Goal: Task Accomplishment & Management: Complete application form

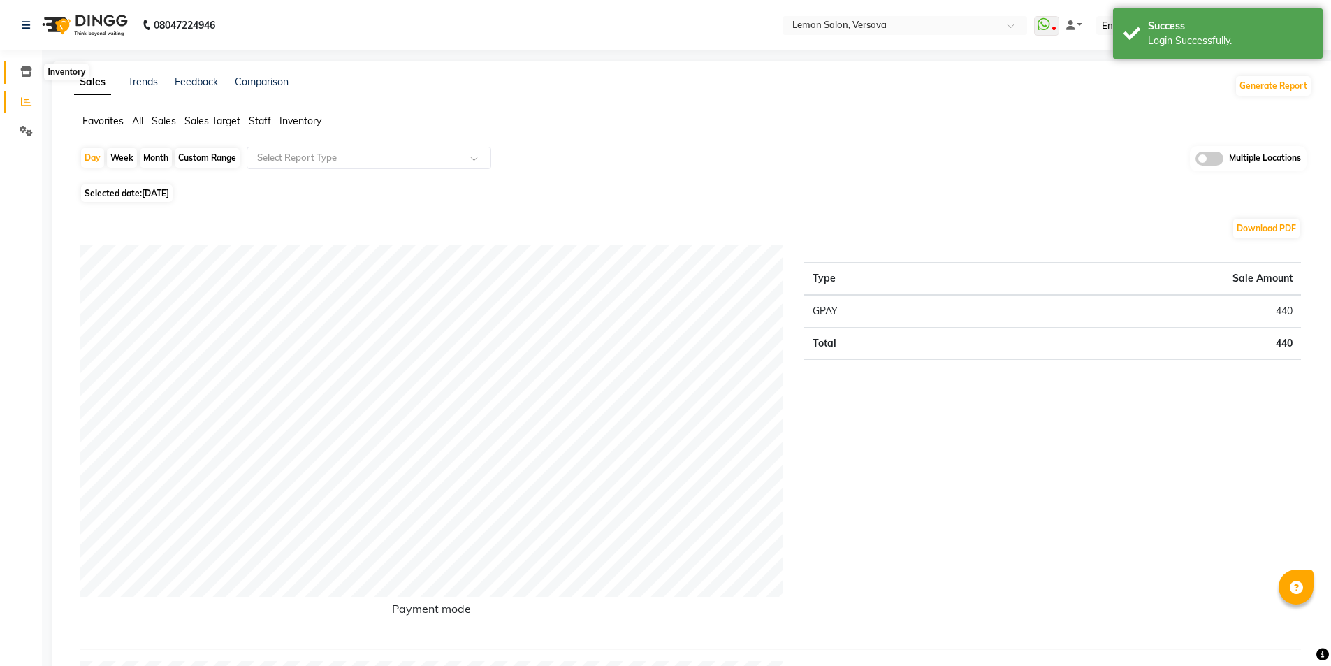
click at [29, 75] on icon at bounding box center [26, 71] width 12 height 10
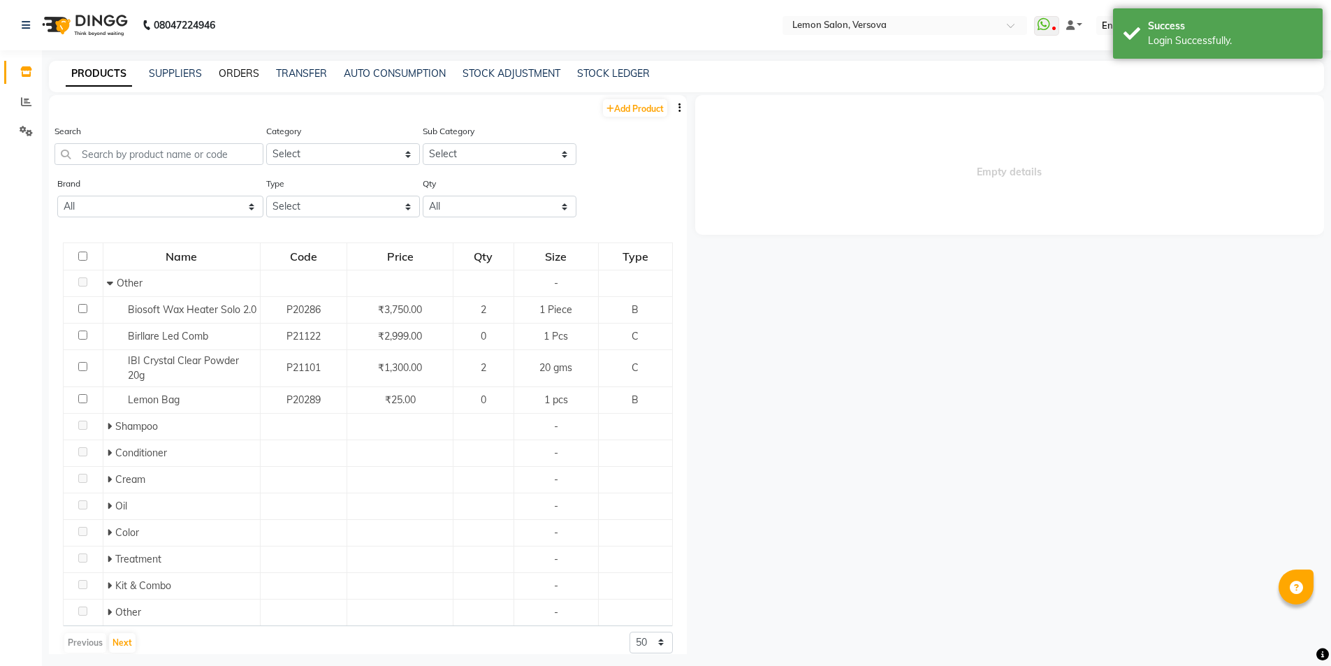
click at [247, 75] on link "ORDERS" at bounding box center [239, 73] width 41 height 13
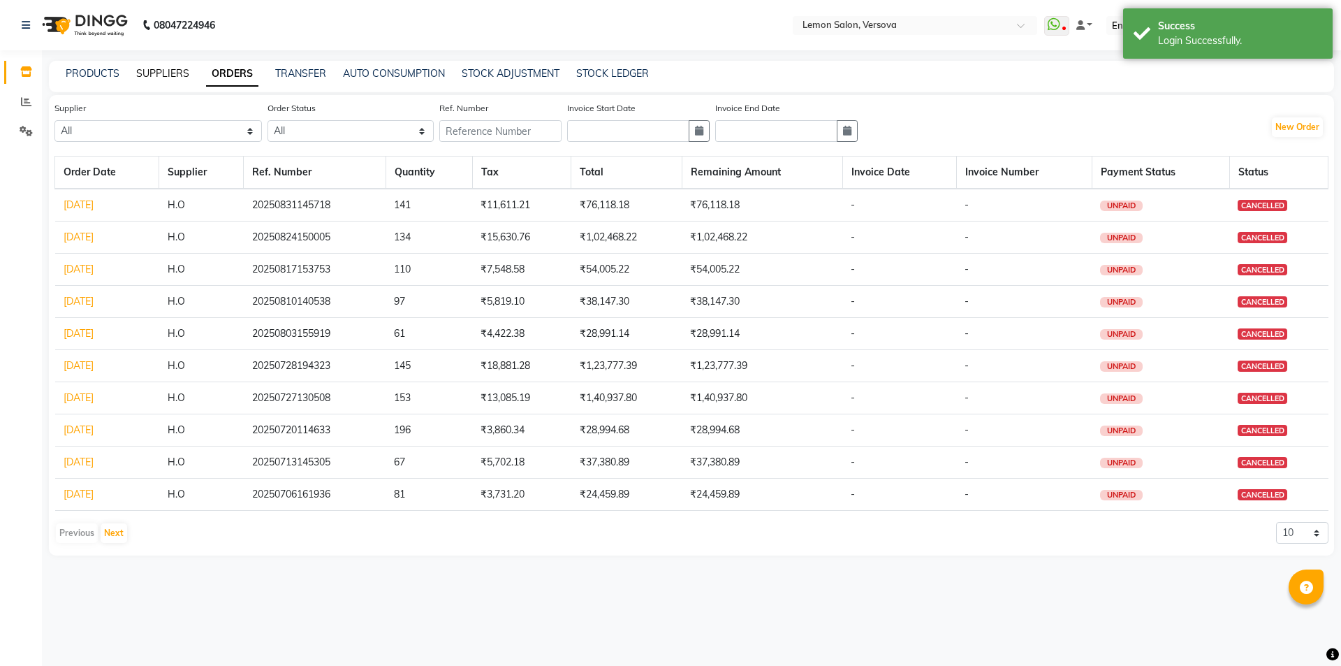
click at [170, 75] on link "SUPPLIERS" at bounding box center [162, 73] width 53 height 13
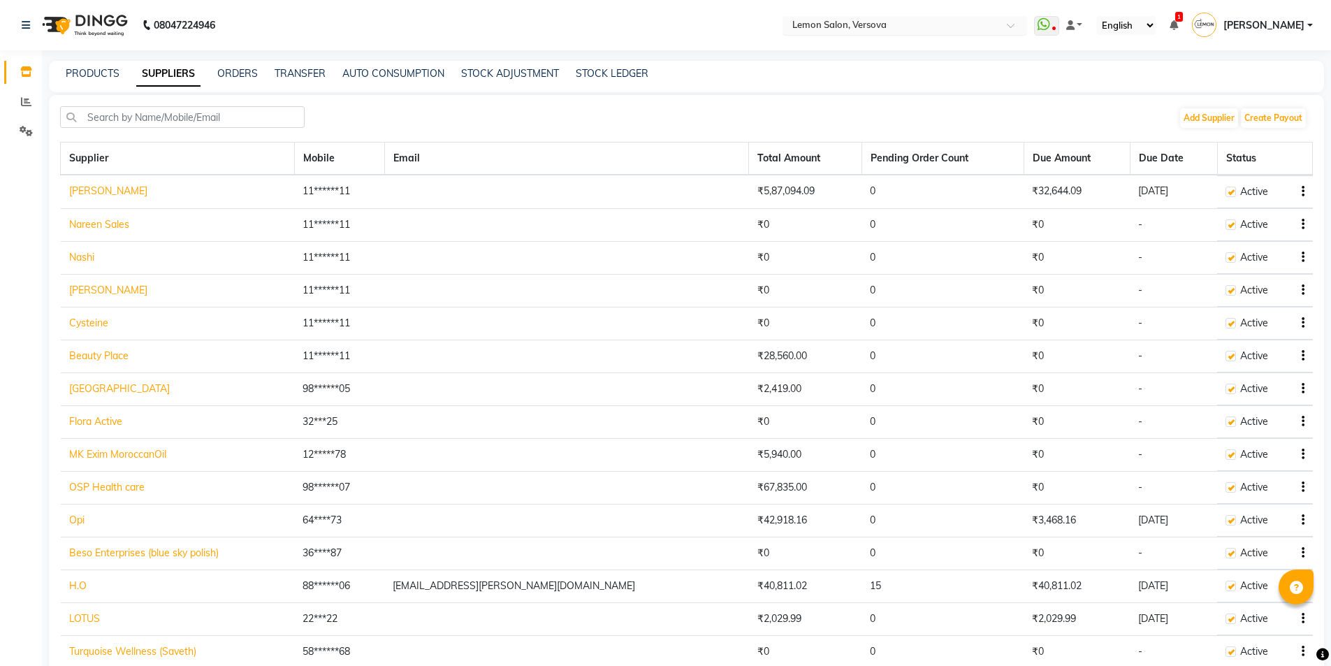
click at [855, 30] on input "text" at bounding box center [890, 27] width 203 height 14
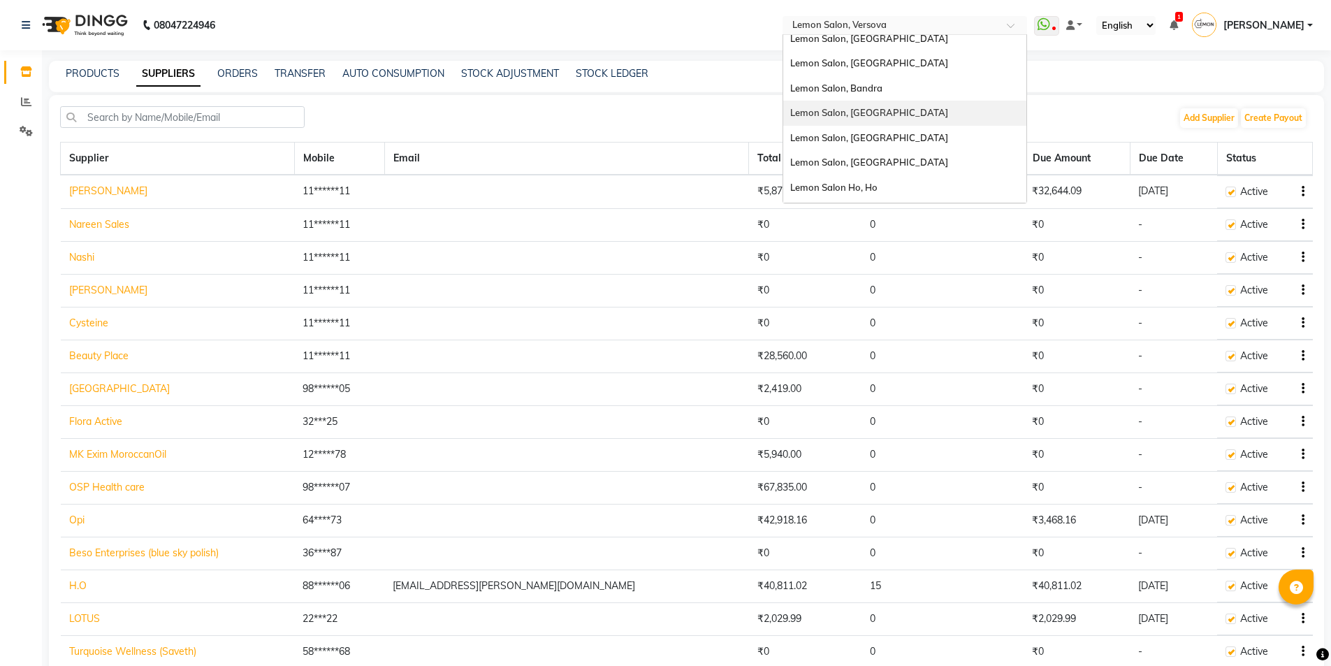
scroll to position [130, 0]
click at [863, 166] on span "Lemon Salon Ho, Ho" at bounding box center [833, 164] width 87 height 11
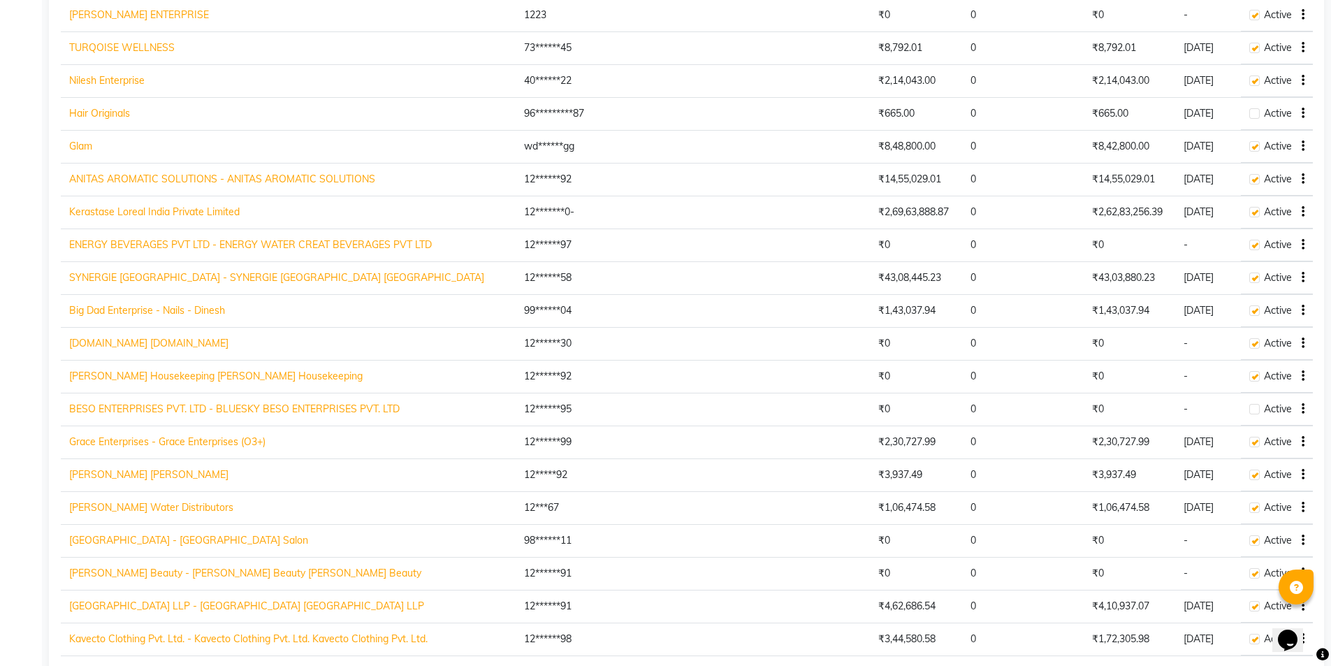
scroll to position [1327, 0]
click at [140, 210] on link "Kerastase Loreal India Private Limited" at bounding box center [154, 210] width 170 height 13
select select "1809"
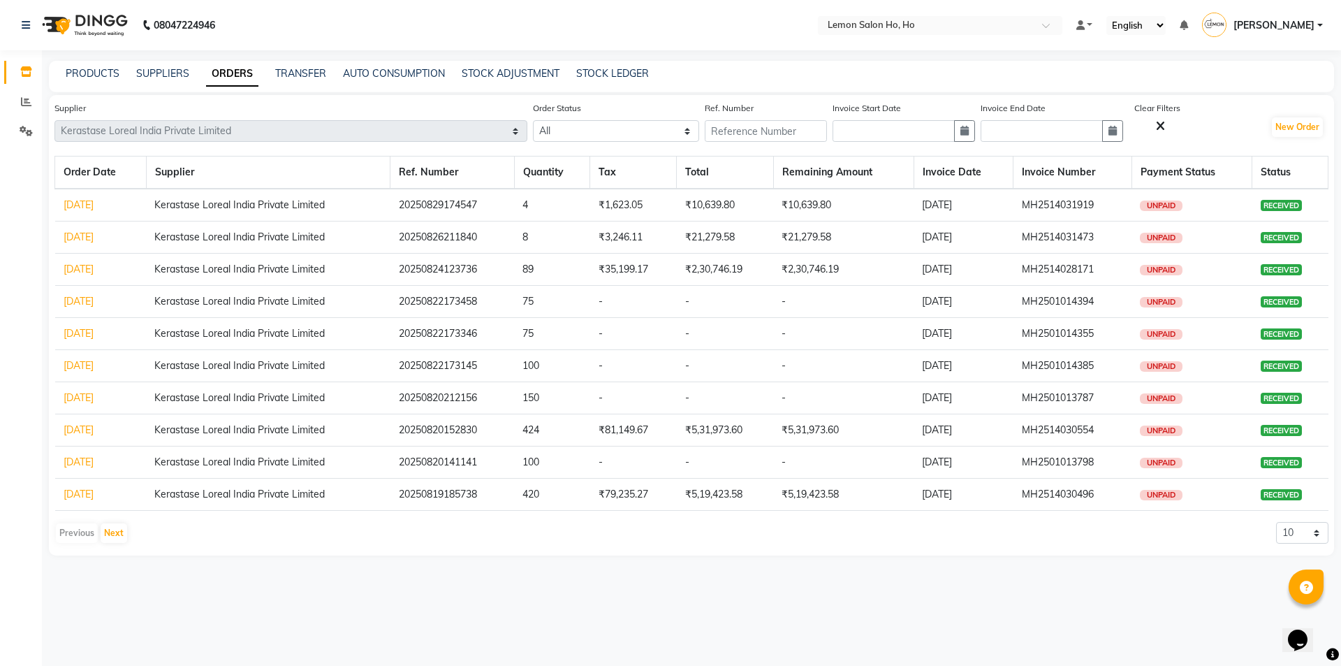
click at [94, 205] on link "[DATE]" at bounding box center [79, 204] width 30 height 13
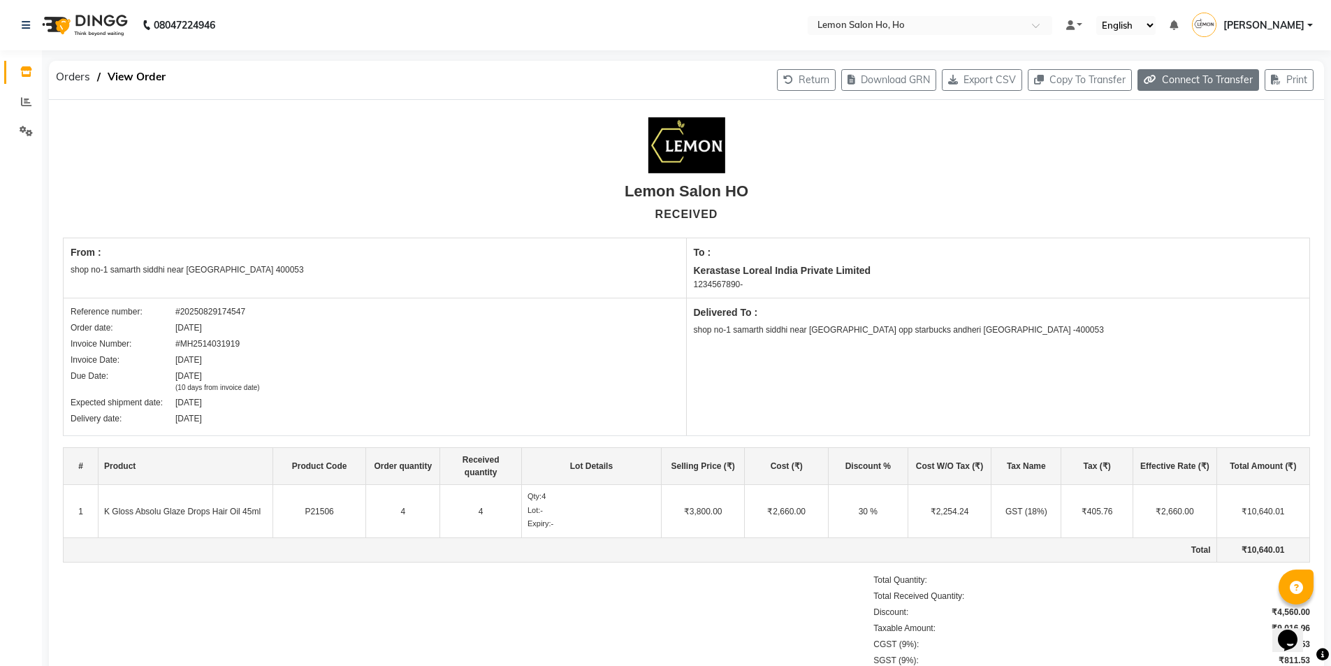
click at [1217, 87] on button "Connect To Transfer" at bounding box center [1198, 80] width 122 height 22
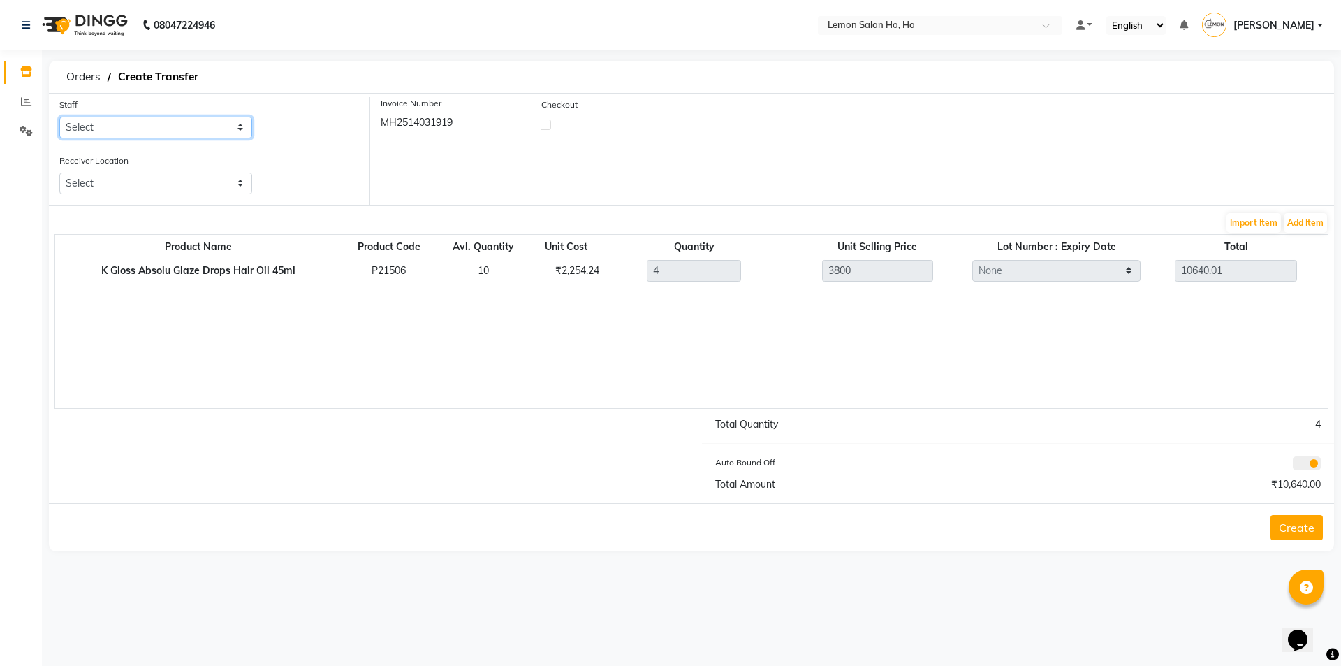
click at [155, 133] on select "Select [PERSON_NAME] [PERSON_NAME] DC DINGG Support [PERSON_NAME] [PERSON_NAME]…" at bounding box center [155, 128] width 193 height 22
select select "34406"
click at [59, 117] on select "Select [PERSON_NAME] [PERSON_NAME] DC DINGG Support [PERSON_NAME] [PERSON_NAME]…" at bounding box center [155, 128] width 193 height 22
click at [169, 181] on select "Select Lemon Salon, Lokhandwala Lemon Salon, Malad Lemon Salon, Seven Bunglow L…" at bounding box center [155, 184] width 193 height 22
select select "957"
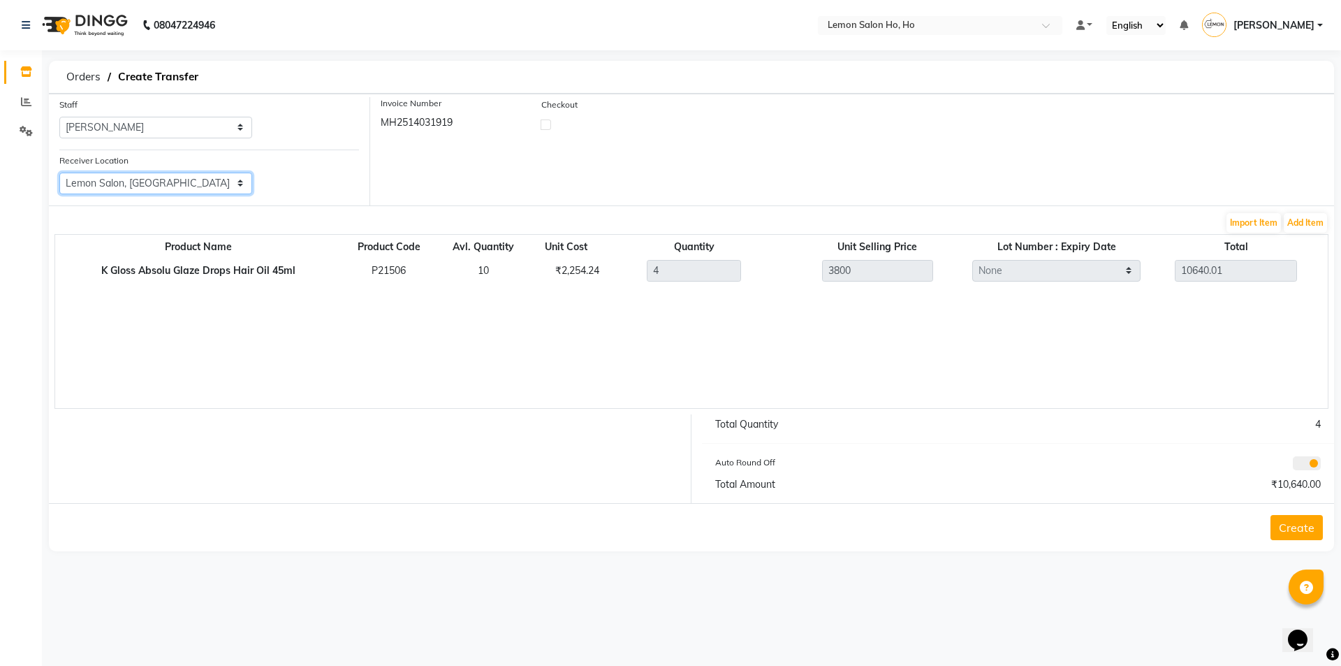
click at [59, 173] on select "Select Lemon Salon, Lokhandwala Lemon Salon, Malad Lemon Salon, Seven Bunglow L…" at bounding box center [155, 184] width 193 height 22
click at [546, 126] on label at bounding box center [546, 124] width 10 height 10
click at [546, 126] on input "checkbox" at bounding box center [545, 123] width 9 height 9
checkbox input "true"
select select "true"
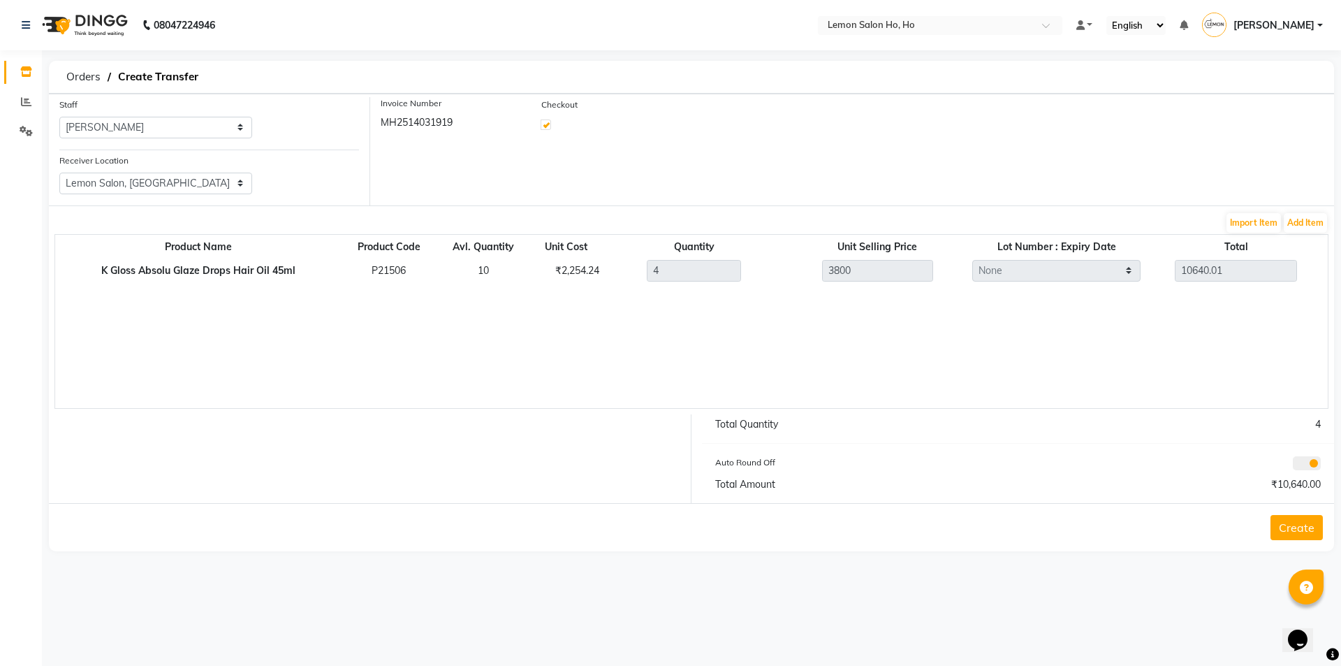
select select "2069"
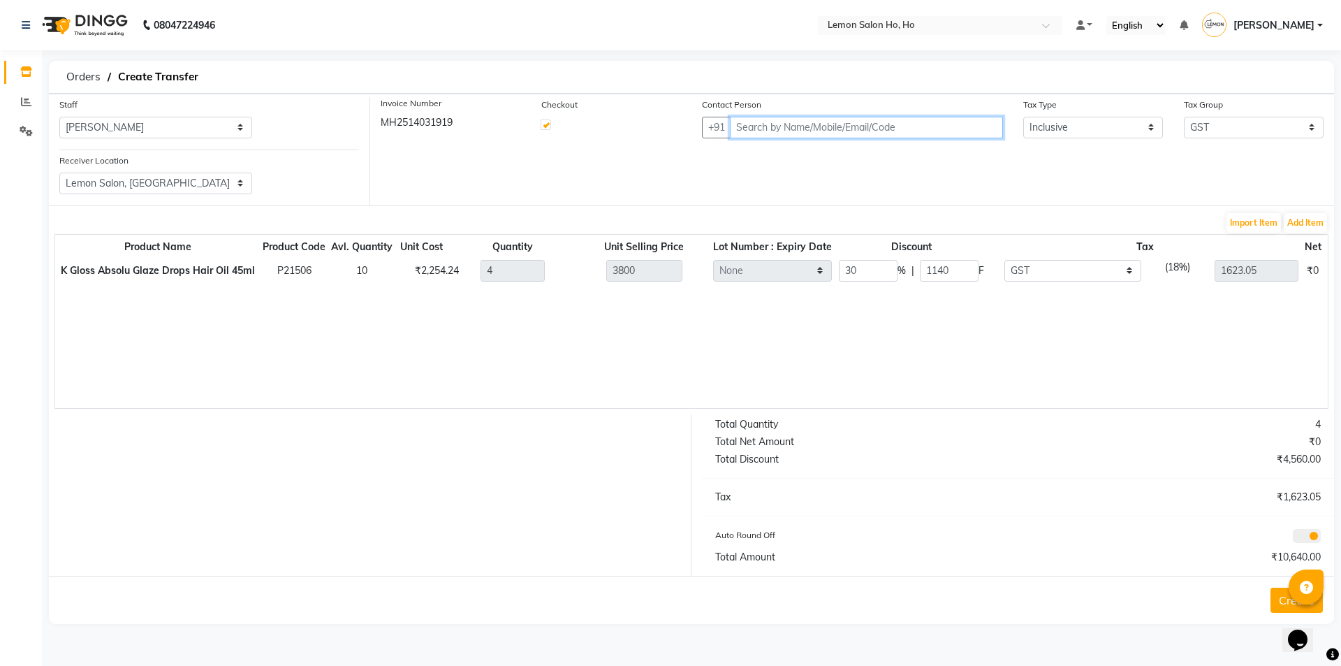
click at [834, 124] on input "text" at bounding box center [866, 128] width 273 height 22
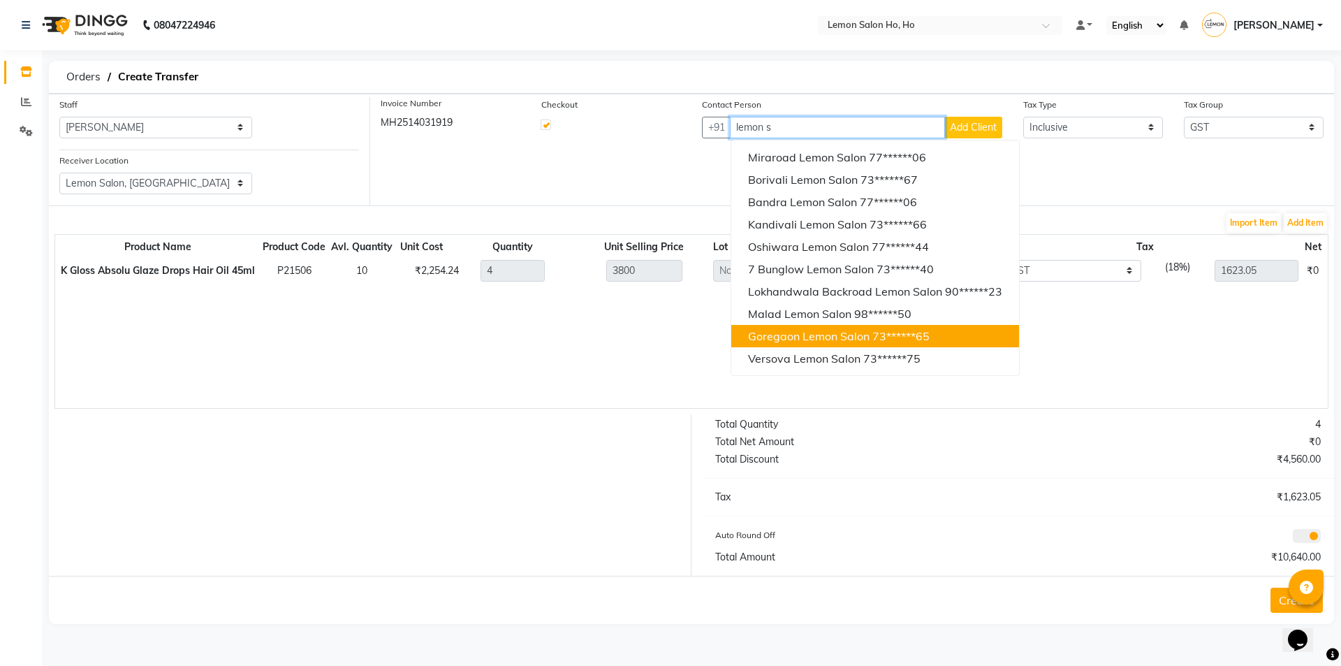
click at [793, 332] on span "Goregaon Lemon Salon" at bounding box center [809, 336] width 122 height 14
type input "7304453965"
type input "10640"
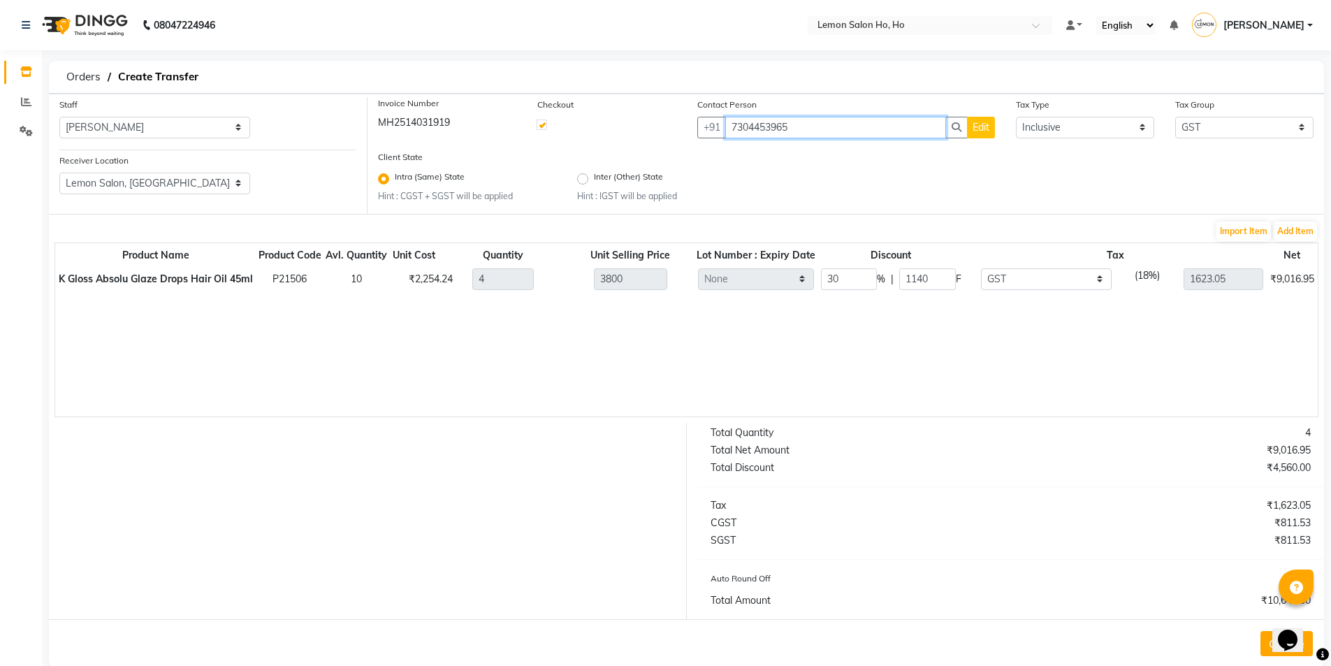
scroll to position [25, 0]
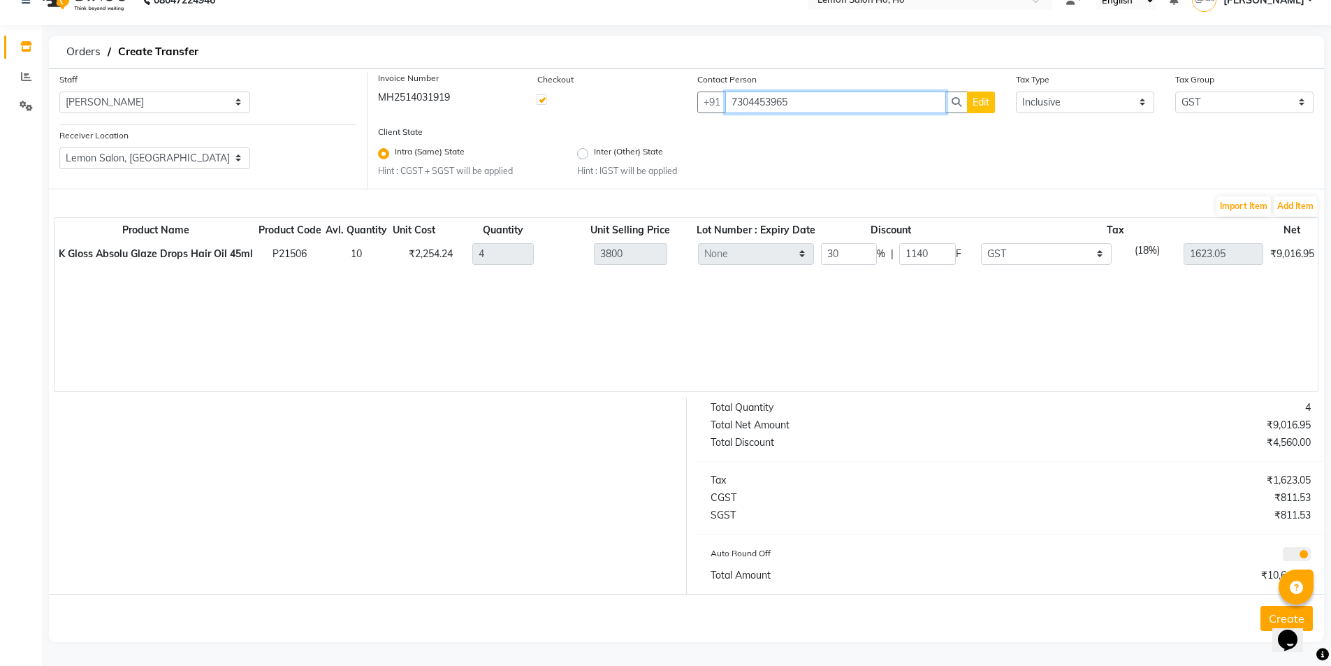
type input "7304453965"
click at [1264, 617] on button "Create" at bounding box center [1286, 618] width 52 height 25
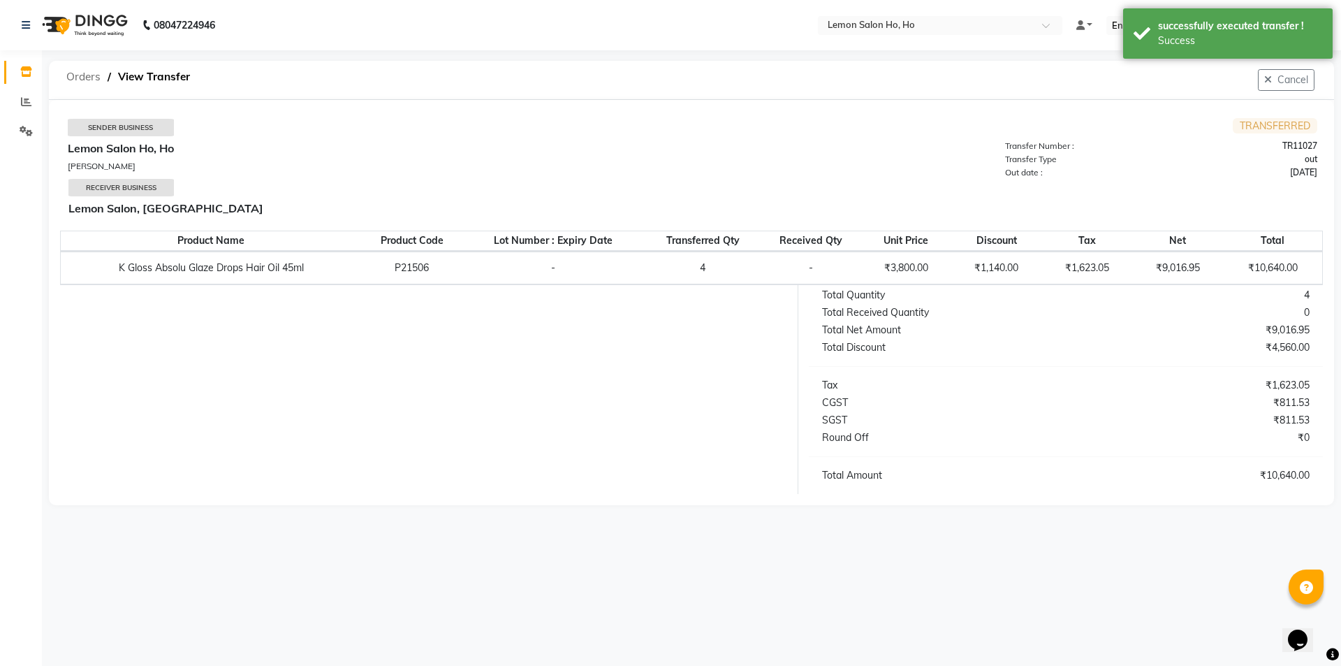
click at [78, 78] on span "Orders" at bounding box center [83, 76] width 48 height 25
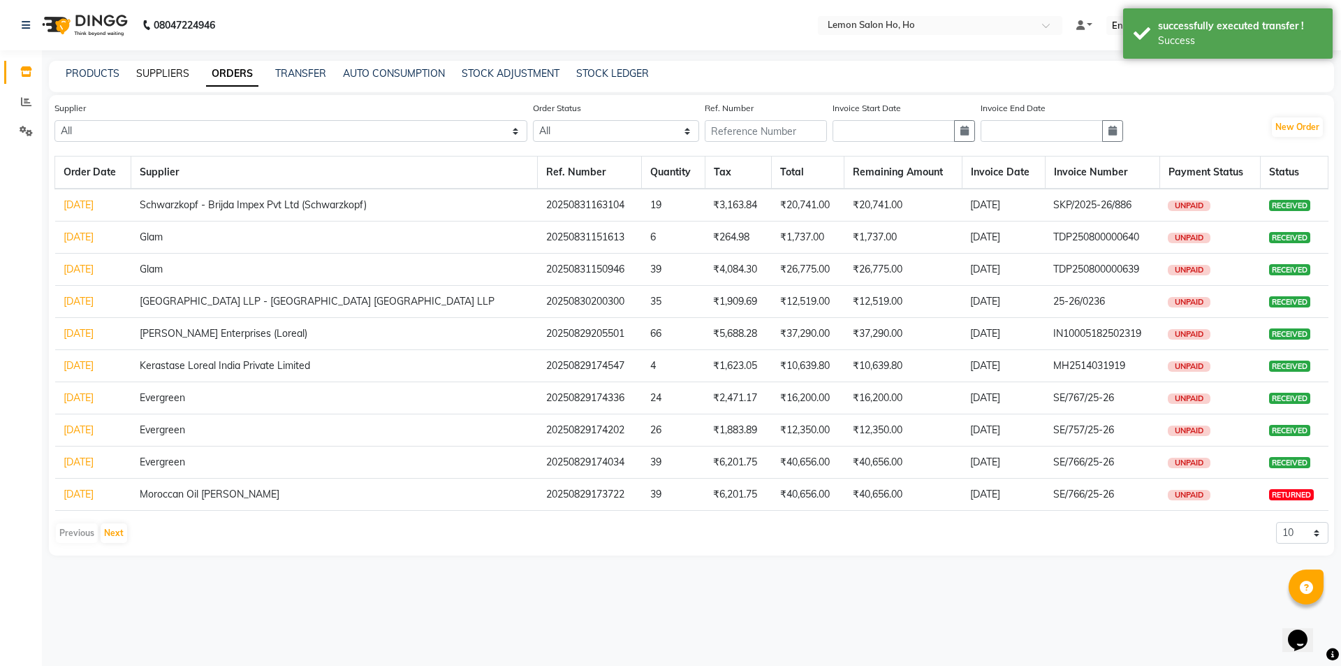
click at [185, 73] on link "SUPPLIERS" at bounding box center [162, 73] width 53 height 13
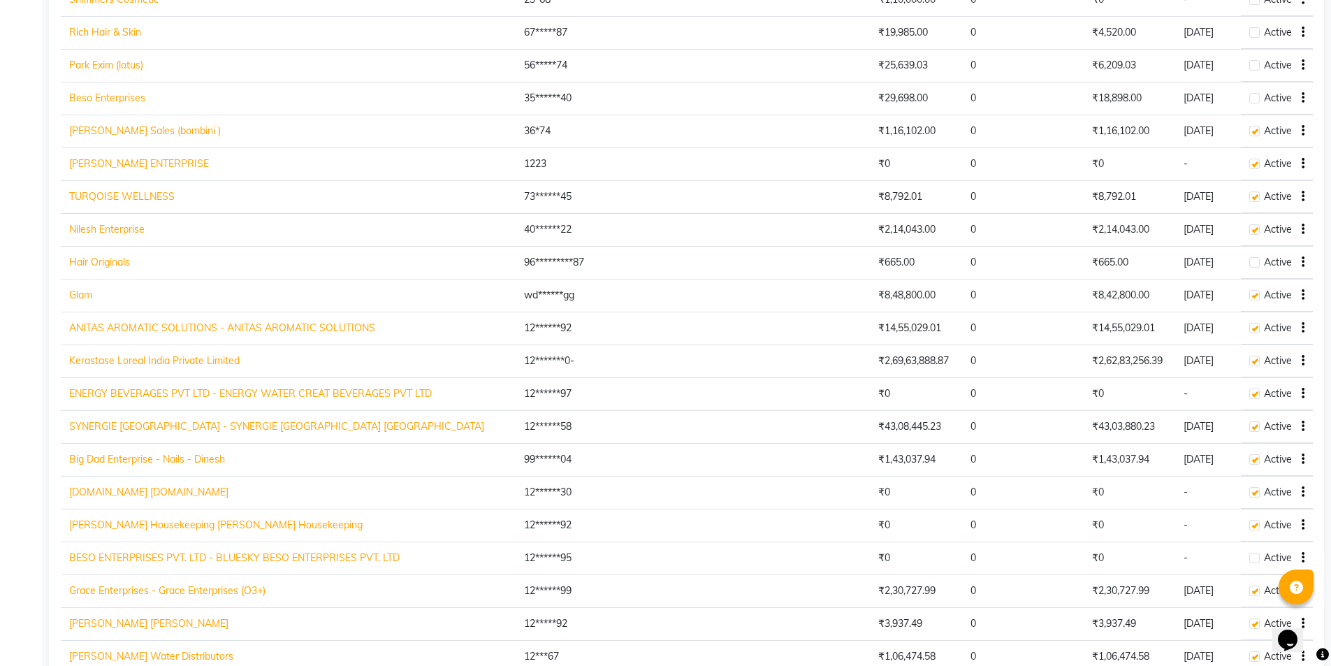
scroll to position [1187, 0]
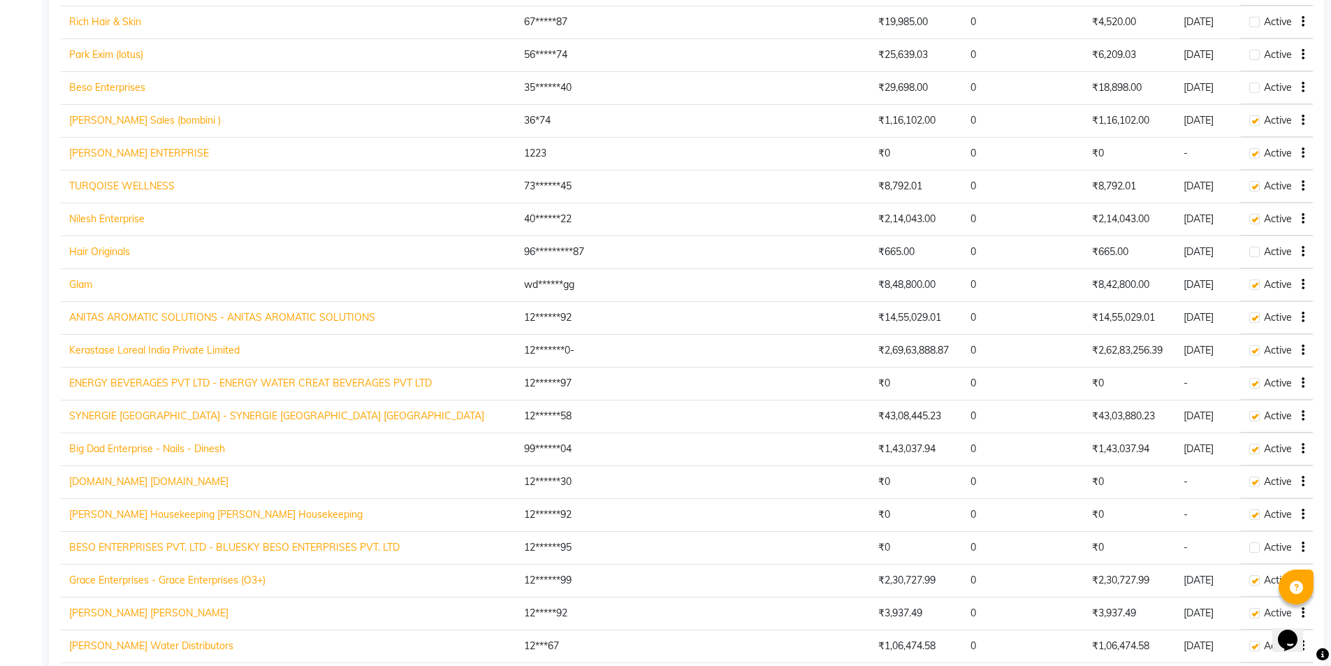
click at [117, 350] on link "Kerastase Loreal India Private Limited" at bounding box center [154, 350] width 170 height 13
select select "1809"
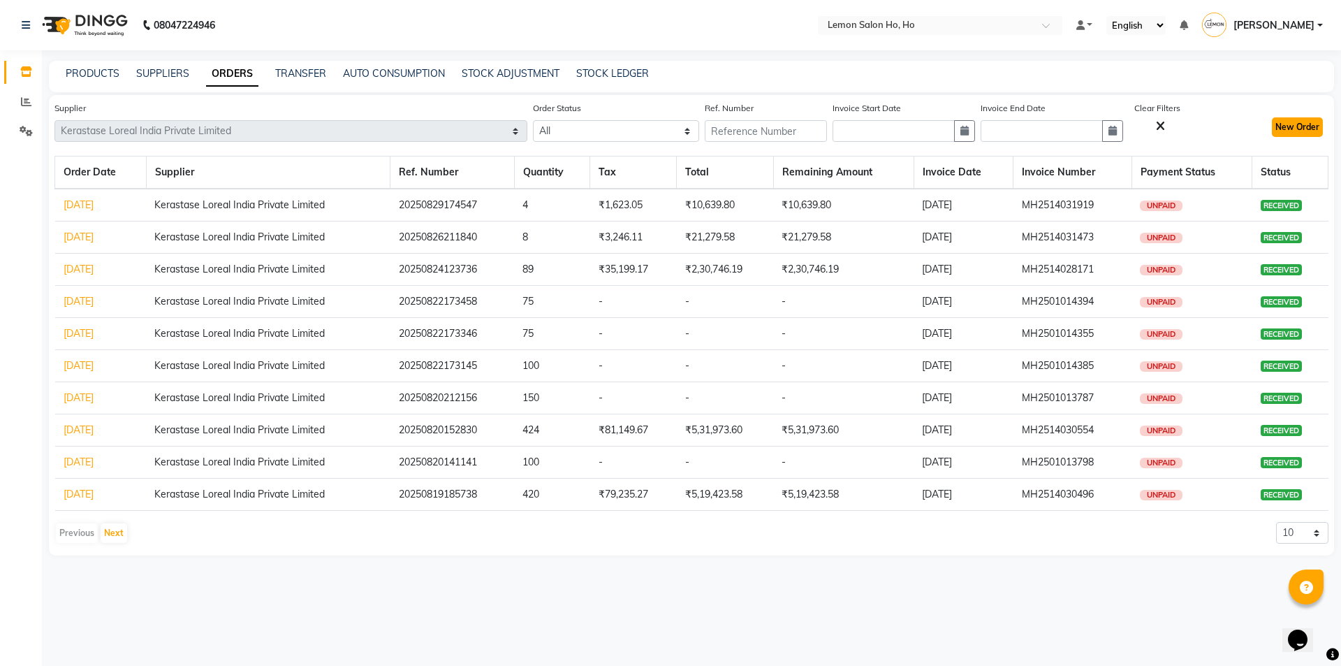
click at [1303, 126] on button "New Order" at bounding box center [1297, 127] width 51 height 20
select select "true"
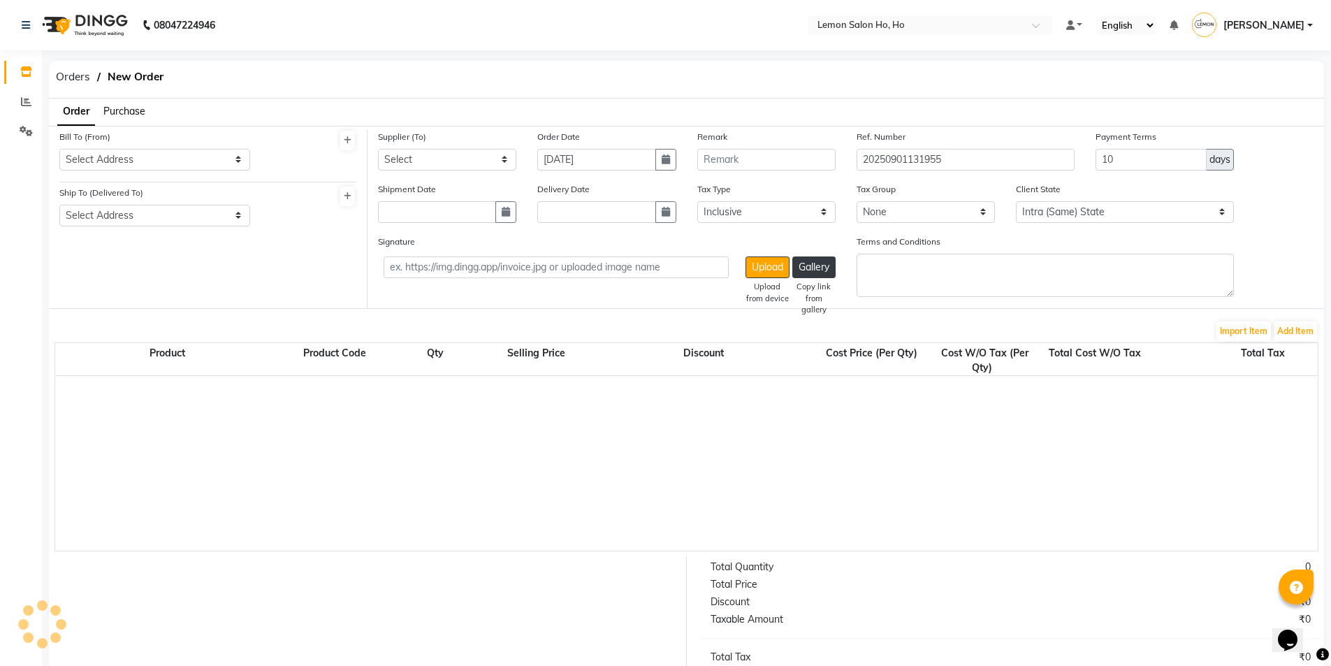
select select "2069"
click at [138, 107] on span "Purchase" at bounding box center [124, 111] width 42 height 13
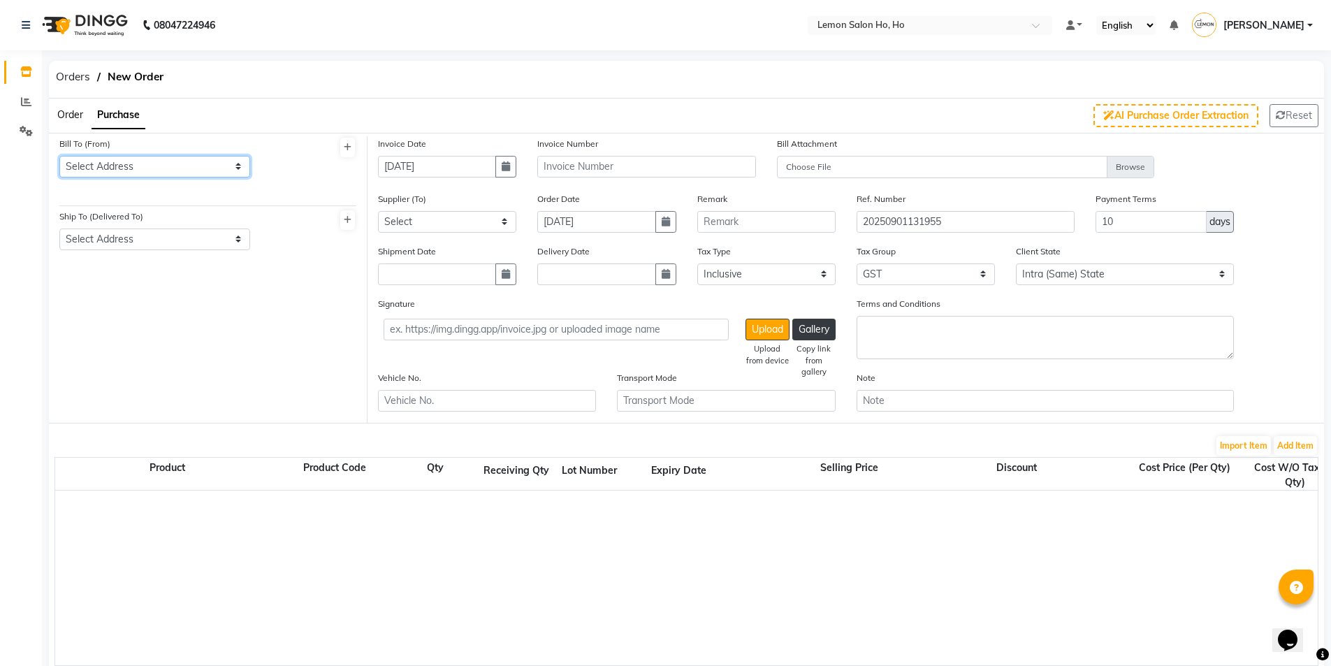
drag, startPoint x: 151, startPoint y: 164, endPoint x: 151, endPoint y: 176, distance: 11.9
click at [151, 168] on select "Select Address shop no-1 samarth siddhi near andheri west mumbai 400053 HO GG Ho" at bounding box center [154, 167] width 191 height 22
select select "7"
click at [59, 156] on select "Select Address shop no-1 samarth siddhi near andheri west mumbai 400053 HO GG Ho" at bounding box center [154, 167] width 191 height 22
drag, startPoint x: 158, startPoint y: 236, endPoint x: 161, endPoint y: 249, distance: 12.9
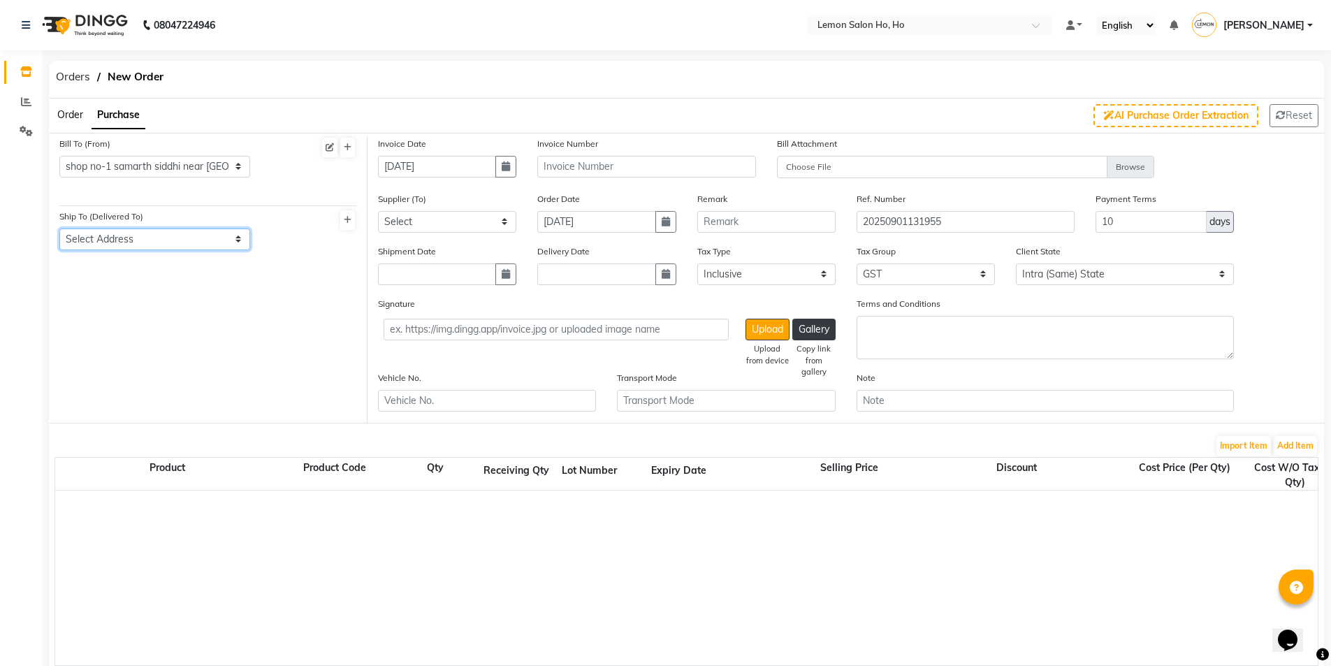
click at [159, 243] on select "Select Address shop no-1 samarth siddhi near joggers park opp starbucks andheri…" at bounding box center [154, 239] width 191 height 22
select select "8"
click at [59, 228] on select "Select Address shop no-1 samarth siddhi near joggers park opp starbucks andheri…" at bounding box center [154, 239] width 191 height 22
click at [504, 167] on icon "button" at bounding box center [506, 166] width 8 height 10
select select "9"
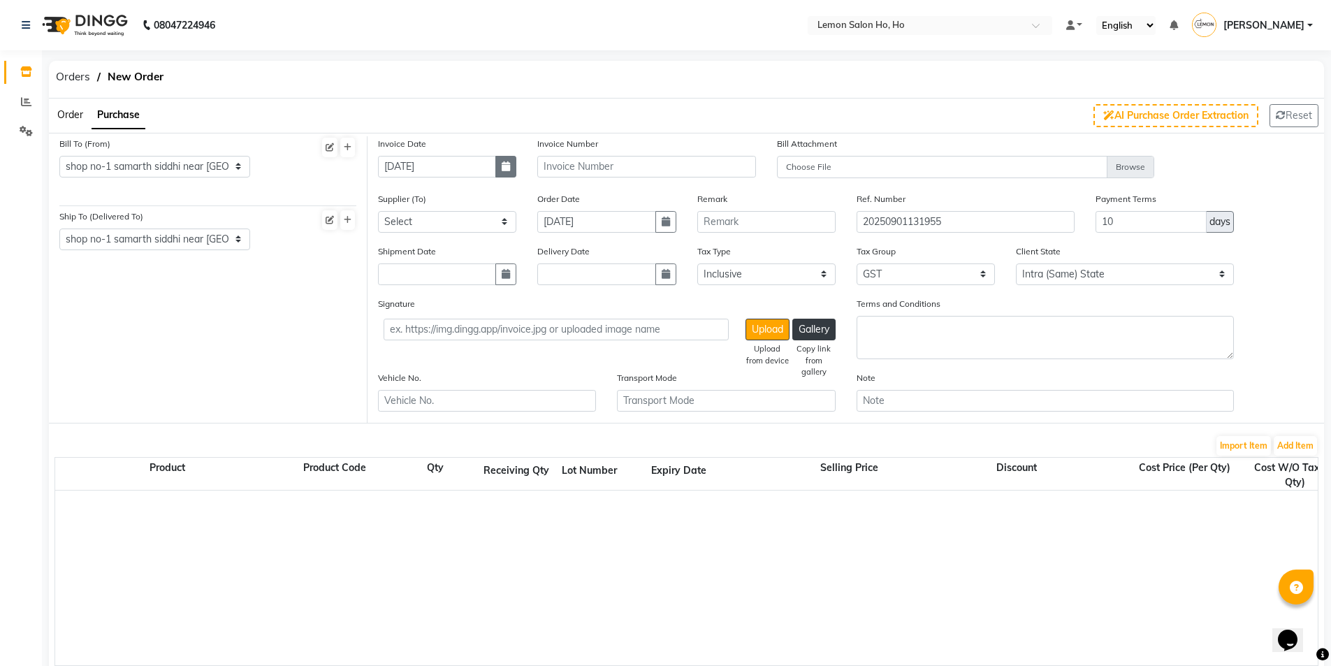
select select "2025"
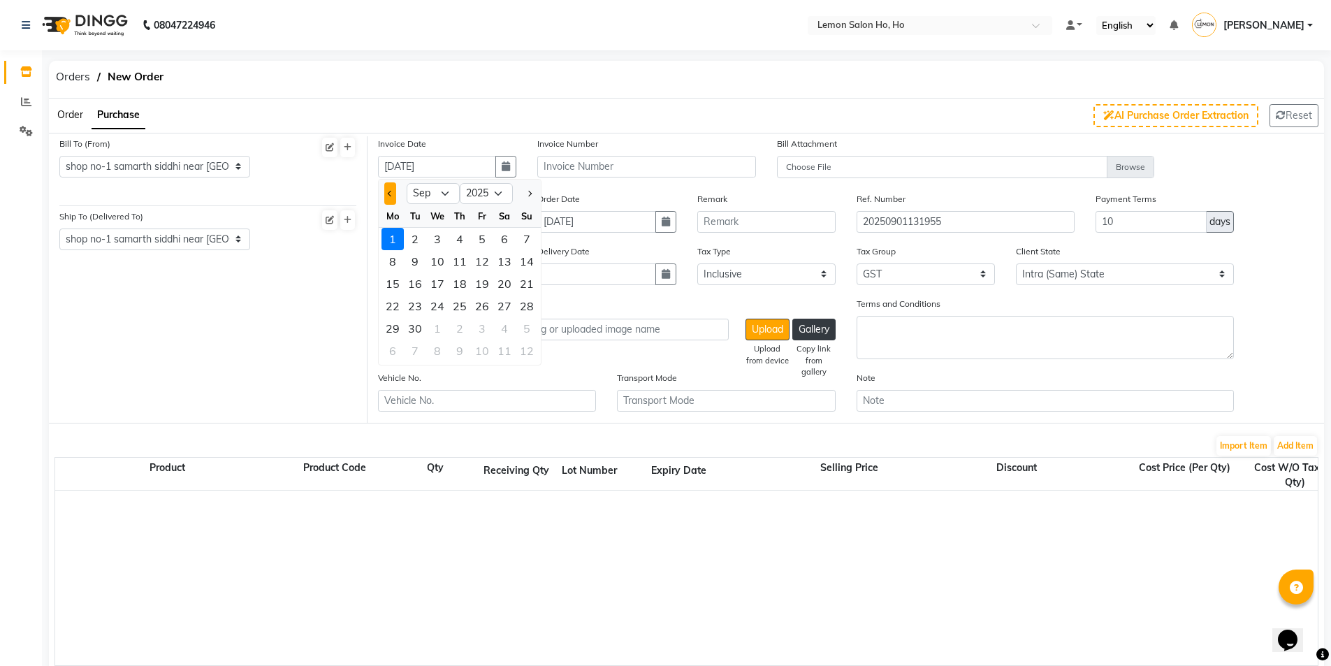
click at [386, 187] on button "Previous month" at bounding box center [390, 193] width 12 height 22
select select "8"
click at [419, 327] on div "26" at bounding box center [415, 328] width 22 height 22
type input "26-08-2025"
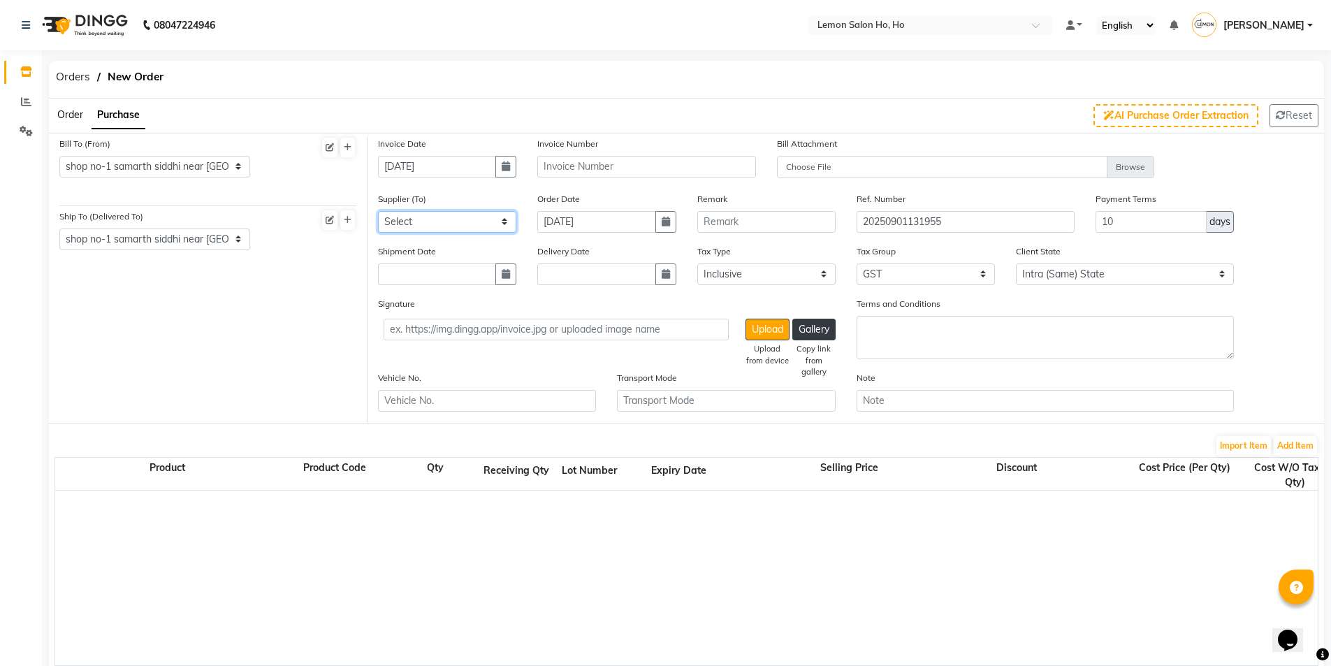
click at [446, 215] on select "Select Komal Enterprises (Loreal) Narayan Sales Agency Osp Healthcare Rica Wax …" at bounding box center [447, 222] width 138 height 22
select select "1809"
click at [378, 211] on select "Select Komal Enterprises (Loreal) Narayan Sales Agency Osp Healthcare Rica Wax …" at bounding box center [447, 222] width 138 height 22
click at [508, 277] on icon "button" at bounding box center [506, 274] width 8 height 10
select select "9"
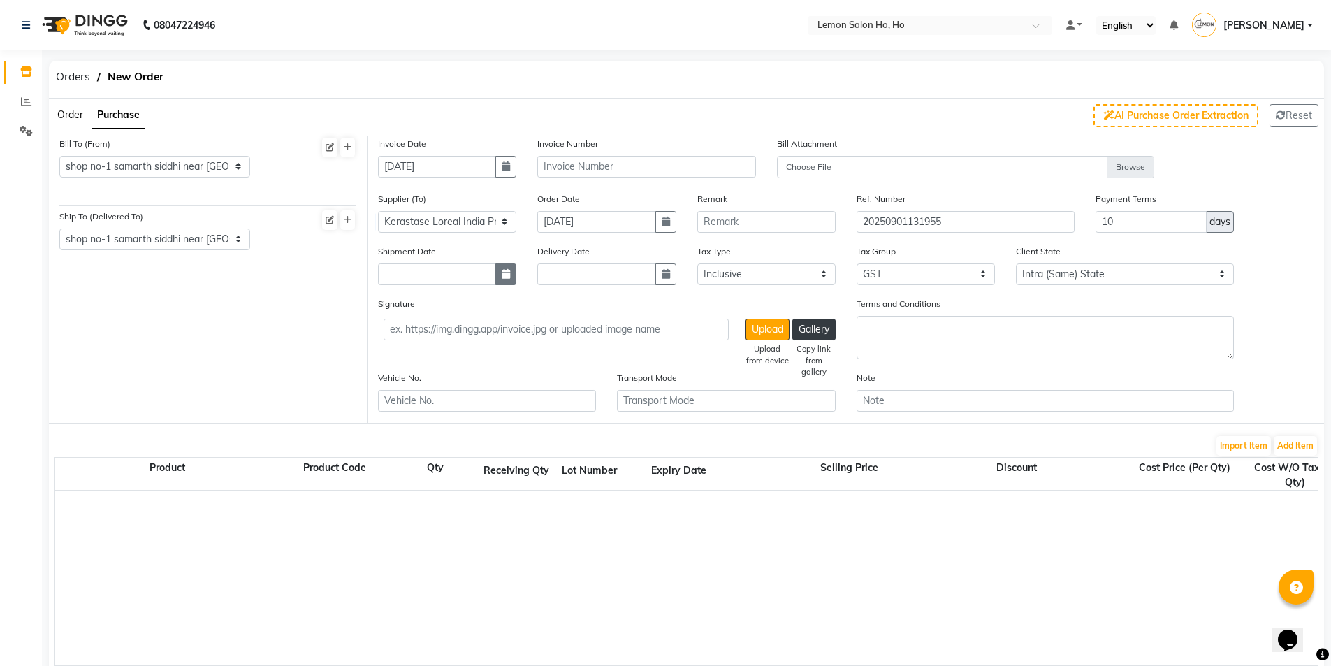
select select "2025"
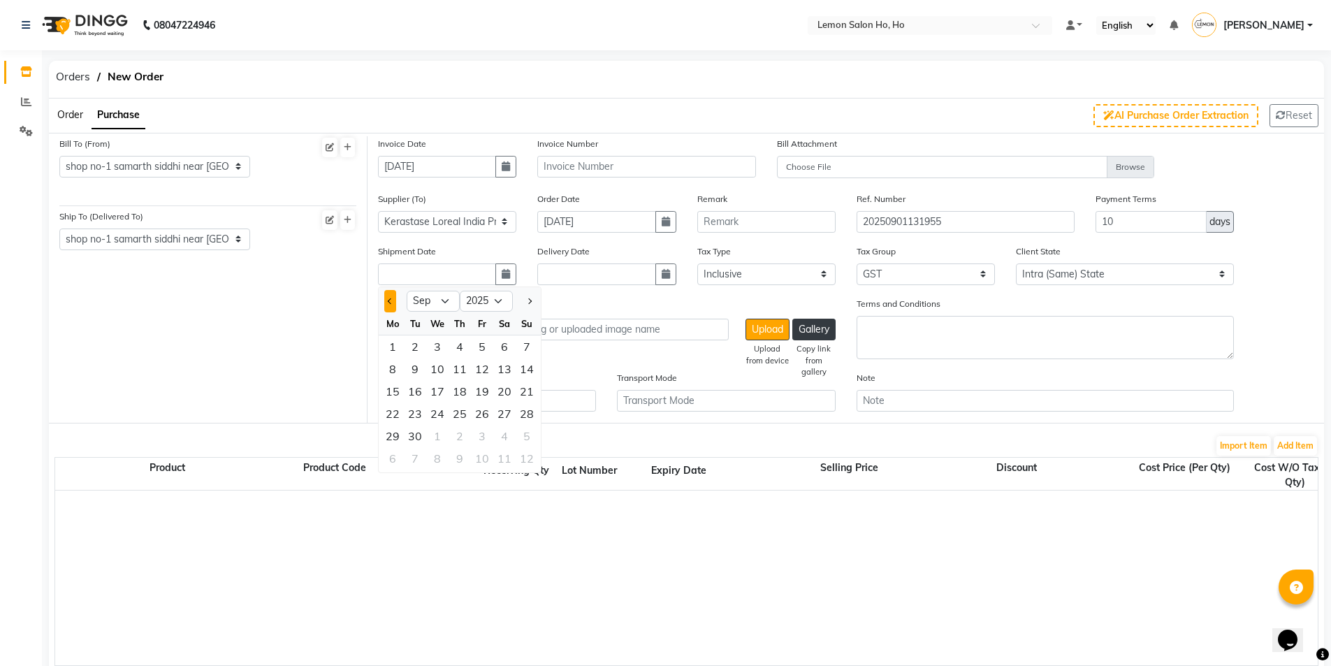
click at [389, 300] on span "Previous month" at bounding box center [391, 301] width 6 height 6
select select "8"
click at [466, 434] on div "28" at bounding box center [459, 436] width 22 height 22
type input "28-08-2025"
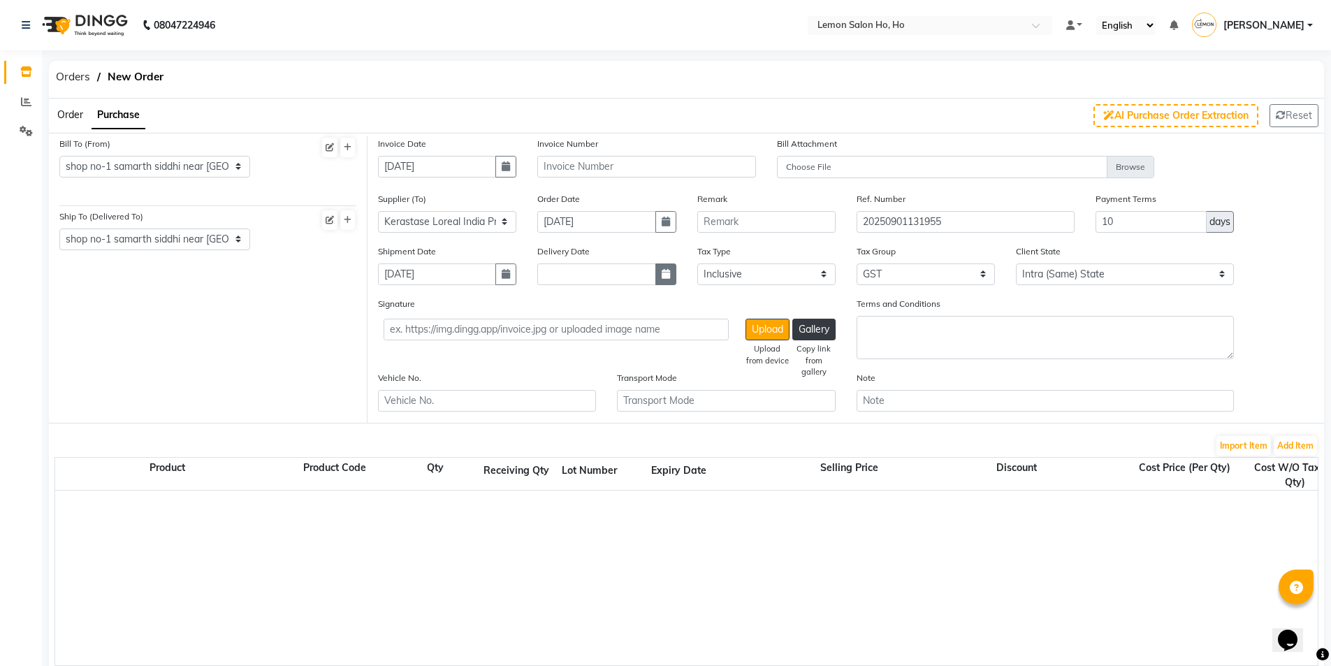
click at [664, 272] on icon "button" at bounding box center [665, 274] width 8 height 10
select select "9"
select select "2025"
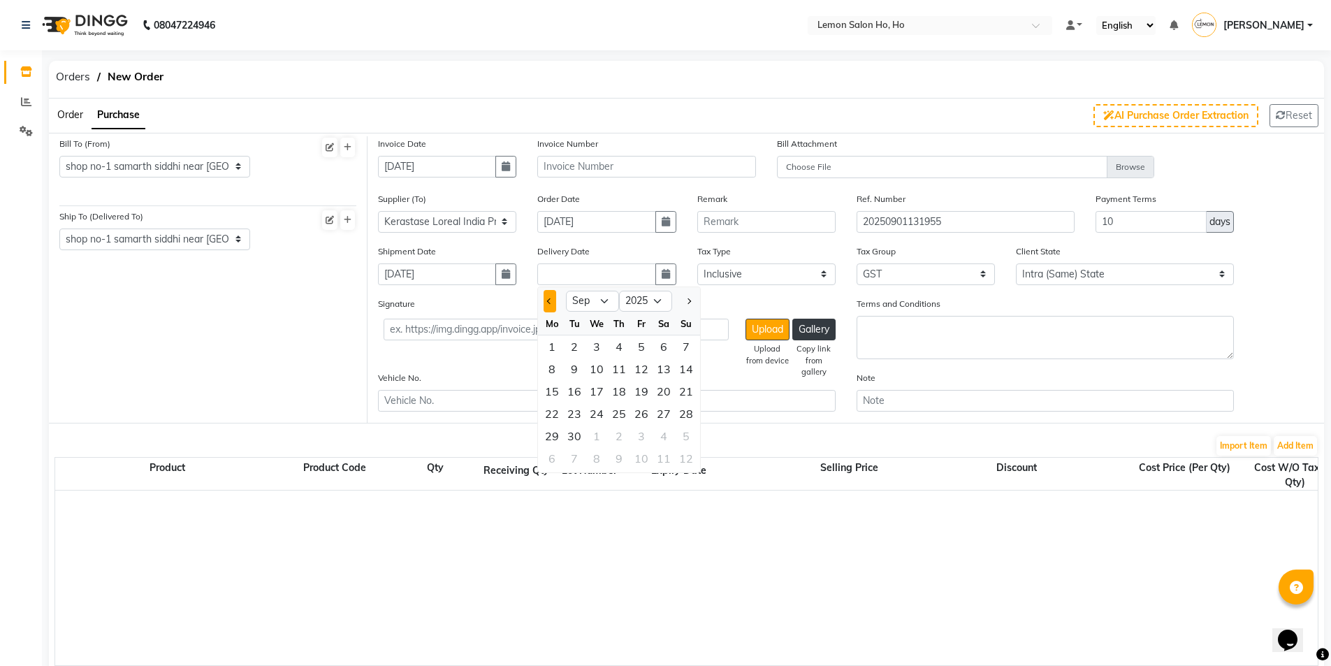
click at [551, 297] on button "Previous month" at bounding box center [549, 301] width 12 height 22
select select "8"
click at [624, 432] on div "28" at bounding box center [619, 436] width 22 height 22
type input "28-08-2025"
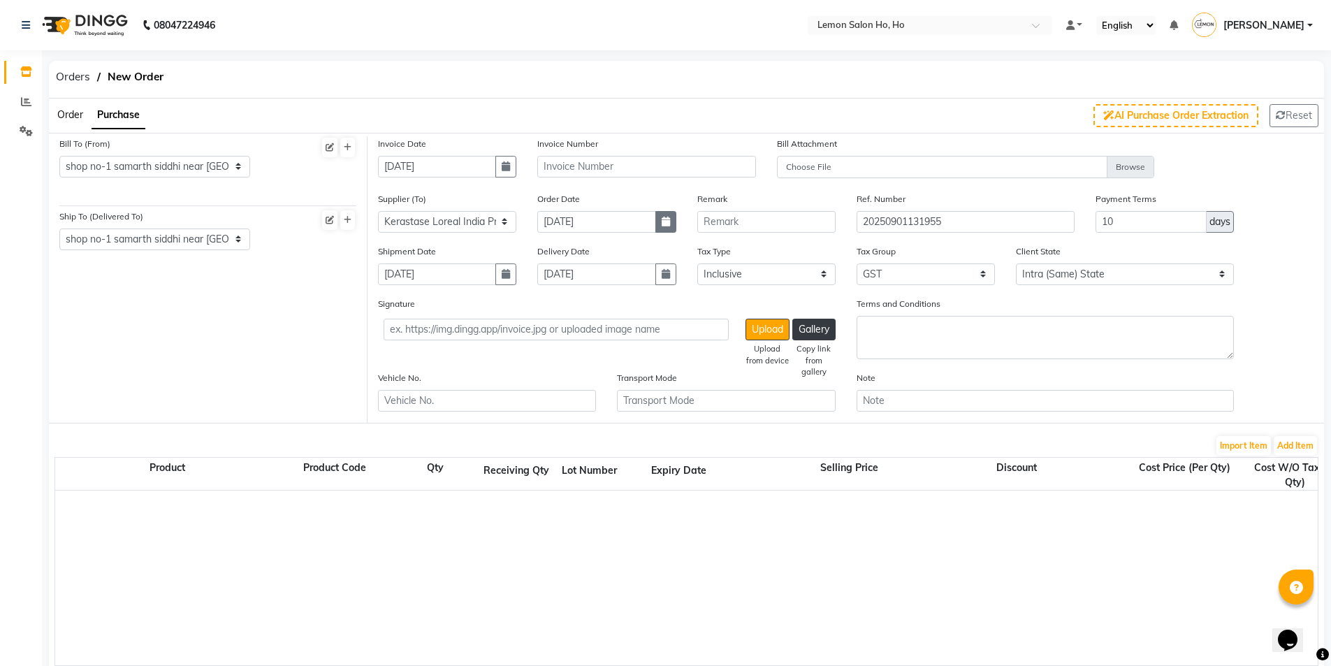
click at [659, 226] on button "button" at bounding box center [665, 222] width 21 height 22
select select "9"
select select "2025"
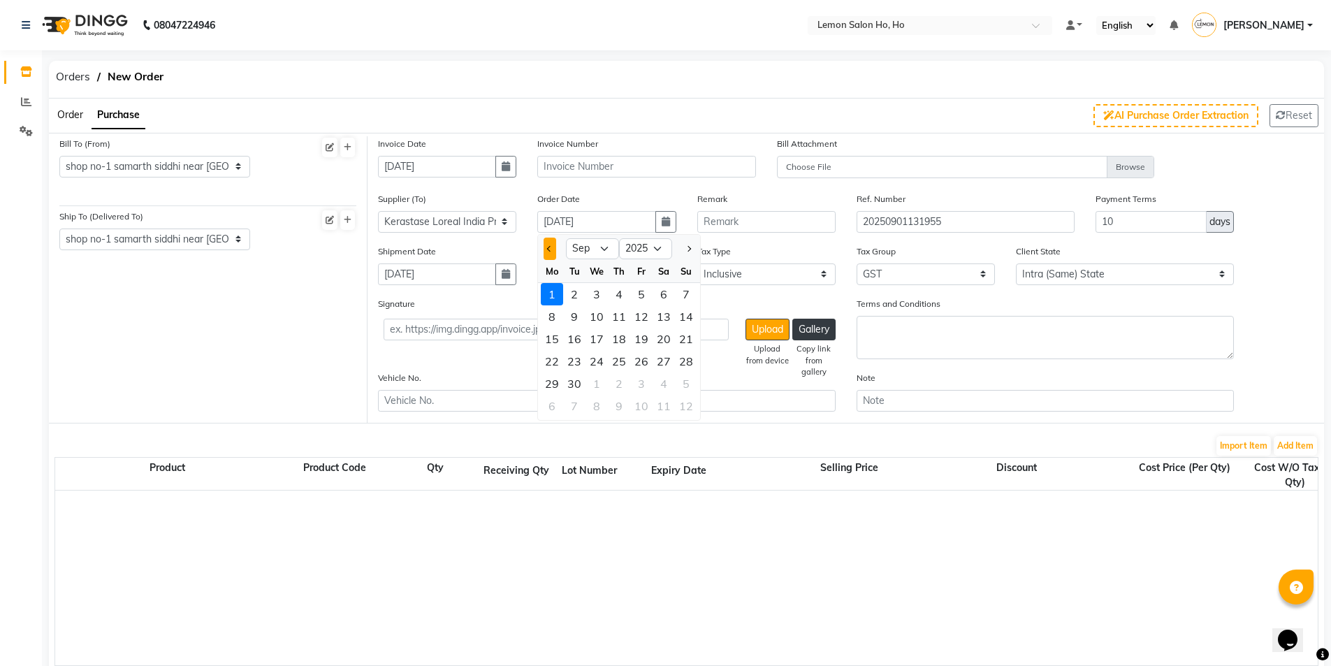
click at [547, 251] on button "Previous month" at bounding box center [549, 248] width 12 height 22
select select "8"
click at [578, 380] on div "26" at bounding box center [574, 383] width 22 height 22
type input "26-08-2025"
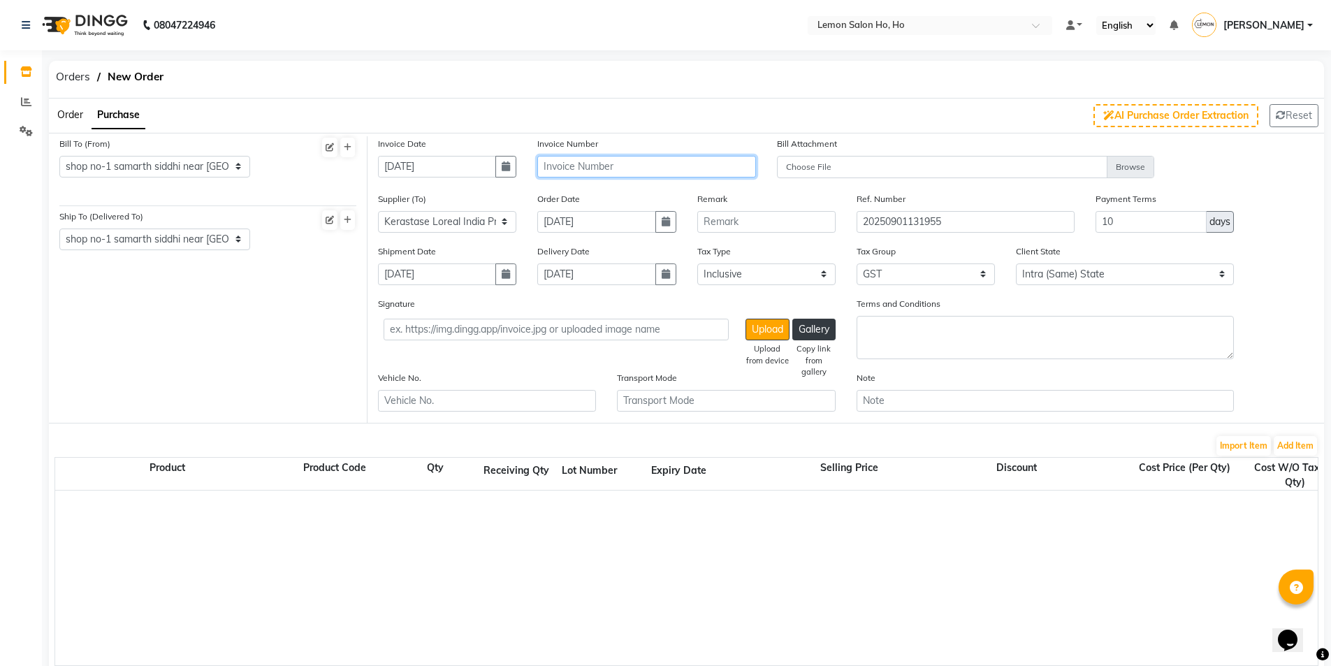
click at [604, 167] on input "text" at bounding box center [646, 167] width 218 height 22
type input "m"
type input "MH2514031910"
click at [1290, 444] on button "Add Item" at bounding box center [1294, 446] width 43 height 20
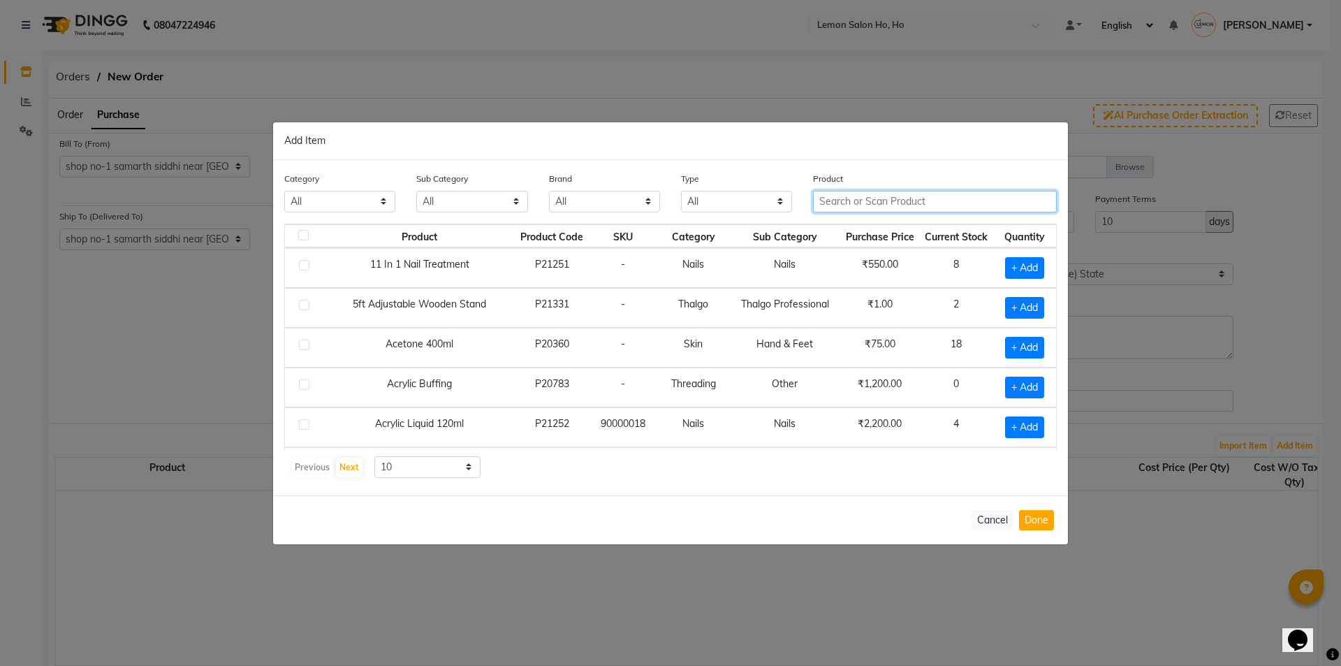
click at [884, 205] on input "text" at bounding box center [935, 202] width 244 height 22
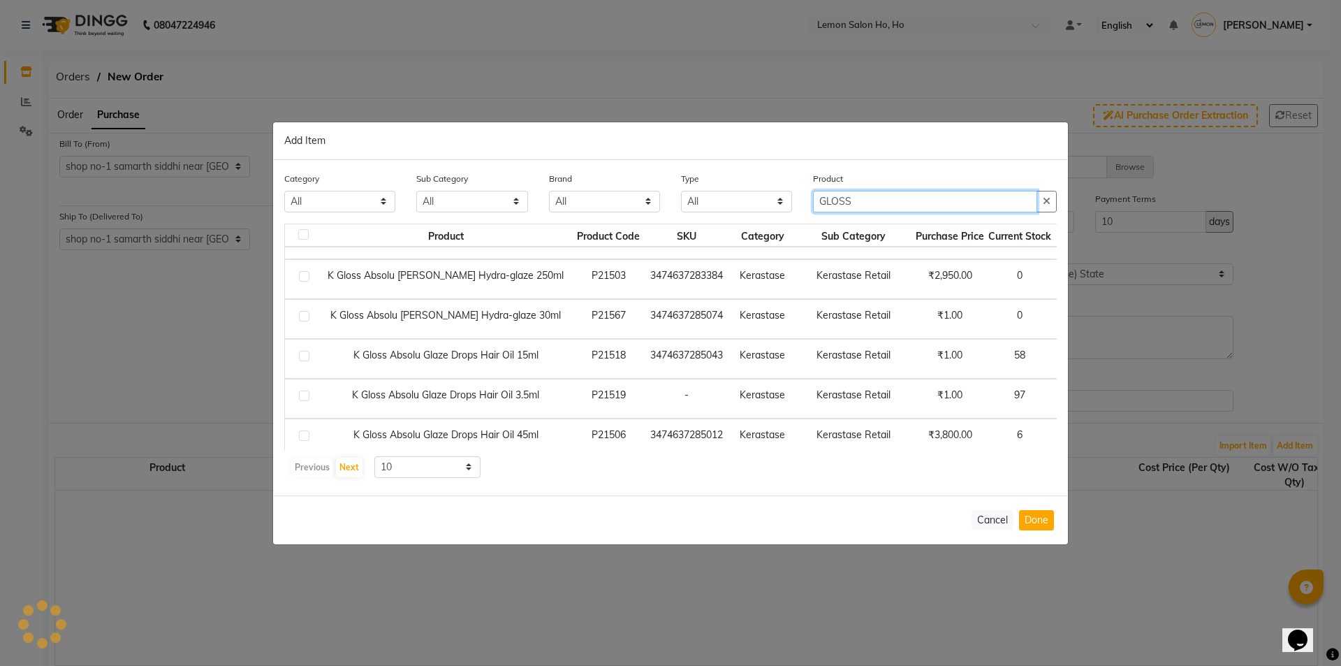
scroll to position [207, 0]
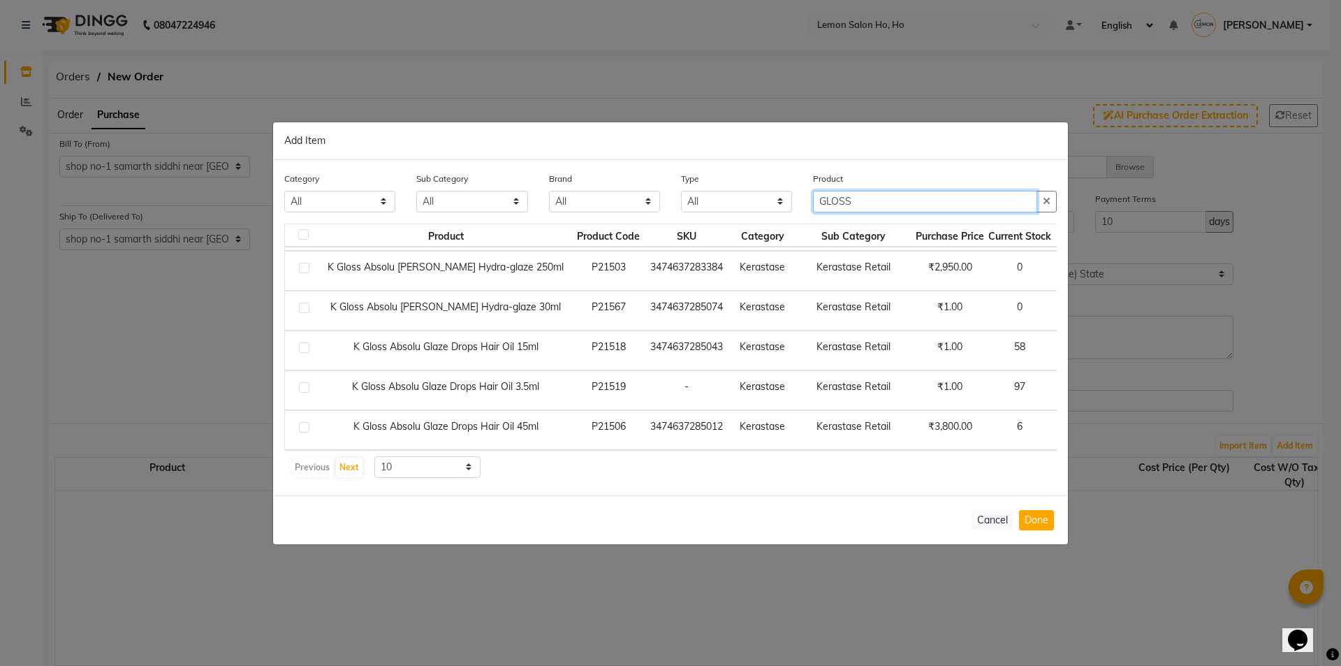
type input "GLOSS"
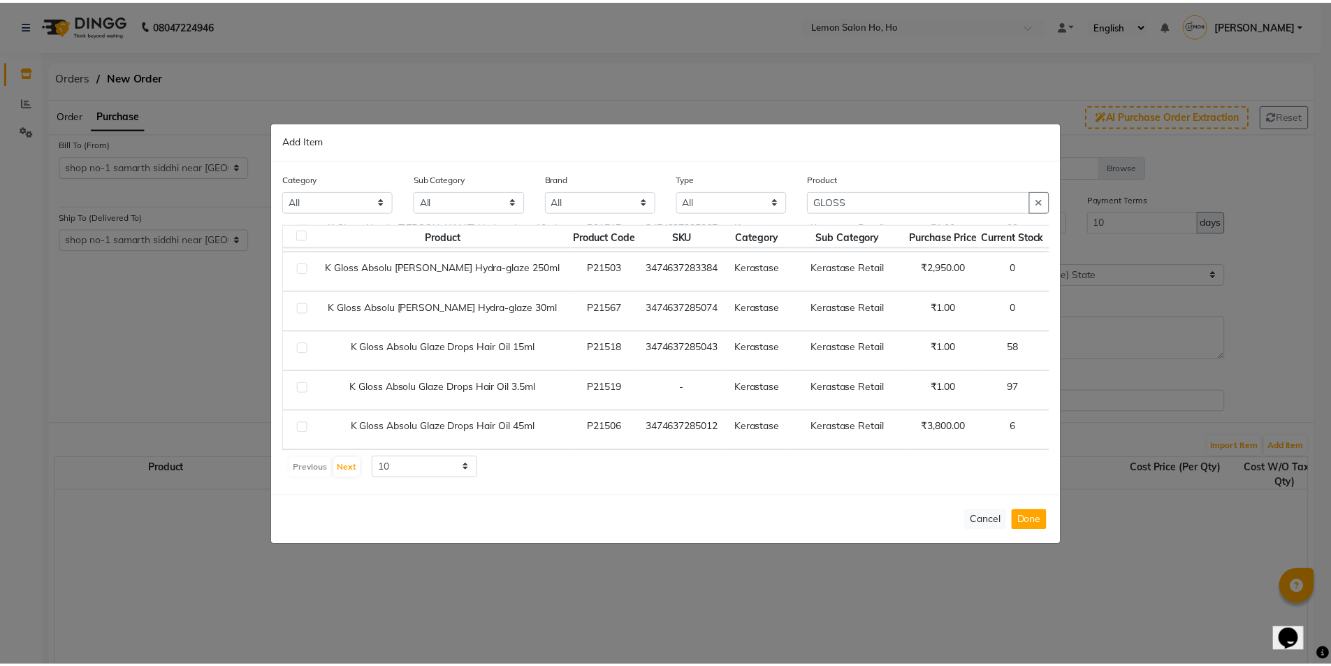
scroll to position [207, 19]
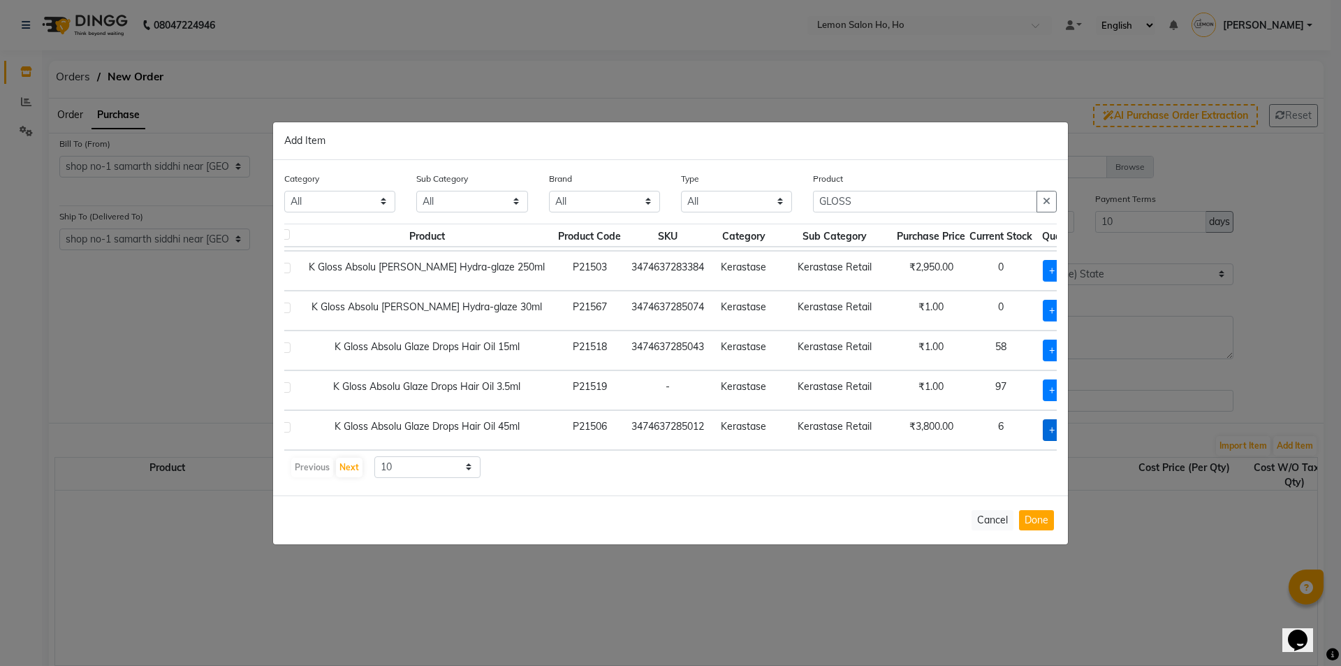
click at [1043, 419] on span "+ Add" at bounding box center [1062, 430] width 39 height 22
checkbox input "true"
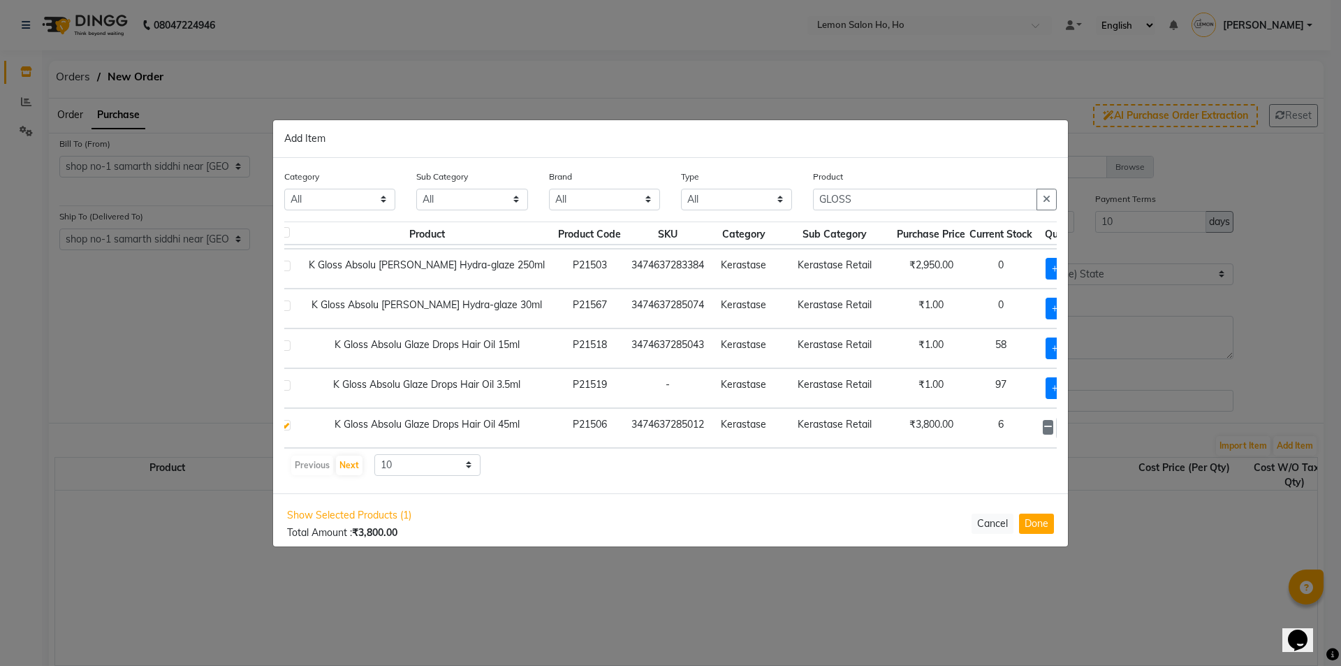
click at [1078, 422] on icon at bounding box center [1082, 427] width 9 height 10
type input "4"
click at [1036, 521] on button "Done" at bounding box center [1036, 523] width 35 height 20
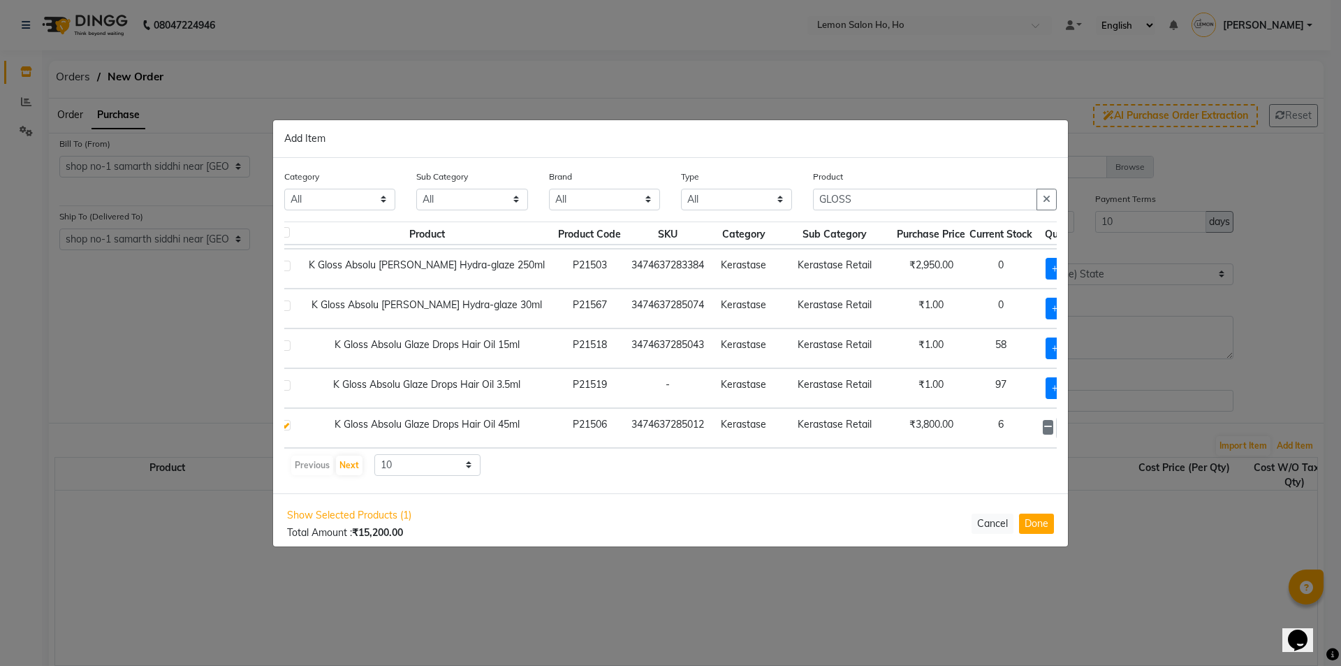
select select "2069"
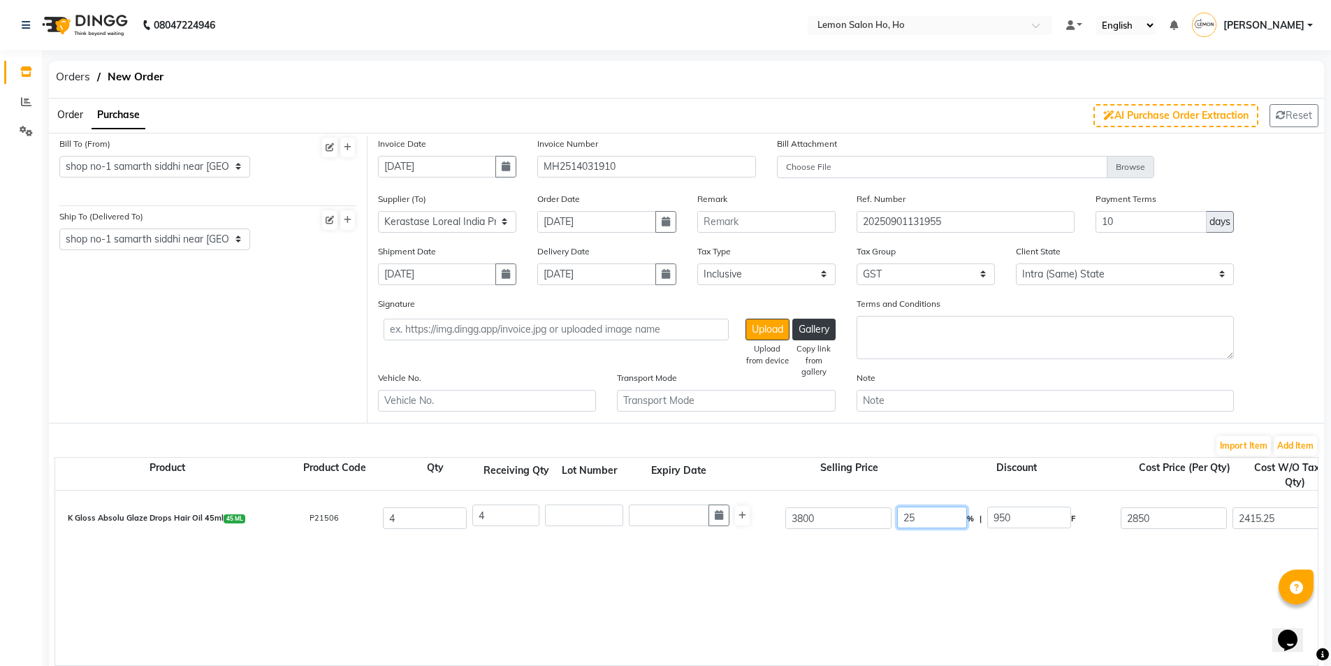
click at [908, 517] on input "25" at bounding box center [932, 517] width 70 height 22
type input "30"
type input "1140"
type input "2660"
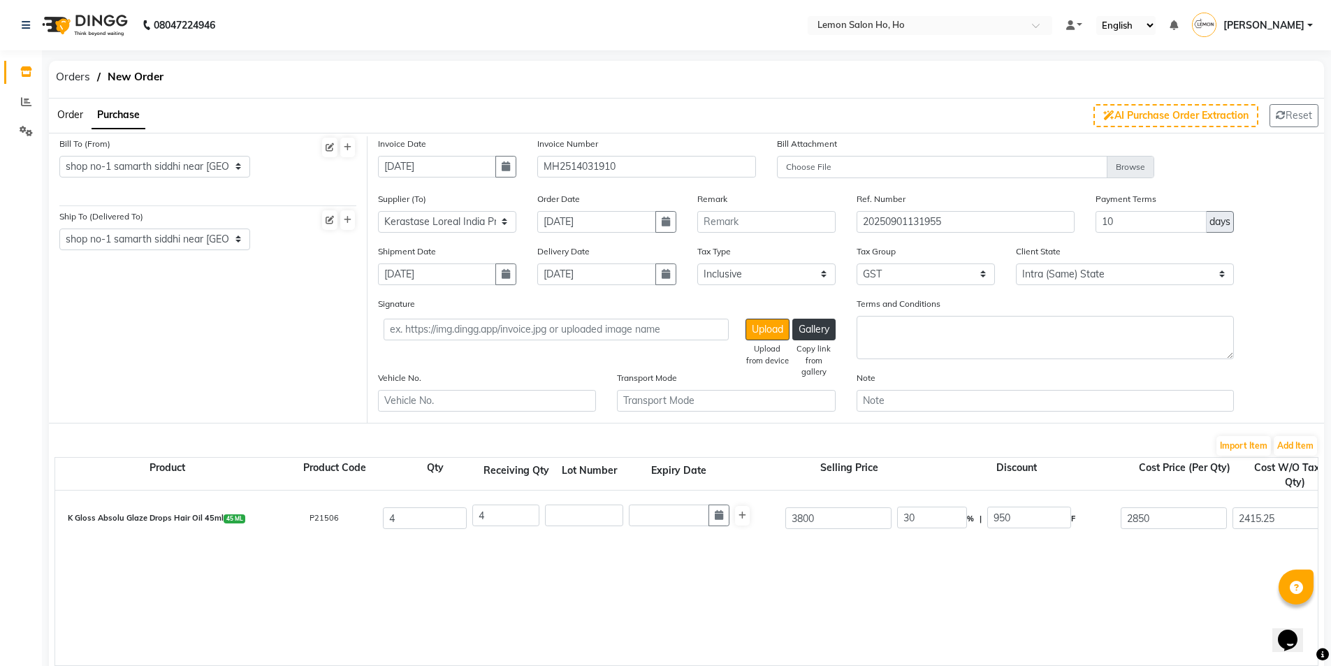
type input "2254.24"
type input "9016.96"
type input "1623.05"
type input "10640.01"
drag, startPoint x: 875, startPoint y: 611, endPoint x: 885, endPoint y: 604, distance: 12.6
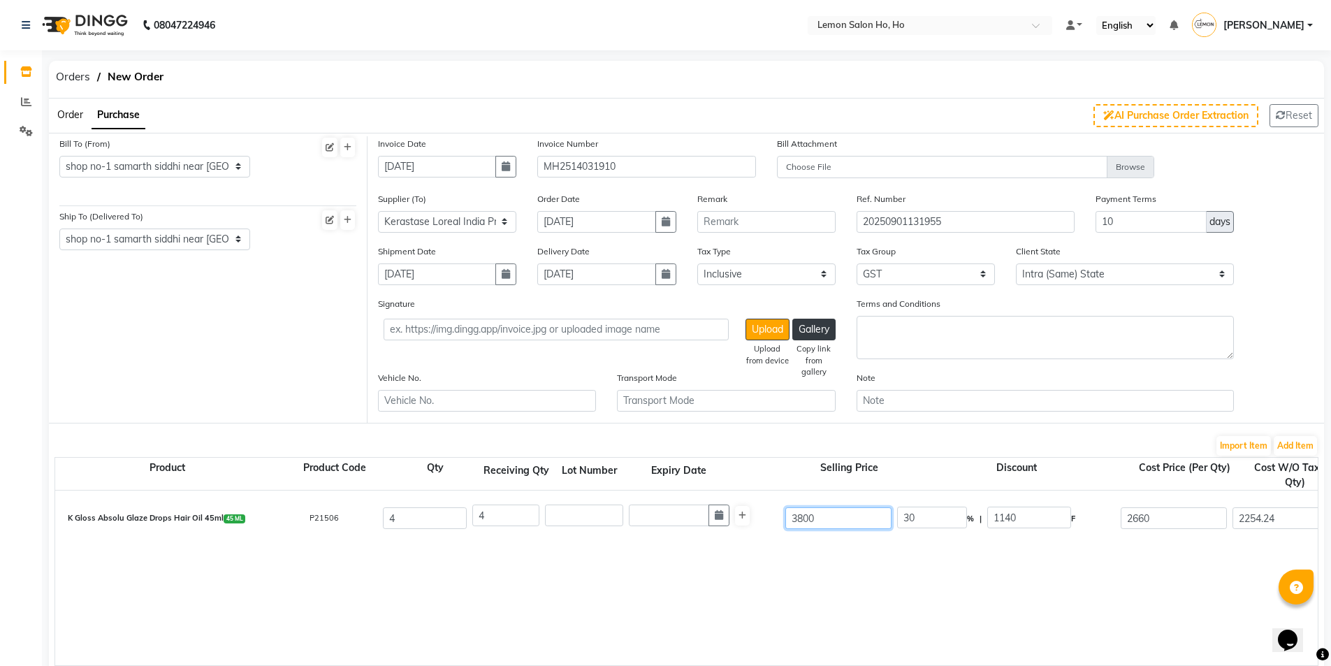
click at [876, 610] on div "K Gloss Absolu Glaze Drops Hair Oil 45ml 45 ML P21506 4 4 3800 30 % | 1140 F 26…" at bounding box center [1317, 577] width 2524 height 175
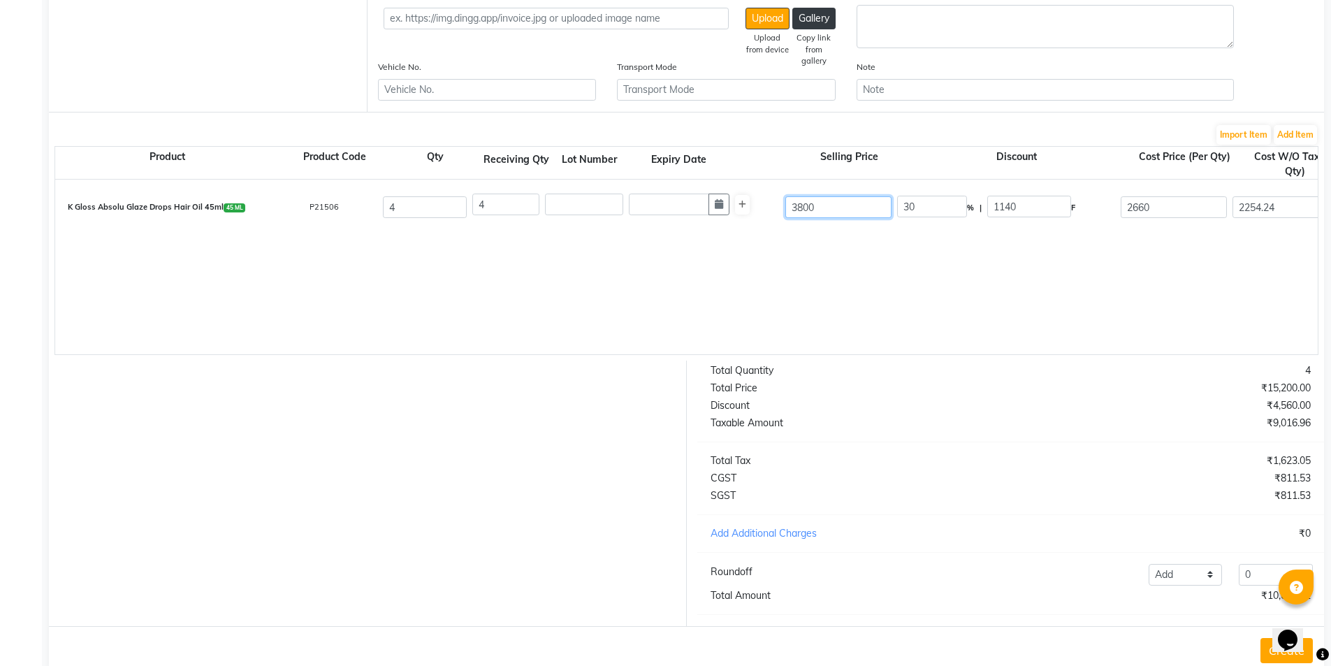
scroll to position [353, 0]
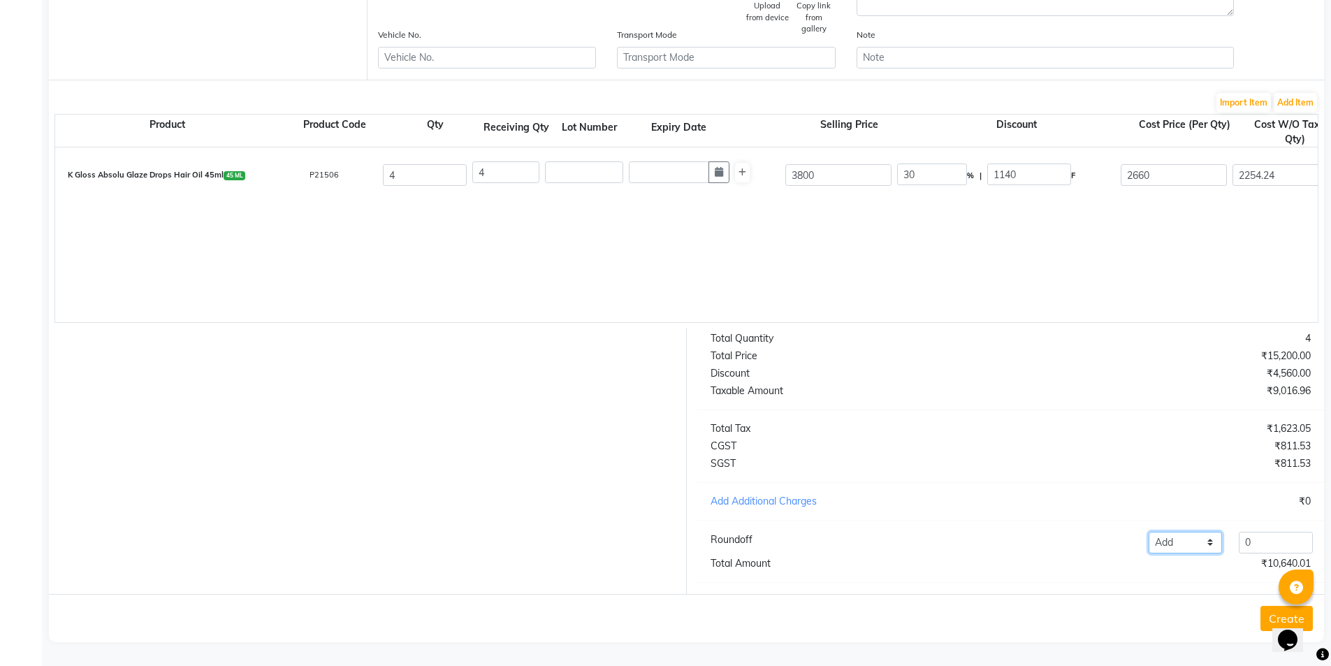
click at [1179, 545] on select "Add Reduce" at bounding box center [1185, 543] width 74 height 22
select select "reduce"
click at [1148, 532] on select "Add Reduce" at bounding box center [1185, 543] width 74 height 22
click at [1279, 539] on input "0" at bounding box center [1275, 543] width 74 height 22
type input "0.21"
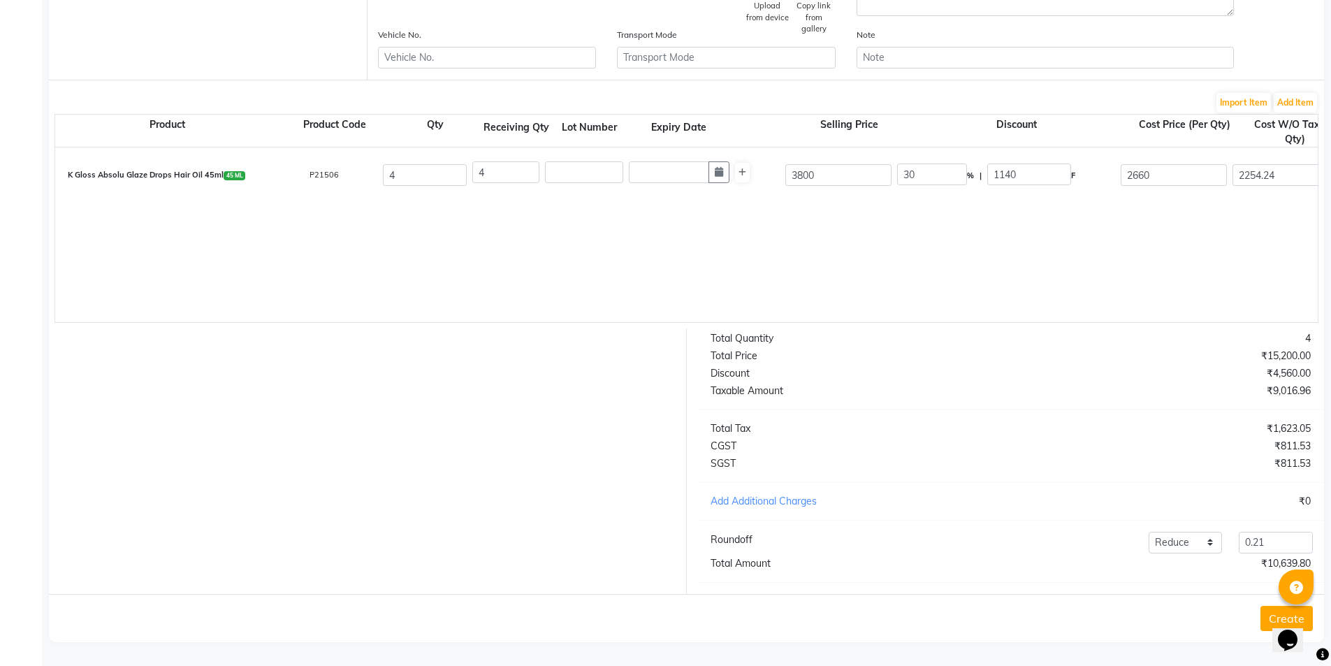
click at [1264, 617] on button "Create" at bounding box center [1286, 618] width 52 height 25
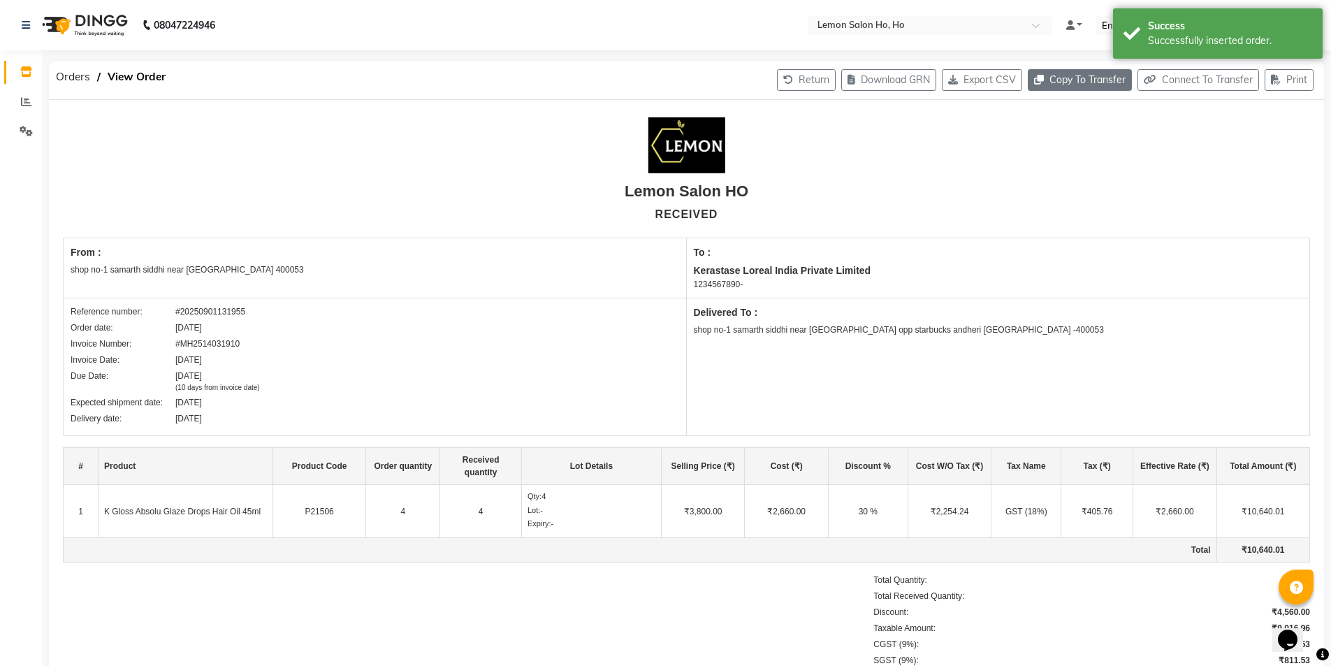
click at [1055, 82] on button "Copy To Transfer" at bounding box center [1080, 80] width 104 height 22
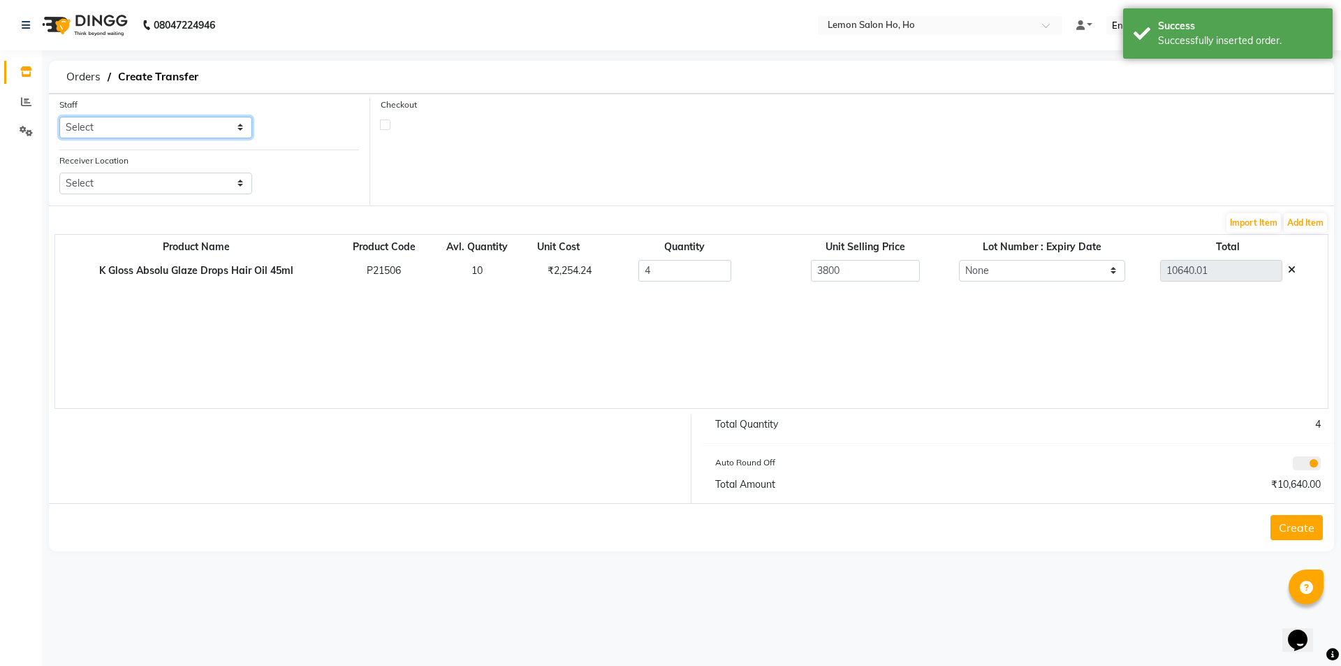
click at [168, 120] on select "Select Annie Aquib Khan DC DINGG Support Farheen Ansari Kalpesh Kumavat Mohamme…" at bounding box center [155, 128] width 193 height 22
select select "34406"
click at [59, 117] on select "Select Annie Aquib Khan DC DINGG Support Farheen Ansari Kalpesh Kumavat Mohamme…" at bounding box center [155, 128] width 193 height 22
click at [173, 181] on select "Select Lemon Salon, Lokhandwala Lemon Salon, Malad Lemon Salon, Seven Bunglow L…" at bounding box center [155, 184] width 193 height 22
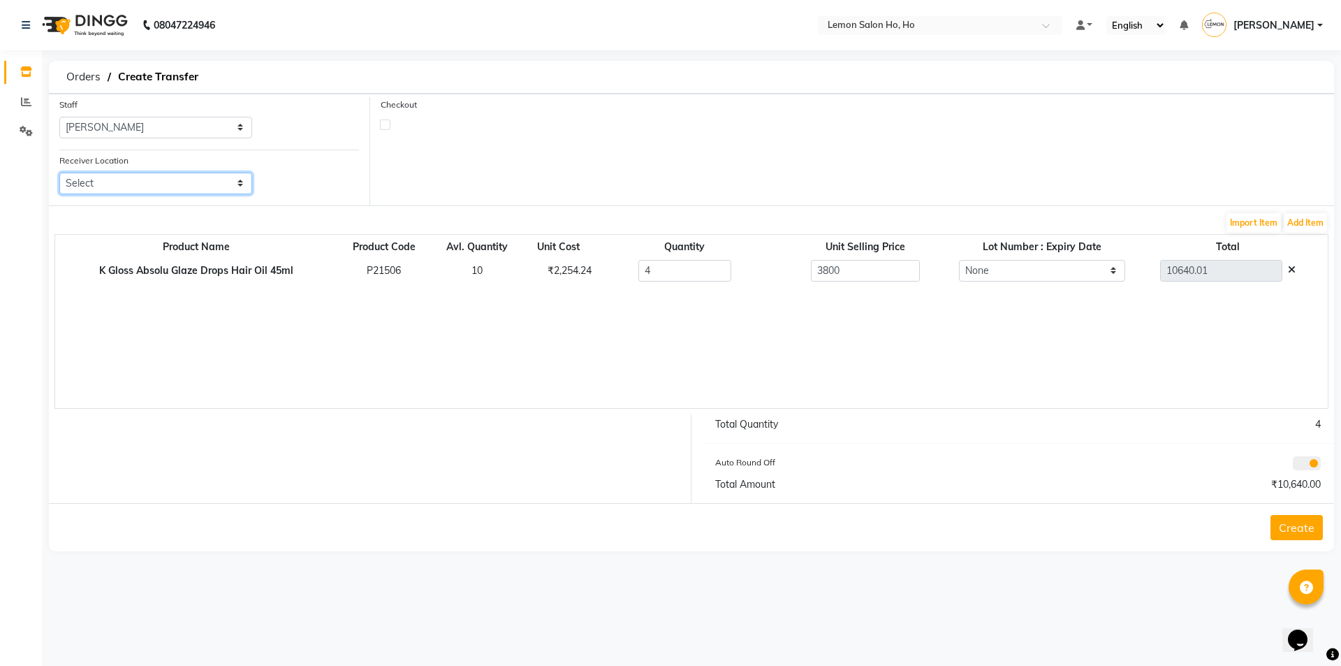
select select "954"
click at [59, 173] on select "Select Lemon Salon, Lokhandwala Lemon Salon, Malad Lemon Salon, Seven Bunglow L…" at bounding box center [155, 184] width 193 height 22
click at [668, 263] on input "4" at bounding box center [684, 271] width 93 height 22
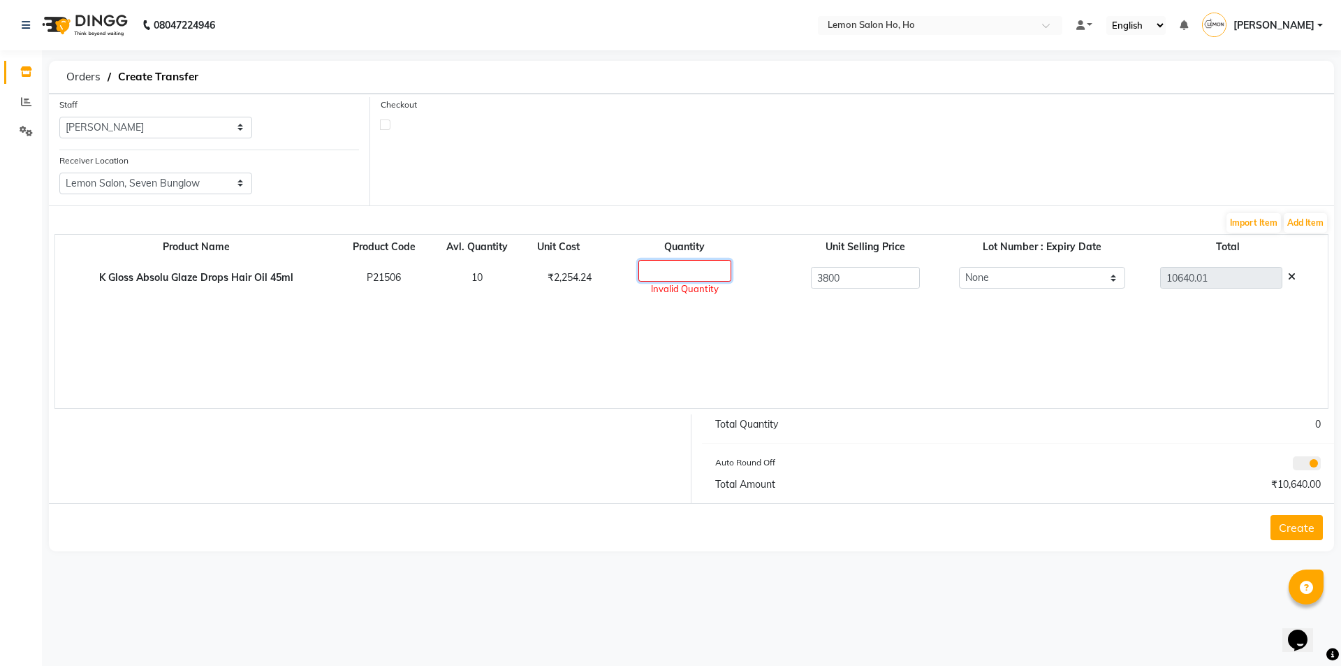
type input "2"
type input "5320"
type input "2"
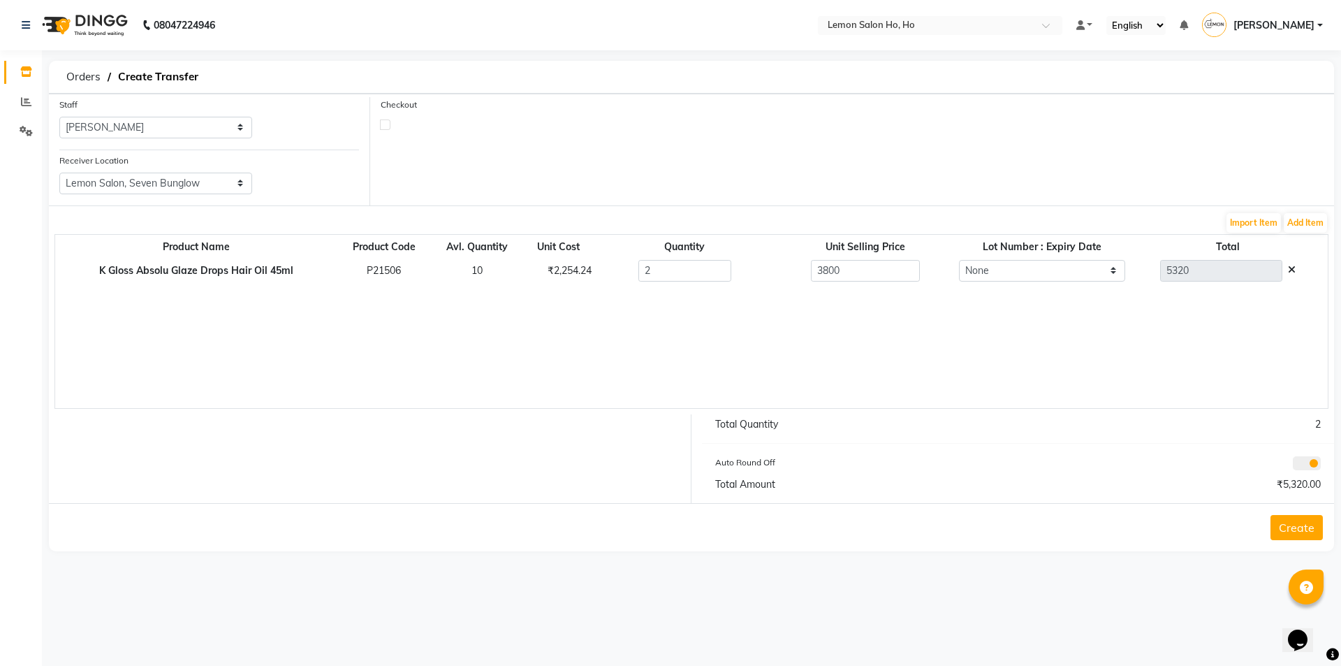
click at [382, 130] on div "Checkout" at bounding box center [852, 151] width 964 height 108
click at [385, 125] on label at bounding box center [385, 124] width 10 height 10
click at [385, 125] on input "checkbox" at bounding box center [385, 123] width 9 height 9
checkbox input "true"
select select "true"
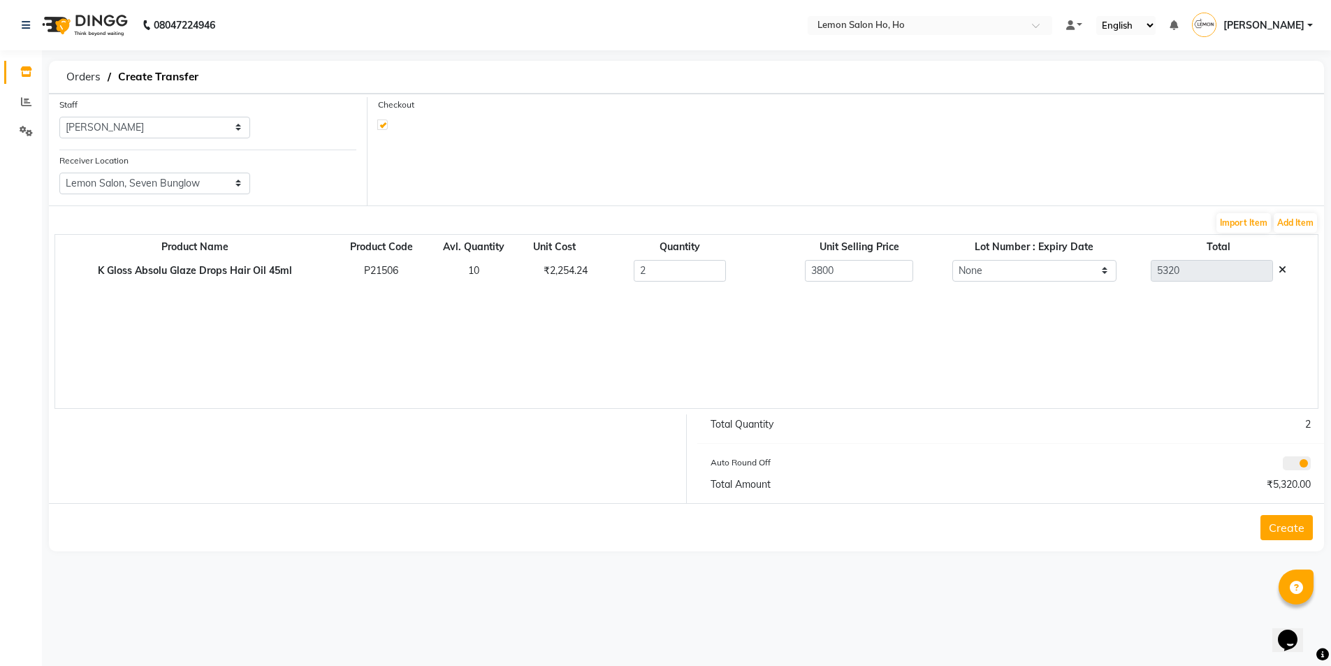
select select "2069"
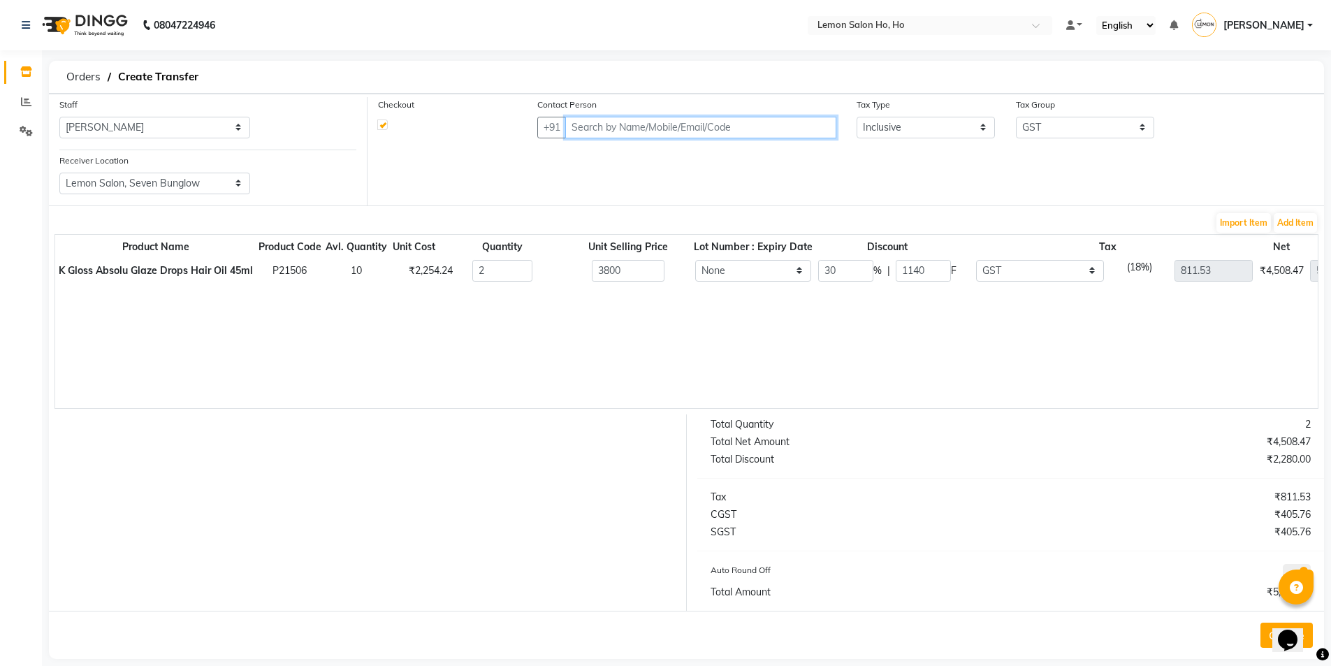
click at [637, 129] on input "text" at bounding box center [700, 128] width 270 height 22
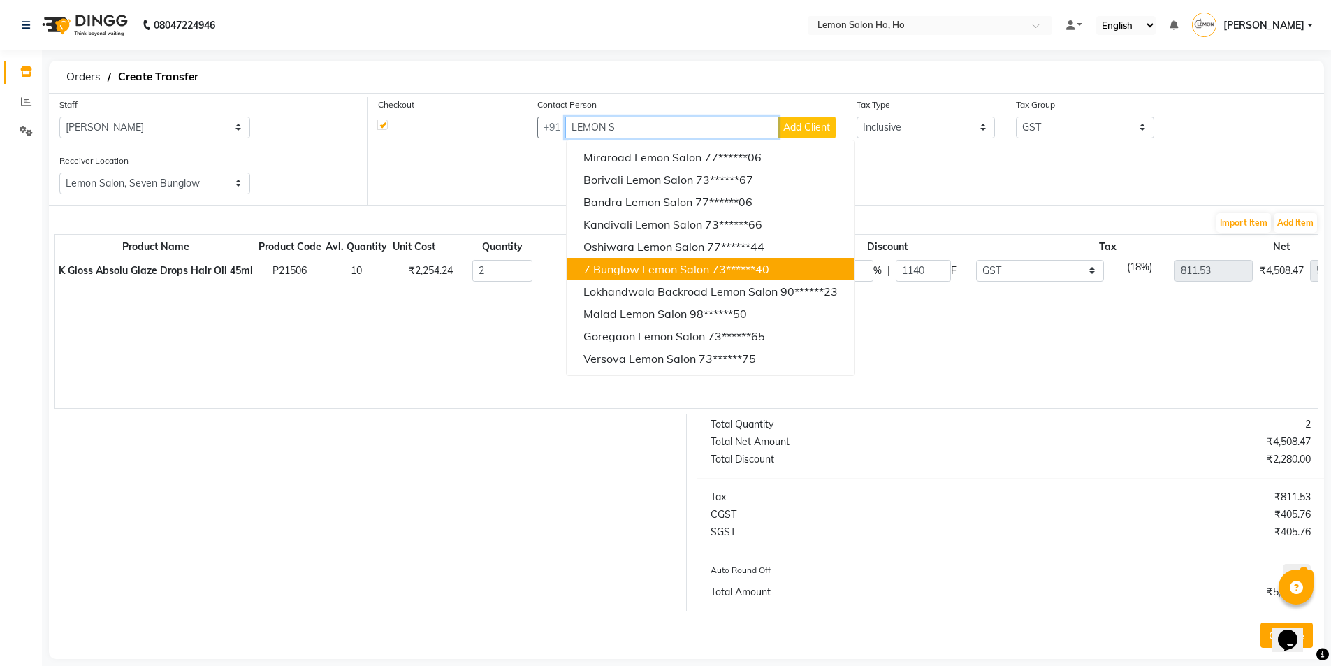
click at [638, 272] on span "7 Bunglow Lemon Salon" at bounding box center [646, 269] width 126 height 14
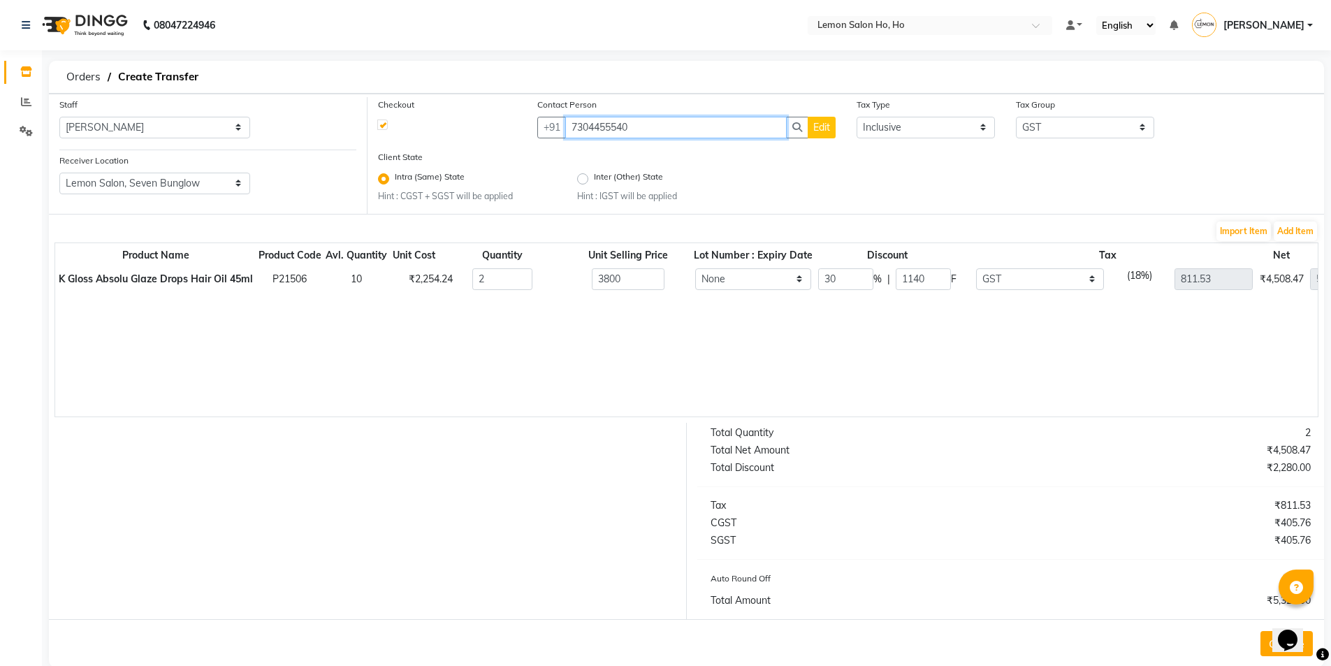
scroll to position [25, 0]
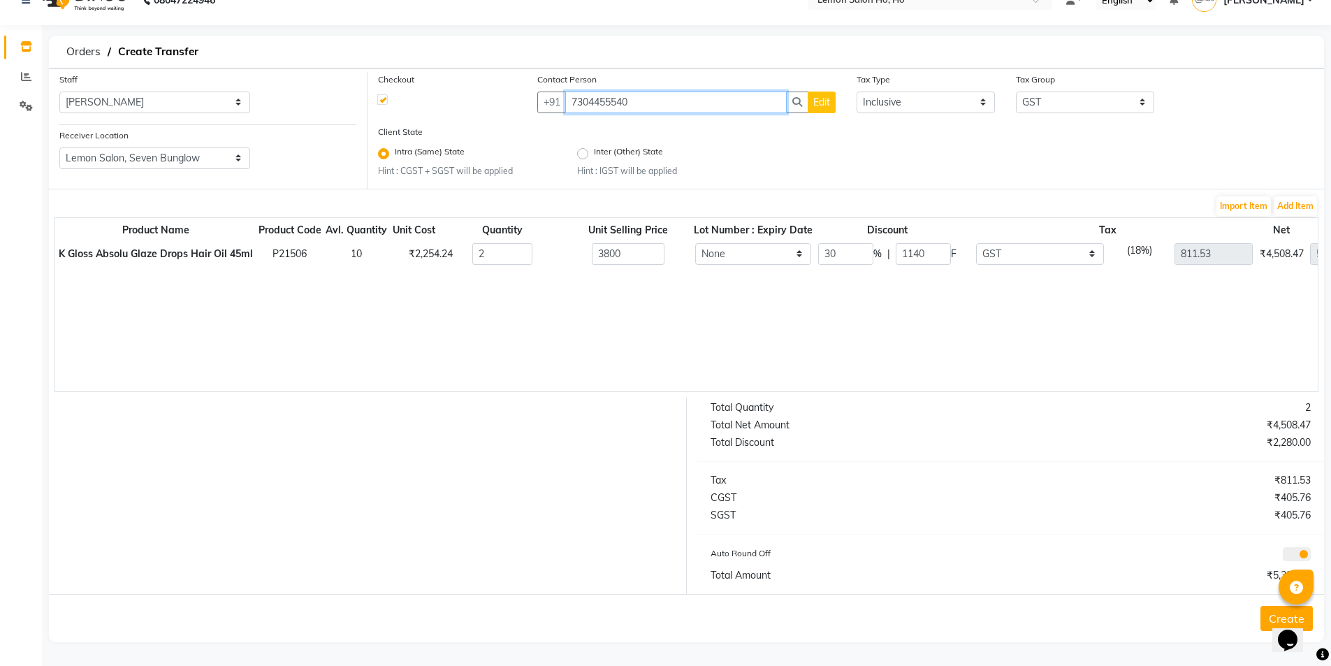
type input "7304455540"
click at [1264, 613] on button "Create" at bounding box center [1286, 618] width 52 height 25
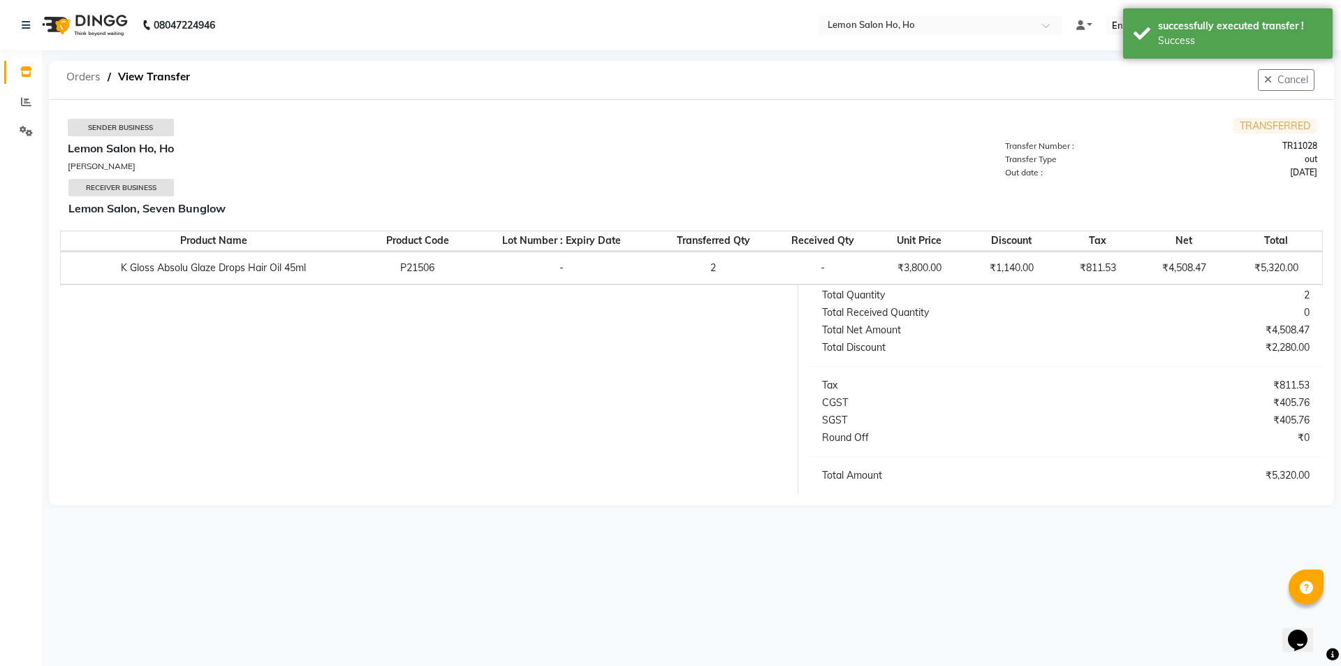
click at [92, 70] on span "Orders" at bounding box center [83, 76] width 48 height 25
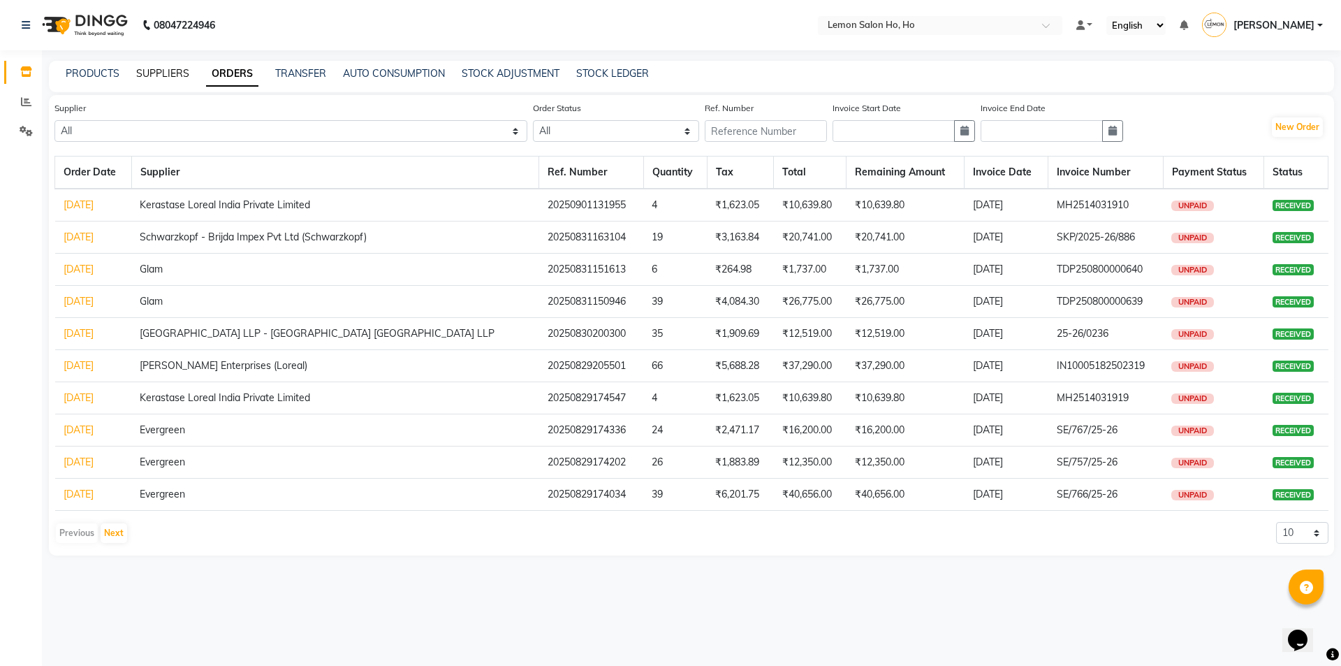
click at [170, 71] on link "SUPPLIERS" at bounding box center [162, 73] width 53 height 13
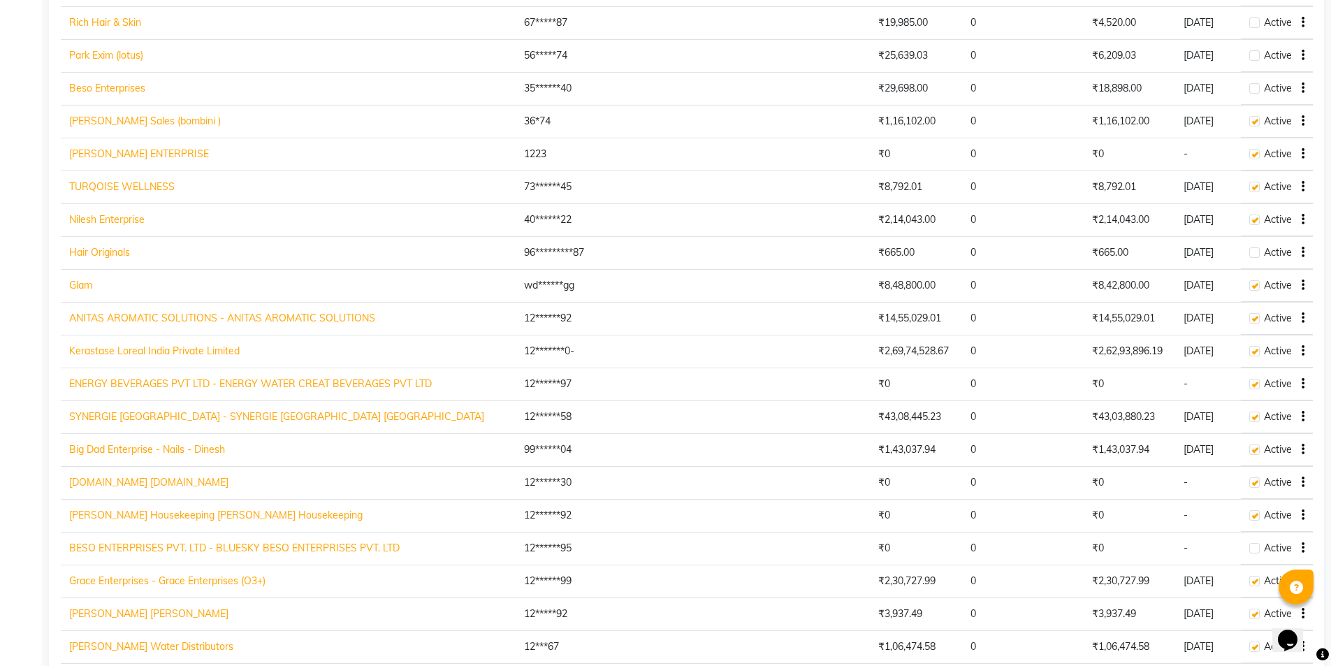
scroll to position [1187, 0]
click at [176, 349] on link "Kerastase Loreal India Private Limited" at bounding box center [154, 350] width 170 height 13
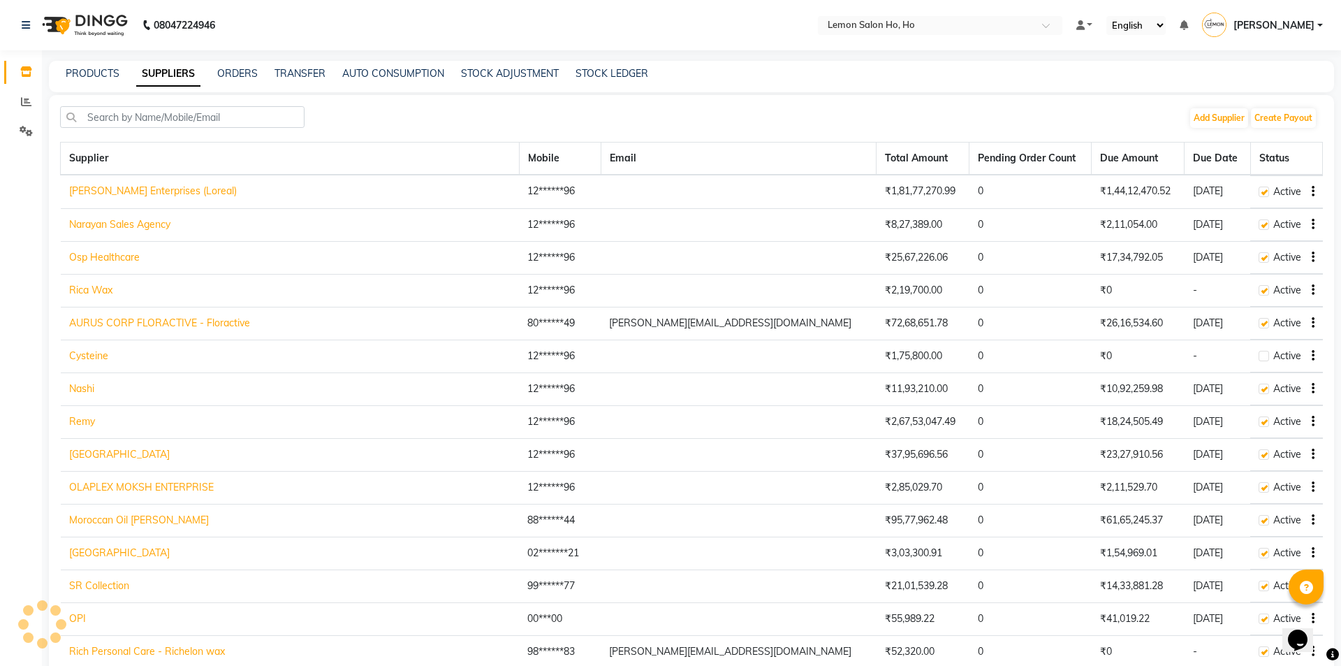
select select "1809"
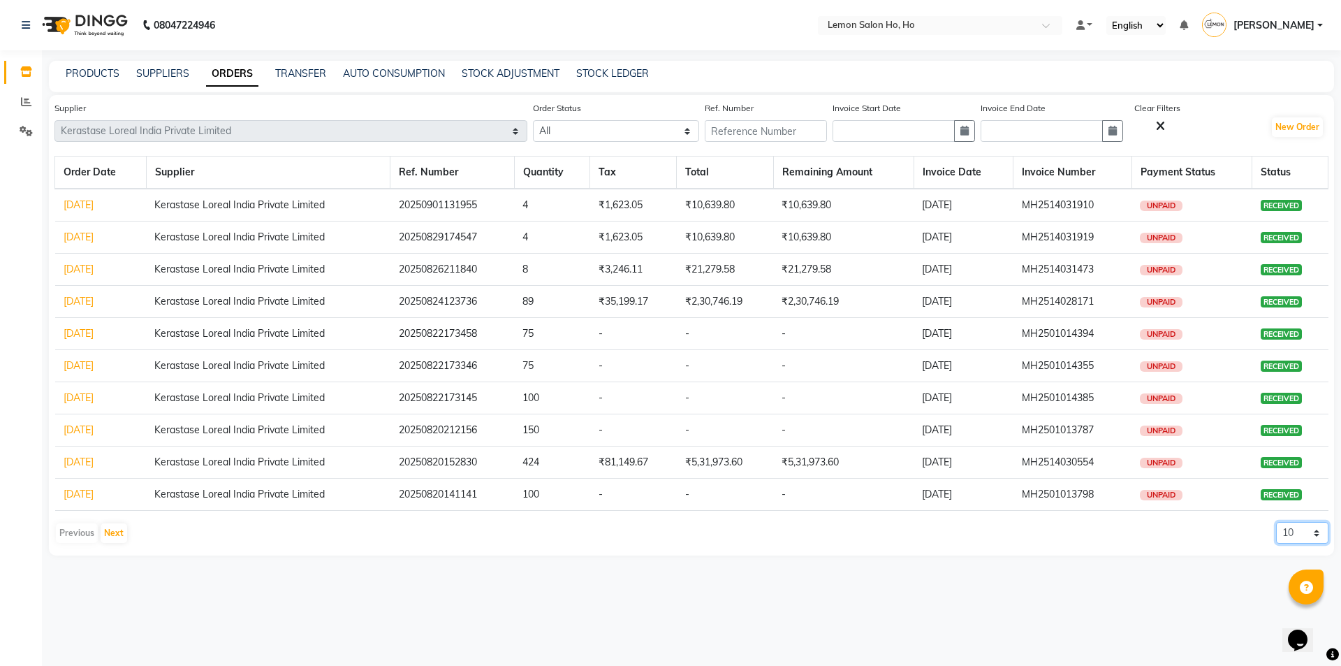
click at [1300, 528] on select "10 20 50 100" at bounding box center [1302, 533] width 52 height 22
select select "20"
click at [1276, 522] on select "10 20 50 100" at bounding box center [1302, 533] width 52 height 22
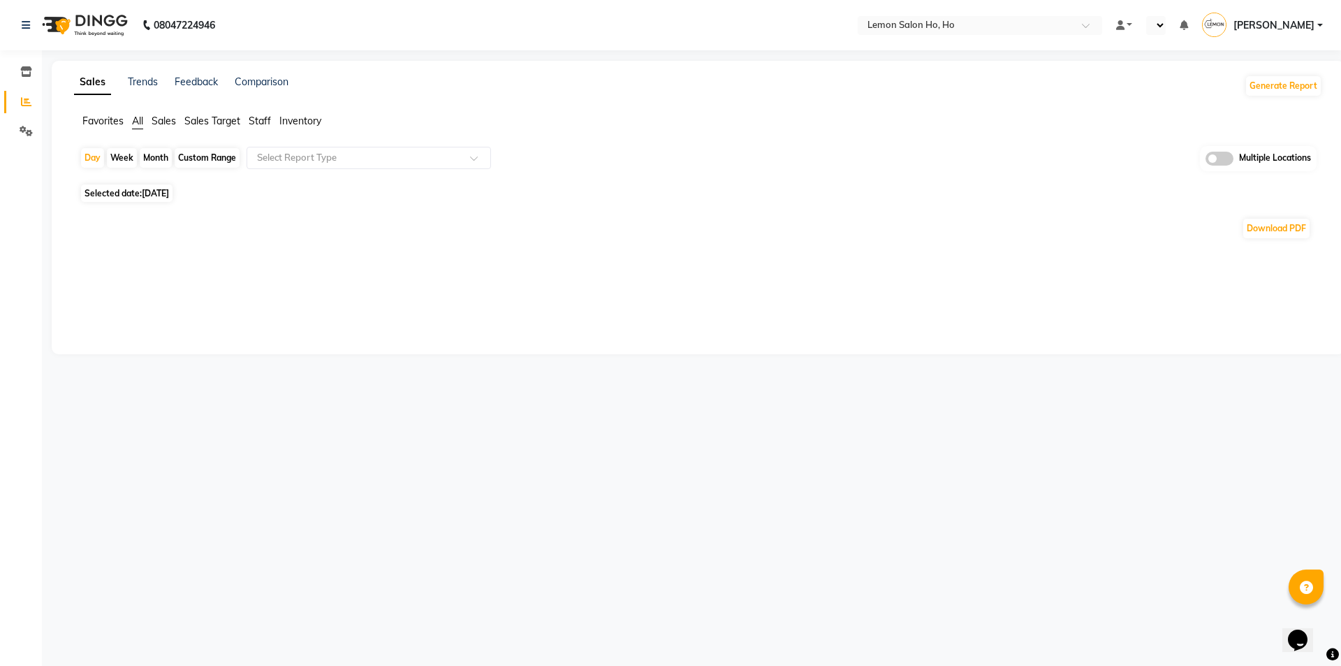
select select "en"
click at [25, 72] on icon at bounding box center [26, 71] width 12 height 10
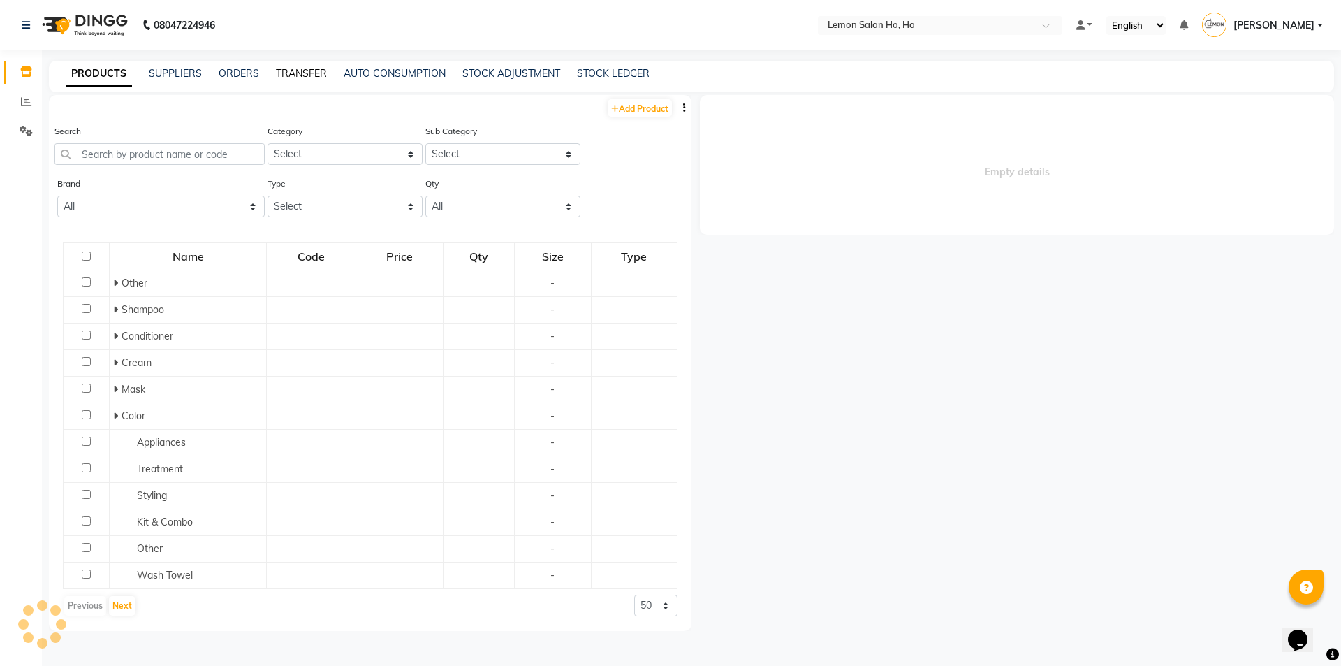
click at [295, 71] on link "TRANSFER" at bounding box center [301, 73] width 51 height 13
select select "sender"
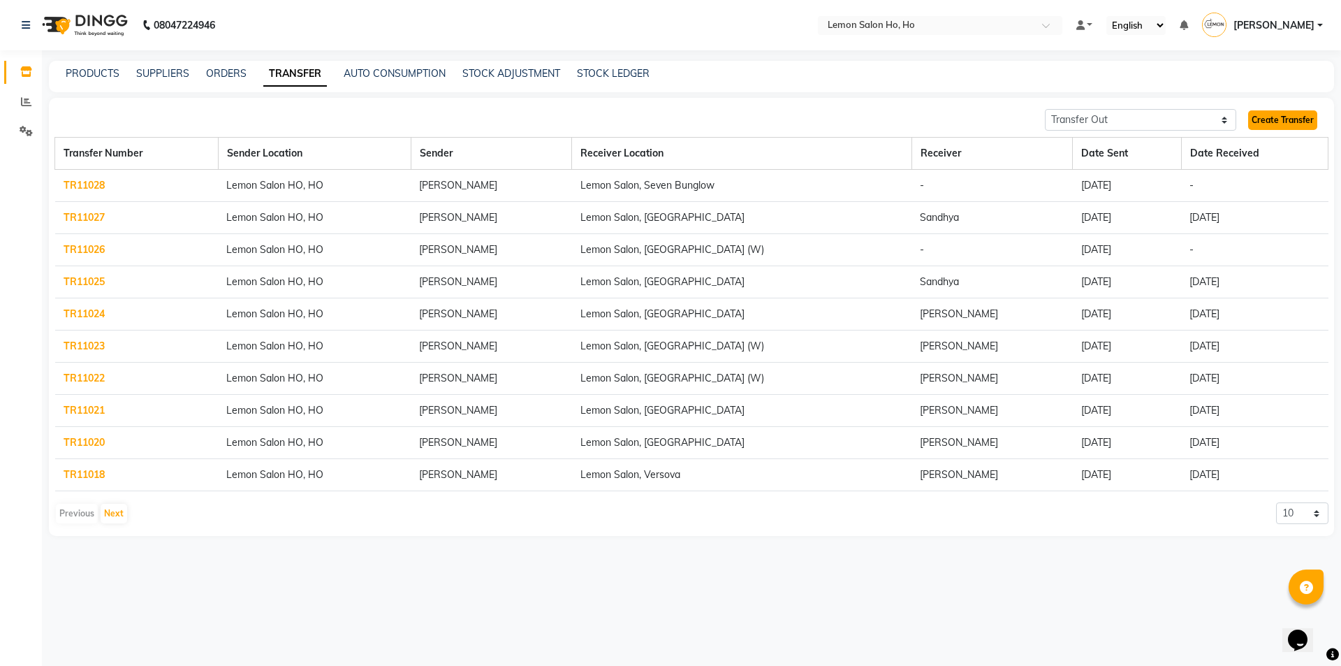
click at [1292, 122] on link "Create Transfer" at bounding box center [1282, 120] width 69 height 20
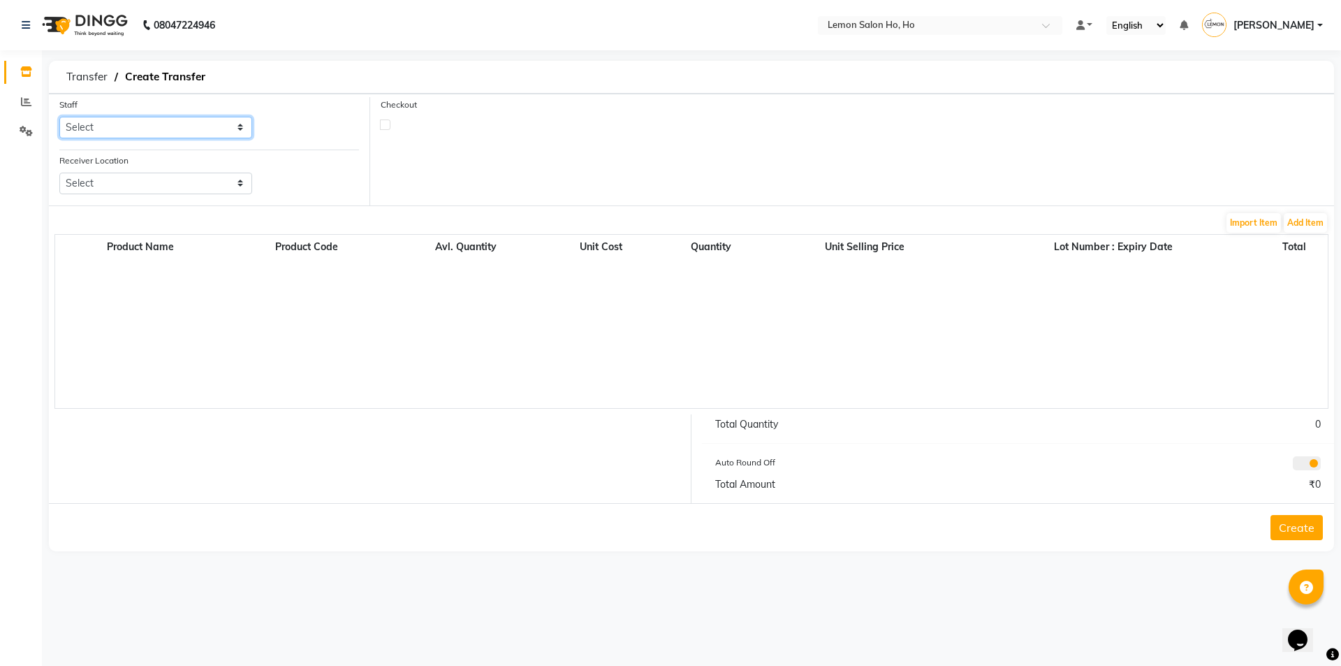
click at [140, 127] on select "Select [PERSON_NAME] [PERSON_NAME] DC DINGG Support [PERSON_NAME] [PERSON_NAME]…" at bounding box center [155, 128] width 193 height 22
select select "34406"
click at [59, 117] on select "Select [PERSON_NAME] [PERSON_NAME] DC DINGG Support [PERSON_NAME] [PERSON_NAME]…" at bounding box center [155, 128] width 193 height 22
click at [152, 181] on select "Select Lemon Salon, Lokhandwala [GEOGRAPHIC_DATA], [GEOGRAPHIC_DATA], Seven Bun…" at bounding box center [155, 184] width 193 height 22
select select "956"
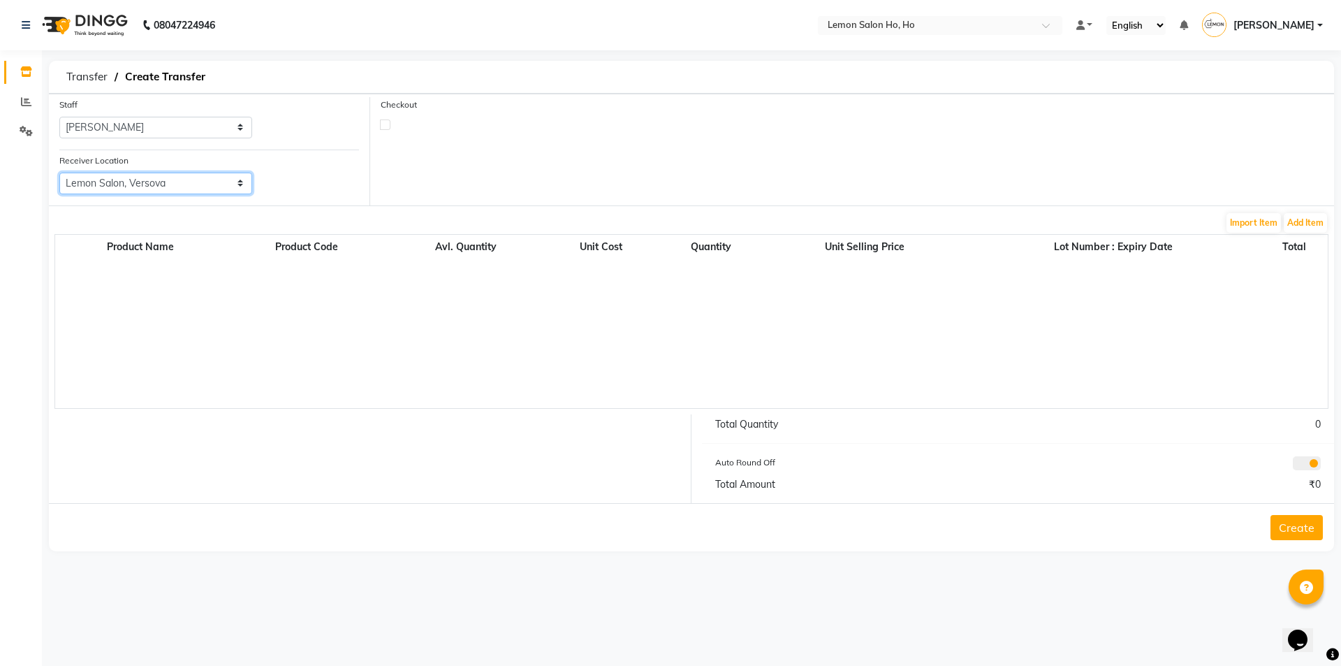
click at [59, 173] on select "Select Lemon Salon, Lokhandwala [GEOGRAPHIC_DATA], [GEOGRAPHIC_DATA], Seven Bun…" at bounding box center [155, 184] width 193 height 22
click at [1312, 231] on button "Add Item" at bounding box center [1305, 223] width 43 height 20
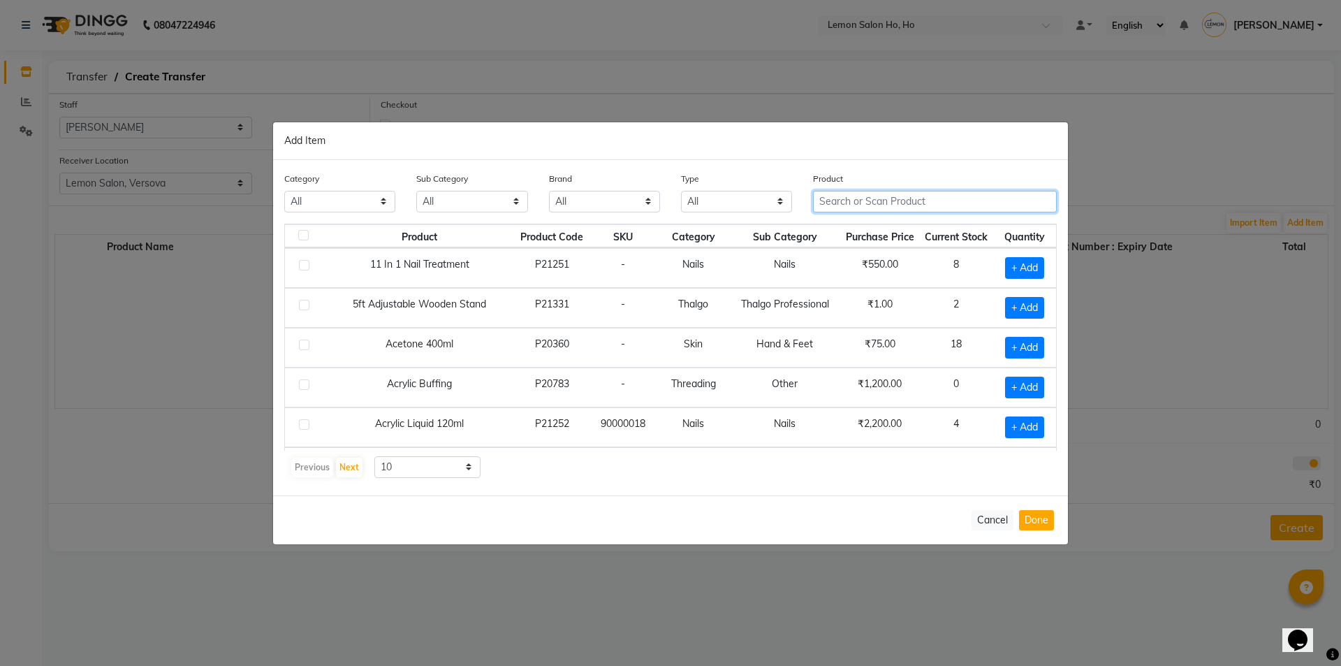
click at [889, 209] on input "text" at bounding box center [935, 202] width 244 height 22
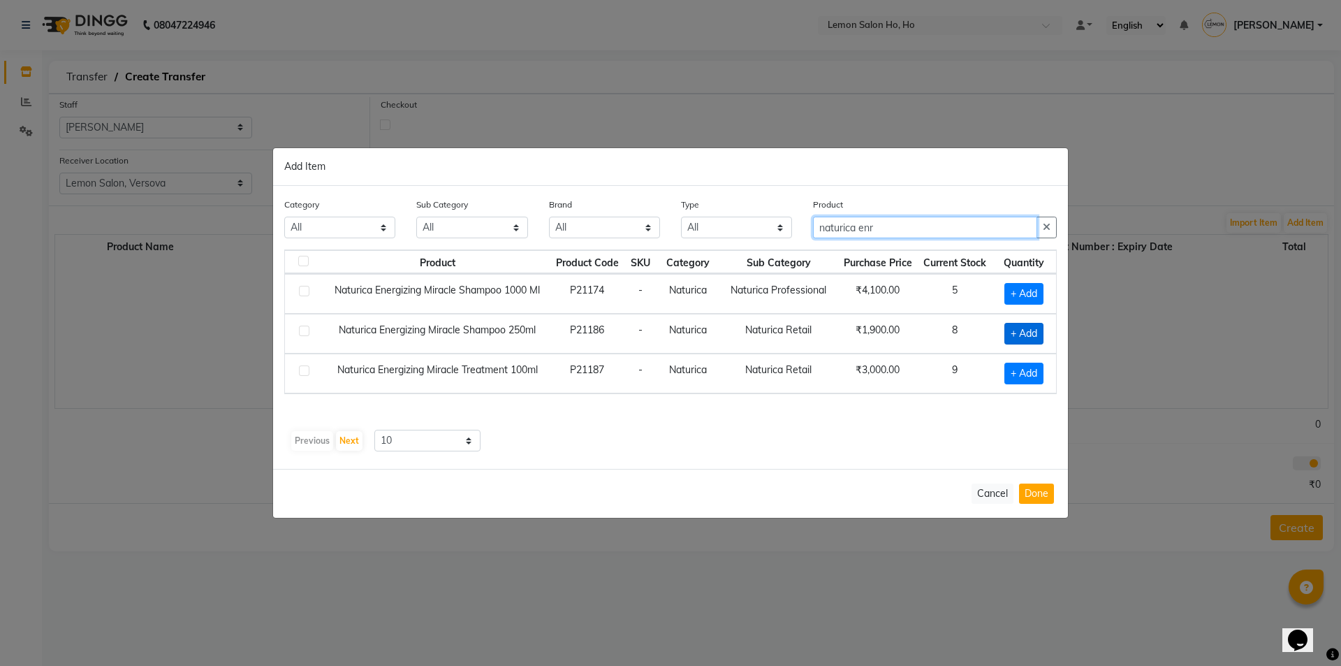
type input "naturica enr"
click at [1021, 323] on span "+ Add" at bounding box center [1023, 334] width 39 height 22
checkbox input "true"
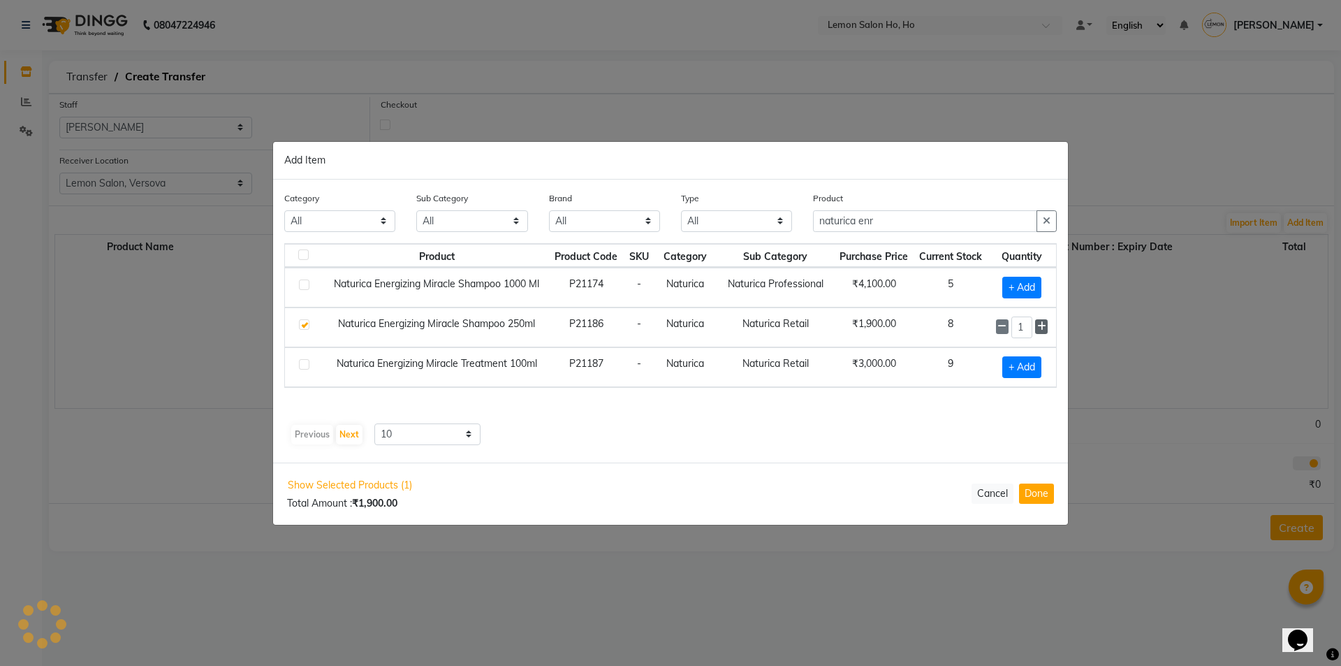
click at [1041, 324] on icon at bounding box center [1041, 326] width 9 height 10
type input "2"
click at [1031, 486] on button "Done" at bounding box center [1036, 493] width 35 height 20
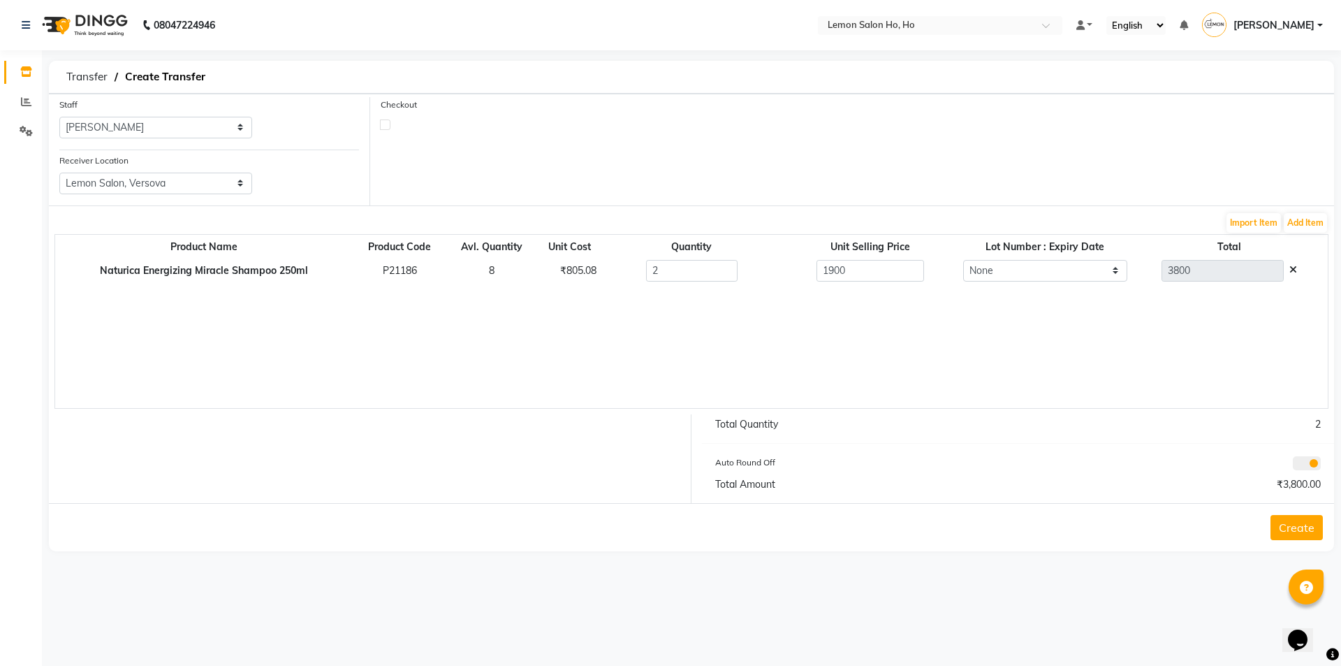
click at [379, 132] on div "Checkout" at bounding box center [852, 151] width 964 height 108
click at [383, 126] on label at bounding box center [385, 124] width 10 height 10
click at [383, 126] on input "checkbox" at bounding box center [385, 123] width 9 height 9
checkbox input "true"
select select "true"
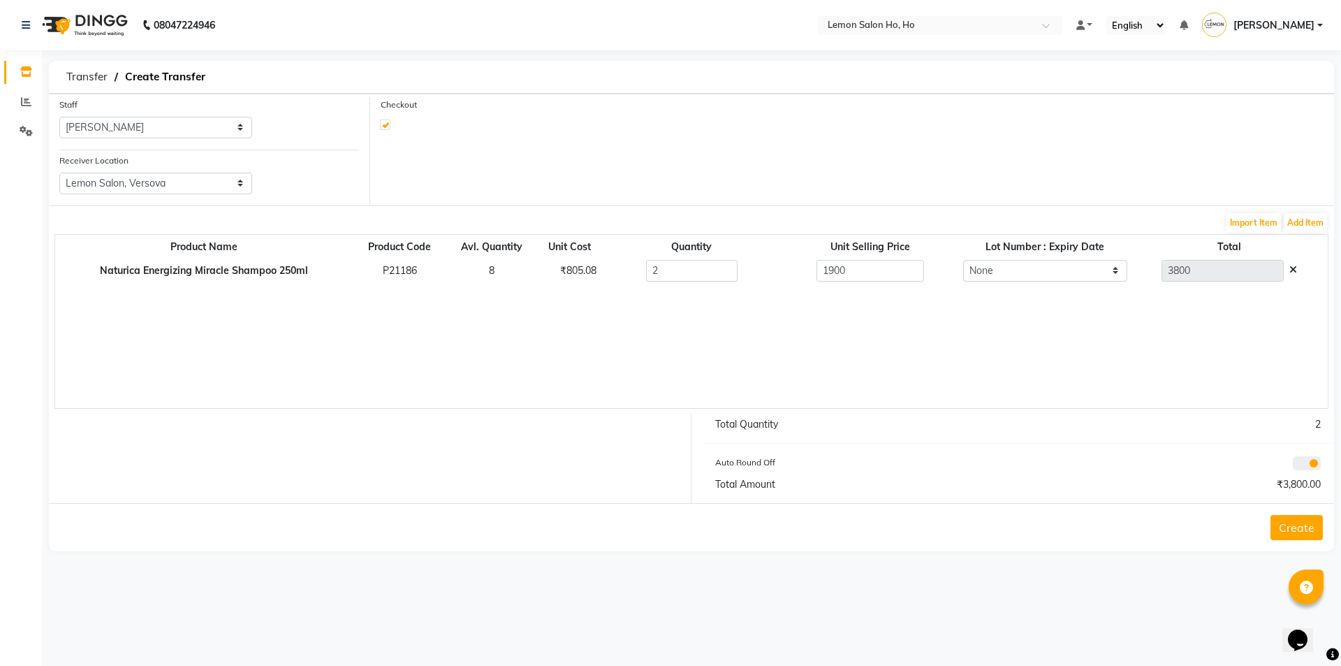
select select "2069"
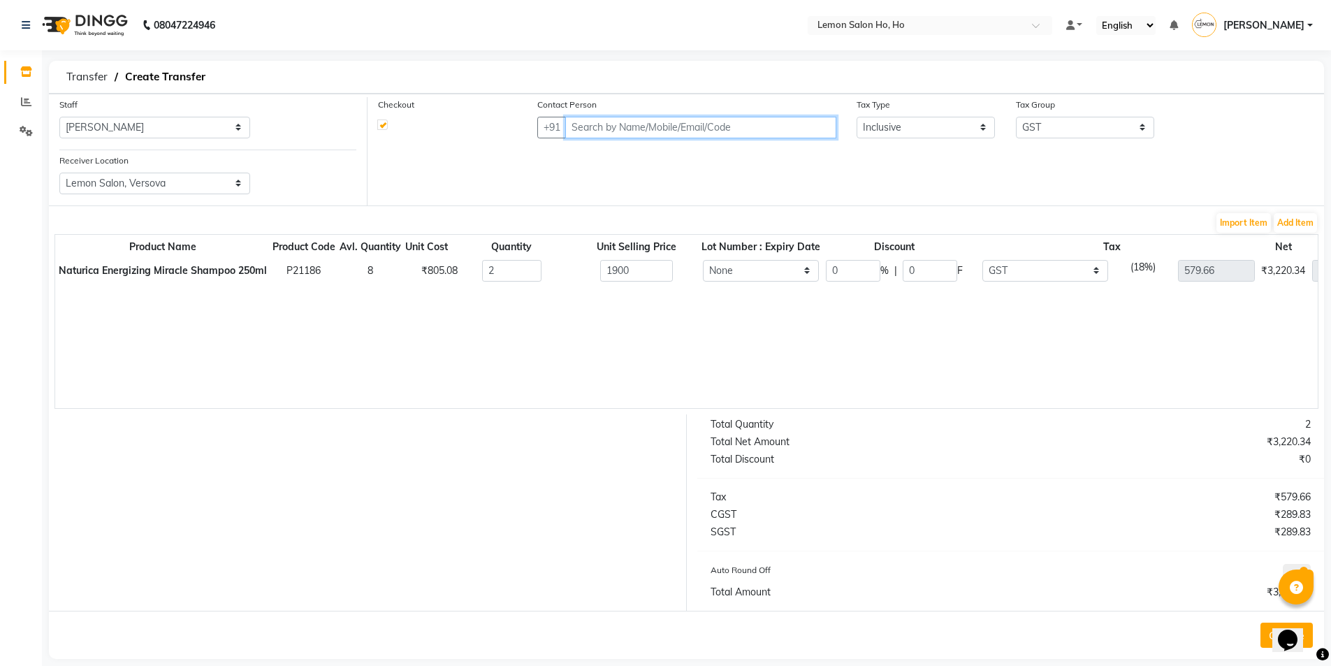
click at [697, 131] on input "text" at bounding box center [700, 128] width 270 height 22
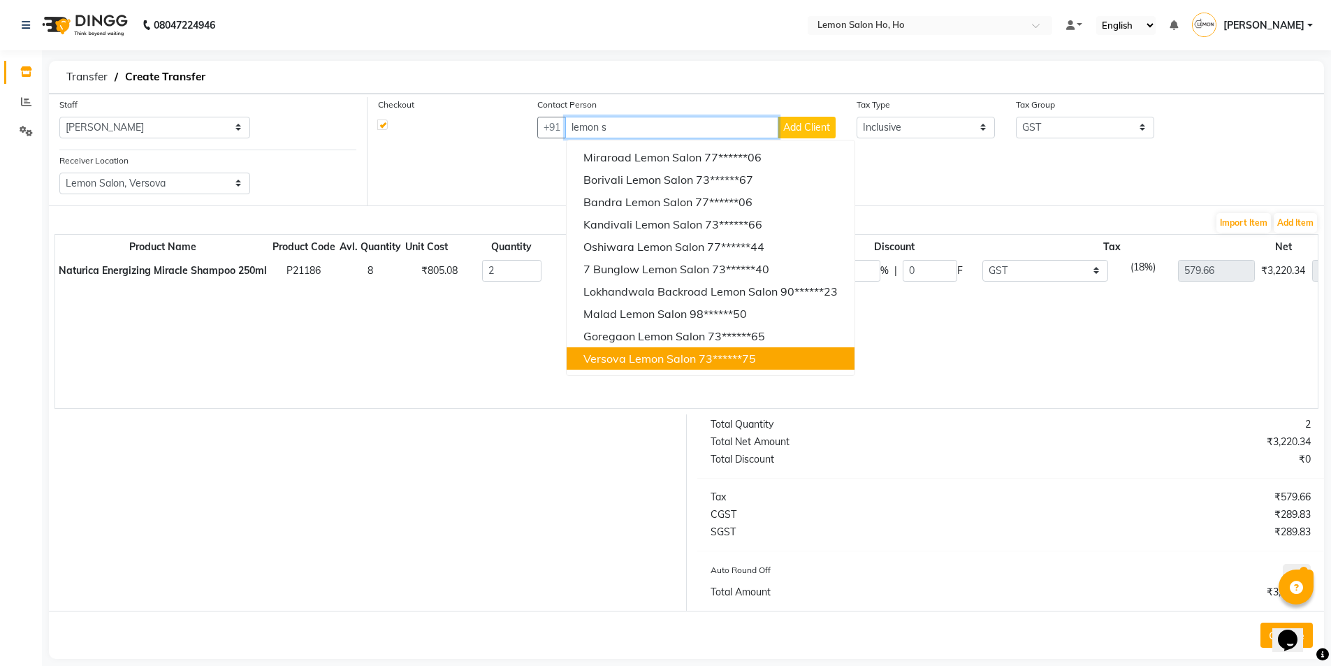
click at [609, 356] on span "Versova Lemon Salon" at bounding box center [639, 358] width 112 height 14
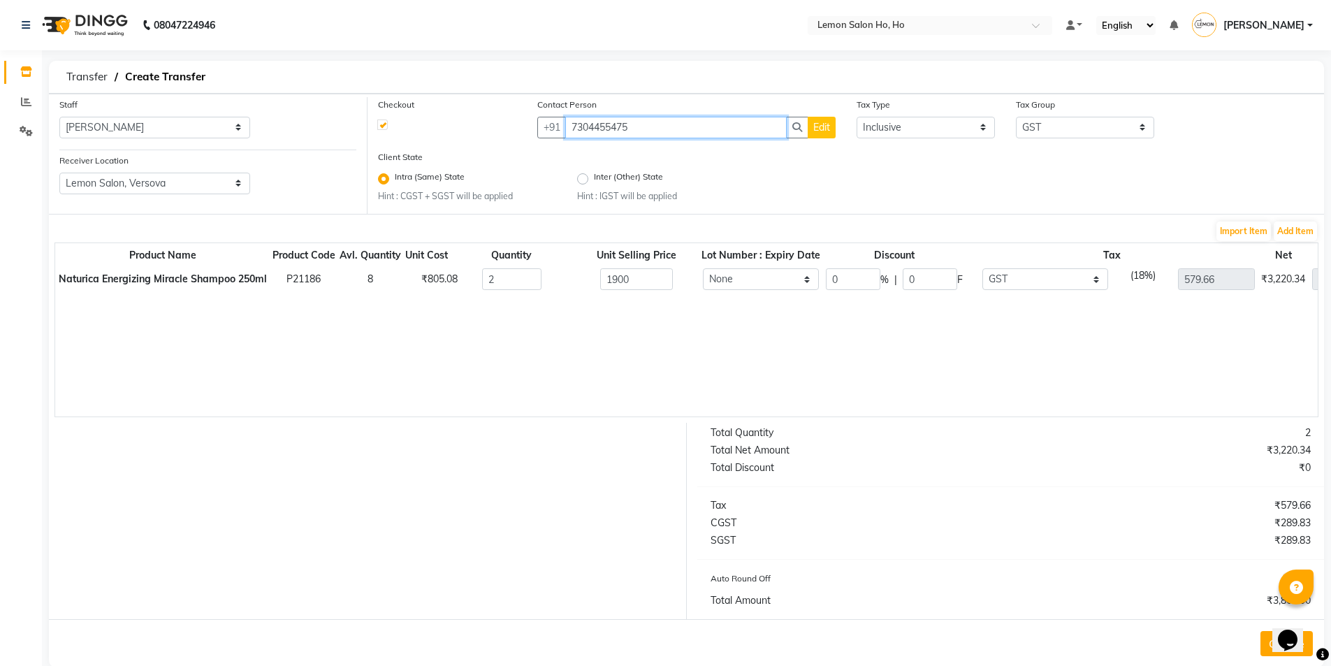
type input "7304455475"
click at [855, 280] on input "0" at bounding box center [853, 279] width 54 height 22
type input "4"
type input "50"
type input "1900"
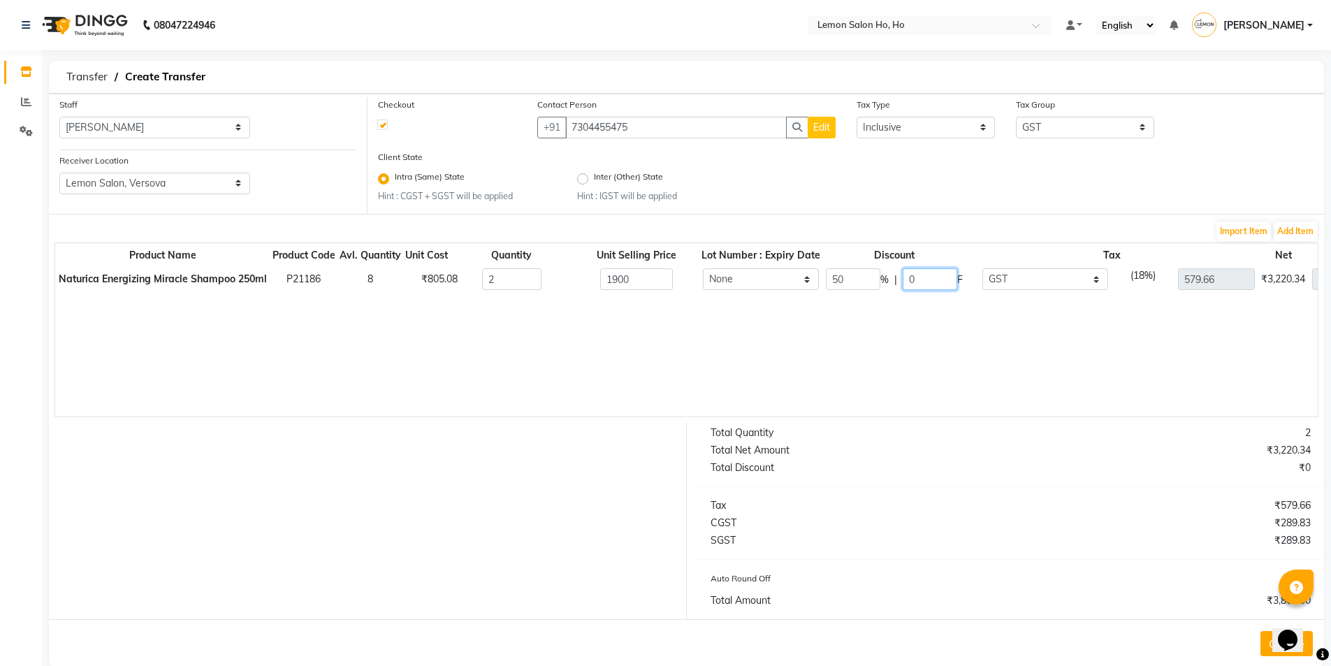
type input "950"
type input "289.83"
click at [836, 377] on div "Product Name Product Code Avl. Quantity Unit Cost Quantity Unit Selling Price L…" at bounding box center [686, 329] width 1264 height 175
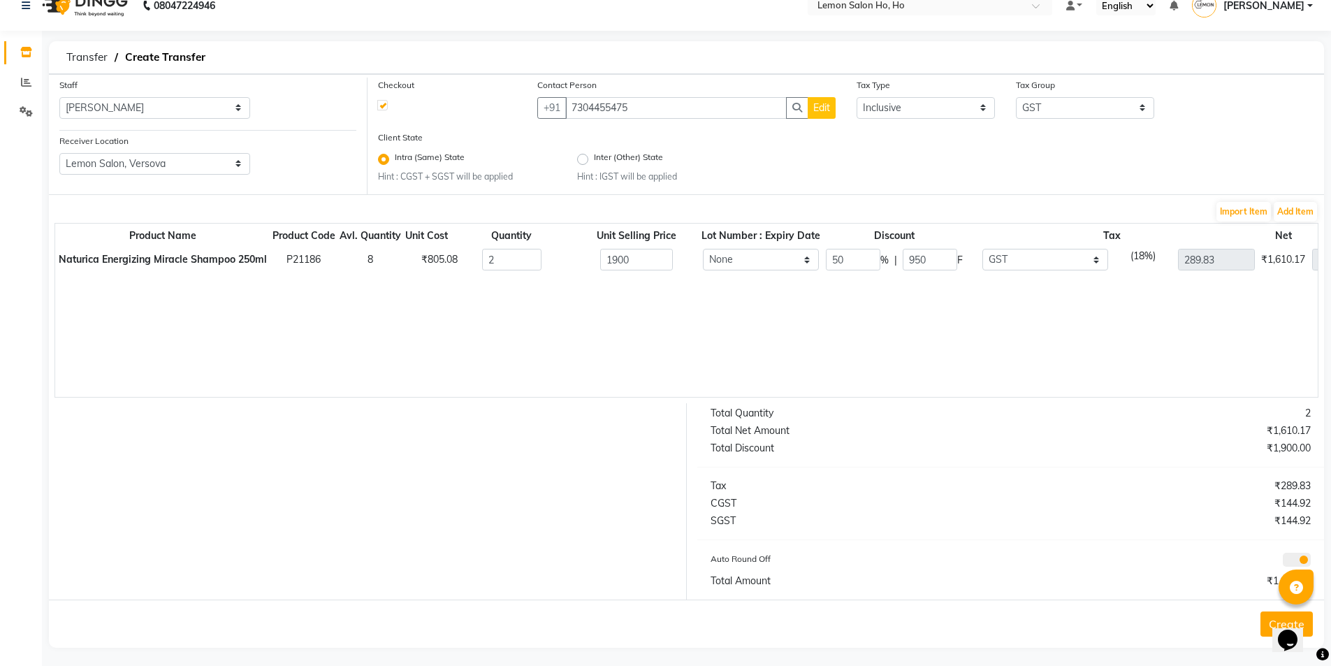
scroll to position [25, 0]
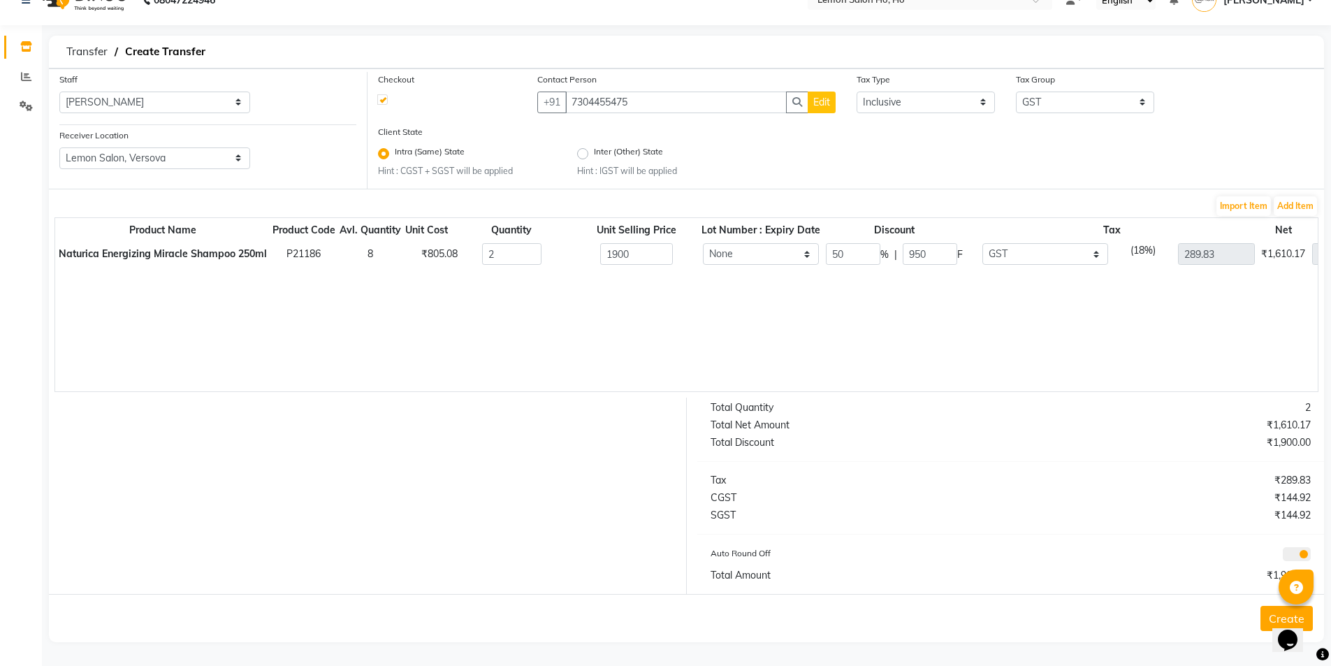
click at [1261, 616] on button "Create" at bounding box center [1286, 618] width 52 height 25
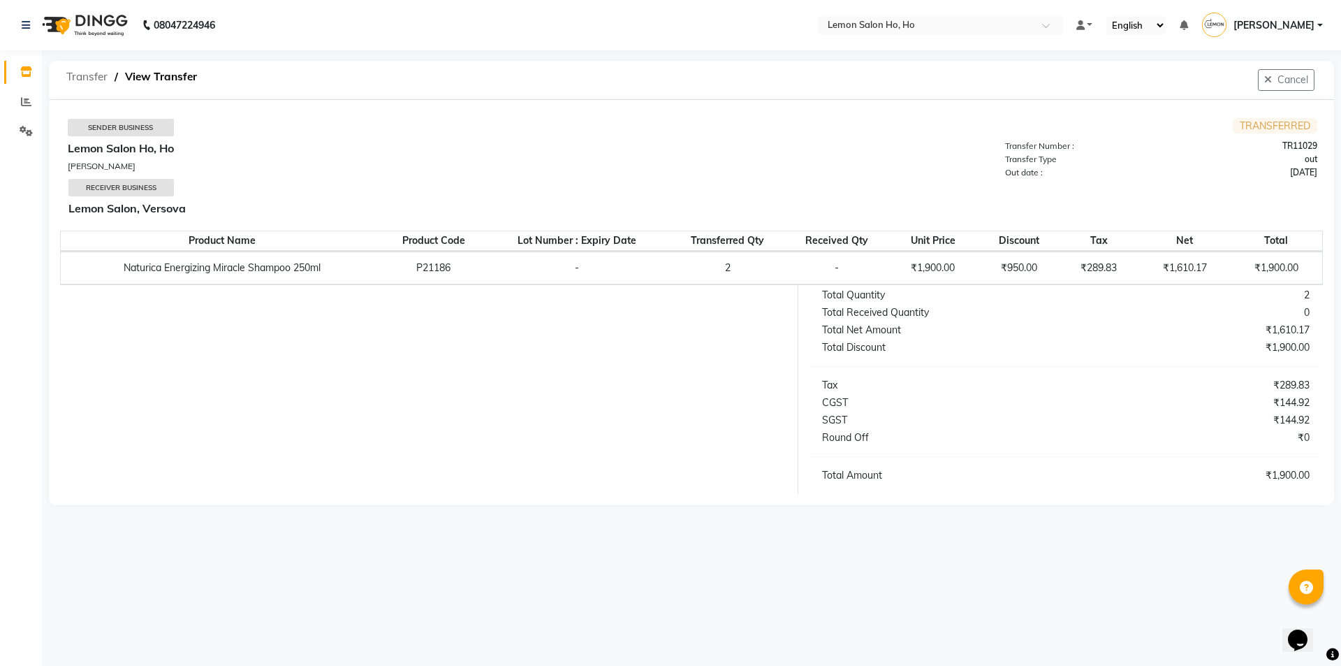
click at [97, 73] on span "Transfer" at bounding box center [86, 76] width 55 height 25
select select "sender"
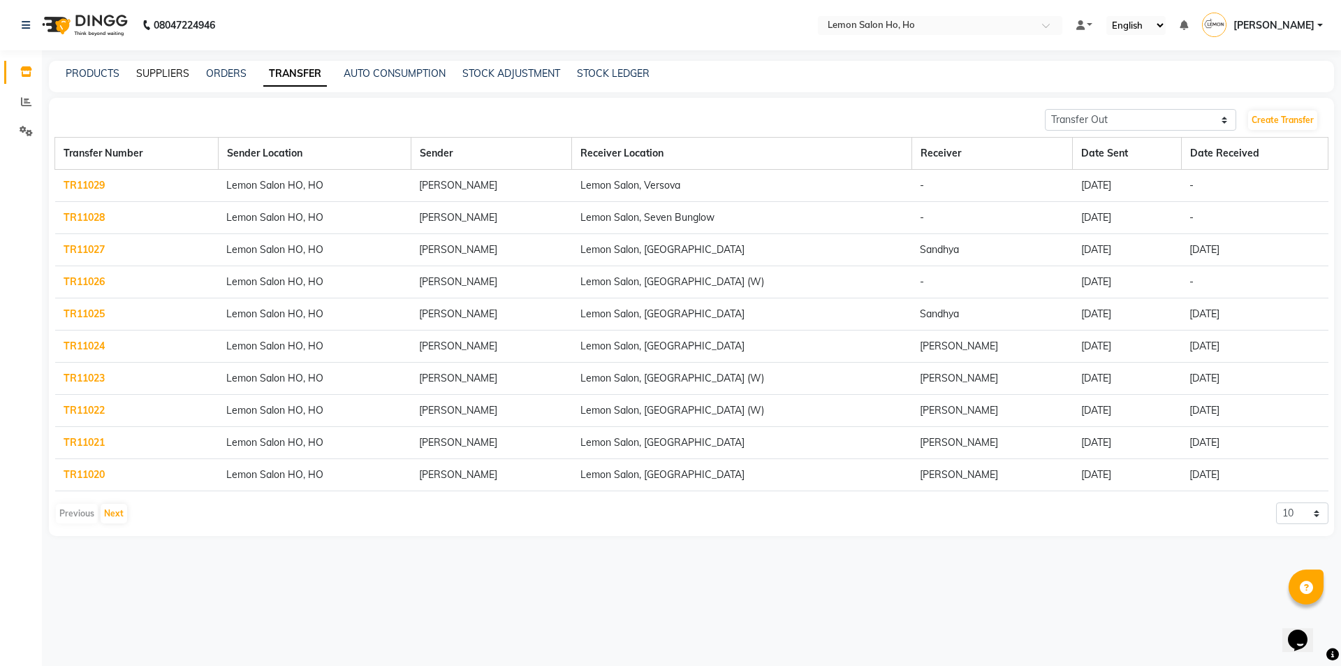
click at [171, 69] on link "SUPPLIERS" at bounding box center [162, 73] width 53 height 13
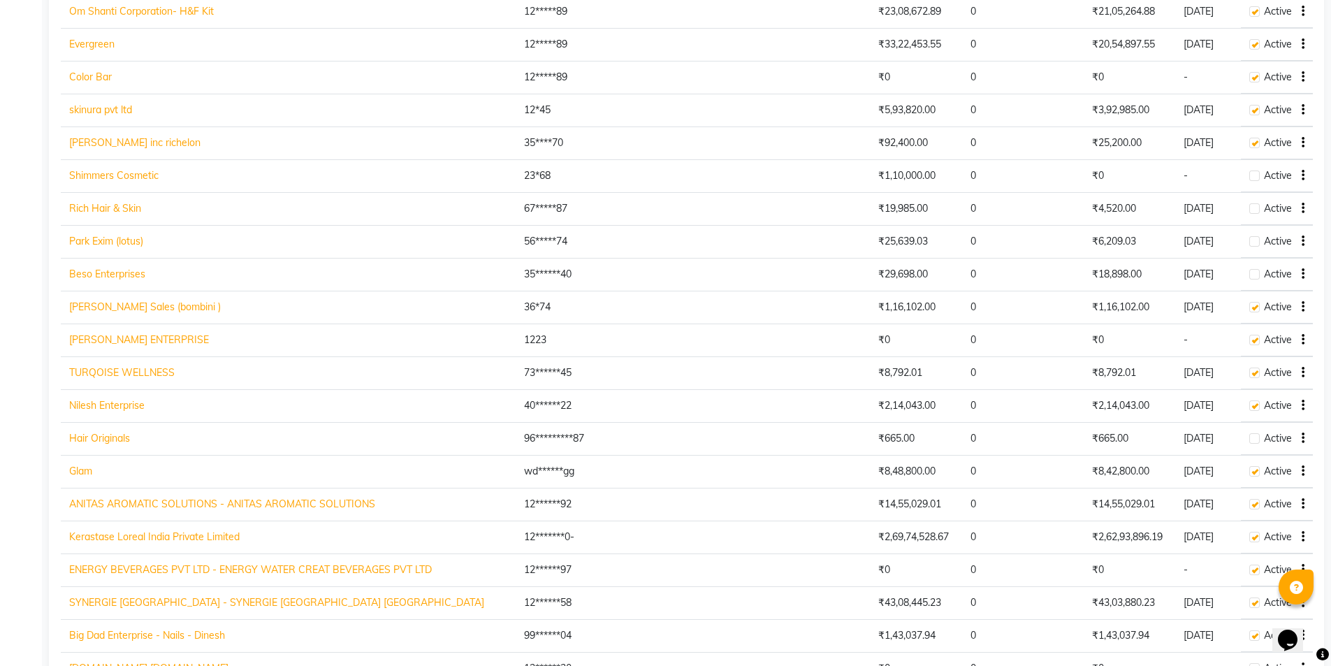
scroll to position [1048, 0]
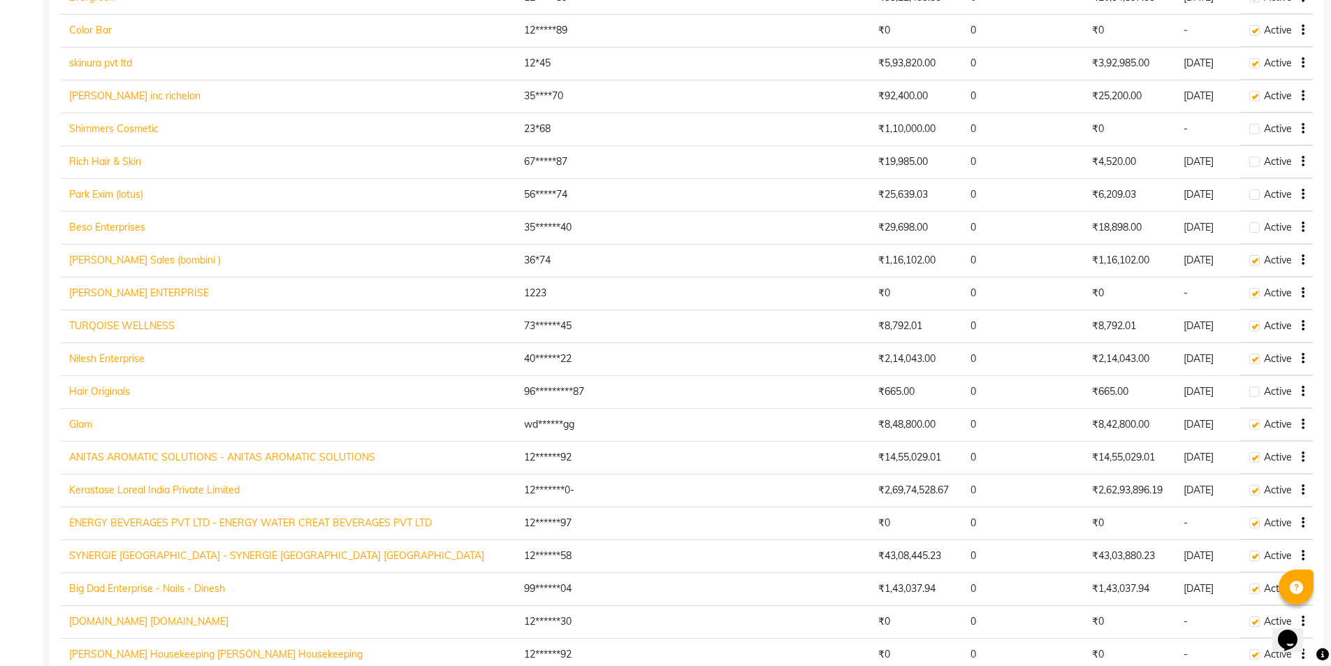
click at [122, 490] on link "Kerastase Loreal India Private Limited" at bounding box center [154, 489] width 170 height 13
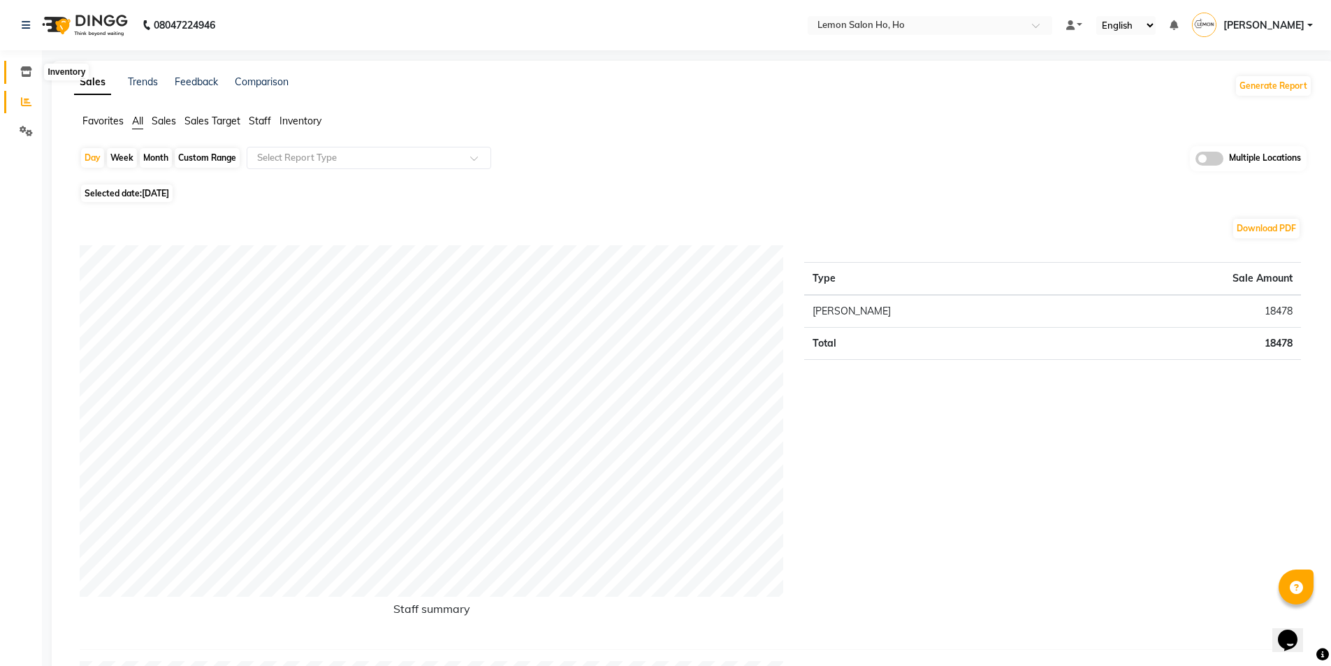
click at [26, 68] on icon at bounding box center [26, 71] width 12 height 10
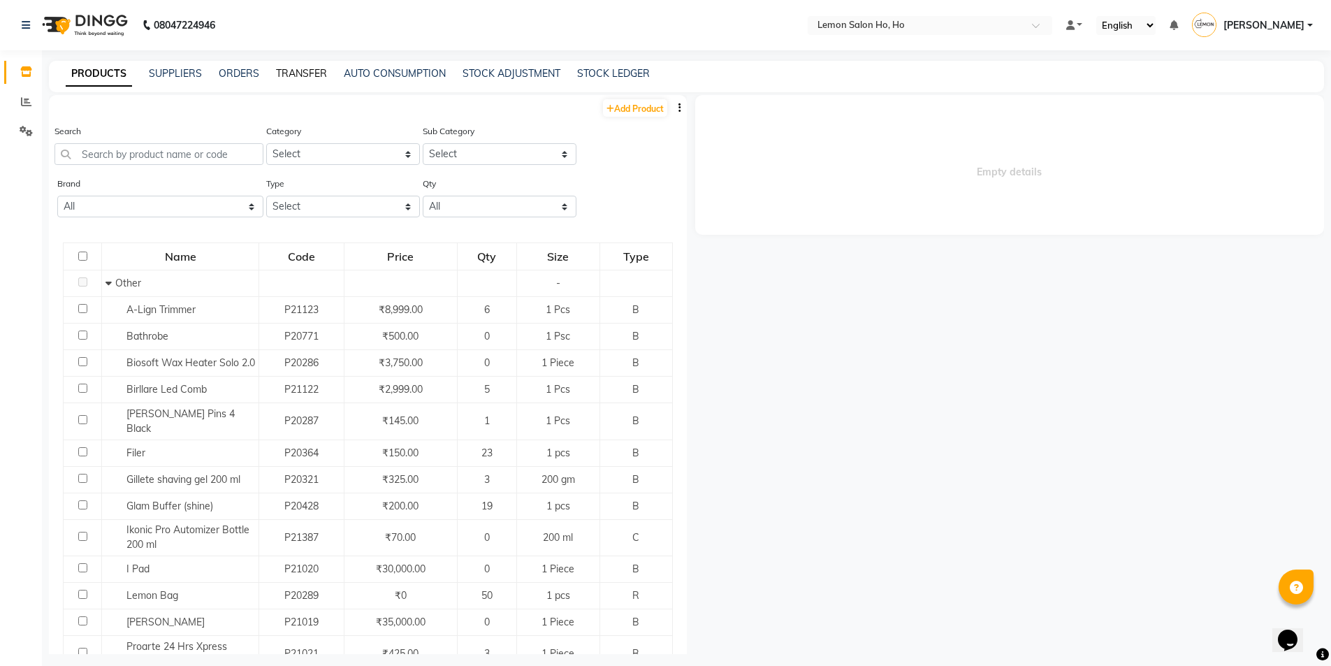
click at [298, 74] on link "TRANSFER" at bounding box center [301, 73] width 51 height 13
select select "sender"
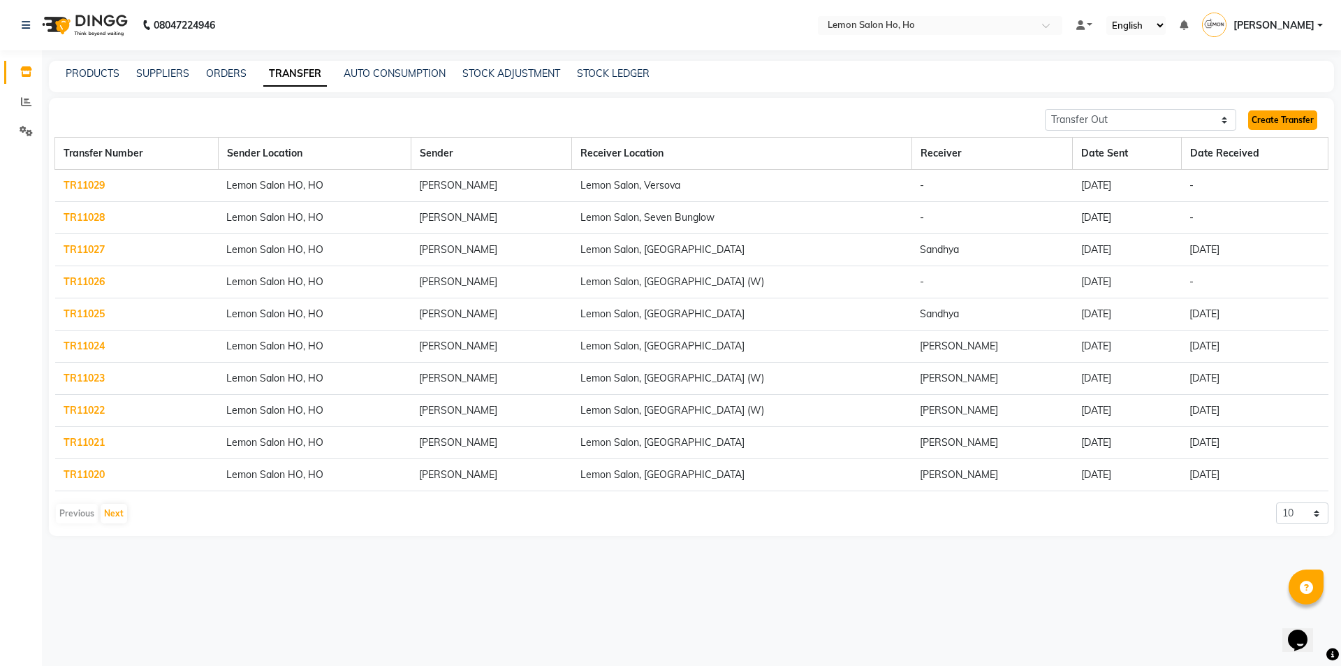
click at [1273, 122] on link "Create Transfer" at bounding box center [1282, 120] width 69 height 20
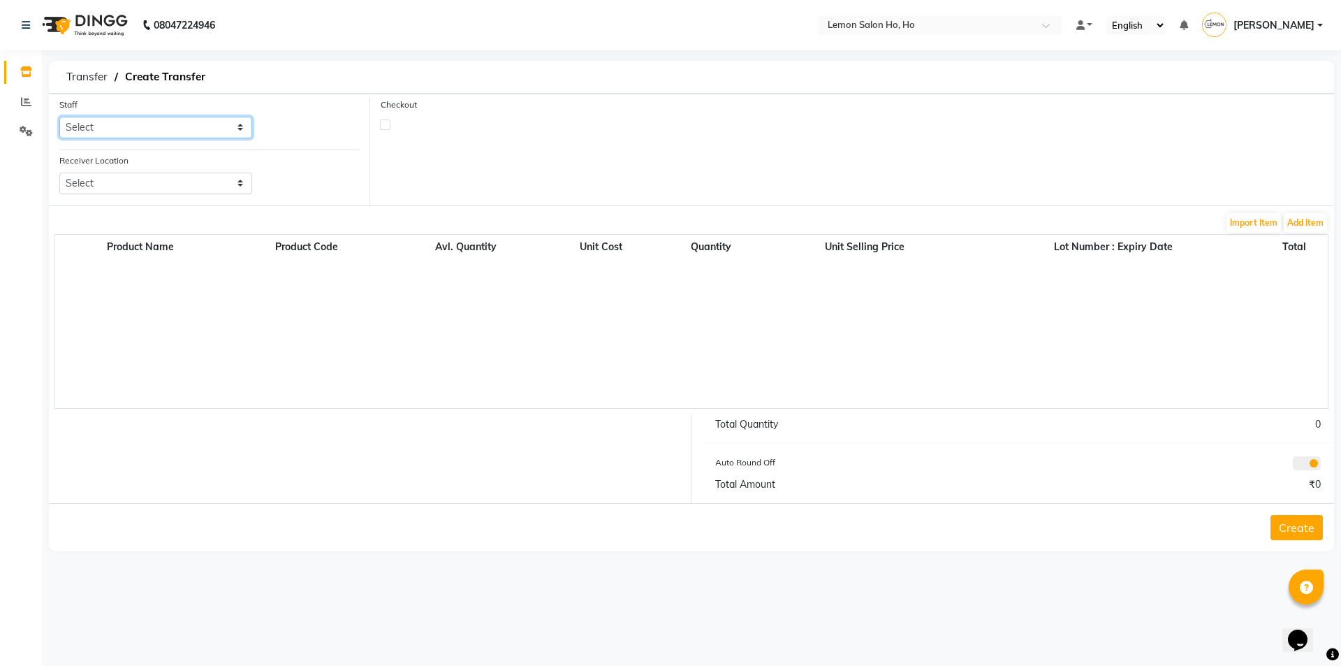
click at [123, 130] on select "Select Annie Aquib Khan DC DINGG Support Farheen Ansari Kalpesh Kumavat Mohamme…" at bounding box center [155, 128] width 193 height 22
select select "34406"
click at [59, 117] on select "Select Annie Aquib Khan DC DINGG Support Farheen Ansari Kalpesh Kumavat Mohamme…" at bounding box center [155, 128] width 193 height 22
click at [182, 187] on select "Select Lemon Salon, Lokhandwala Lemon Salon, Malad Lemon Salon, Seven Bunglow L…" at bounding box center [155, 184] width 193 height 22
click at [101, 80] on span "Transfer" at bounding box center [86, 76] width 55 height 25
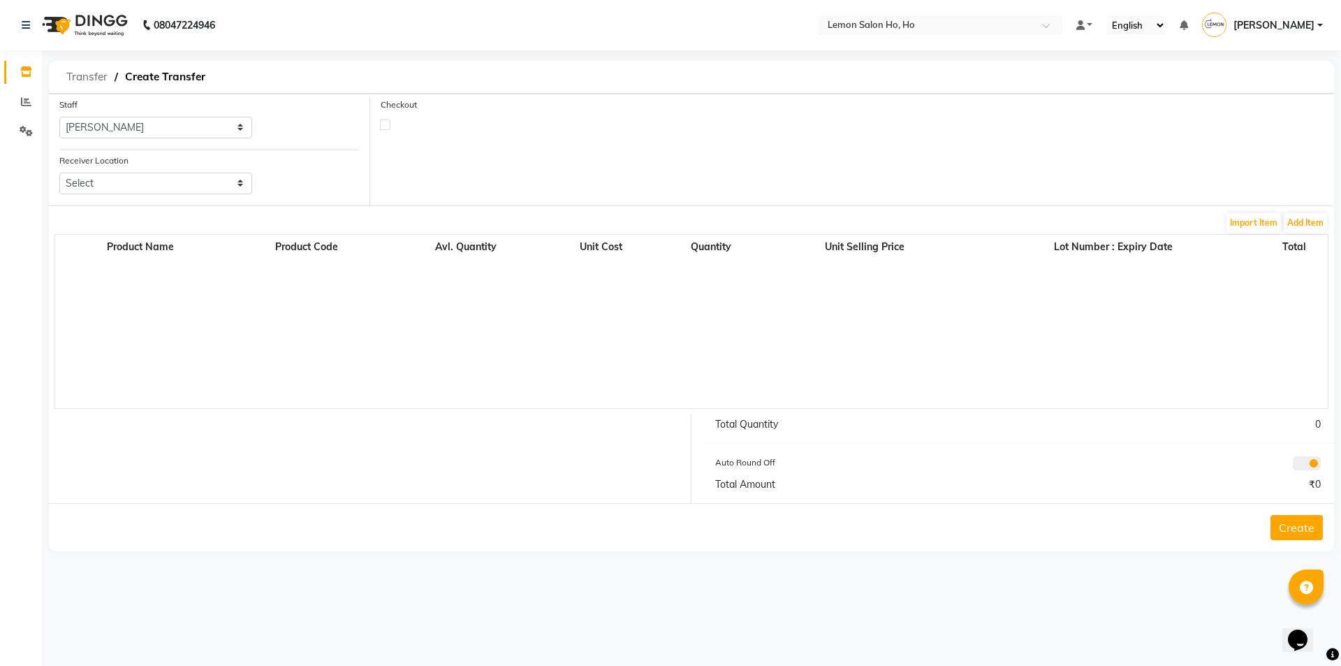
select select "sender"
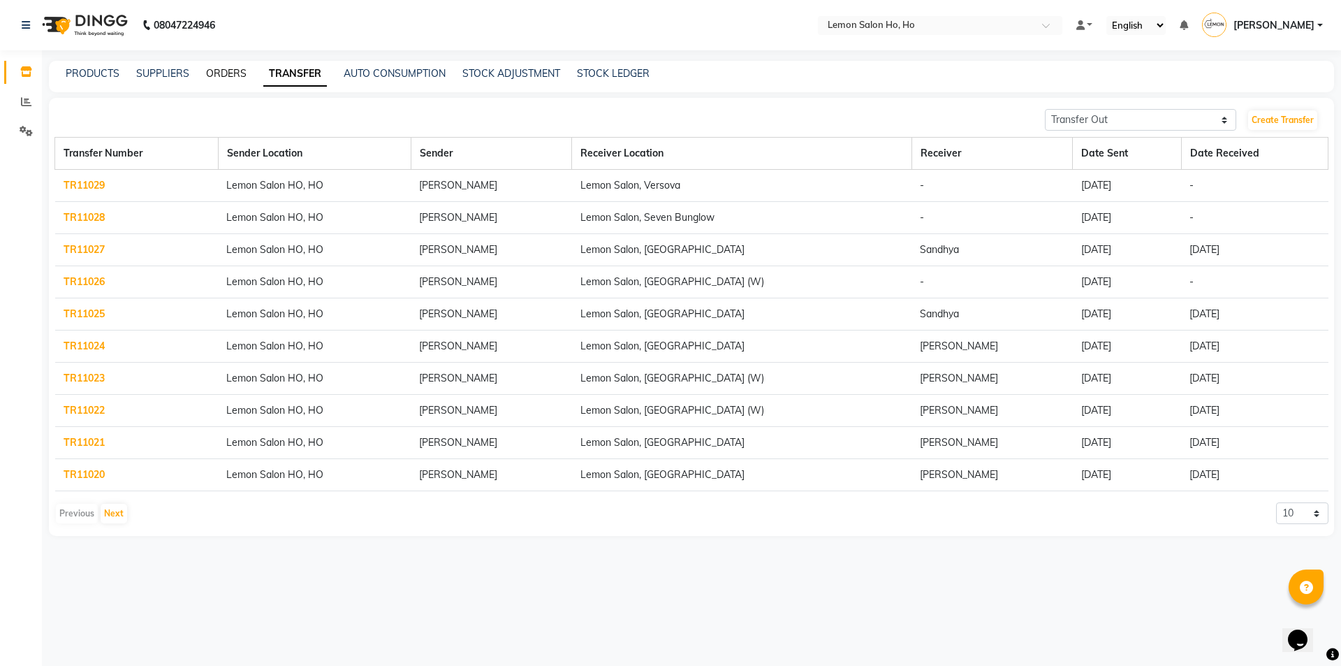
click at [218, 73] on link "ORDERS" at bounding box center [226, 73] width 41 height 13
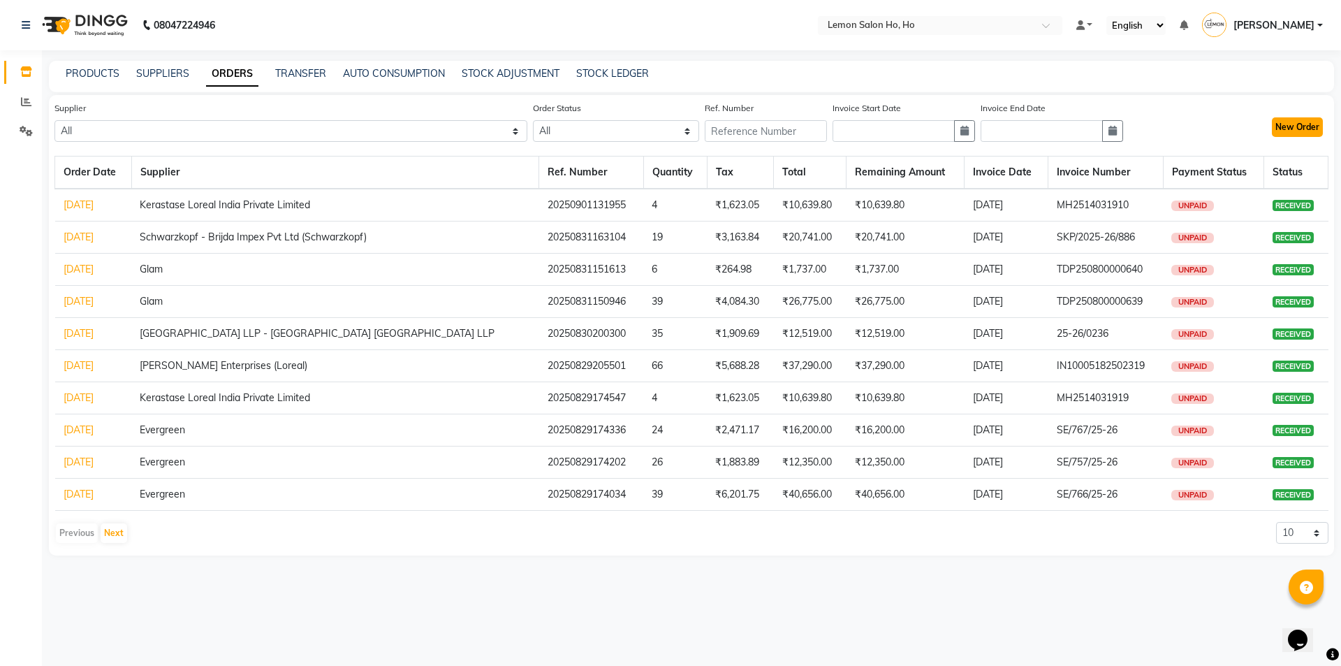
click at [1292, 130] on button "New Order" at bounding box center [1297, 127] width 51 height 20
select select "true"
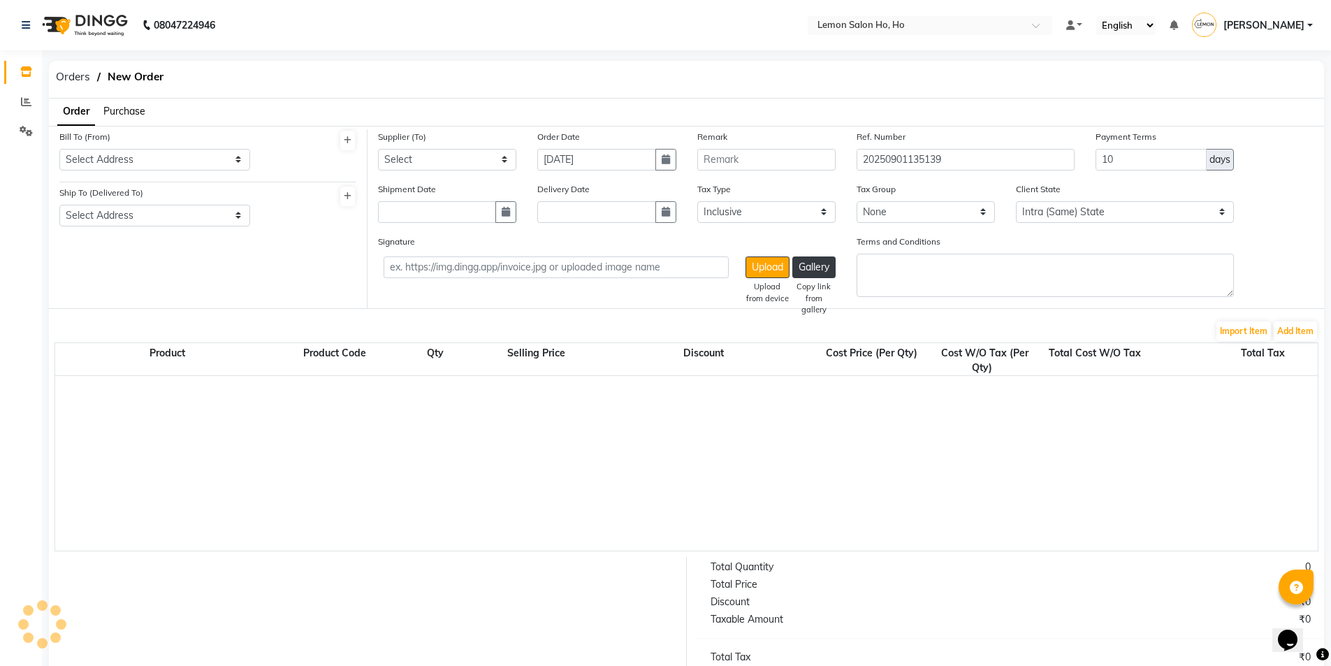
select select "2069"
click at [117, 112] on span "Purchase" at bounding box center [124, 111] width 42 height 13
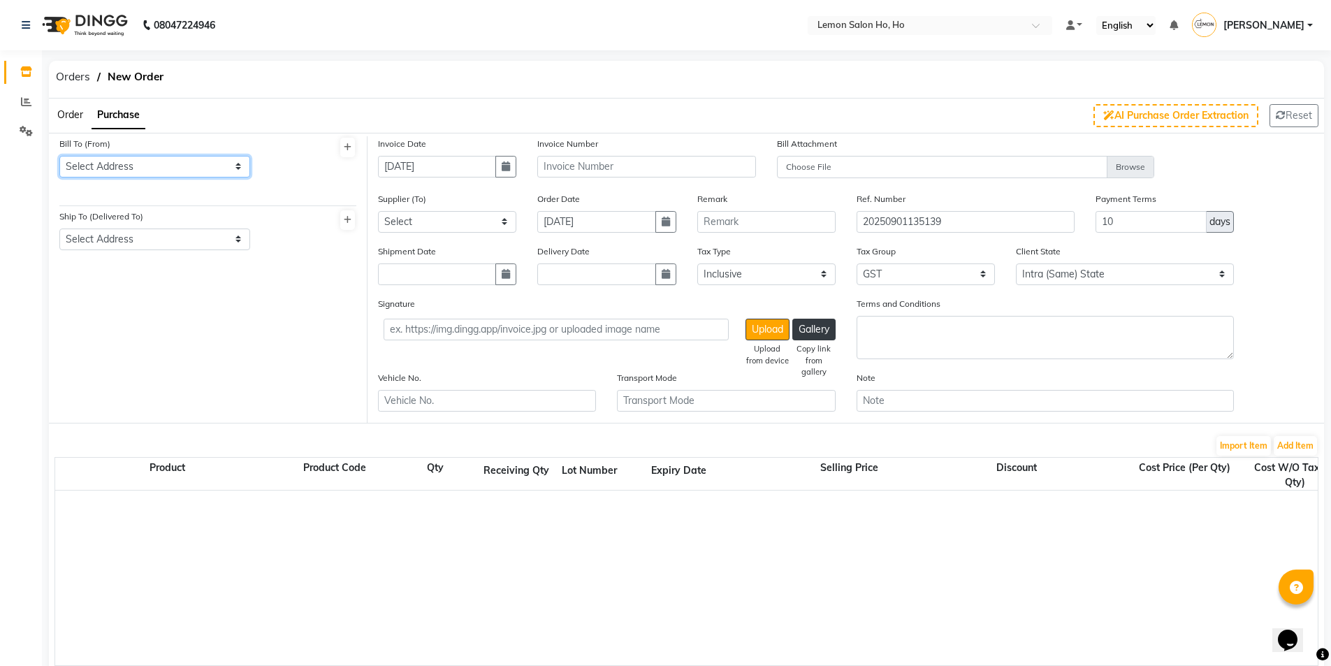
click at [130, 157] on select "Select Address shop no-1 samarth siddhi near andheri west mumbai 400053 HO GG Ho" at bounding box center [154, 167] width 191 height 22
select select "7"
click at [59, 156] on select "Select Address shop no-1 samarth siddhi near andheri west mumbai 400053 HO GG Ho" at bounding box center [154, 167] width 191 height 22
click at [150, 231] on select "Select Address shop no-1 samarth siddhi near joggers park opp starbucks andheri…" at bounding box center [154, 239] width 191 height 22
select select "8"
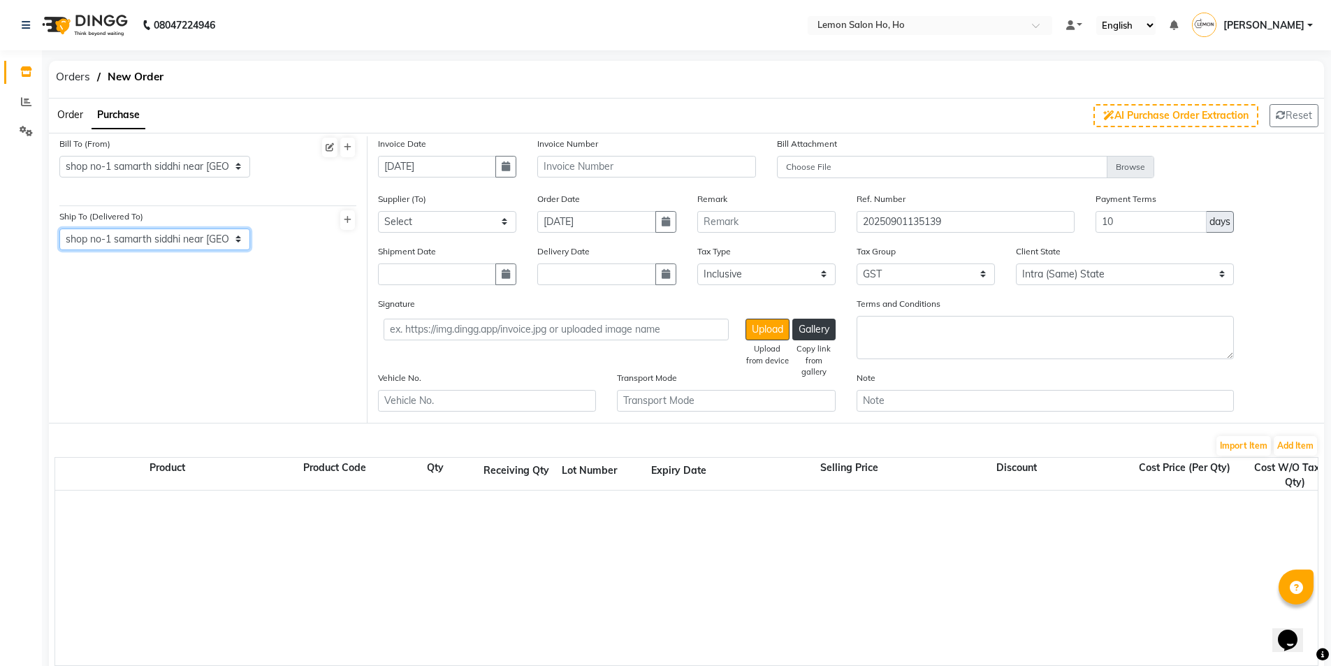
click at [59, 228] on select "Select Address shop no-1 samarth siddhi near joggers park opp starbucks andheri…" at bounding box center [154, 239] width 191 height 22
click at [505, 163] on icon "button" at bounding box center [506, 166] width 8 height 10
select select "9"
select select "2025"
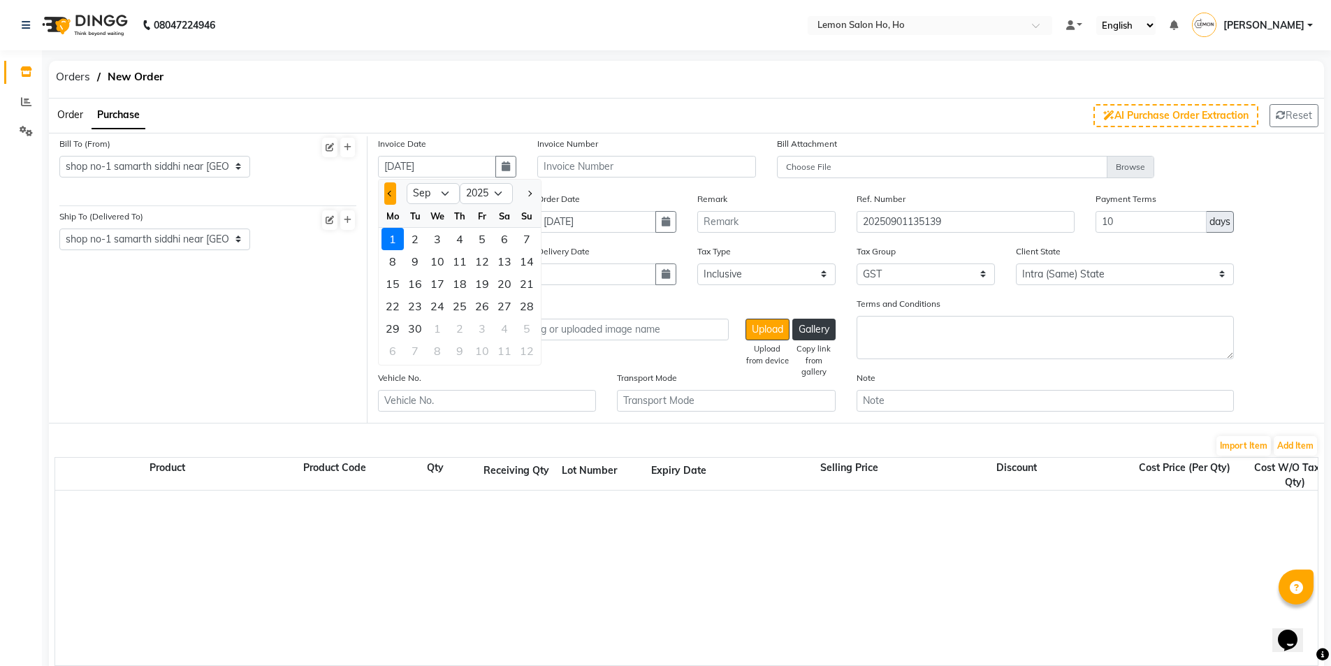
click at [390, 196] on span "Previous month" at bounding box center [391, 194] width 6 height 6
select select "8"
click at [418, 328] on div "26" at bounding box center [415, 328] width 22 height 22
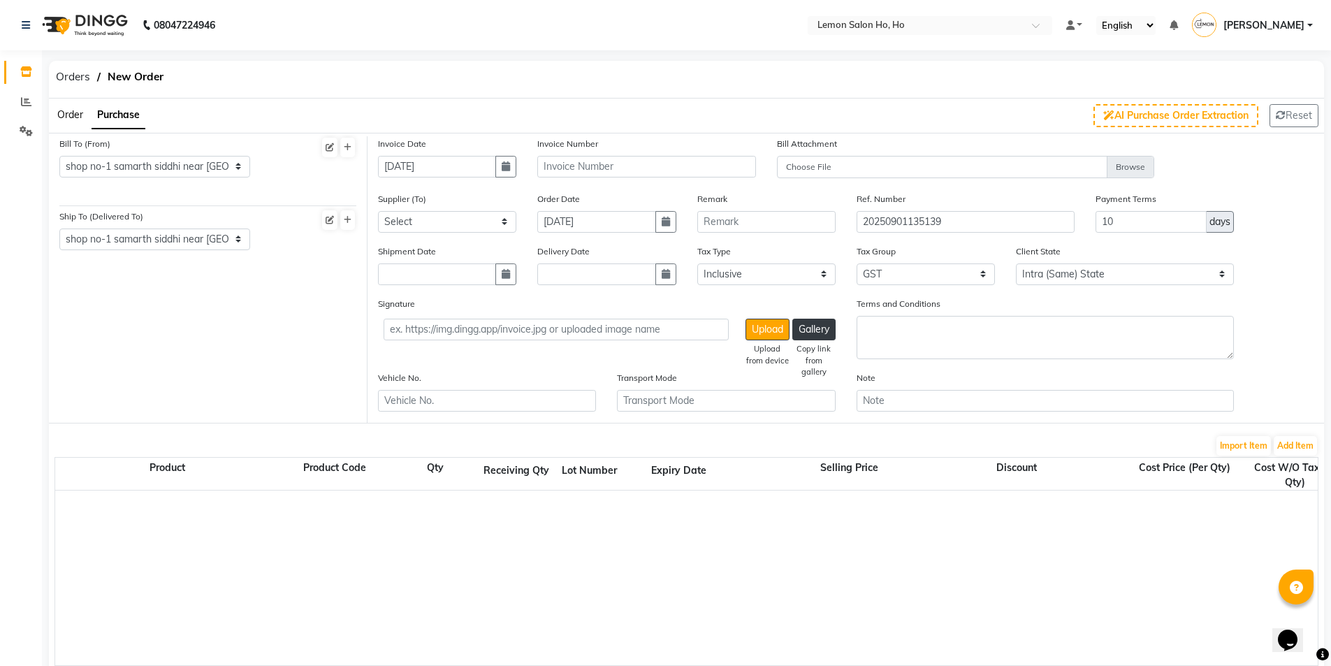
type input "26-08-2025"
click at [448, 225] on select "Select Komal Enterprises (Loreal) Narayan Sales Agency Osp Healthcare Rica Wax …" at bounding box center [447, 222] width 138 height 22
select select "1809"
click at [378, 211] on select "Select Komal Enterprises (Loreal) Narayan Sales Agency Osp Healthcare Rica Wax …" at bounding box center [447, 222] width 138 height 22
click at [506, 270] on icon "button" at bounding box center [506, 274] width 8 height 10
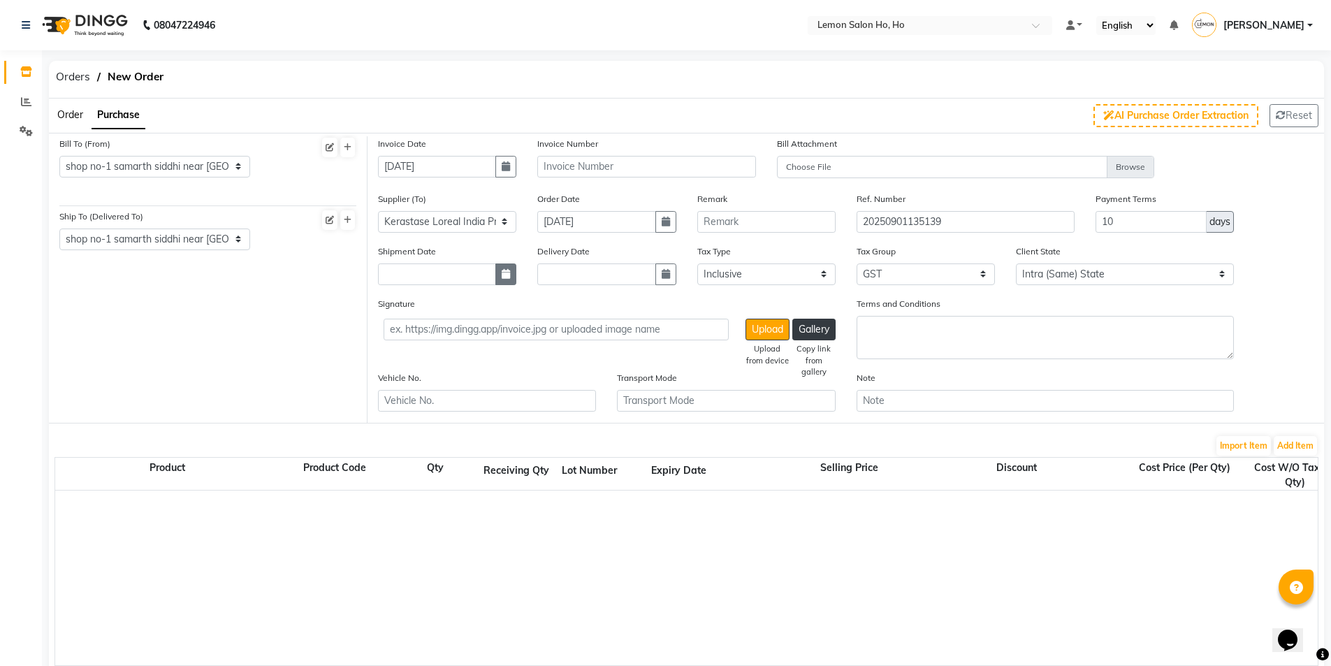
select select "9"
select select "2025"
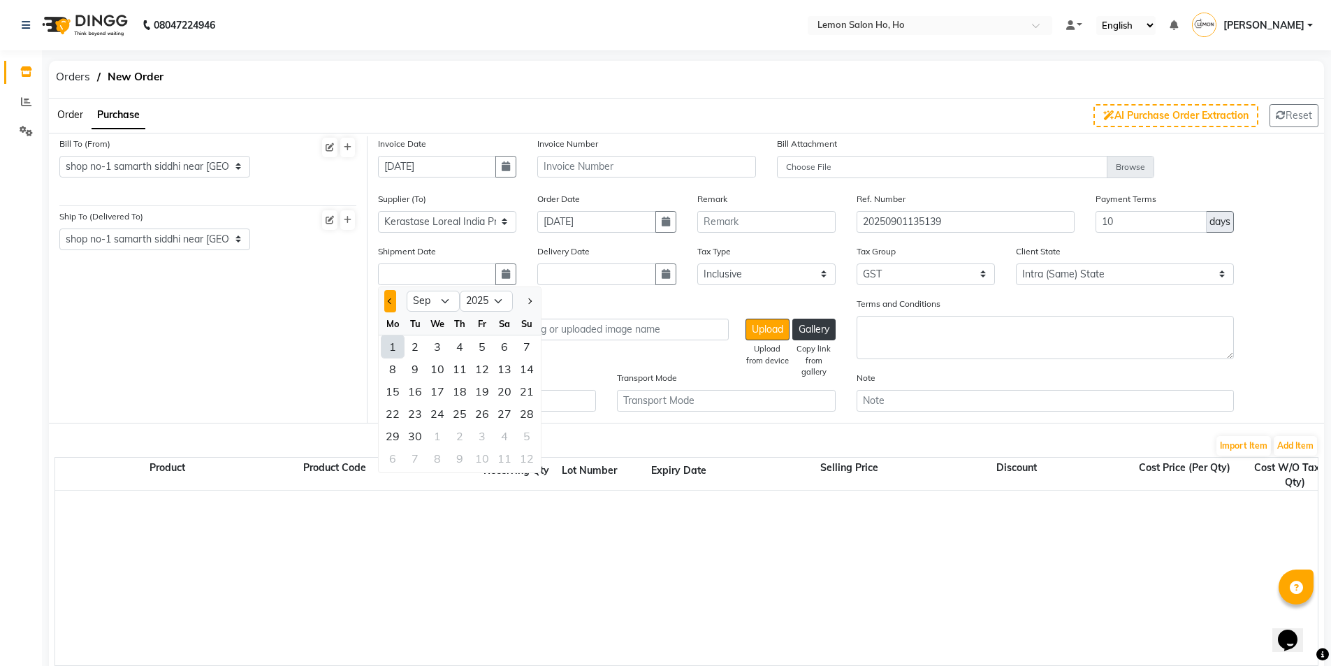
click at [395, 302] on button "Previous month" at bounding box center [390, 301] width 12 height 22
select select "8"
drag, startPoint x: 463, startPoint y: 434, endPoint x: 541, endPoint y: 363, distance: 105.3
click at [465, 432] on div "28" at bounding box center [459, 436] width 22 height 22
type input "28-08-2025"
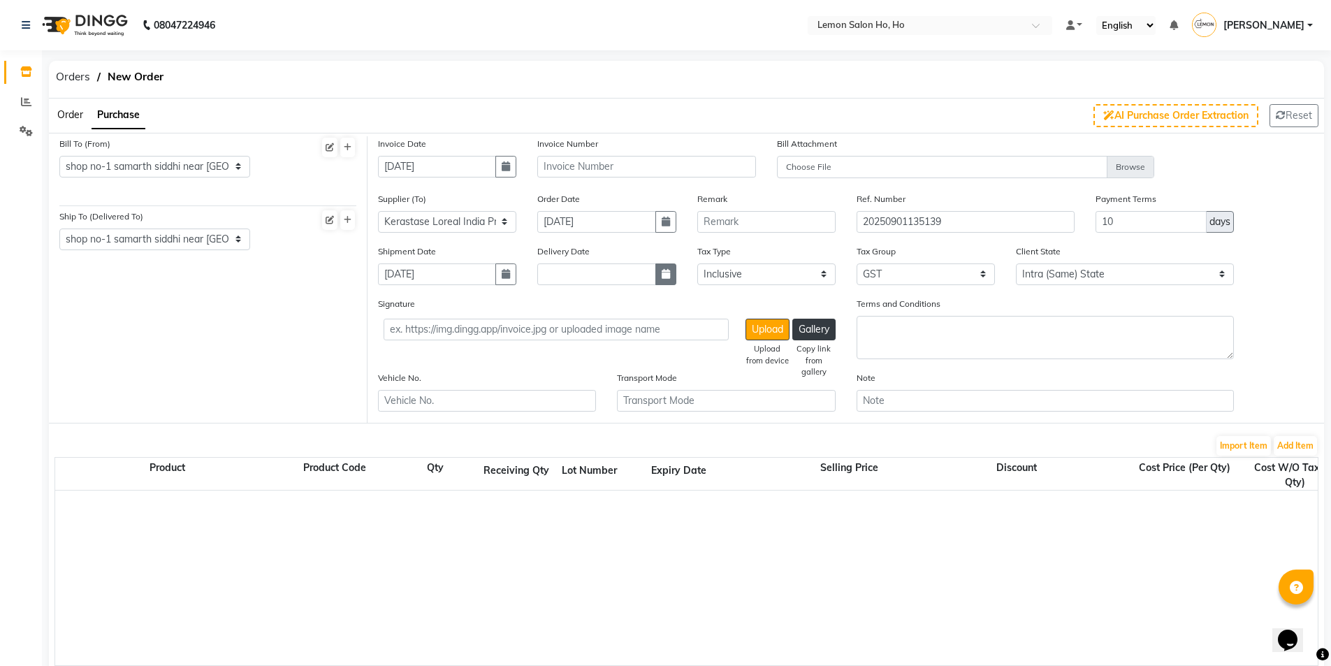
click at [666, 275] on icon "button" at bounding box center [665, 274] width 8 height 10
select select "9"
select select "2025"
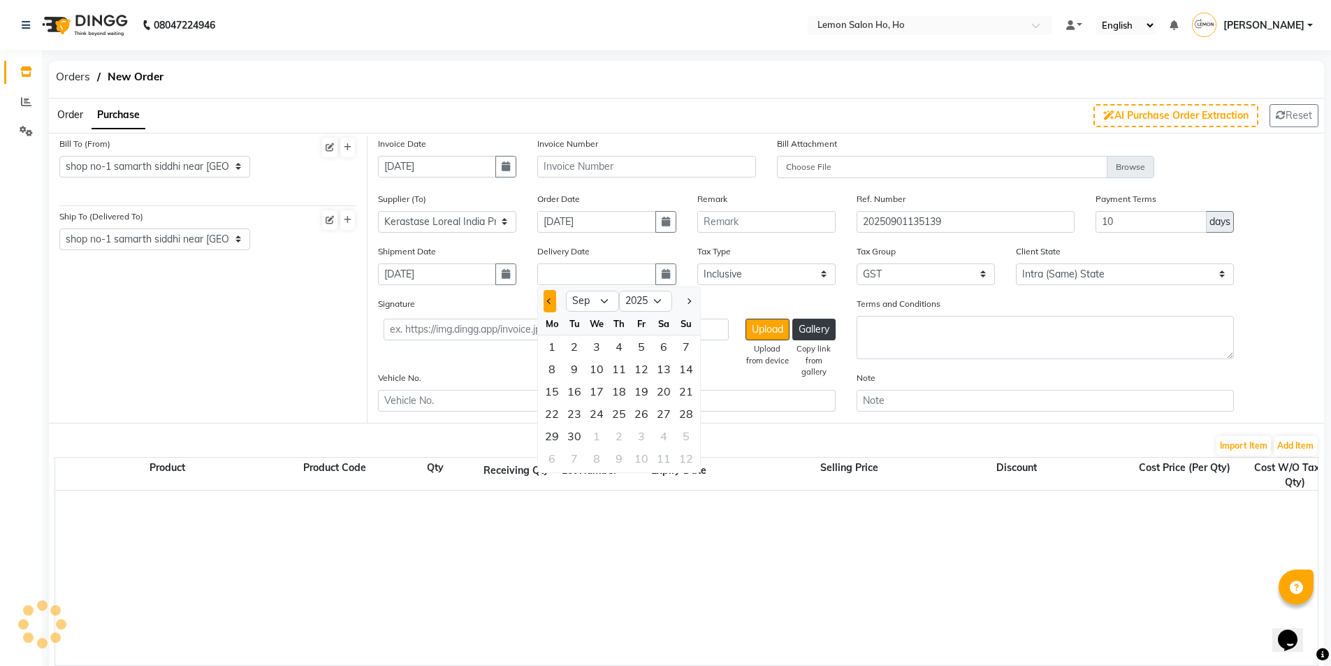
click at [545, 303] on button "Previous month" at bounding box center [549, 301] width 12 height 22
select select "8"
click at [621, 434] on div "28" at bounding box center [619, 436] width 22 height 22
type input "28-08-2025"
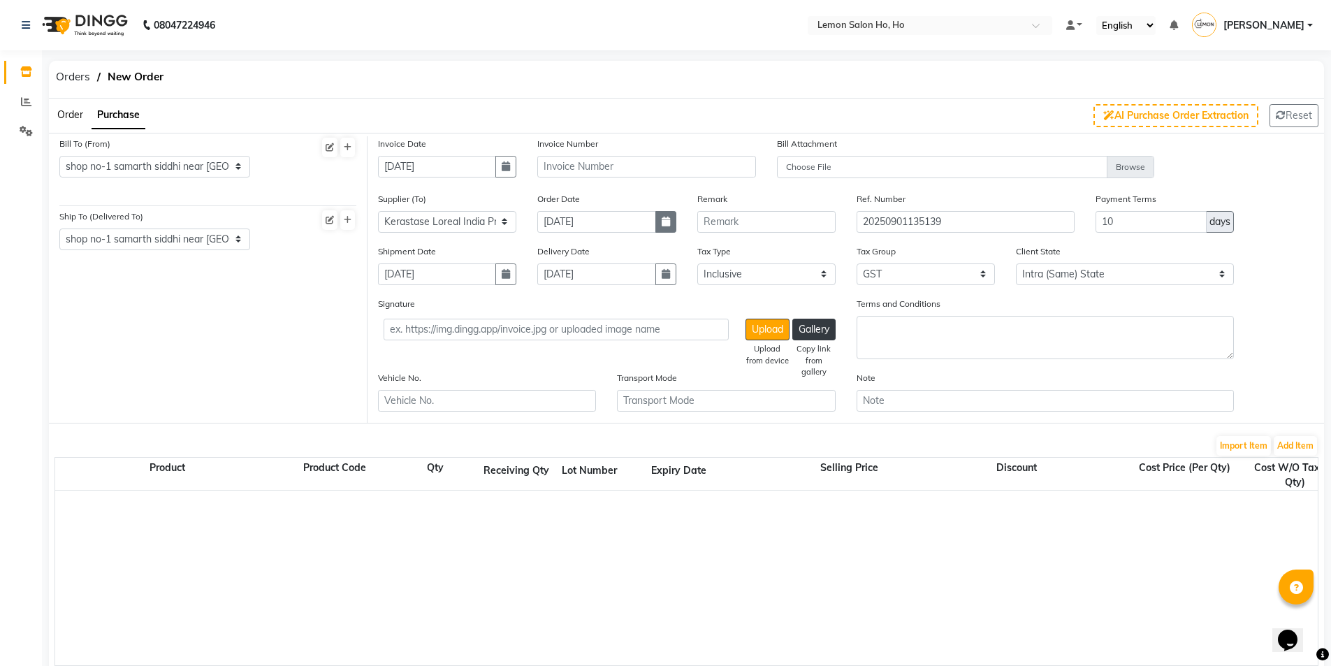
click at [662, 220] on icon "button" at bounding box center [665, 222] width 8 height 10
select select "9"
select select "2025"
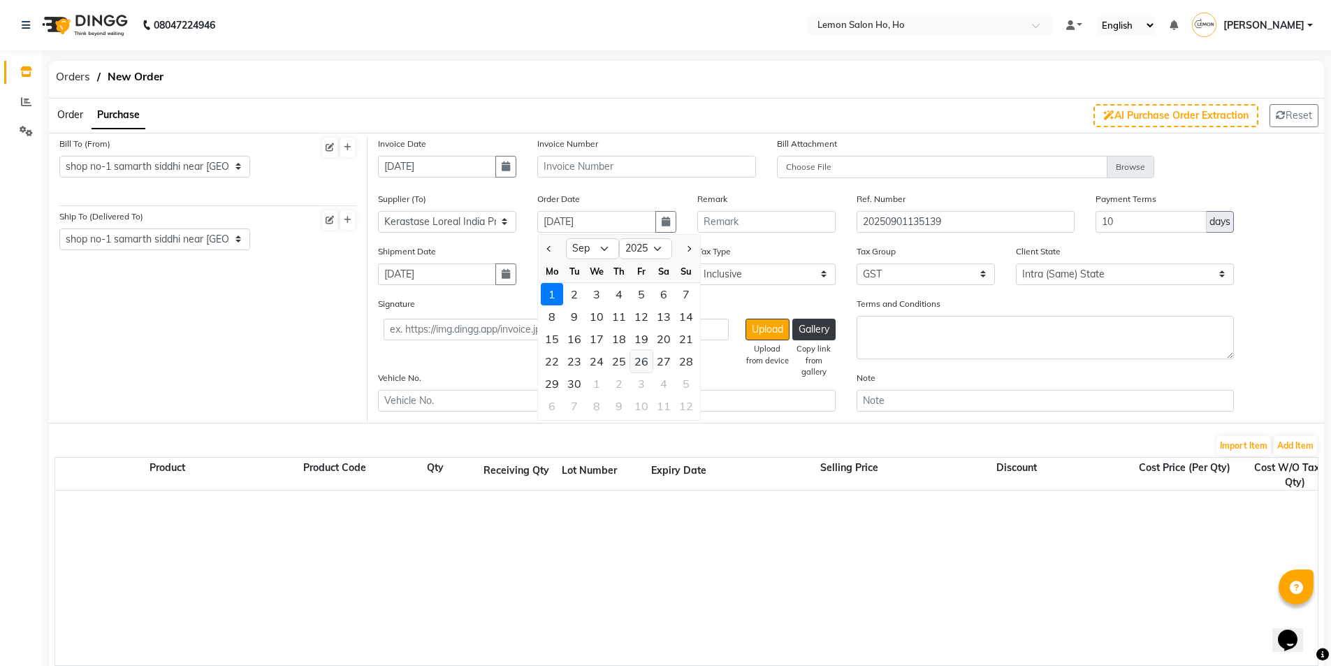
click at [637, 360] on div "26" at bounding box center [641, 361] width 22 height 22
type input "26-09-2025"
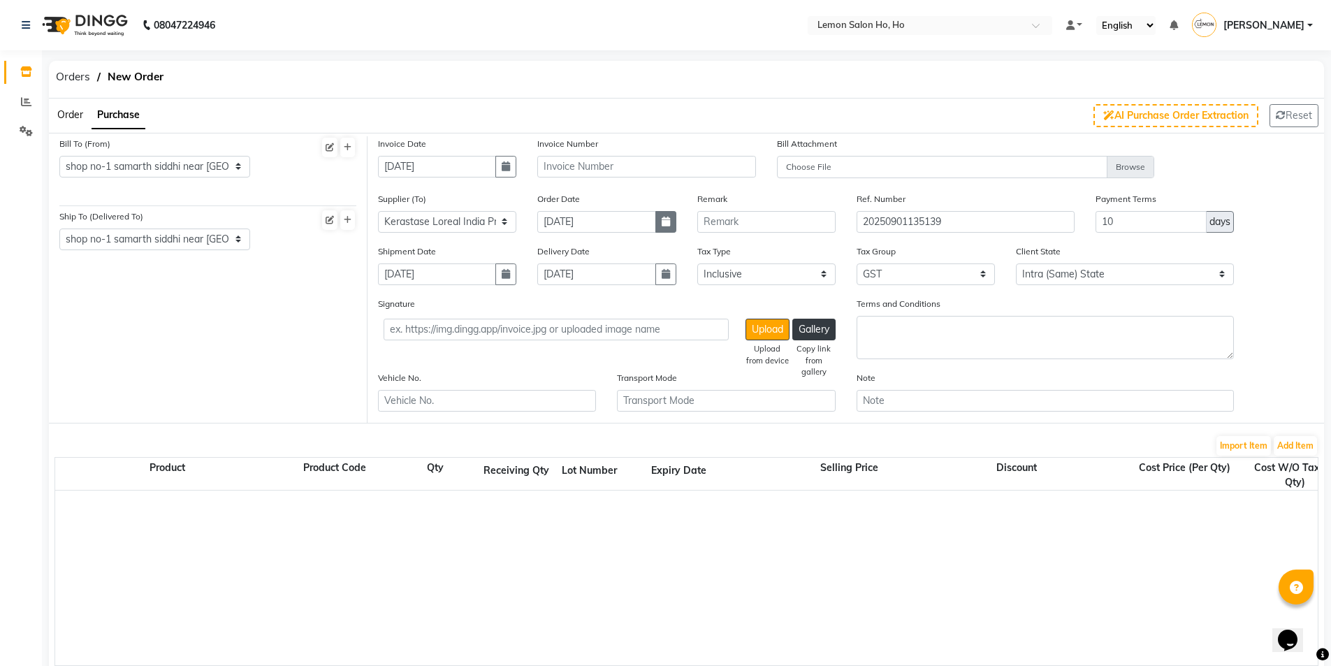
click at [657, 218] on button "button" at bounding box center [665, 222] width 21 height 22
select select "9"
select select "2025"
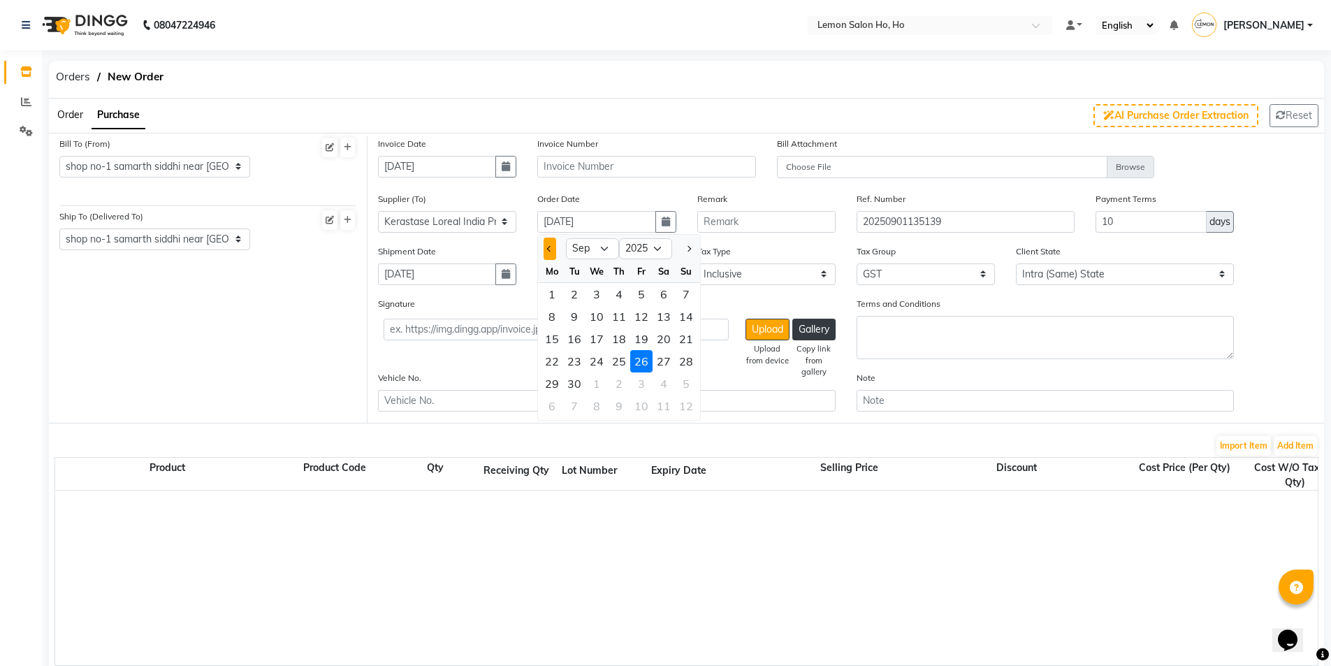
click at [553, 254] on button "Previous month" at bounding box center [549, 248] width 12 height 22
select select "8"
click at [580, 386] on div "26" at bounding box center [574, 383] width 22 height 22
type input "26-08-2025"
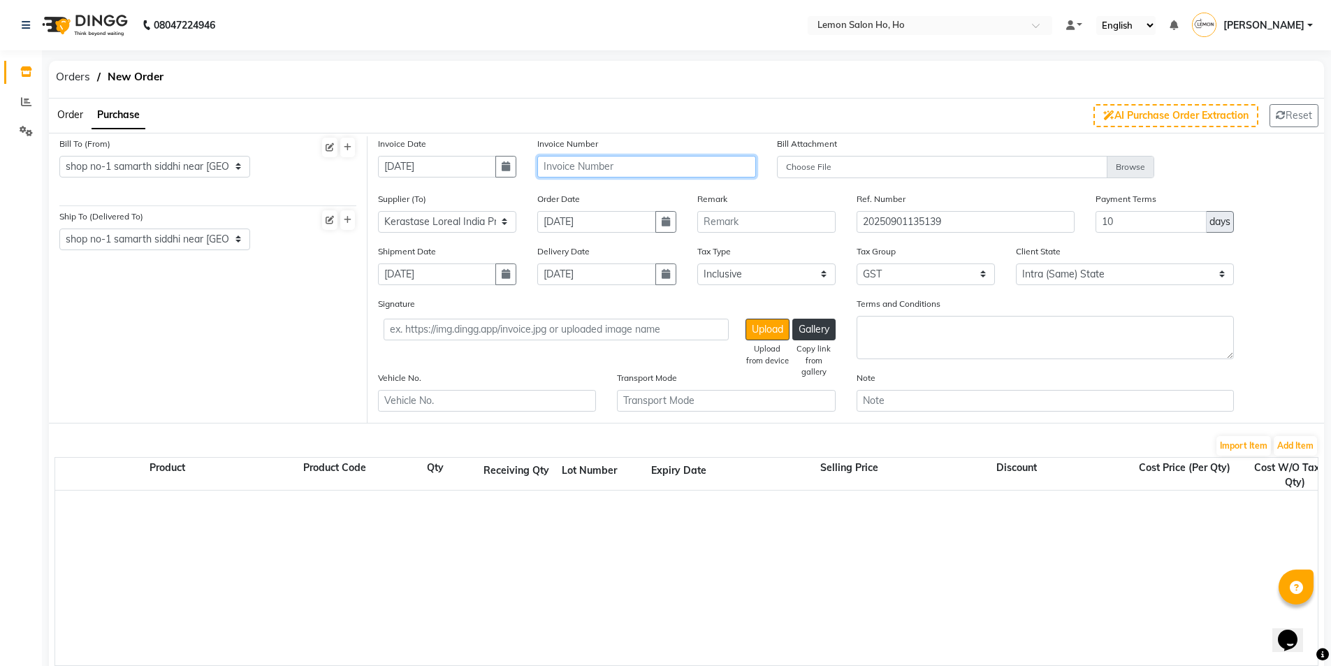
click at [572, 169] on input "text" at bounding box center [646, 167] width 218 height 22
type input "m"
type input "MH2514031918"
click at [1296, 443] on button "Add Item" at bounding box center [1294, 446] width 43 height 20
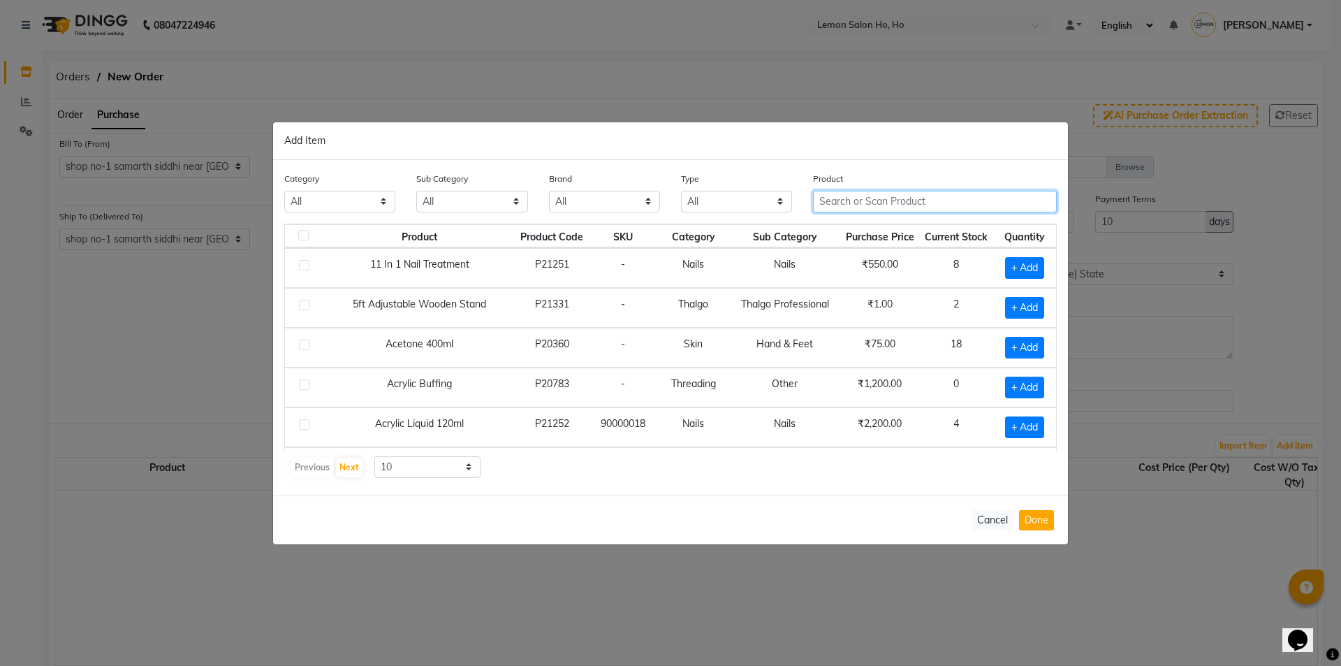
click at [913, 205] on input "text" at bounding box center [935, 202] width 244 height 22
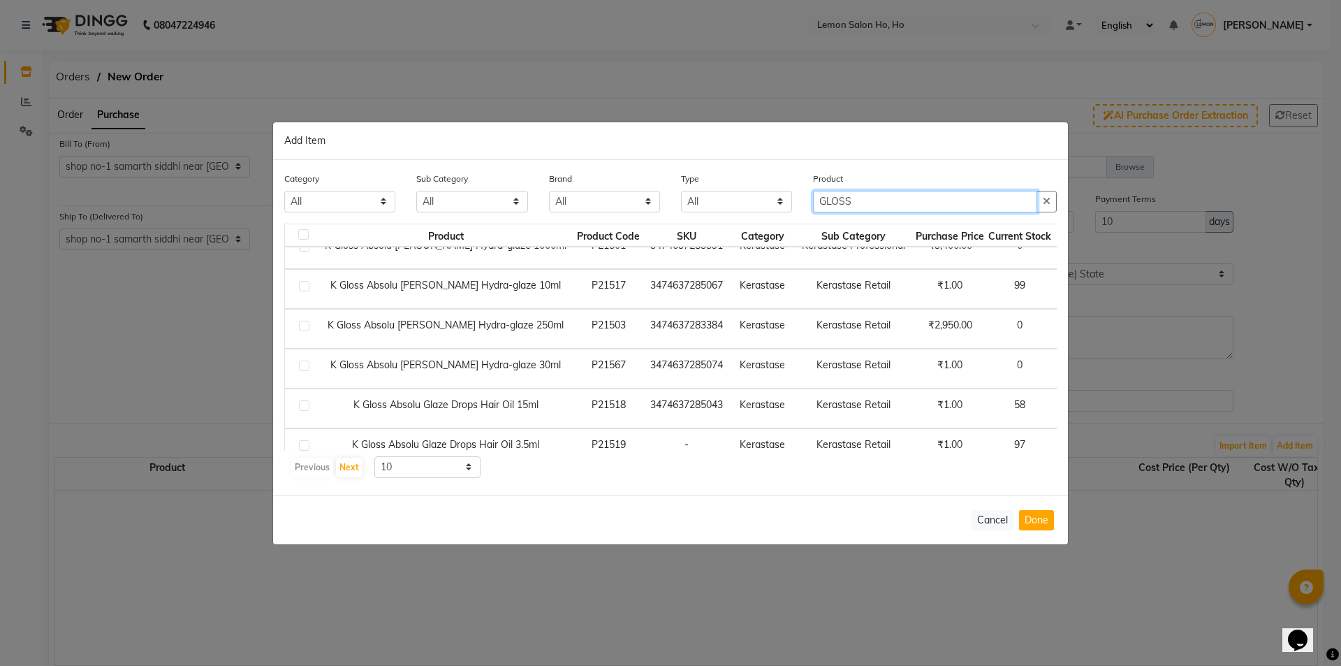
scroll to position [207, 0]
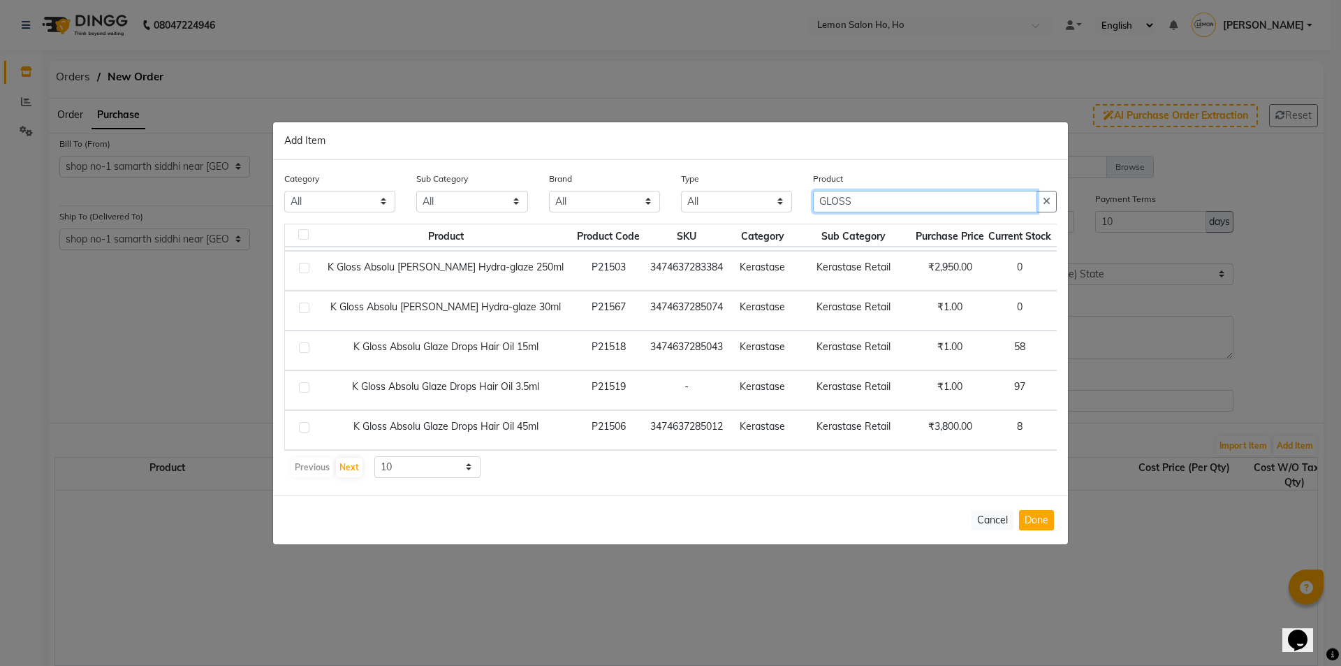
type input "GLOSS"
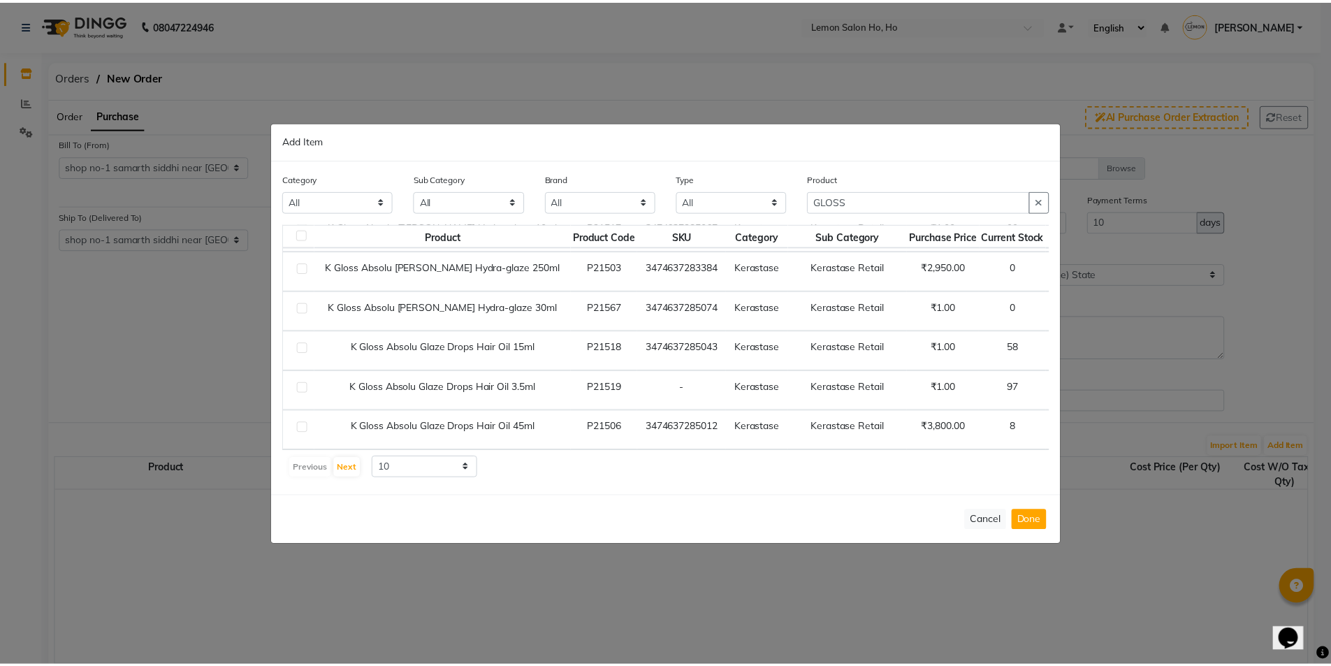
scroll to position [207, 19]
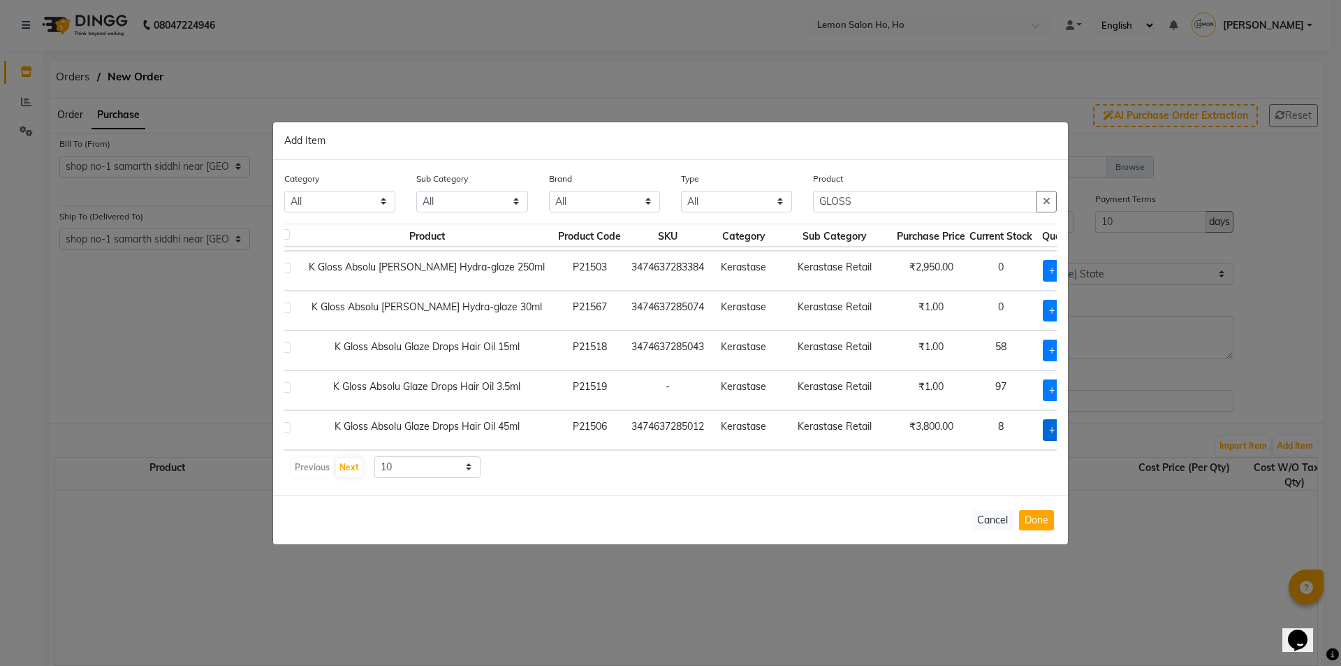
click at [1043, 421] on span "+ Add" at bounding box center [1062, 430] width 39 height 22
checkbox input "true"
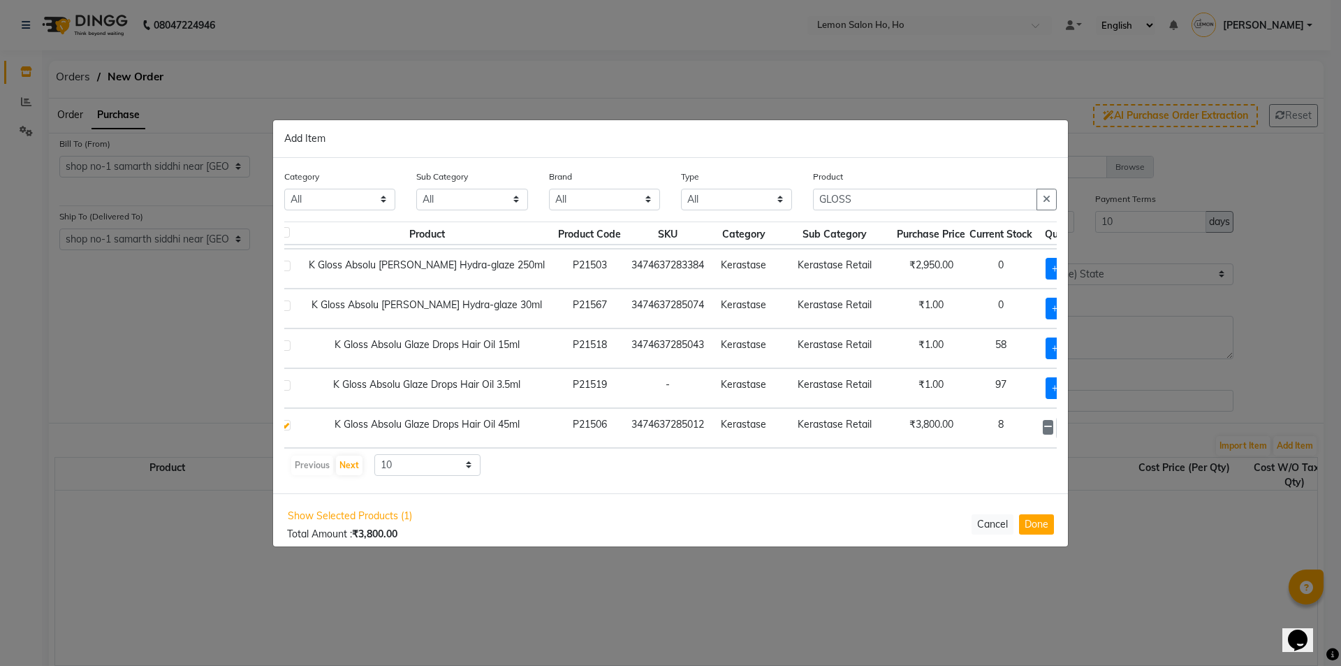
click at [1043, 418] on div "1" at bounding box center [1065, 428] width 45 height 22
click at [1078, 422] on icon at bounding box center [1082, 427] width 9 height 10
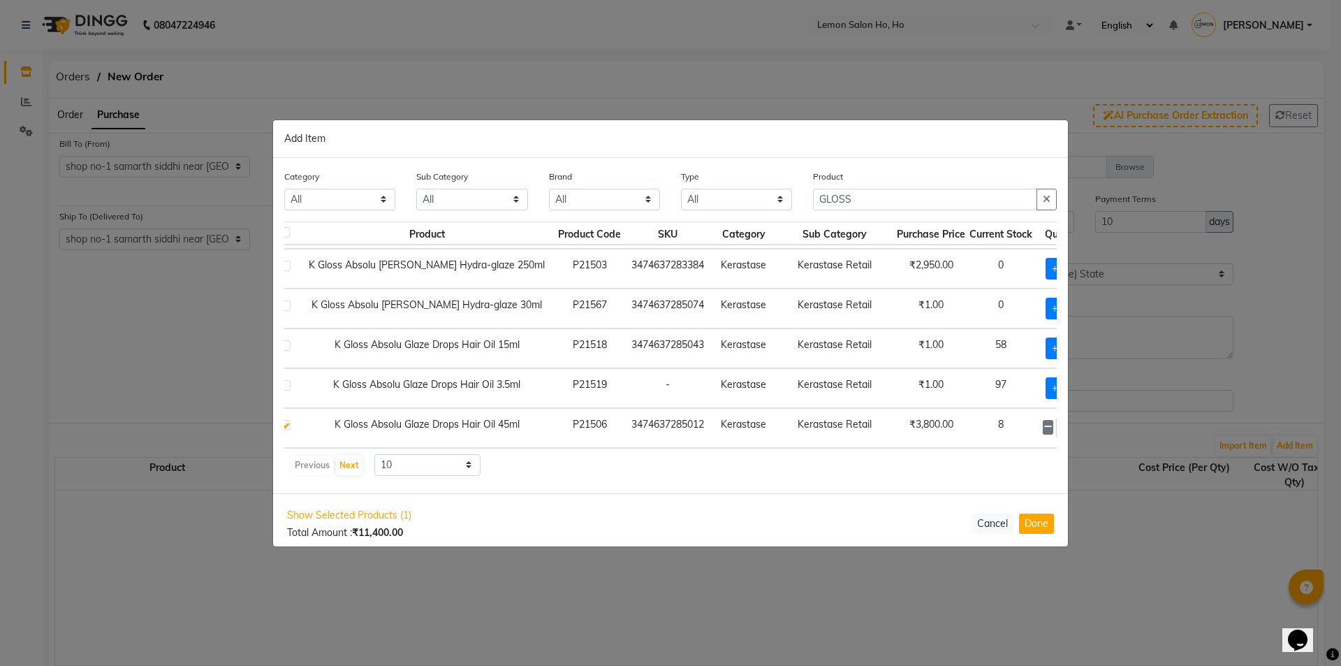
click at [1078, 422] on icon at bounding box center [1082, 427] width 9 height 10
type input "4"
click at [1042, 526] on button "Done" at bounding box center [1036, 523] width 35 height 20
select select "2069"
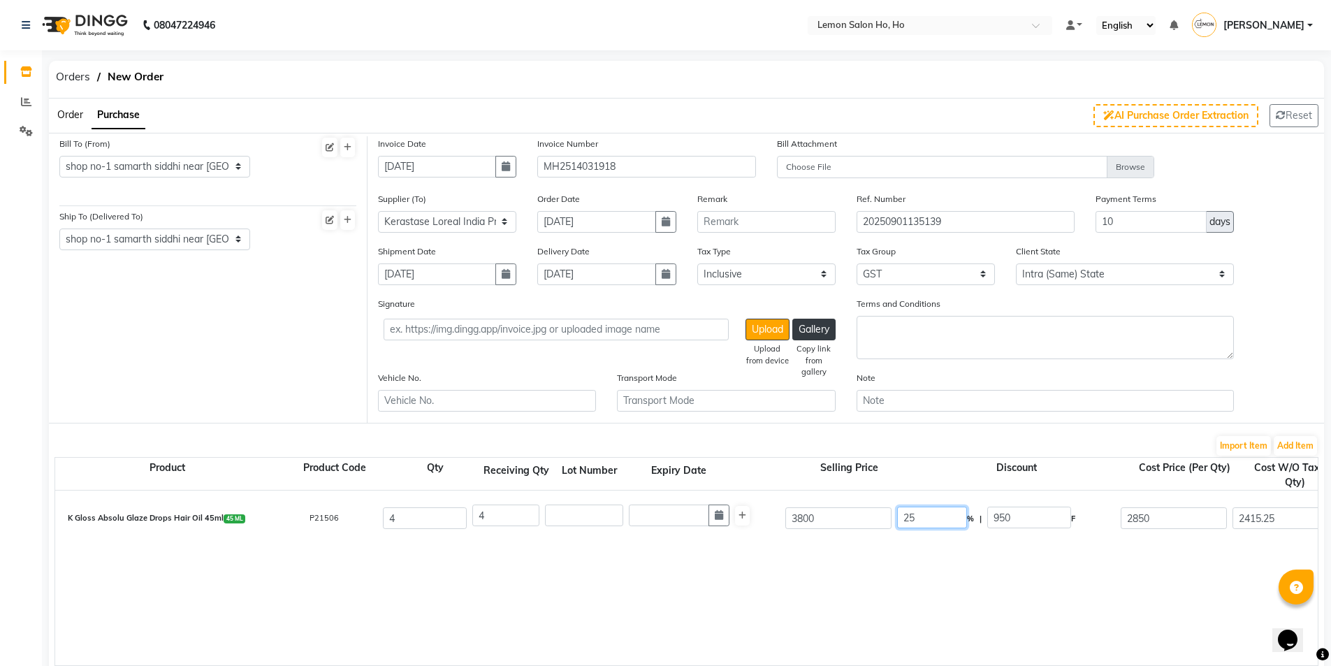
click at [909, 516] on input "25" at bounding box center [932, 517] width 70 height 22
type input "30"
type input "1140"
type input "2660"
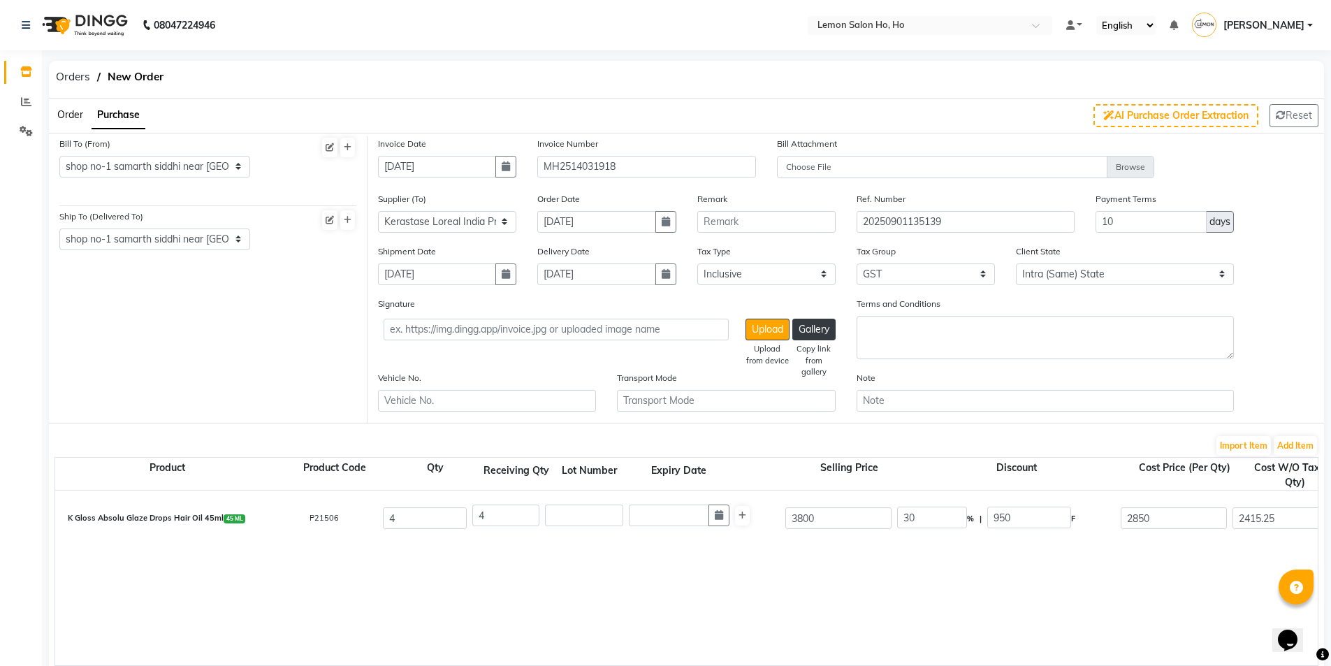
type input "2254.24"
type input "9016.96"
type input "1623.05"
type input "10640.01"
click at [910, 545] on div "K Gloss Absolu Glaze Drops Hair Oil 45ml 45 ML P21506 4 4 3800 30 % | 1140 F 26…" at bounding box center [1317, 518] width 2545 height 56
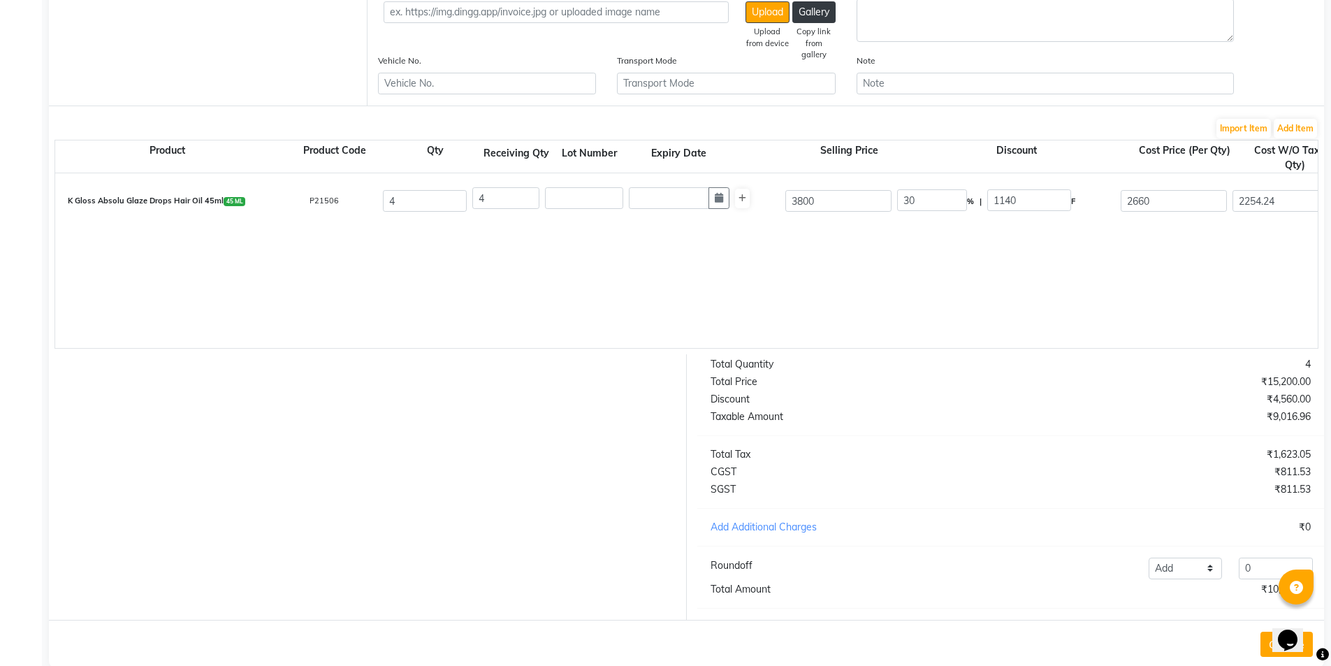
scroll to position [353, 0]
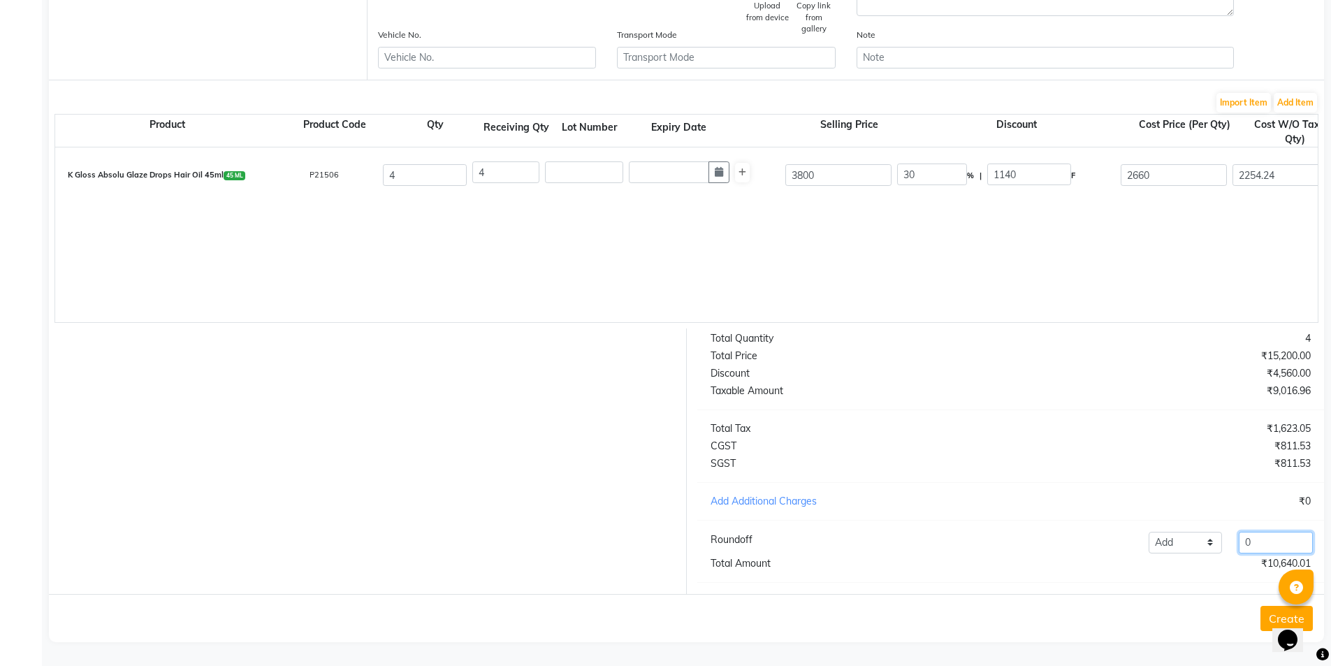
click at [1270, 550] on input "0" at bounding box center [1275, 543] width 74 height 22
type input "0"
type input "2"
type input "21"
click at [1191, 539] on select "Add Reduce" at bounding box center [1185, 543] width 74 height 22
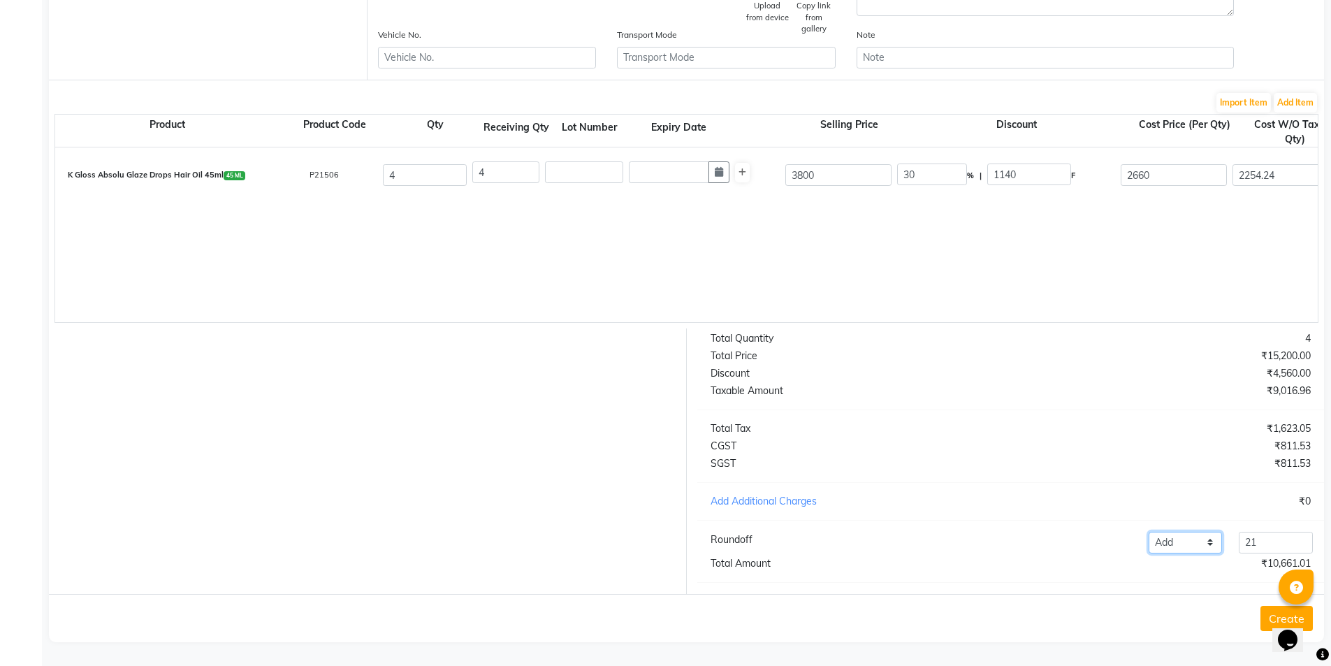
select select "reduce"
click at [1148, 532] on select "Add Reduce" at bounding box center [1185, 543] width 74 height 22
click at [1266, 546] on input "21" at bounding box center [1275, 543] width 74 height 22
type input "2"
type input "0.21"
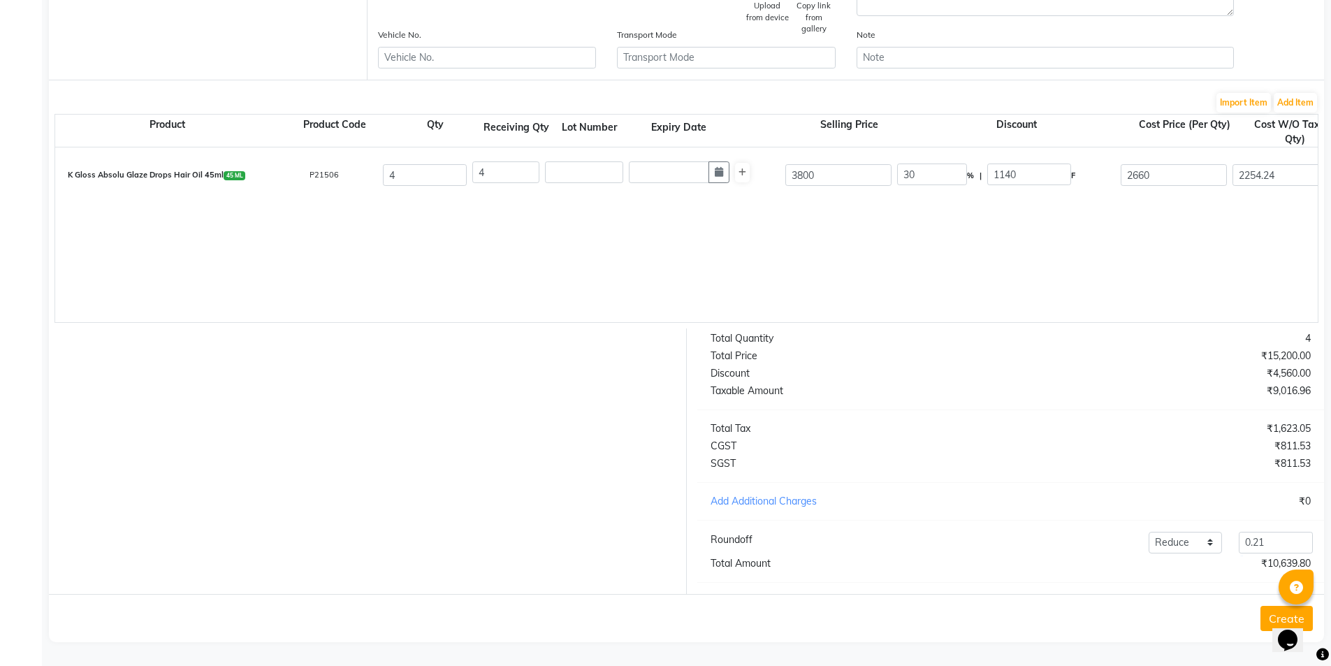
click at [1267, 614] on button "Create" at bounding box center [1286, 618] width 52 height 25
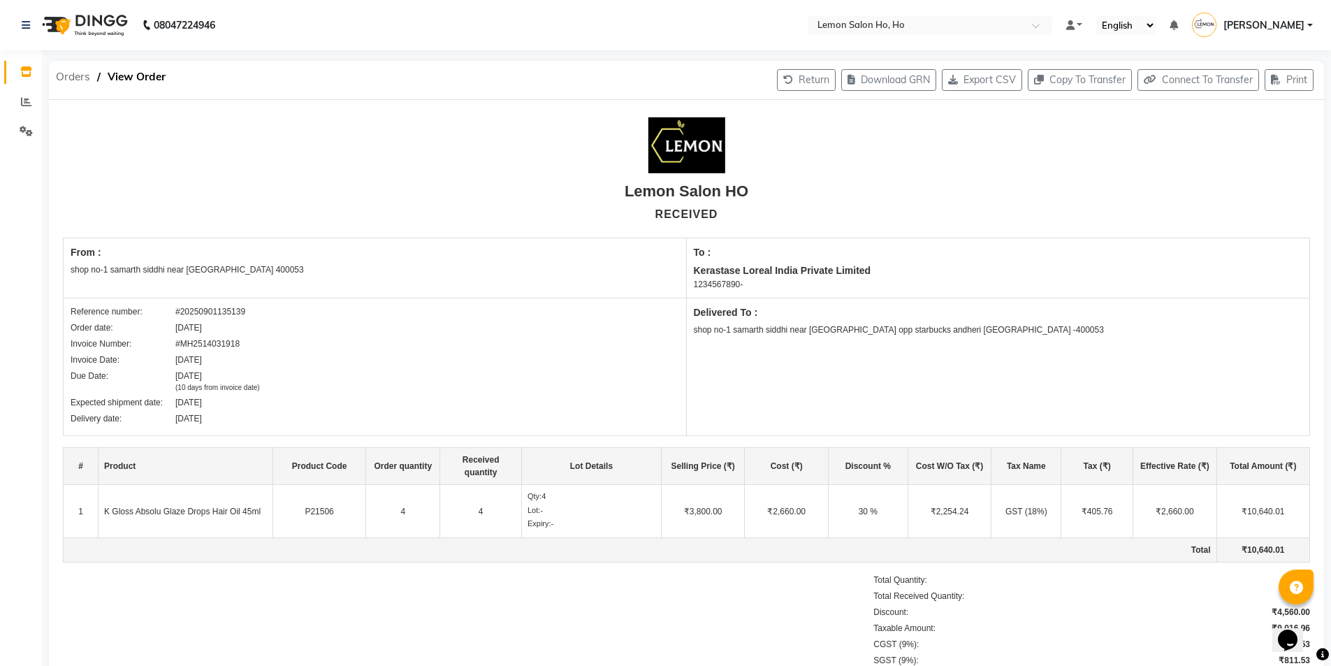
click at [82, 78] on span "Orders" at bounding box center [73, 76] width 48 height 25
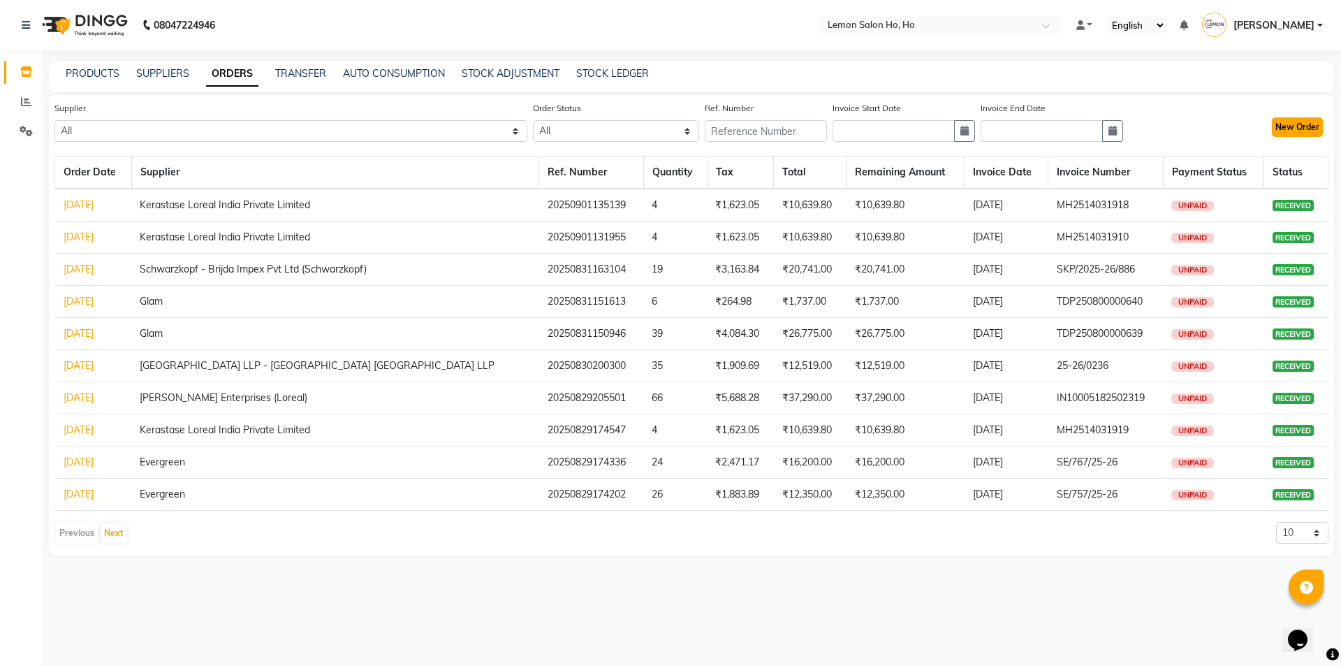
click at [1299, 130] on button "New Order" at bounding box center [1297, 127] width 51 height 20
select select "true"
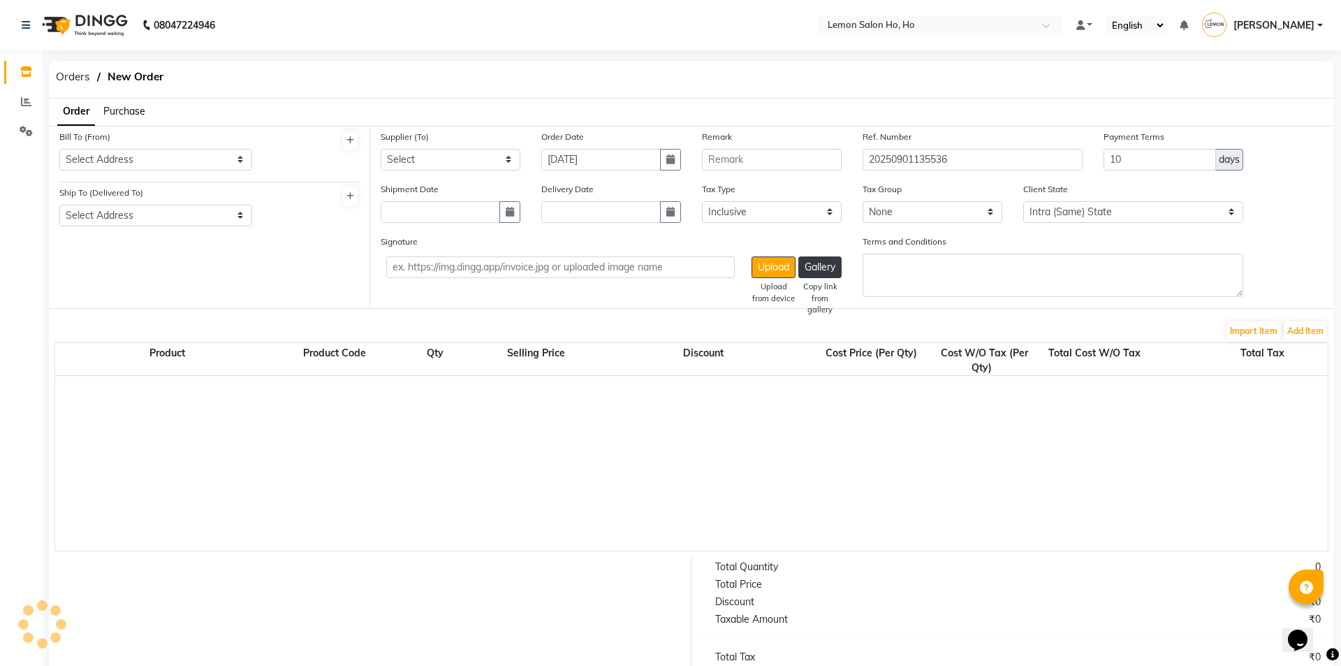
select select "2069"
click at [129, 113] on span "Purchase" at bounding box center [124, 111] width 42 height 13
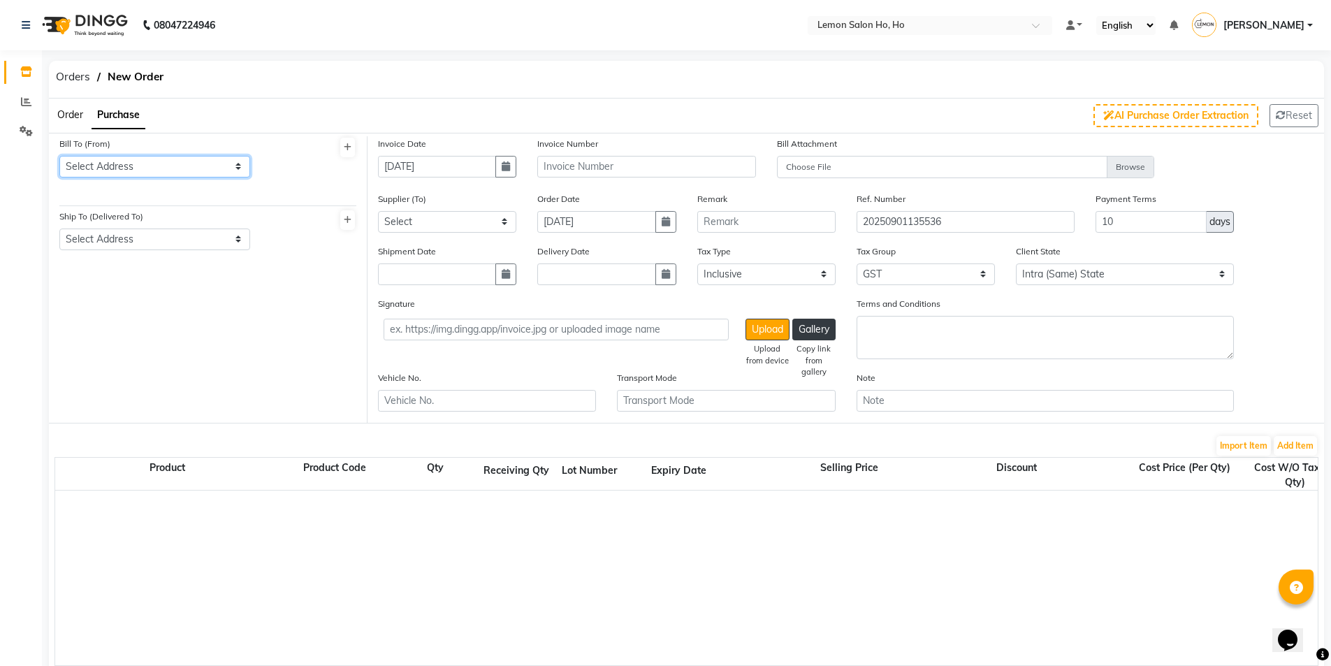
click at [136, 171] on select "Select Address shop no-1 samarth siddhi near andheri west mumbai 400053 HO GG Ho" at bounding box center [154, 167] width 191 height 22
select select "7"
click at [59, 156] on select "Select Address shop no-1 samarth siddhi near andheri west mumbai 400053 HO GG Ho" at bounding box center [154, 167] width 191 height 22
drag, startPoint x: 165, startPoint y: 237, endPoint x: 170, endPoint y: 247, distance: 11.6
click at [165, 237] on select "Select Address shop no-1 samarth siddhi near joggers park opp starbucks andheri…" at bounding box center [154, 239] width 191 height 22
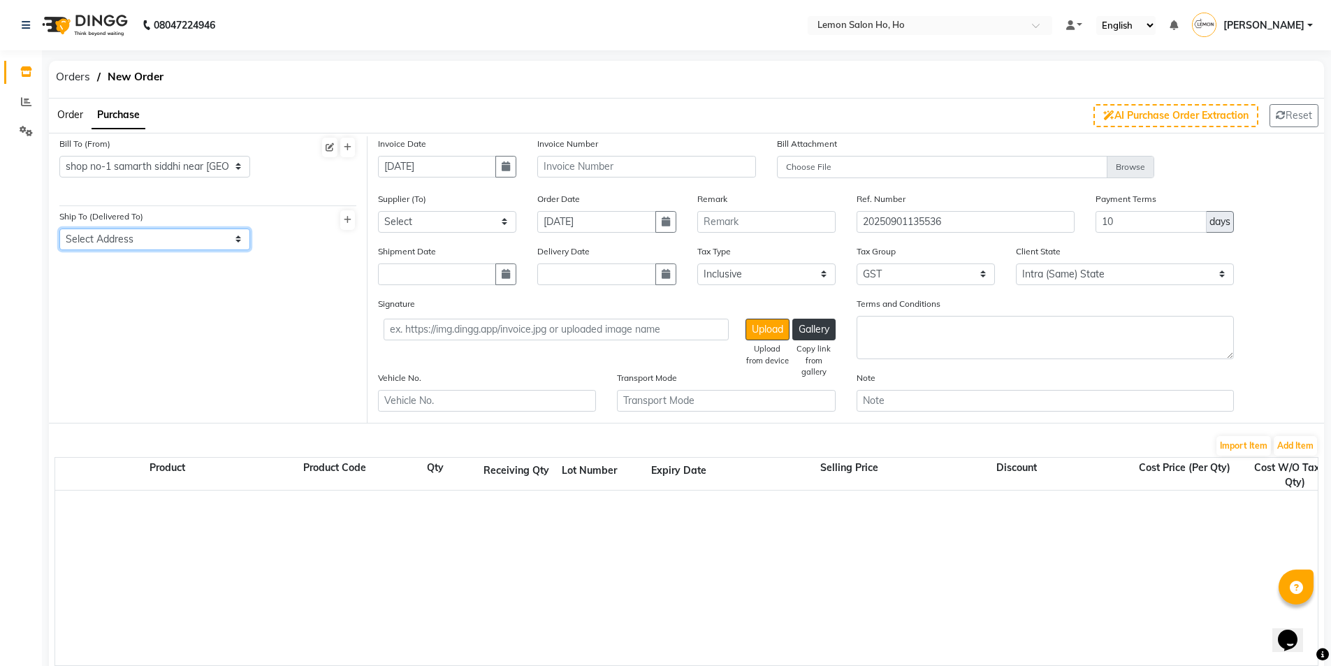
select select "8"
click at [59, 228] on select "Select Address shop no-1 samarth siddhi near joggers park opp starbucks andheri…" at bounding box center [154, 239] width 191 height 22
click at [502, 166] on icon "button" at bounding box center [506, 166] width 8 height 10
select select "9"
select select "2025"
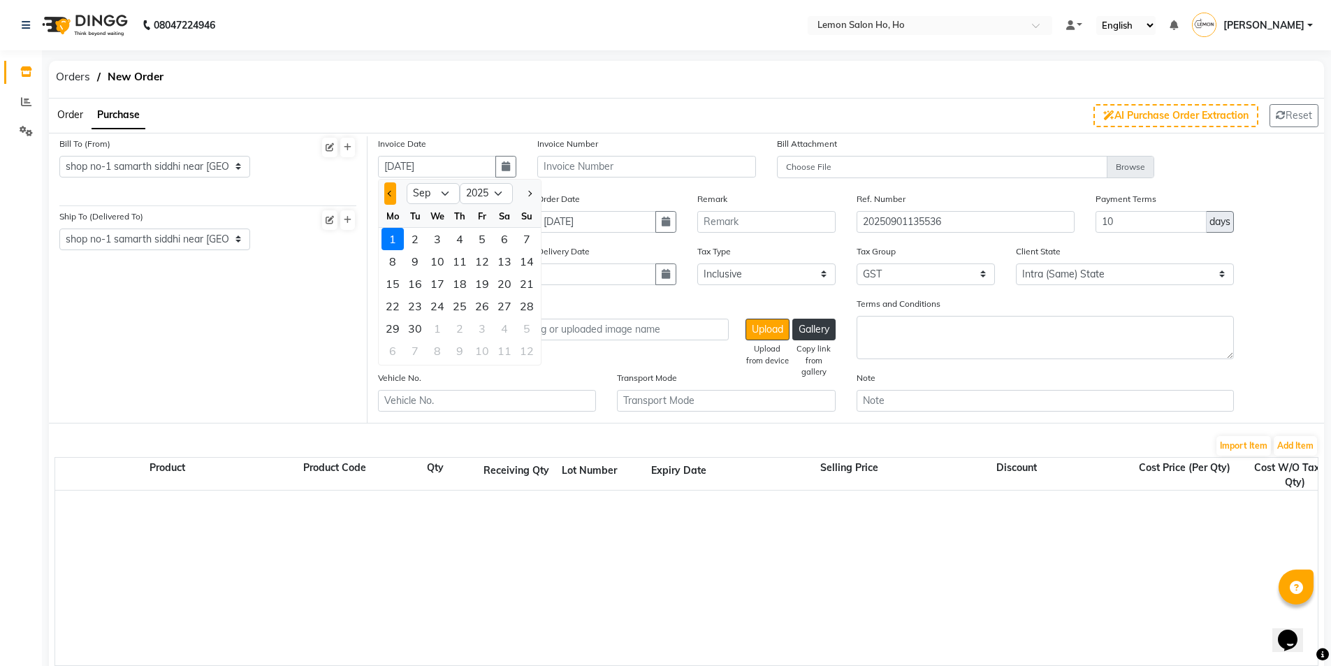
click at [390, 194] on span "Previous month" at bounding box center [391, 194] width 6 height 6
select select "8"
click at [414, 328] on div "26" at bounding box center [415, 328] width 22 height 22
type input "26-08-2025"
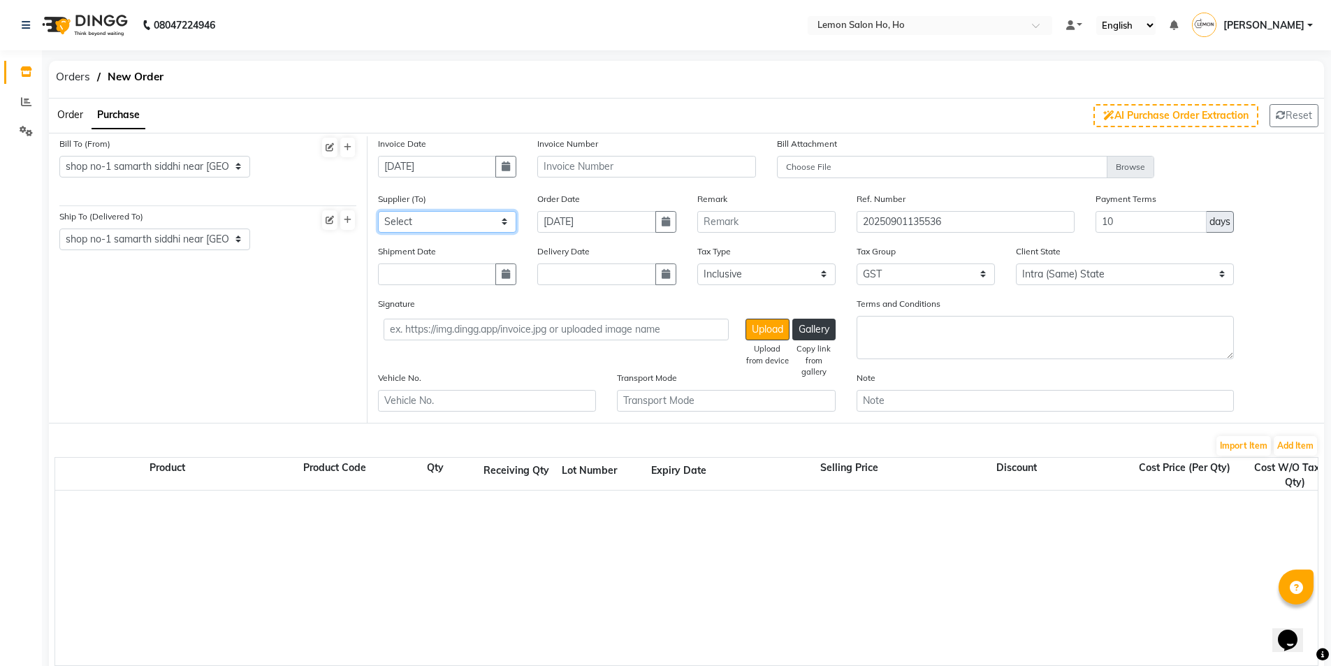
click at [467, 226] on select "Select Komal Enterprises (Loreal) Narayan Sales Agency Osp Healthcare Rica Wax …" at bounding box center [447, 222] width 138 height 22
select select "1809"
click at [378, 211] on select "Select Komal Enterprises (Loreal) Narayan Sales Agency Osp Healthcare Rica Wax …" at bounding box center [447, 222] width 138 height 22
click at [506, 272] on icon "button" at bounding box center [506, 274] width 8 height 10
select select "9"
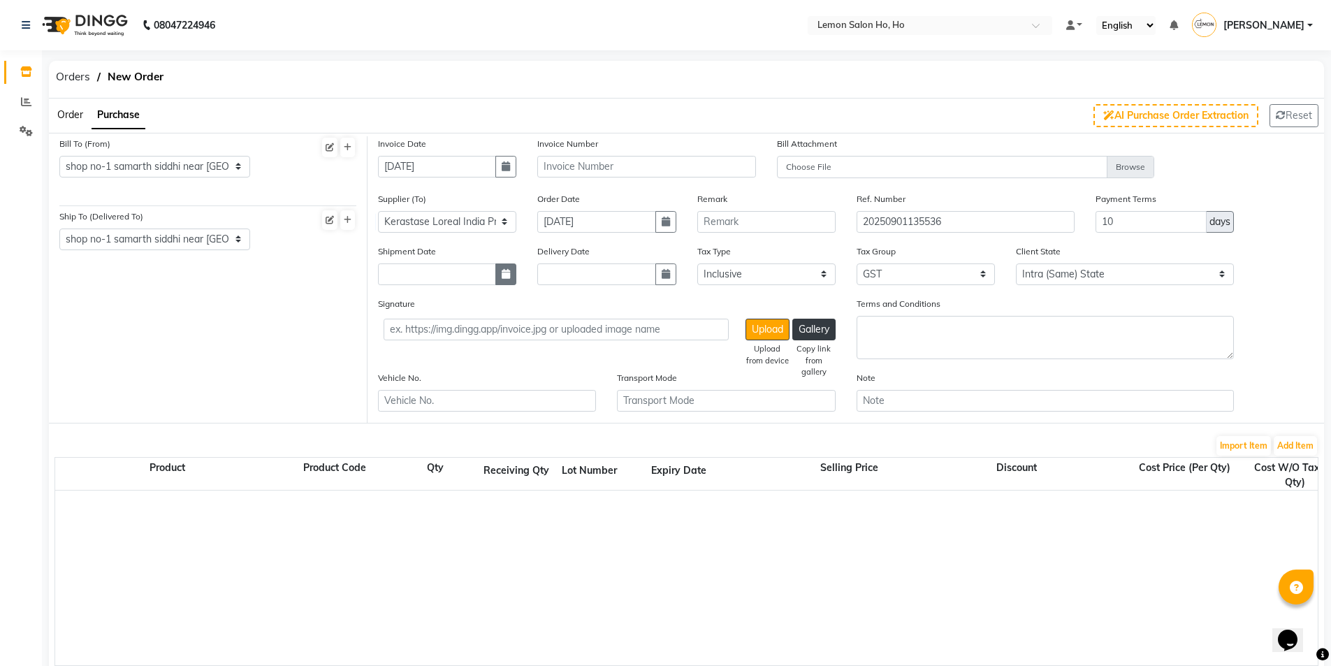
select select "2025"
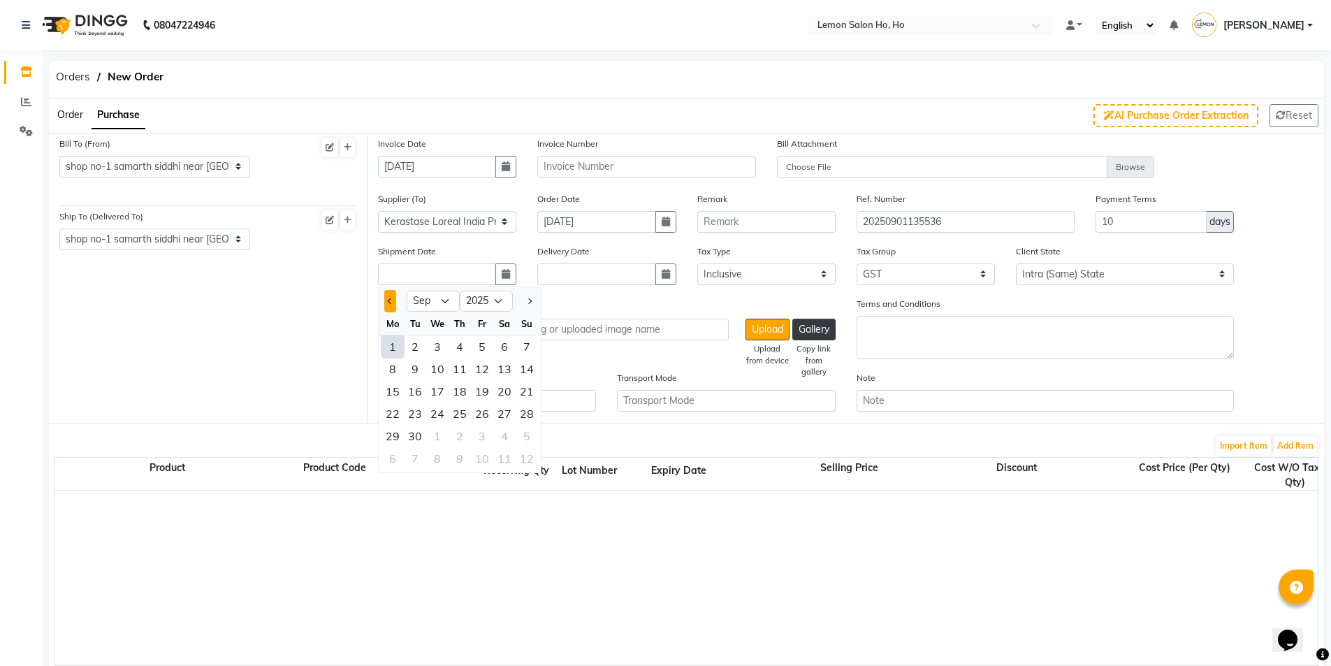
click at [392, 305] on button "Previous month" at bounding box center [390, 301] width 12 height 22
select select "8"
click at [464, 439] on div "28" at bounding box center [459, 436] width 22 height 22
type input "28-08-2025"
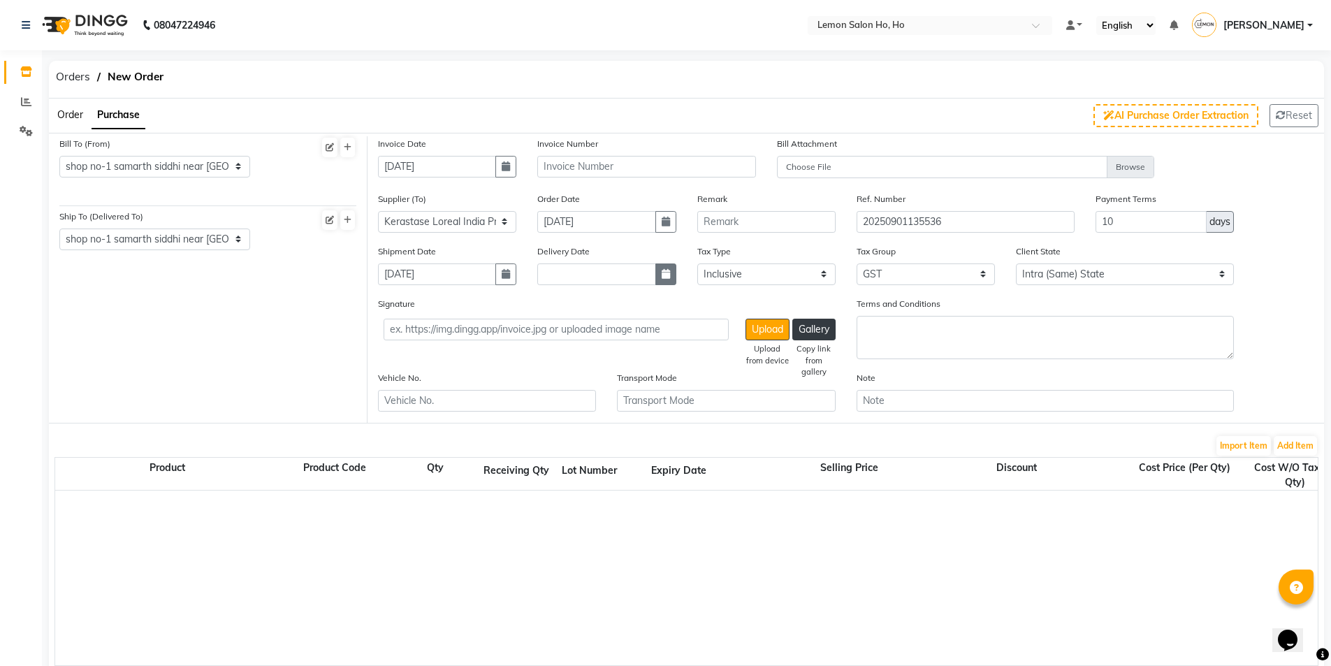
click at [659, 278] on button "button" at bounding box center [665, 274] width 21 height 22
select select "9"
select select "2025"
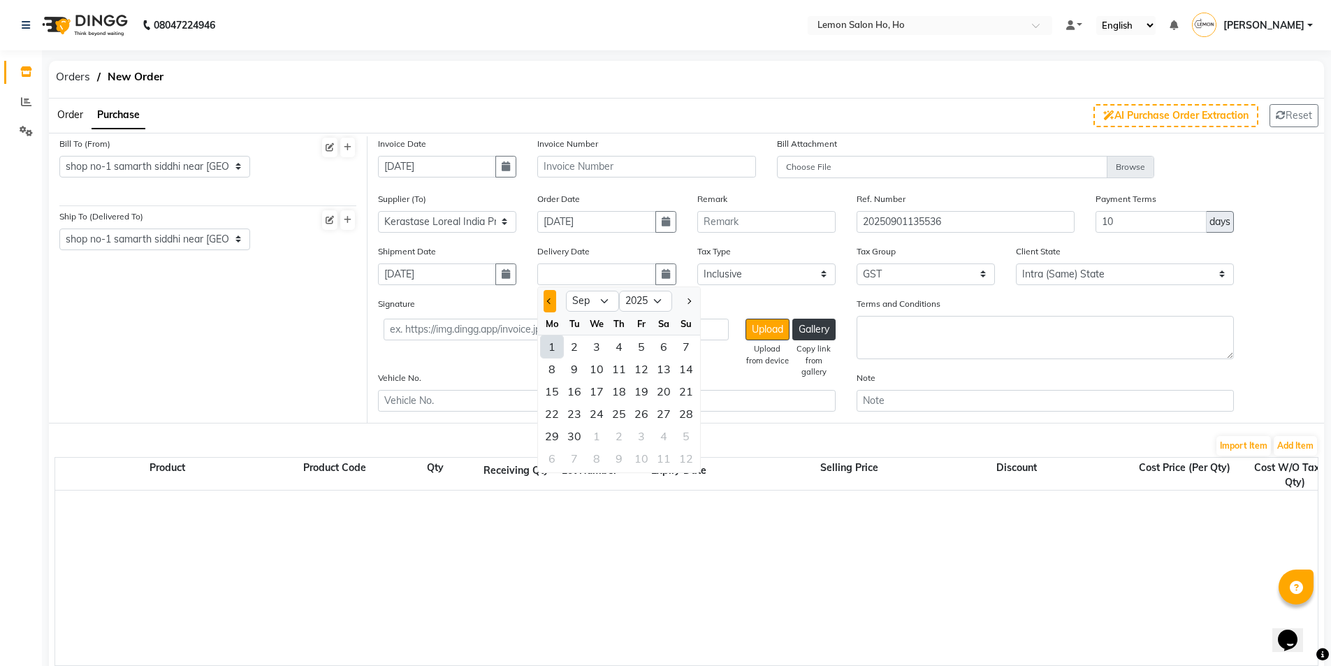
click at [550, 303] on span "Previous month" at bounding box center [550, 301] width 6 height 6
select select "8"
click at [618, 433] on div "28" at bounding box center [619, 436] width 22 height 22
type input "28-08-2025"
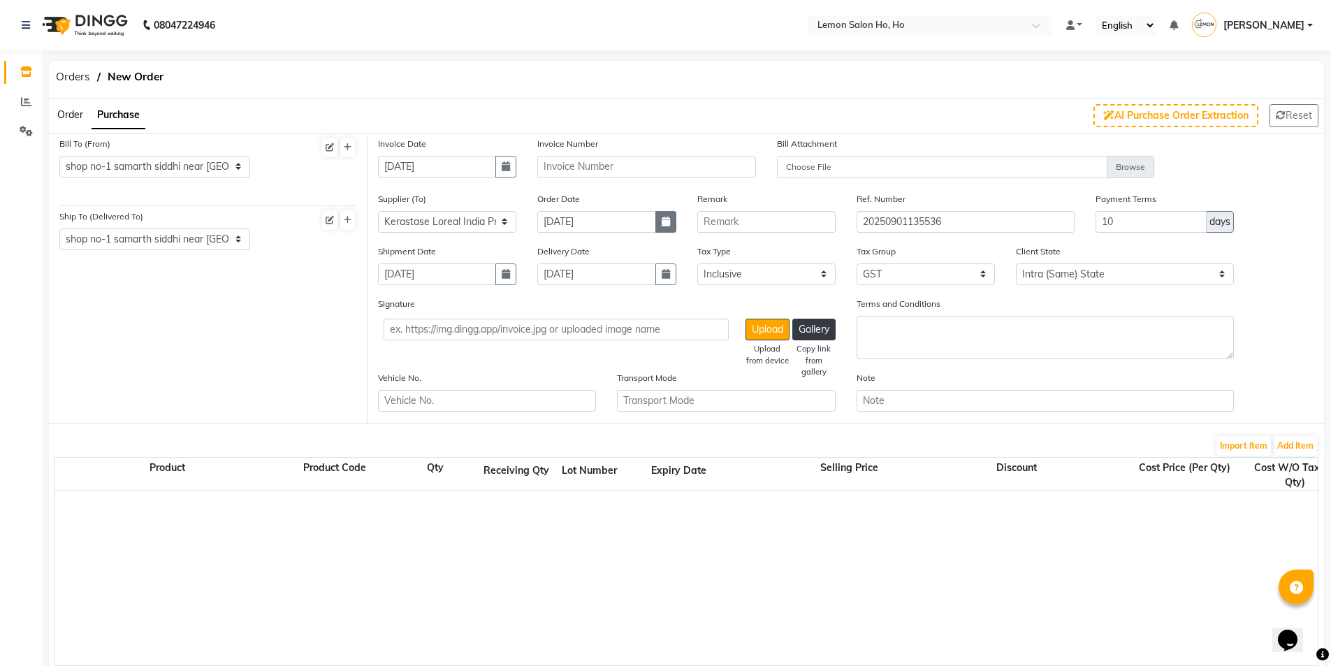
click at [661, 220] on icon "button" at bounding box center [665, 222] width 8 height 10
select select "9"
select select "2025"
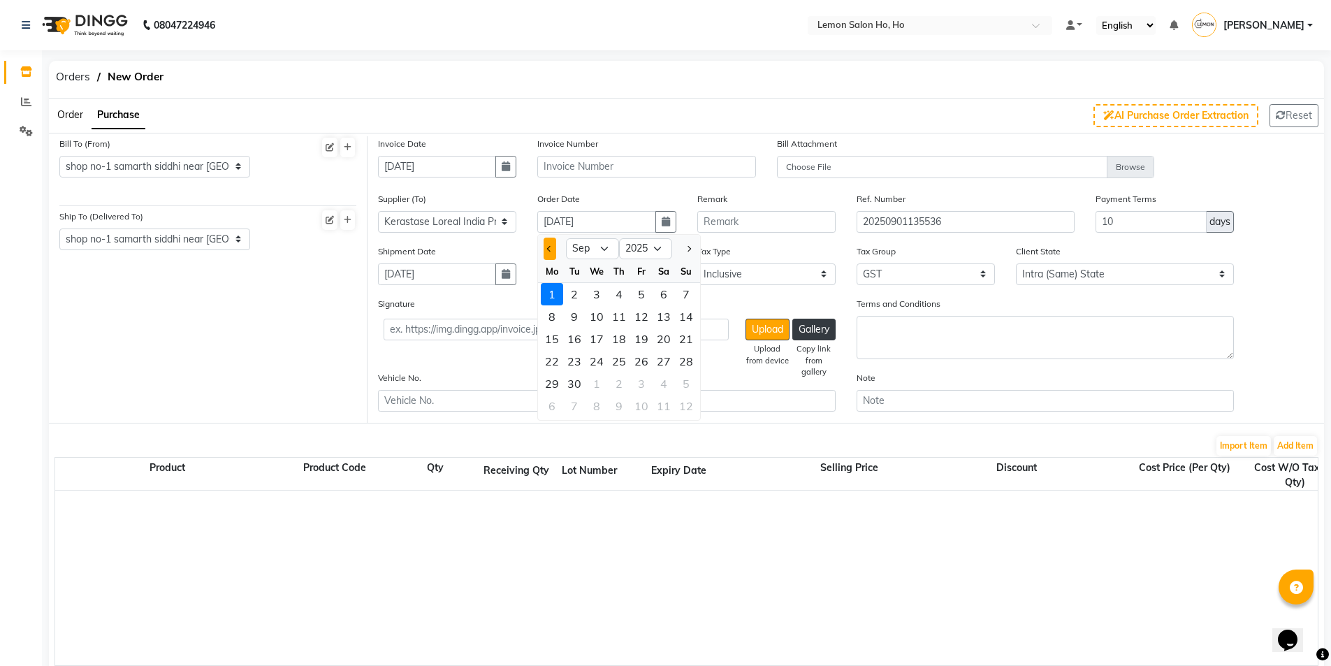
click at [548, 256] on button "Previous month" at bounding box center [549, 248] width 12 height 22
select select "8"
click at [615, 381] on div "28" at bounding box center [619, 383] width 22 height 22
type input "28-08-2025"
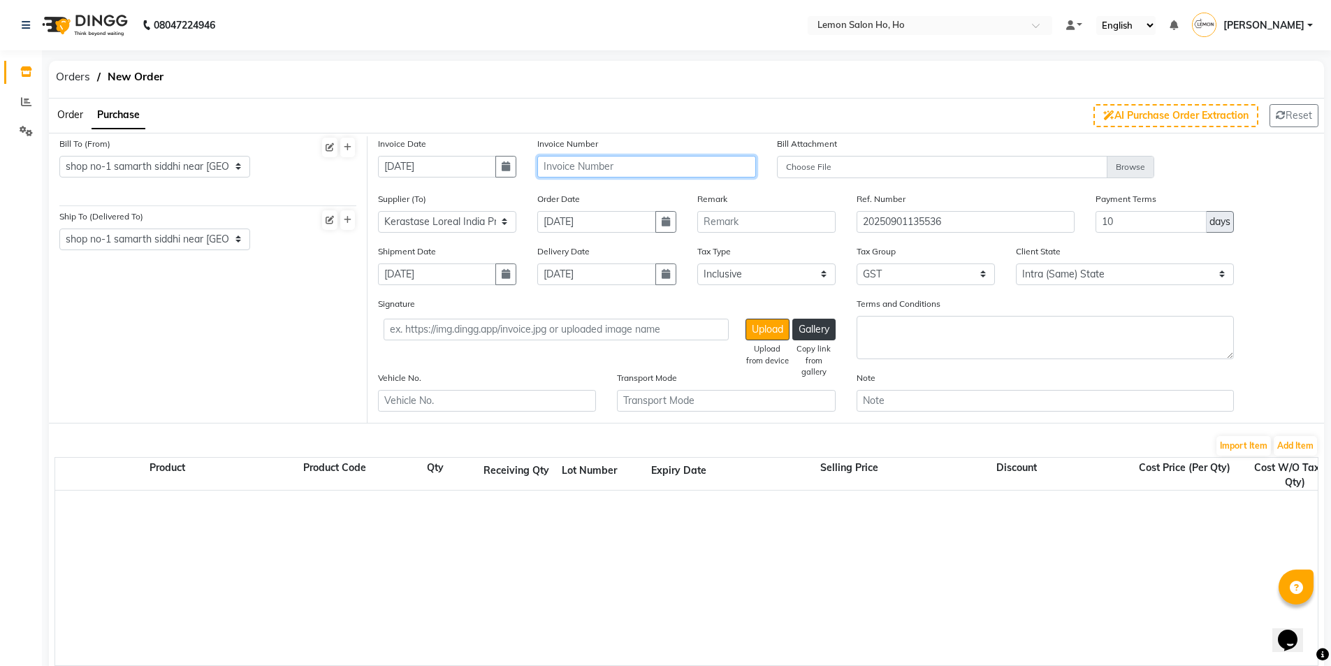
click at [600, 163] on input "text" at bounding box center [646, 167] width 218 height 22
click at [658, 219] on button "button" at bounding box center [665, 222] width 21 height 22
select select "8"
select select "2025"
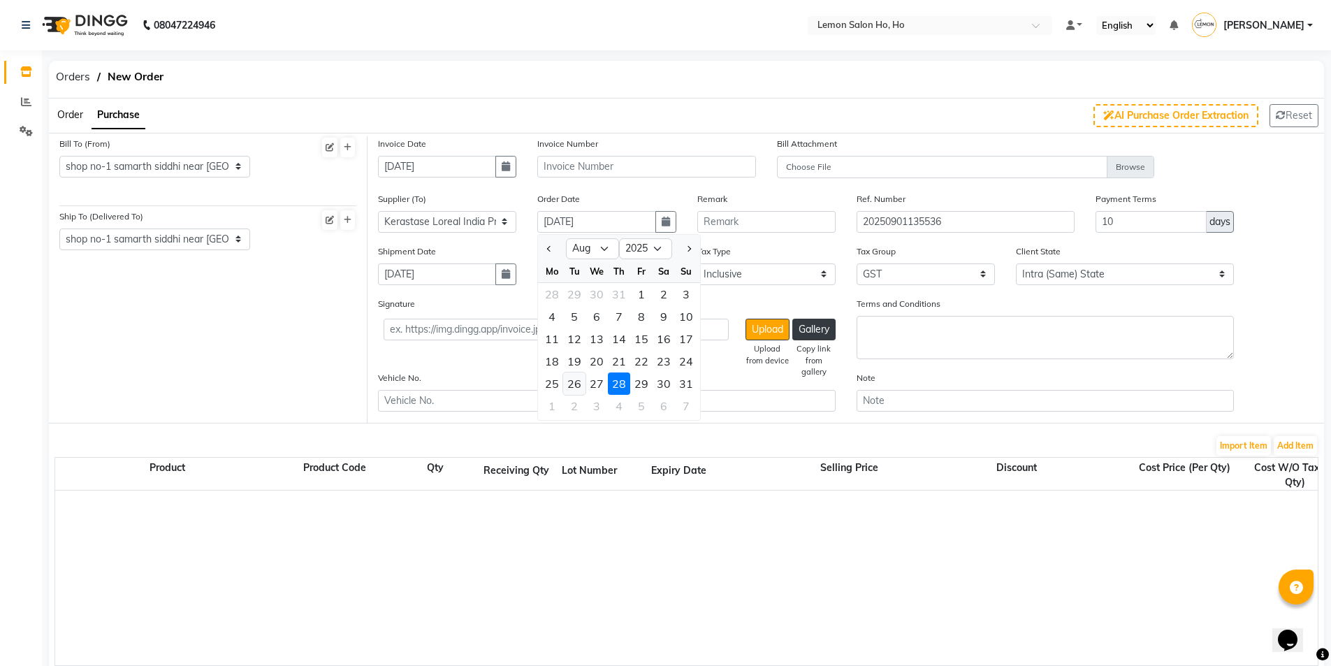
click at [578, 384] on div "26" at bounding box center [574, 383] width 22 height 22
type input "26-08-2025"
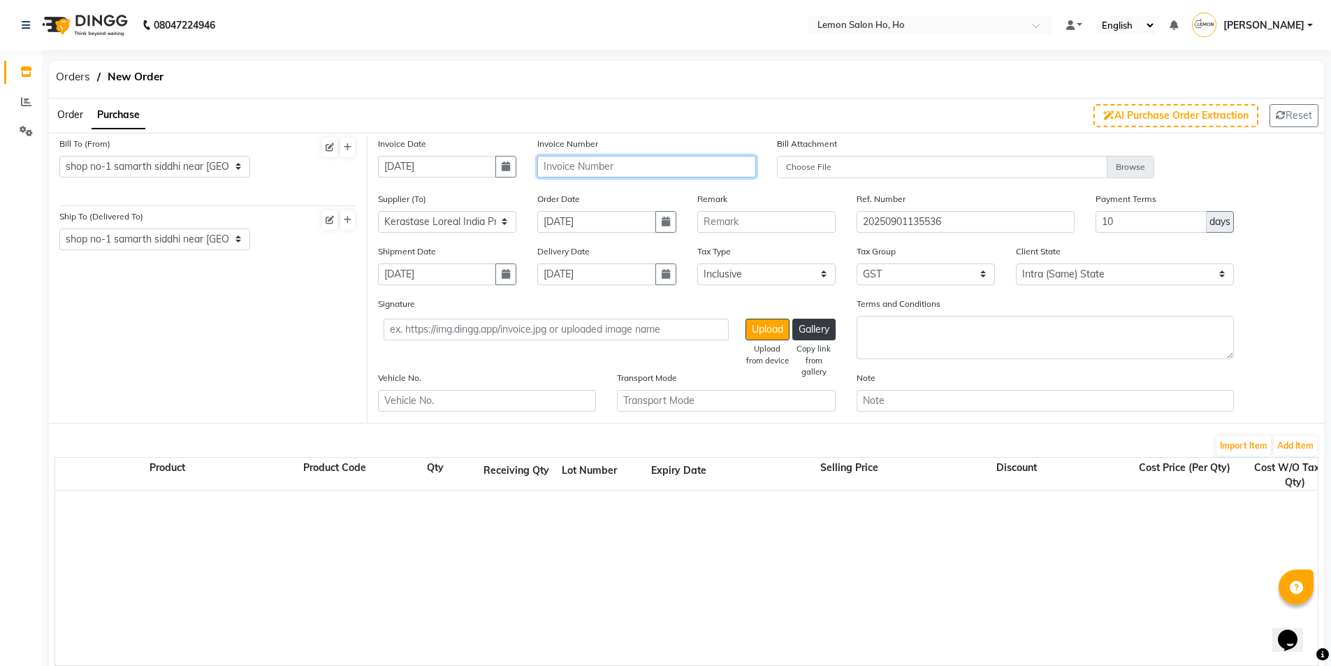
click at [601, 166] on input "text" at bounding box center [646, 167] width 218 height 22
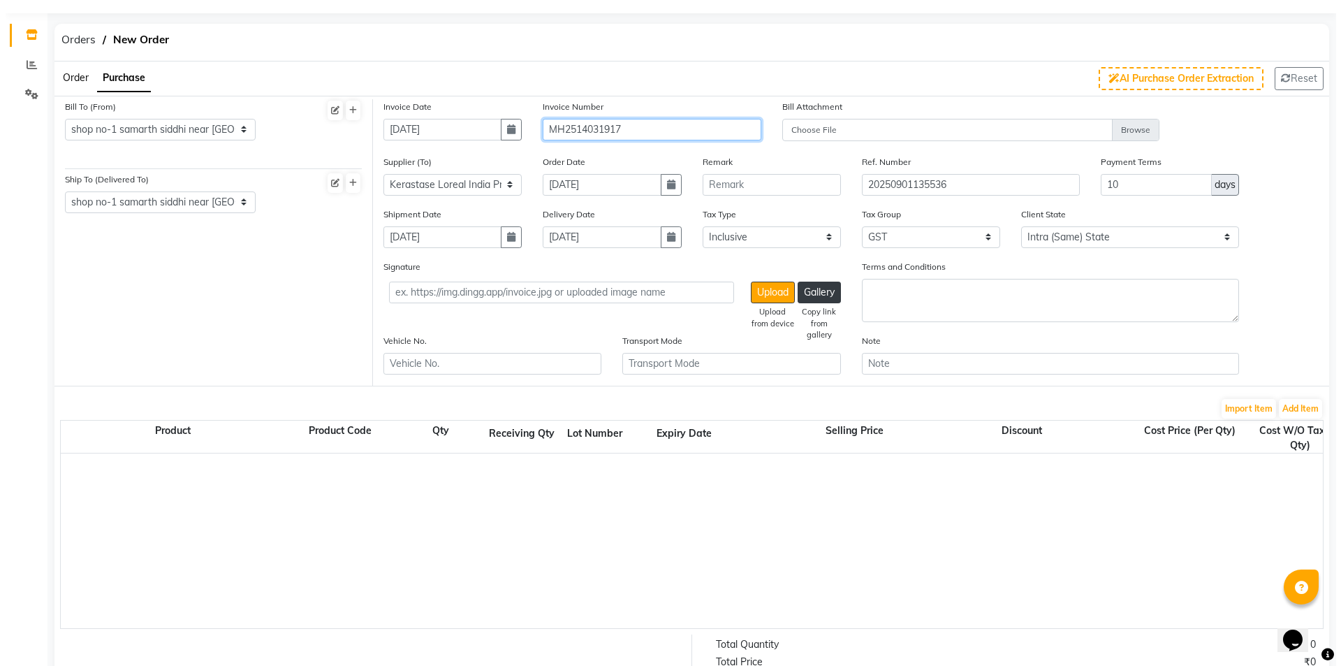
scroll to position [140, 0]
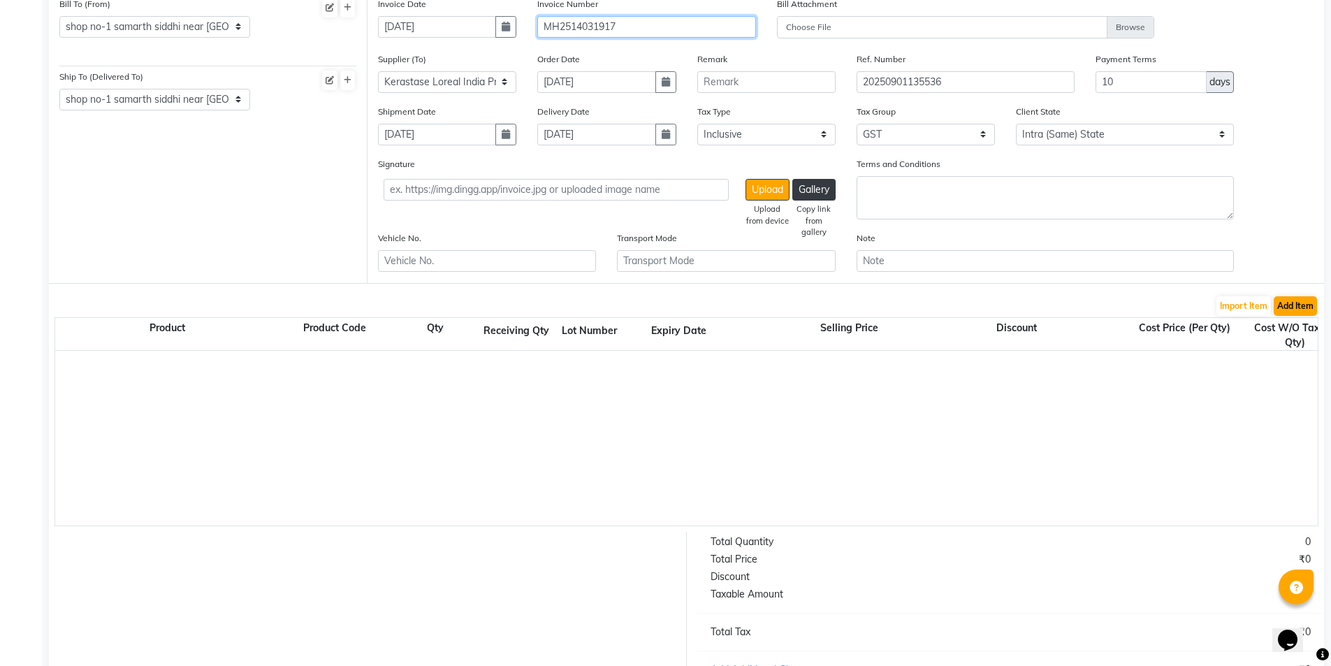
type input "MH2514031917"
click at [1297, 307] on button "Add Item" at bounding box center [1294, 306] width 43 height 20
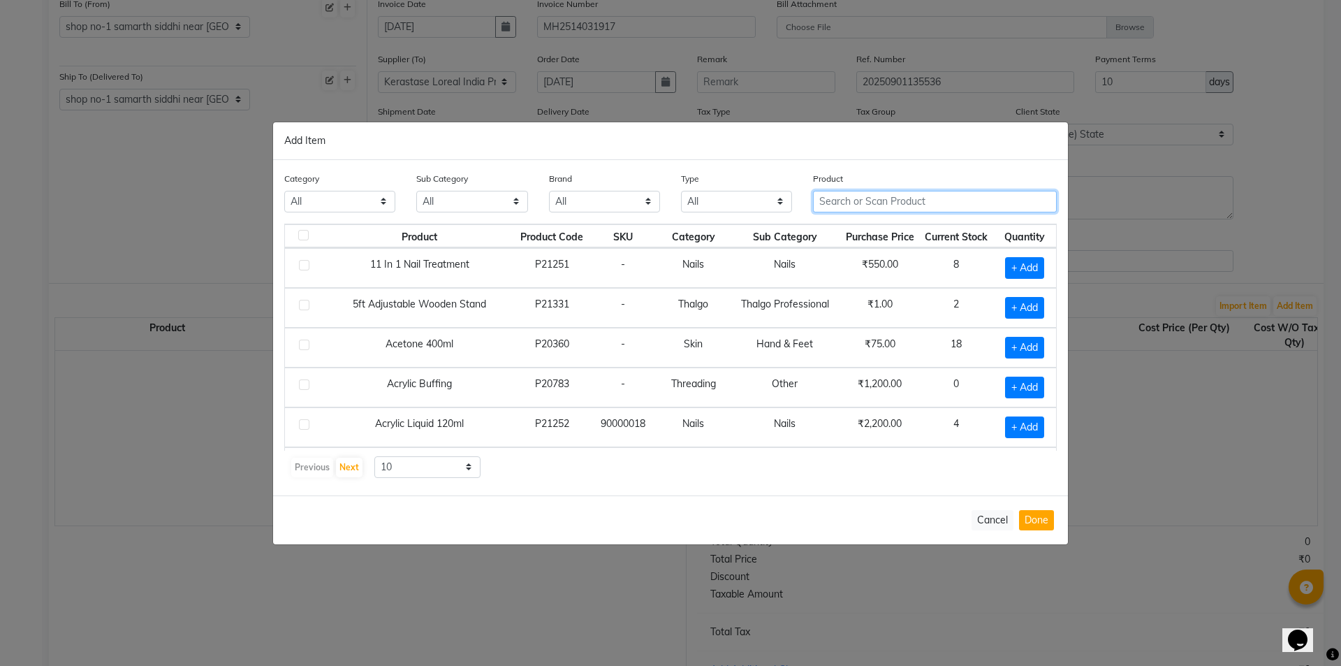
click at [916, 205] on input "text" at bounding box center [935, 202] width 244 height 22
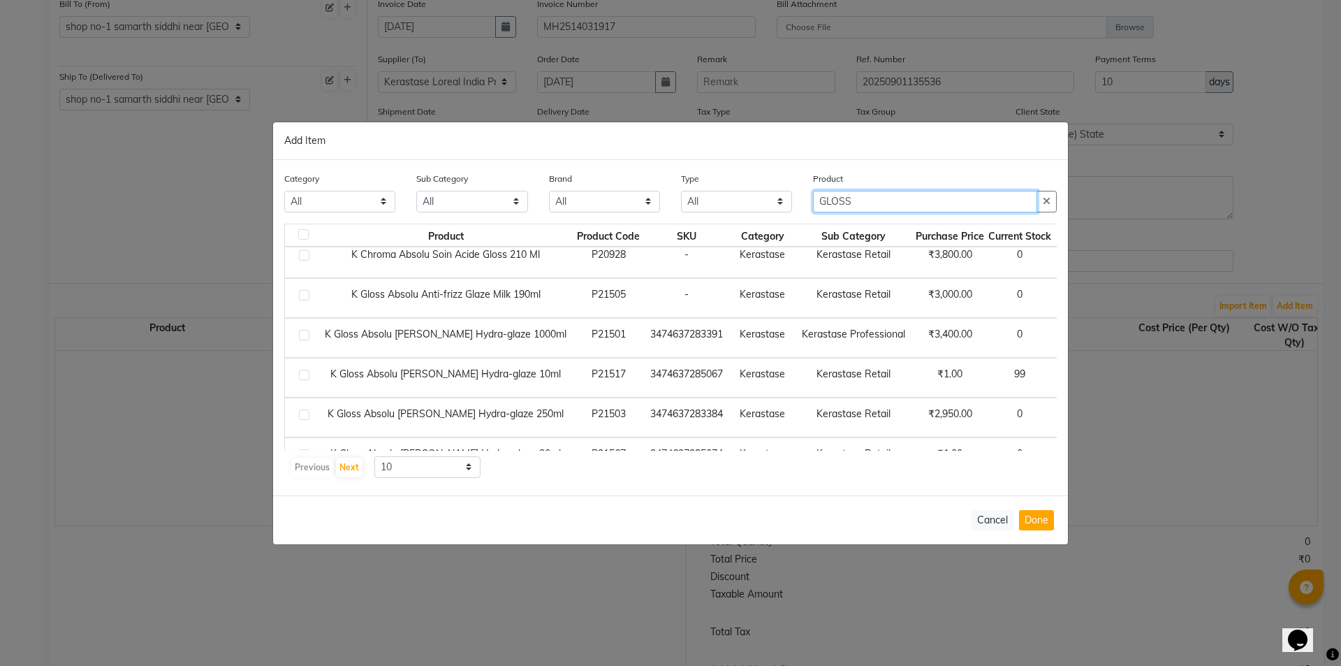
scroll to position [207, 0]
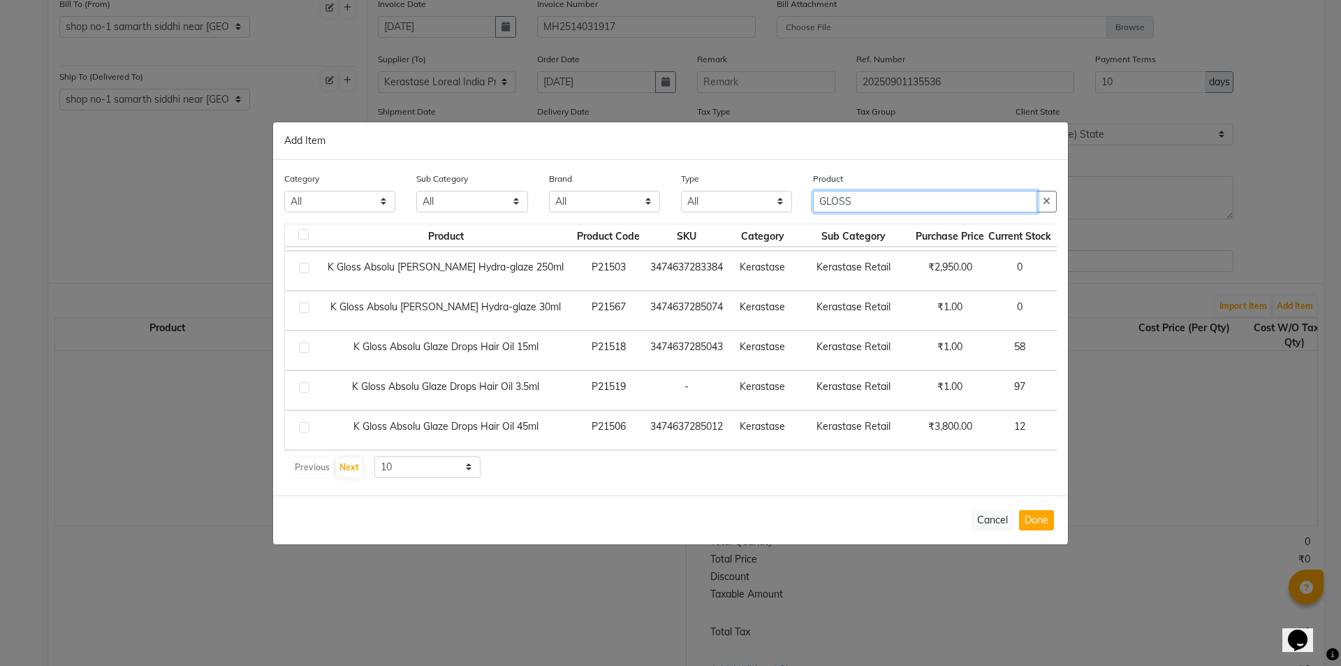
type input "GLOSS"
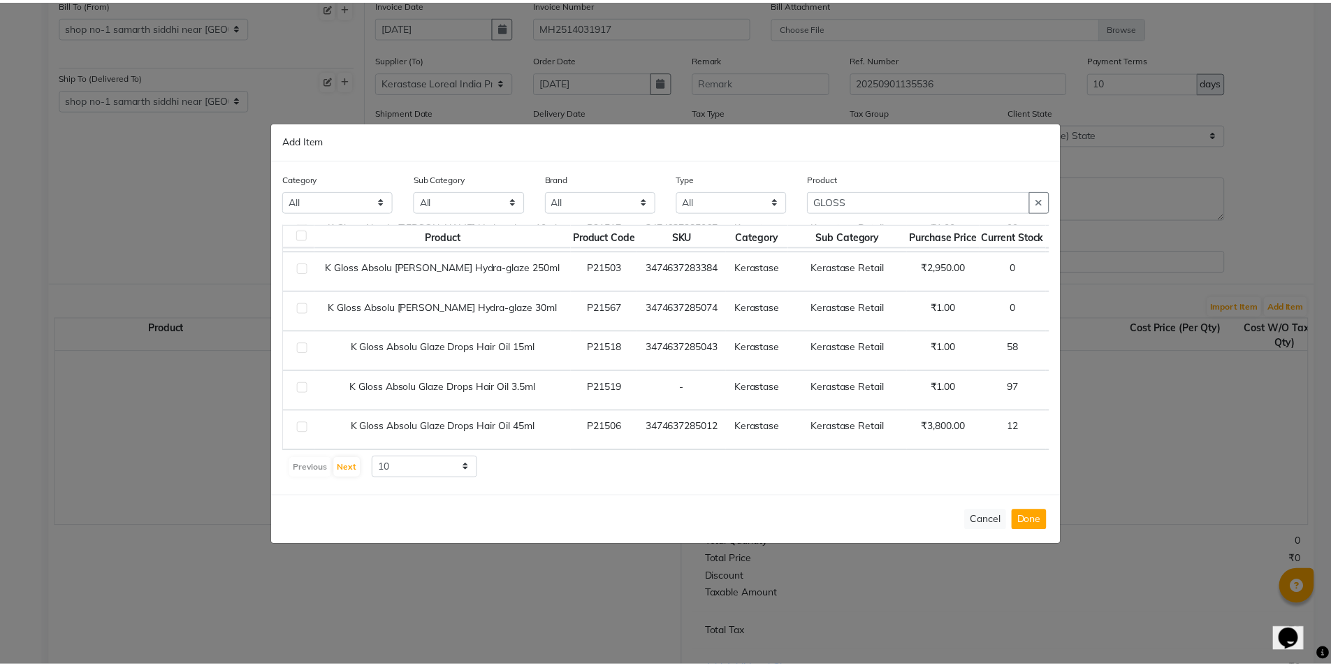
scroll to position [207, 19]
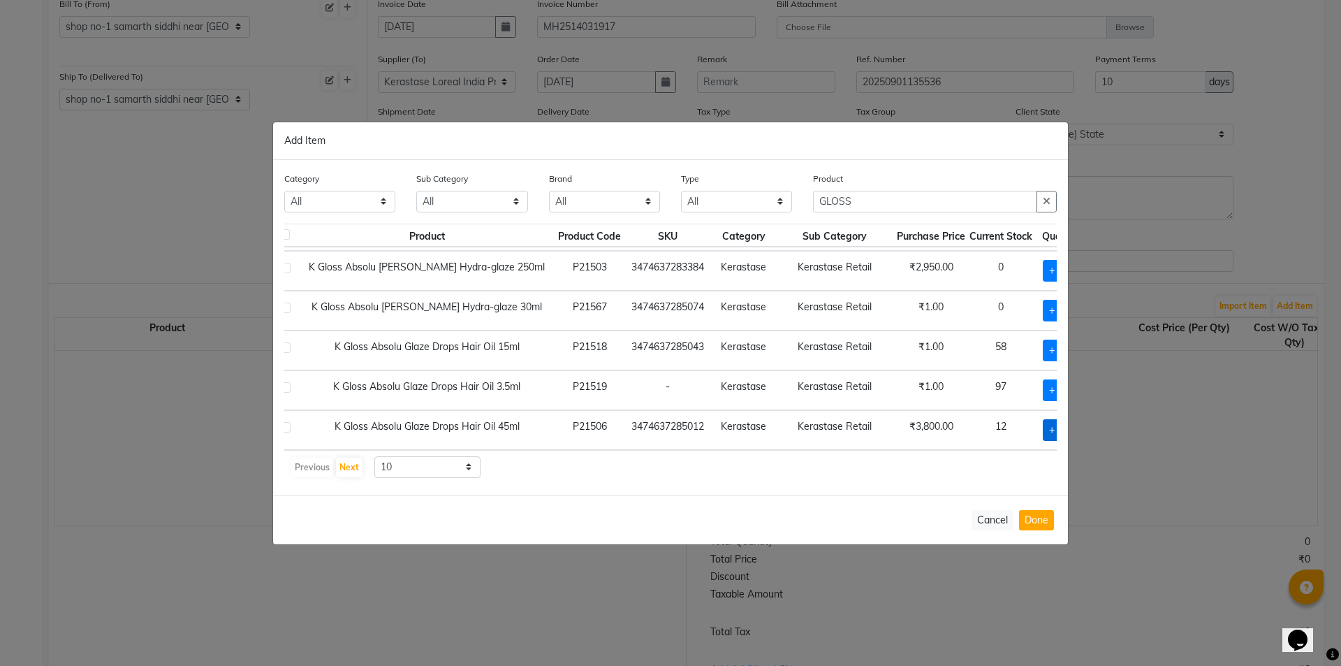
click at [1043, 428] on span "+ Add" at bounding box center [1062, 430] width 39 height 22
checkbox input "true"
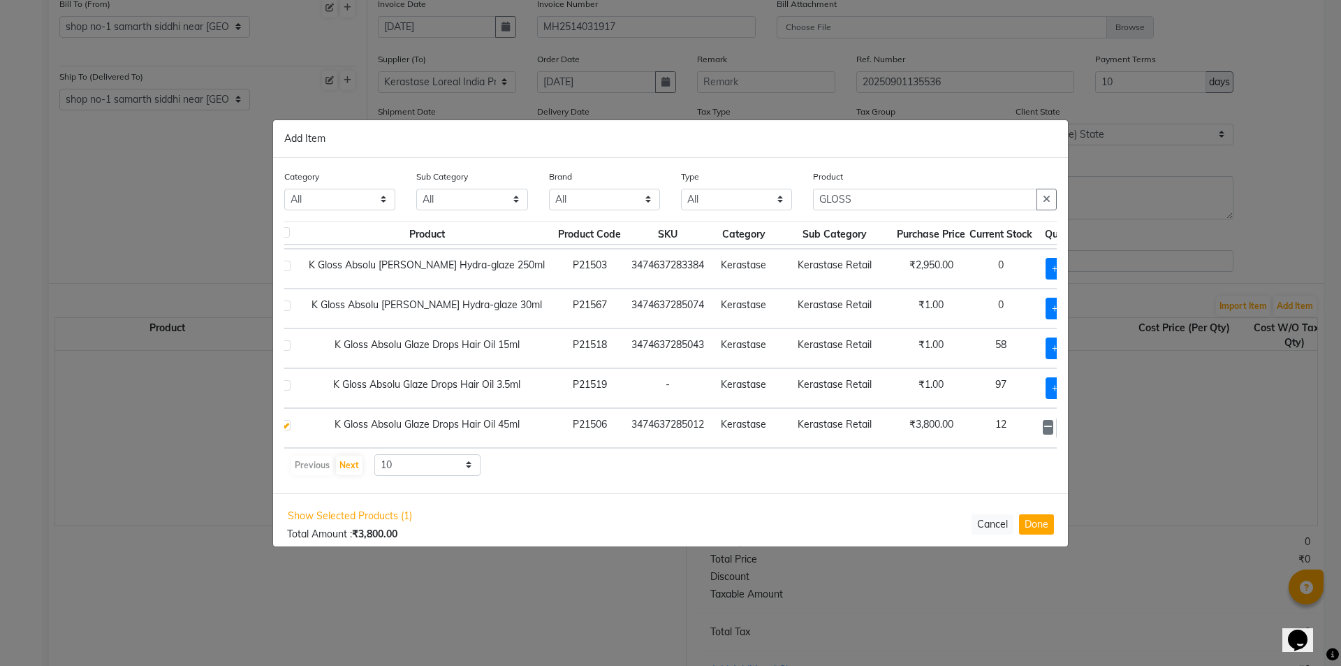
click at [1078, 422] on icon at bounding box center [1082, 427] width 9 height 10
type input "4"
click at [1030, 519] on button "Done" at bounding box center [1036, 523] width 35 height 20
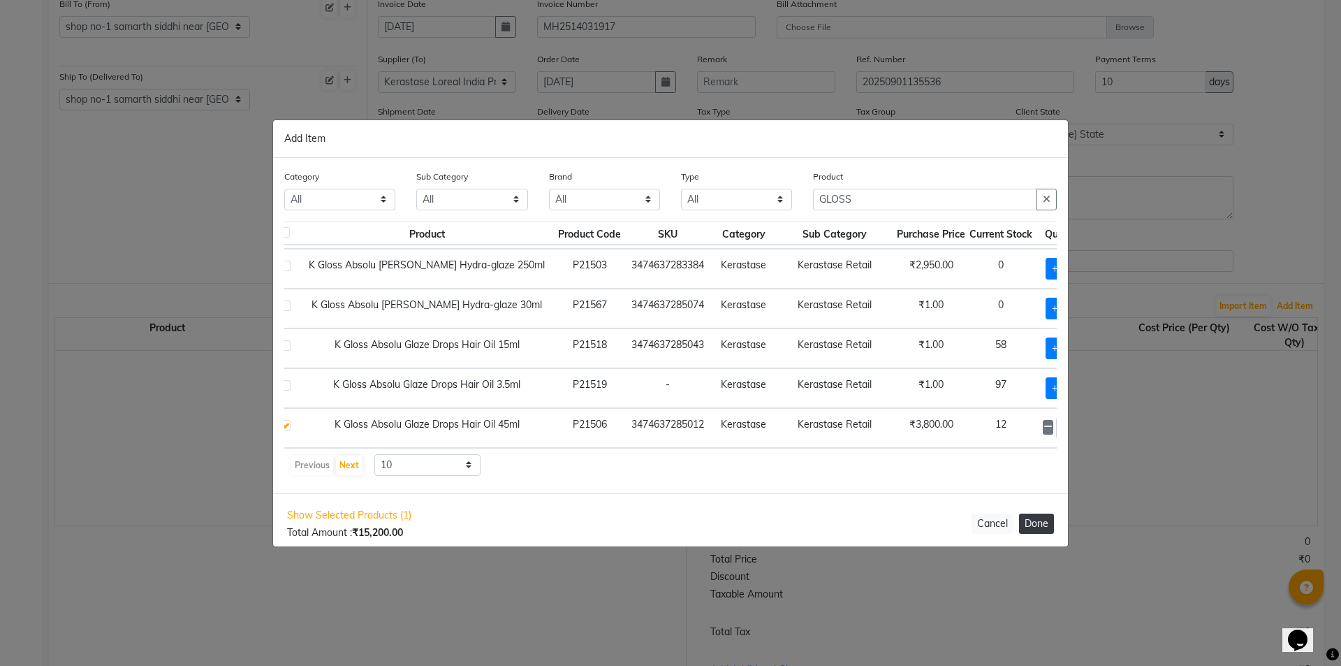
select select "2069"
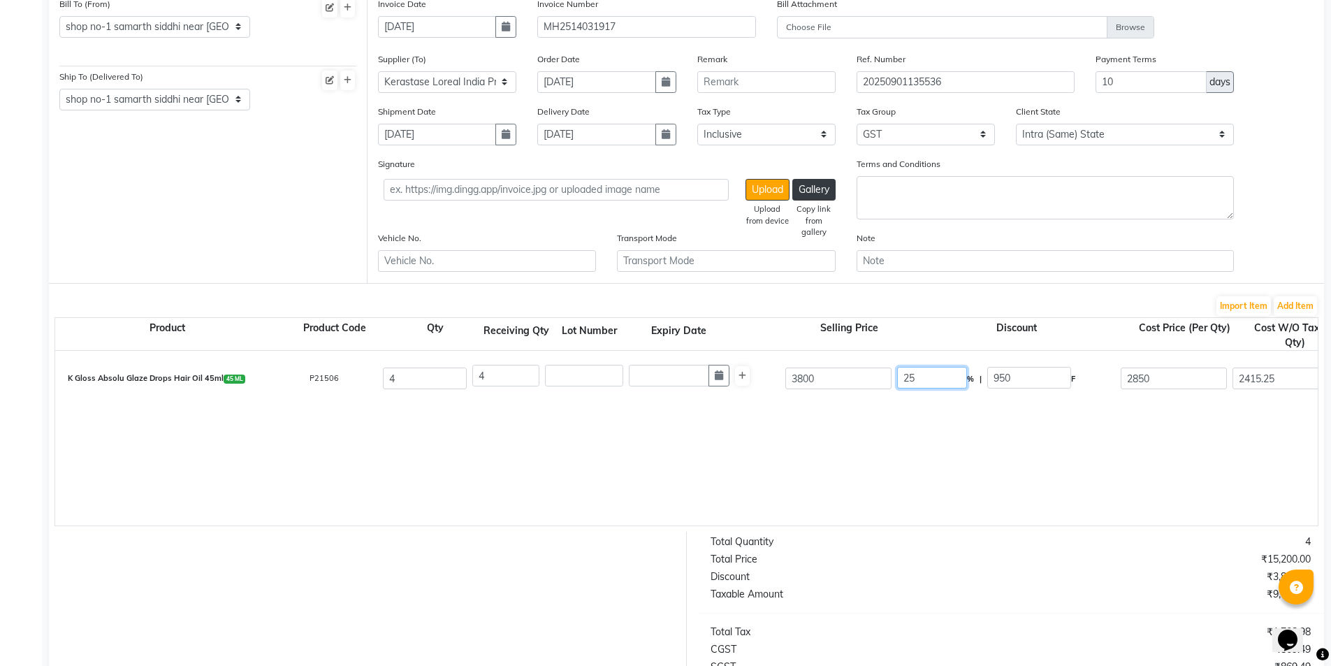
click at [910, 377] on input "25" at bounding box center [932, 378] width 70 height 22
type input "30"
type input "1140"
type input "2660"
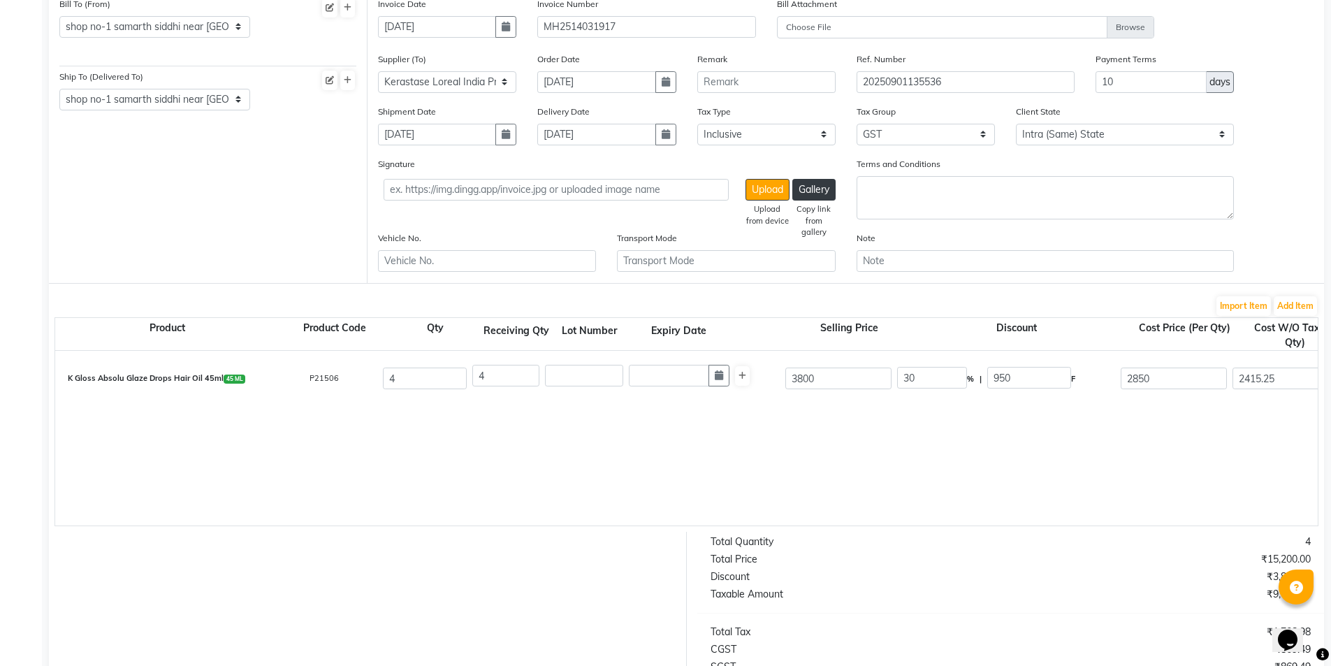
type input "2254.24"
type input "9016.96"
type input "1623.05"
type input "10640.01"
click at [923, 439] on div "K Gloss Absolu Glaze Drops Hair Oil 45ml 45 ML P21506 4 4 3800 30 % | 1140 F 26…" at bounding box center [1317, 438] width 2524 height 175
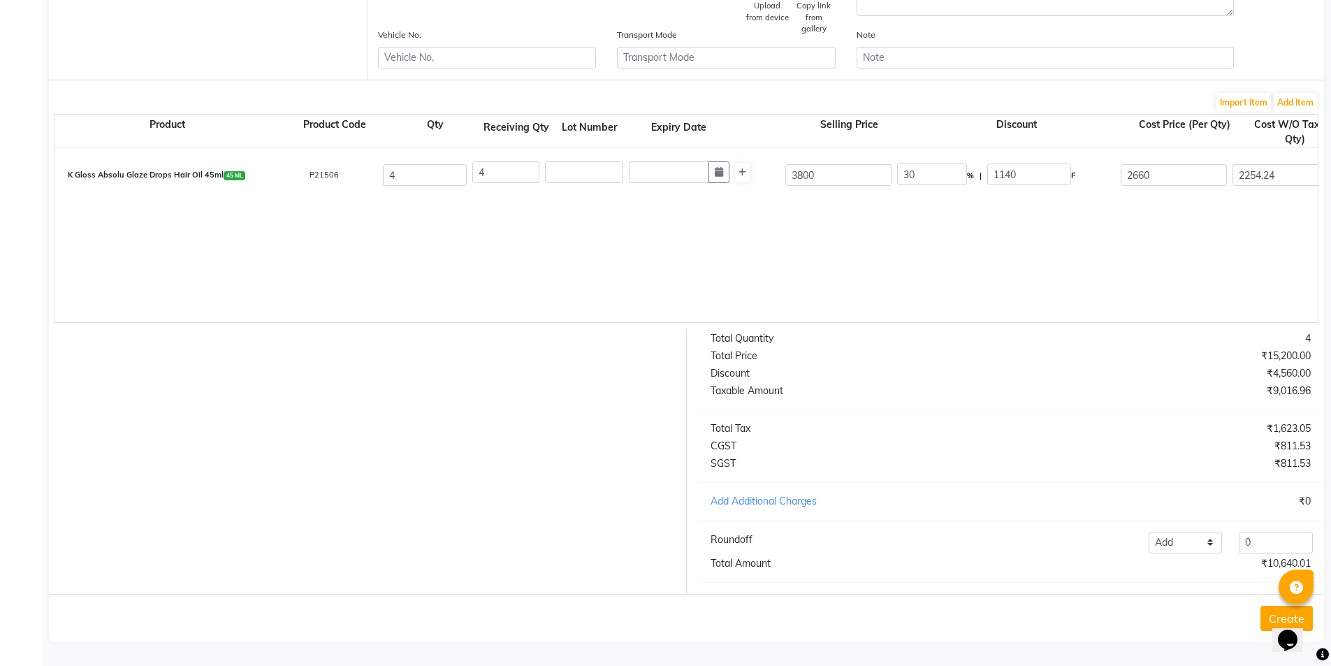
scroll to position [353, 0]
click at [1268, 543] on input "0" at bounding box center [1275, 543] width 74 height 22
click at [1187, 542] on select "Add Reduce" at bounding box center [1185, 543] width 74 height 22
select select "reduce"
click at [1148, 532] on select "Add Reduce" at bounding box center [1185, 543] width 74 height 22
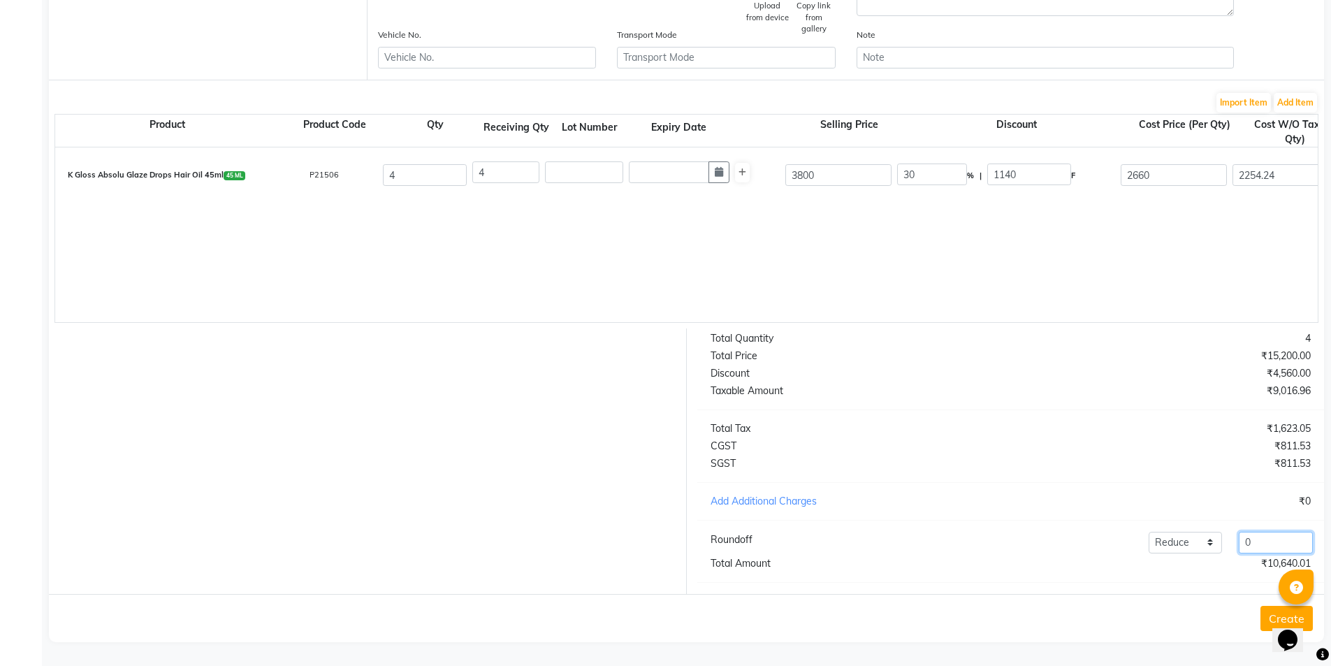
click at [1271, 536] on input "0" at bounding box center [1275, 543] width 74 height 22
type input "0.21"
click at [1265, 615] on button "Create" at bounding box center [1286, 618] width 52 height 25
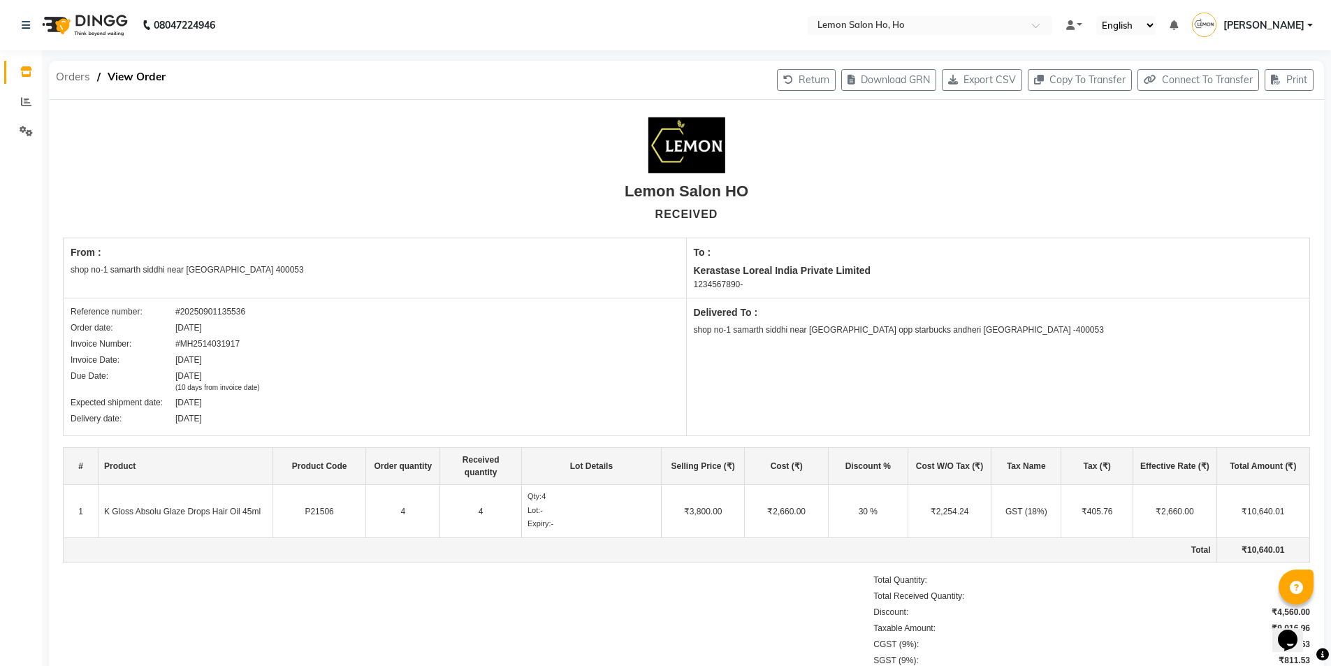
click at [70, 78] on span "Orders" at bounding box center [73, 76] width 48 height 25
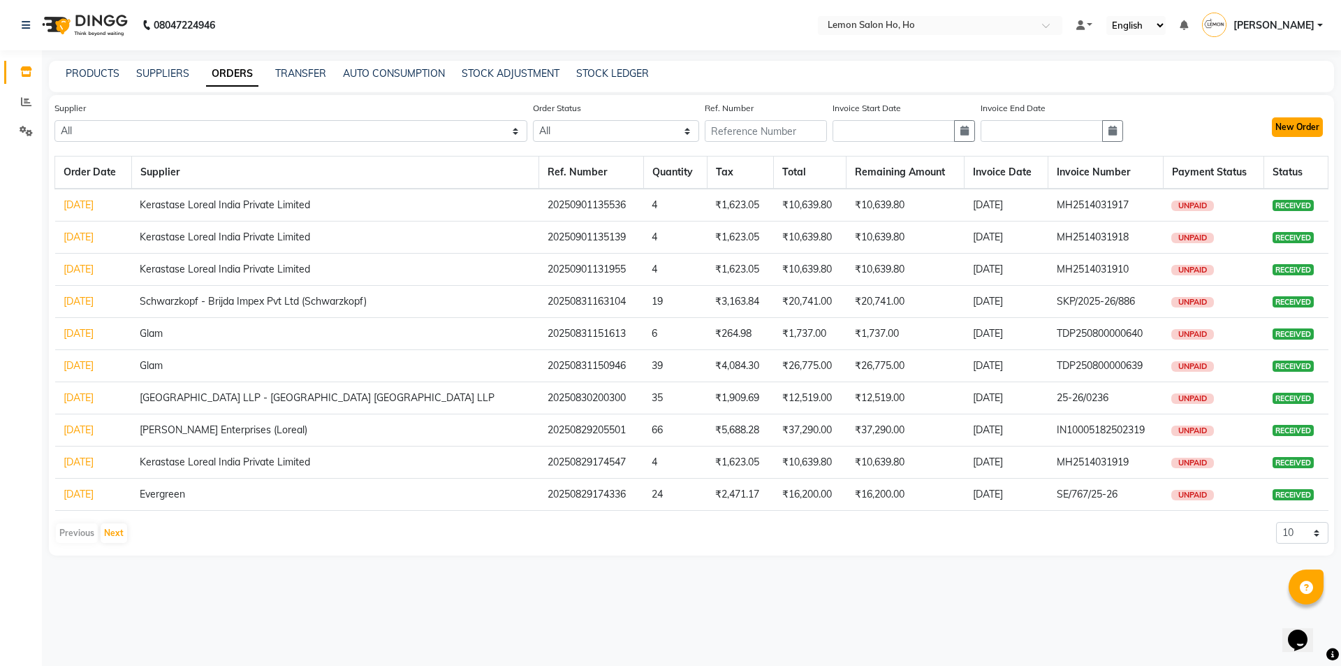
click at [1290, 129] on button "New Order" at bounding box center [1297, 127] width 51 height 20
select select "true"
select select "2069"
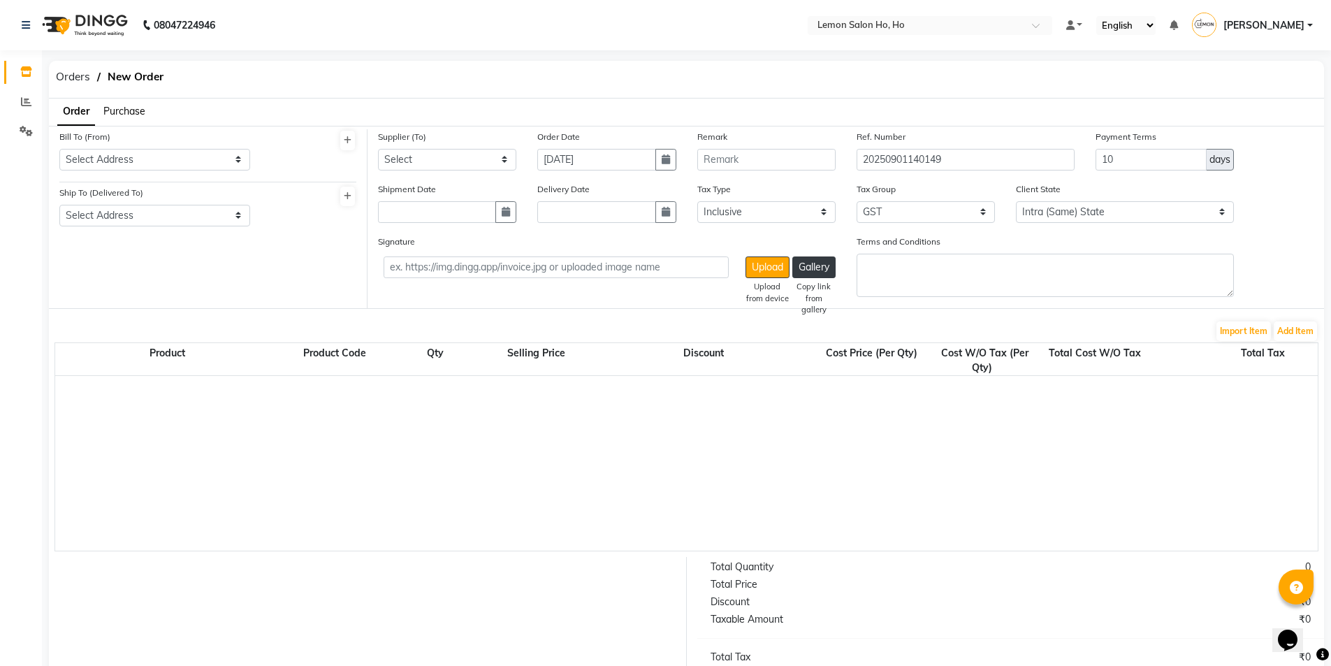
click at [135, 107] on span "Purchase" at bounding box center [124, 111] width 42 height 13
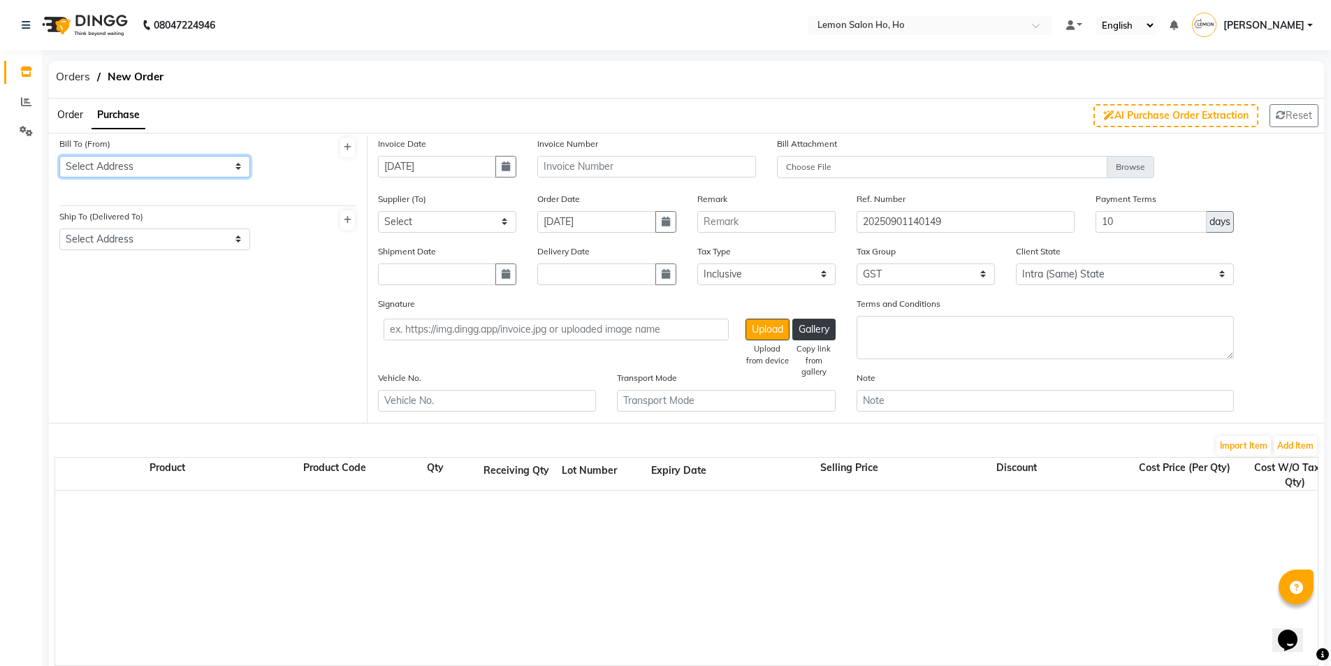
click at [154, 163] on select "Select Address shop no-1 samarth siddhi near andheri west mumbai 400053 HO GG Ho" at bounding box center [154, 167] width 191 height 22
select select "7"
click at [59, 156] on select "Select Address shop no-1 samarth siddhi near andheri west mumbai 400053 HO GG Ho" at bounding box center [154, 167] width 191 height 22
click at [138, 239] on select "Select Address shop no-1 samarth siddhi near joggers park opp starbucks andheri…" at bounding box center [154, 239] width 191 height 22
select select "8"
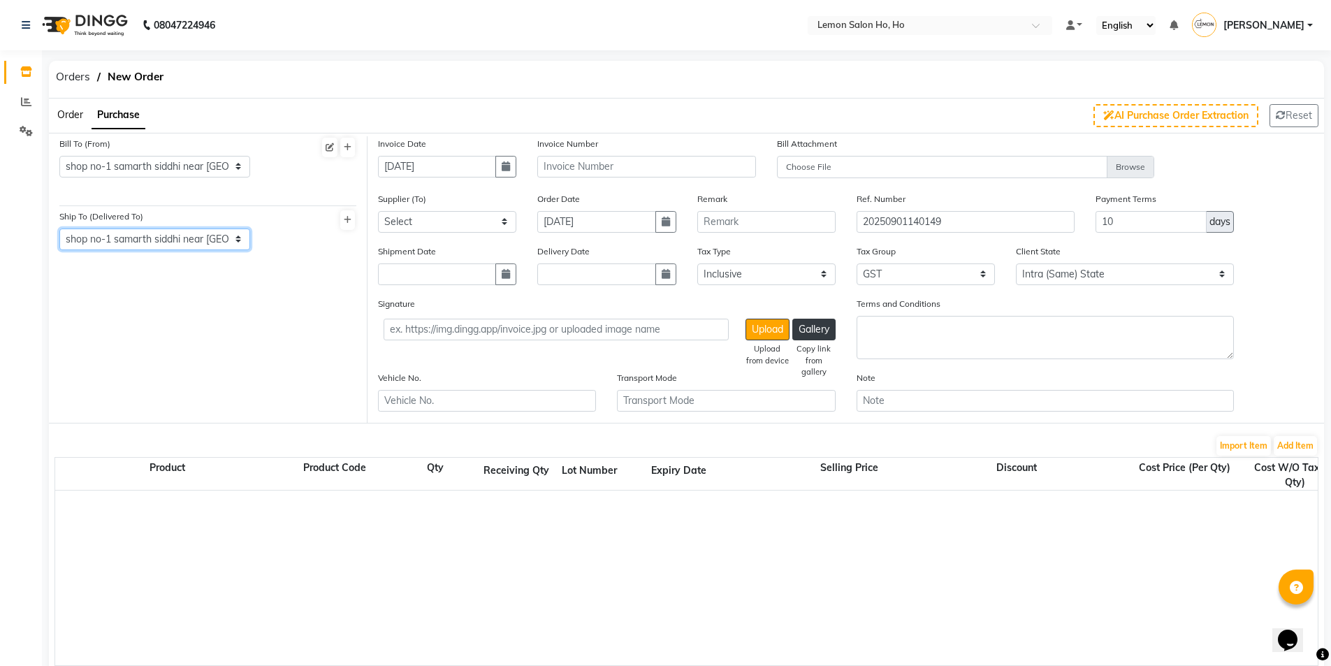
click at [59, 228] on select "Select Address shop no-1 samarth siddhi near joggers park opp starbucks andheri…" at bounding box center [154, 239] width 191 height 22
click at [503, 166] on icon "button" at bounding box center [506, 166] width 8 height 10
select select "9"
select select "2025"
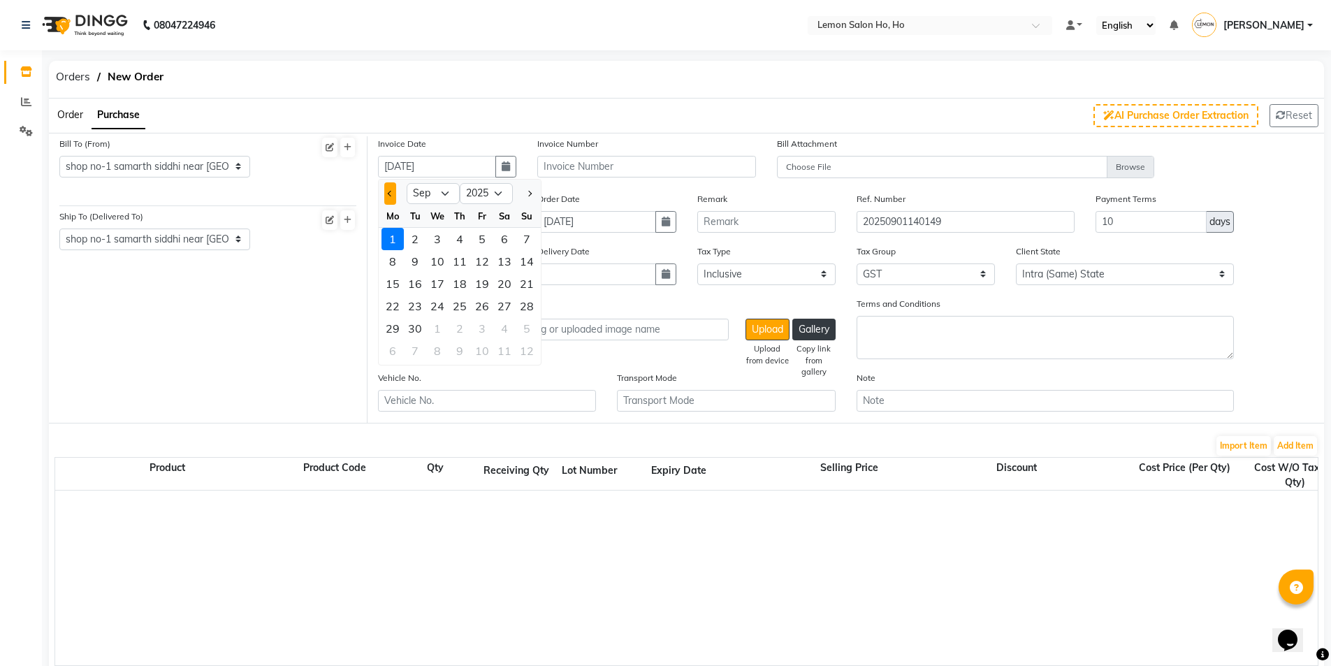
click at [386, 191] on button "Previous month" at bounding box center [390, 193] width 12 height 22
select select "8"
click at [485, 331] on div "29" at bounding box center [482, 328] width 22 height 22
type input "29-08-2025"
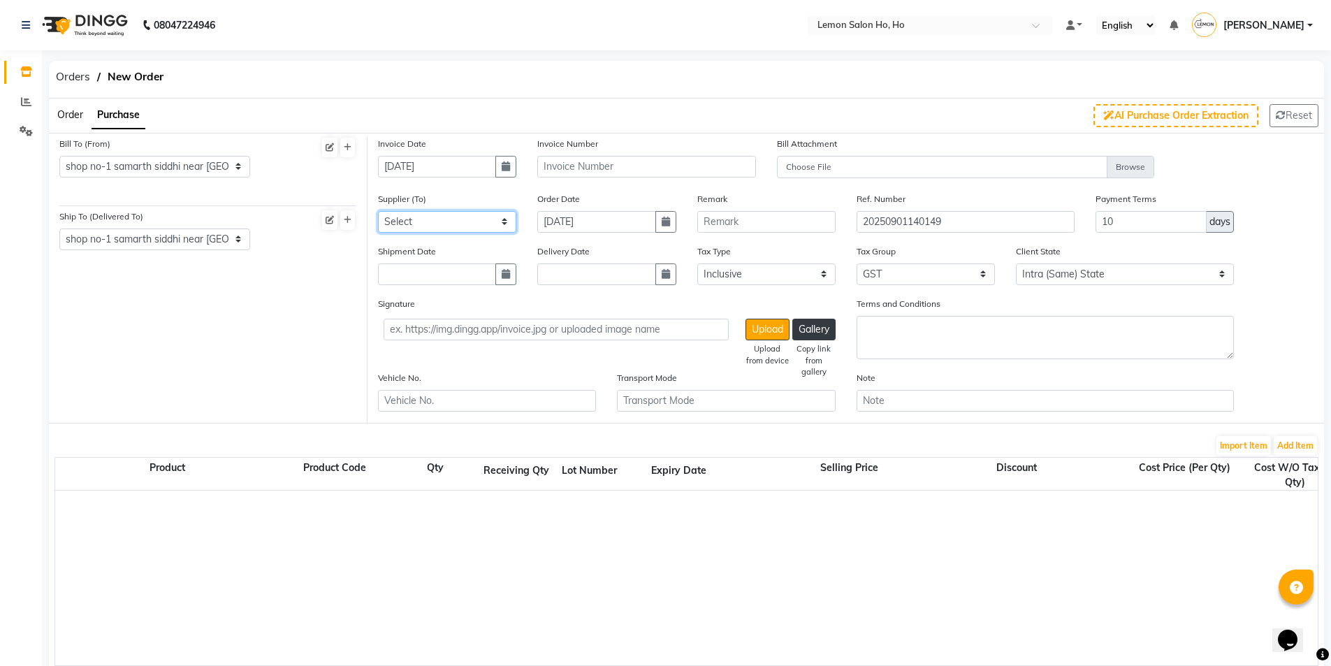
click at [474, 220] on select "Select Komal Enterprises (Loreal) Narayan Sales Agency Osp Healthcare Rica Wax …" at bounding box center [447, 222] width 138 height 22
select select "1809"
click at [378, 211] on select "Select Komal Enterprises (Loreal) Narayan Sales Agency Osp Healthcare Rica Wax …" at bounding box center [447, 222] width 138 height 22
click at [510, 268] on button "button" at bounding box center [505, 274] width 21 height 22
select select "9"
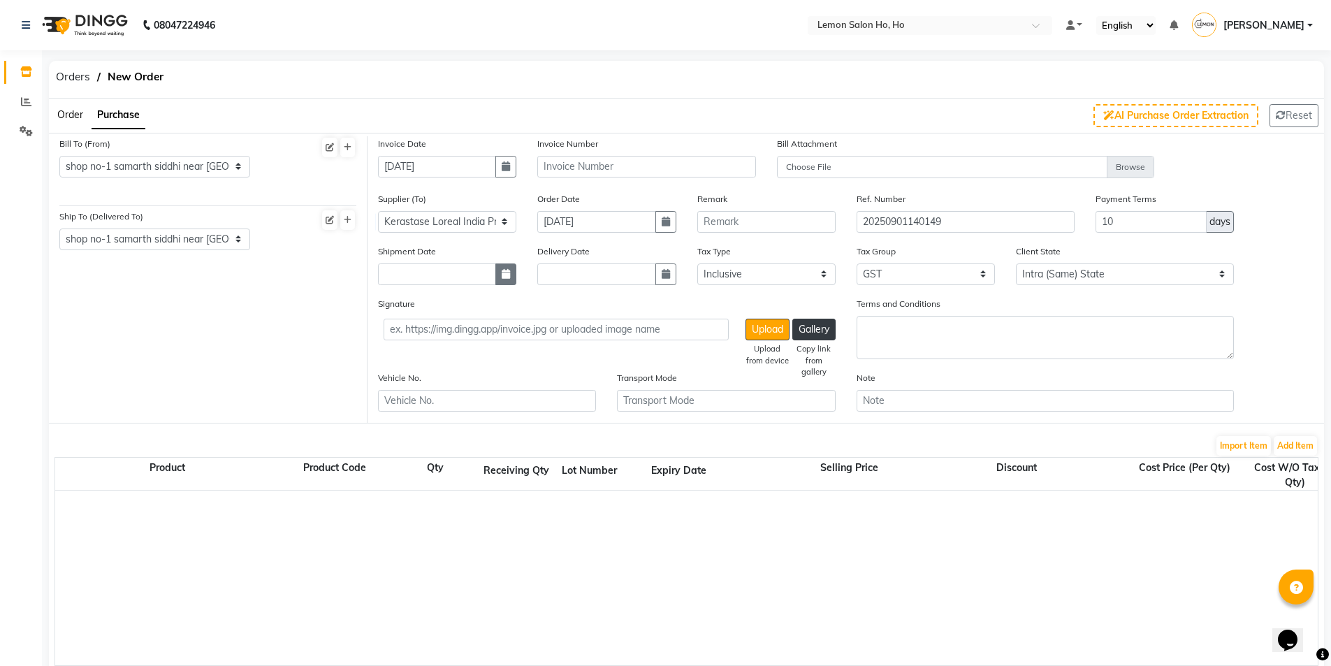
select select "2025"
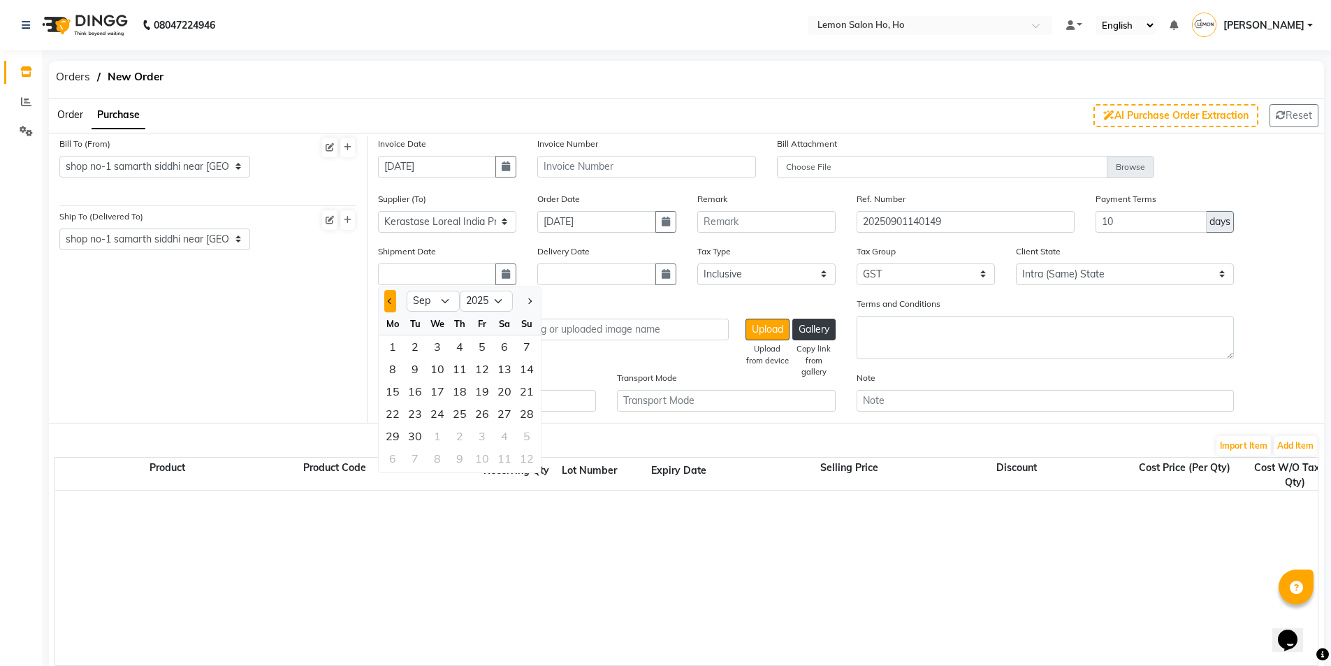
click at [388, 300] on span "Previous month" at bounding box center [391, 301] width 6 height 6
select select "8"
click at [510, 434] on div "30" at bounding box center [504, 436] width 22 height 22
type input "30-08-2025"
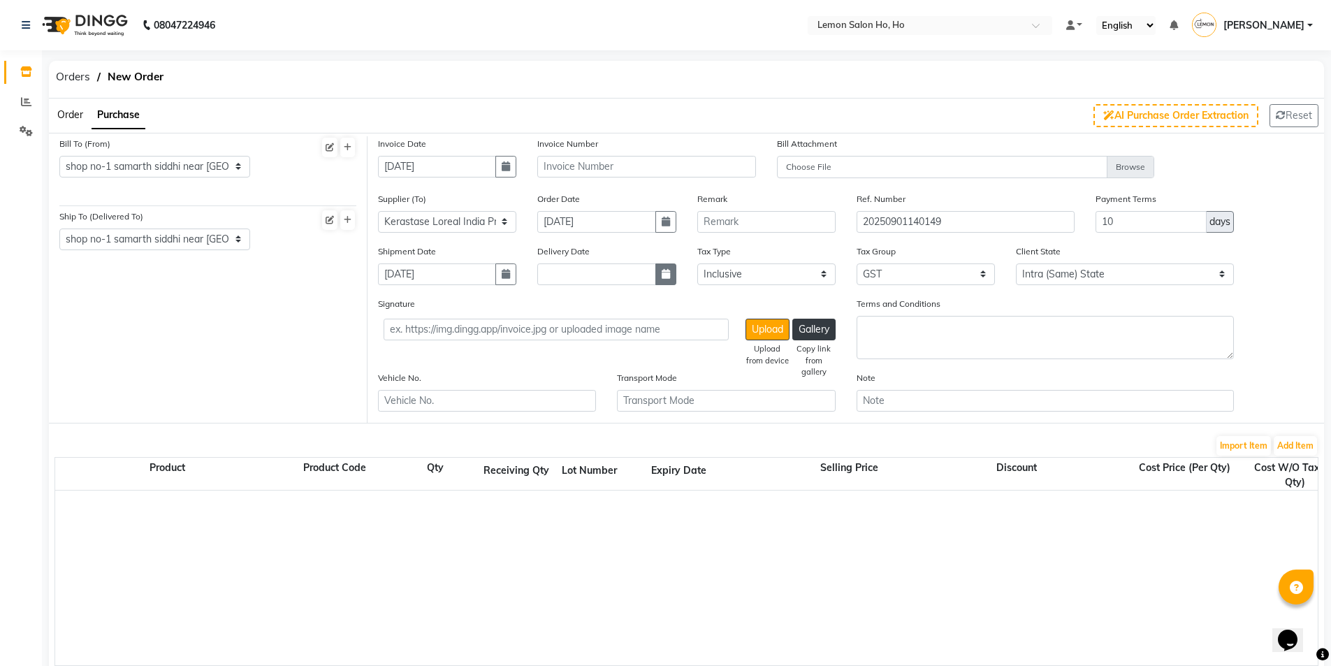
click at [659, 274] on button "button" at bounding box center [665, 274] width 21 height 22
select select "9"
select select "2025"
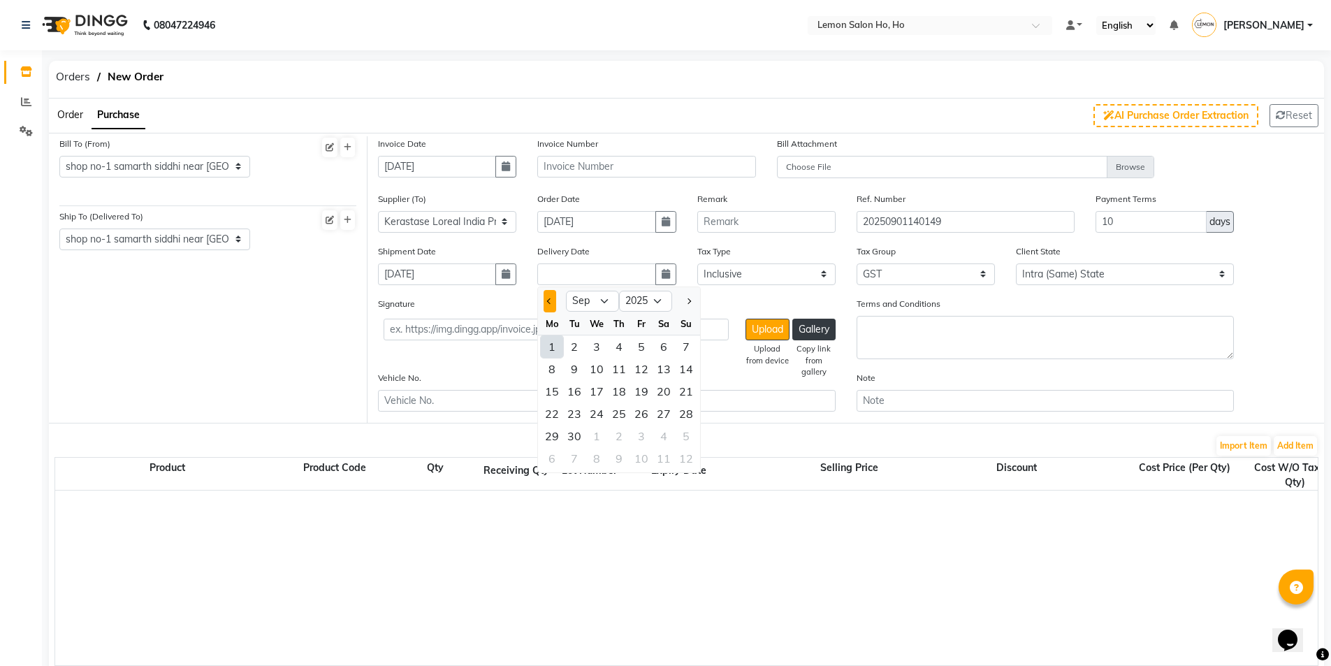
click at [553, 305] on button "Previous month" at bounding box center [549, 301] width 12 height 22
select select "8"
click at [661, 439] on div "30" at bounding box center [663, 436] width 22 height 22
type input "30-08-2025"
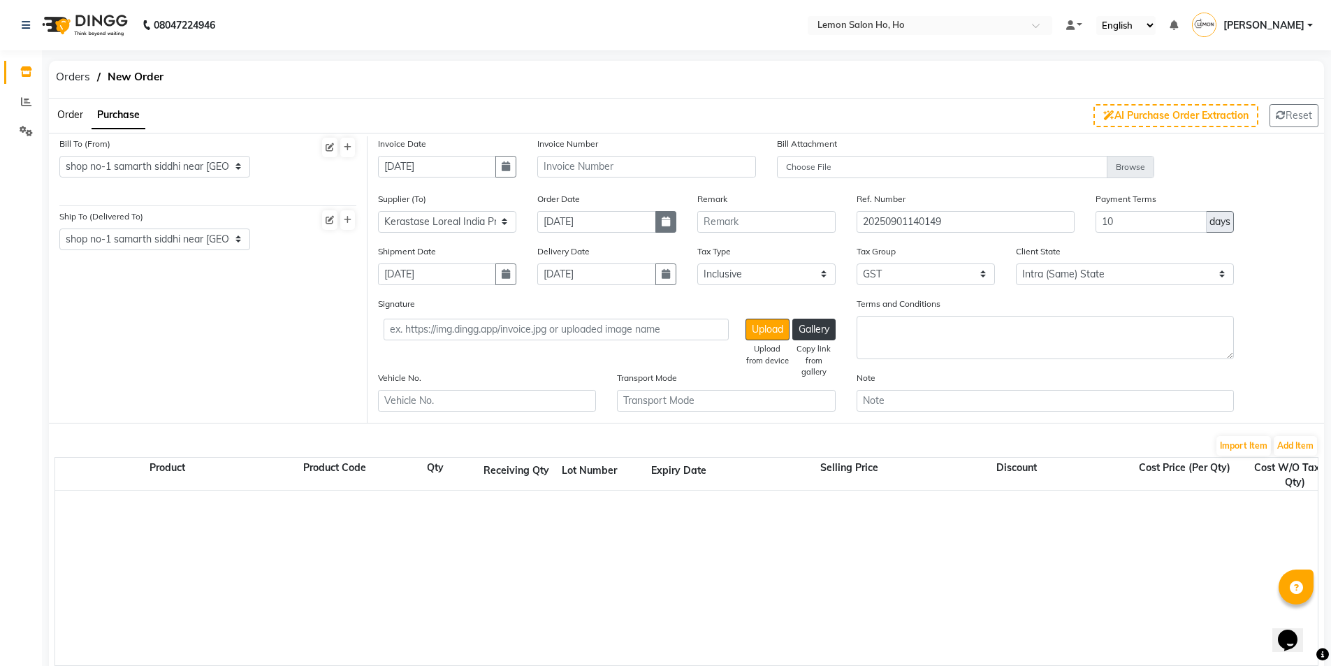
click at [665, 228] on button "button" at bounding box center [665, 222] width 21 height 22
select select "9"
select select "2025"
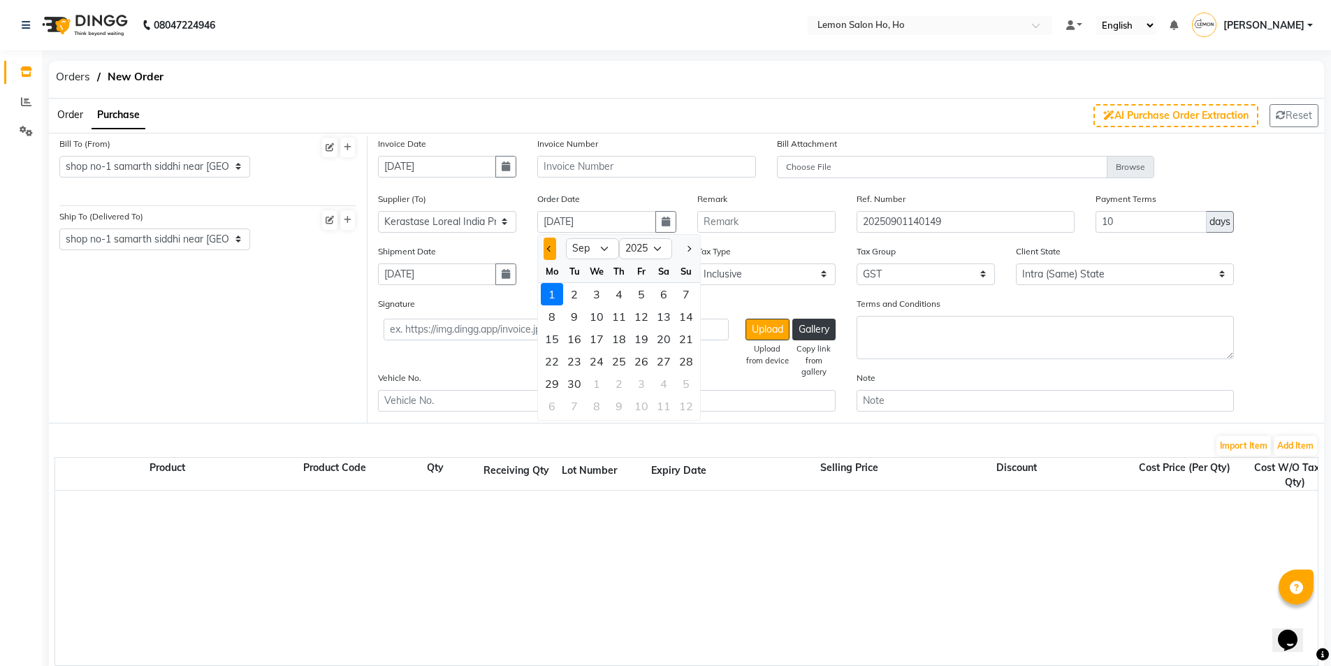
click at [550, 251] on button "Previous month" at bounding box center [549, 248] width 12 height 22
select select "8"
click at [639, 382] on div "29" at bounding box center [641, 383] width 22 height 22
type input "29-08-2025"
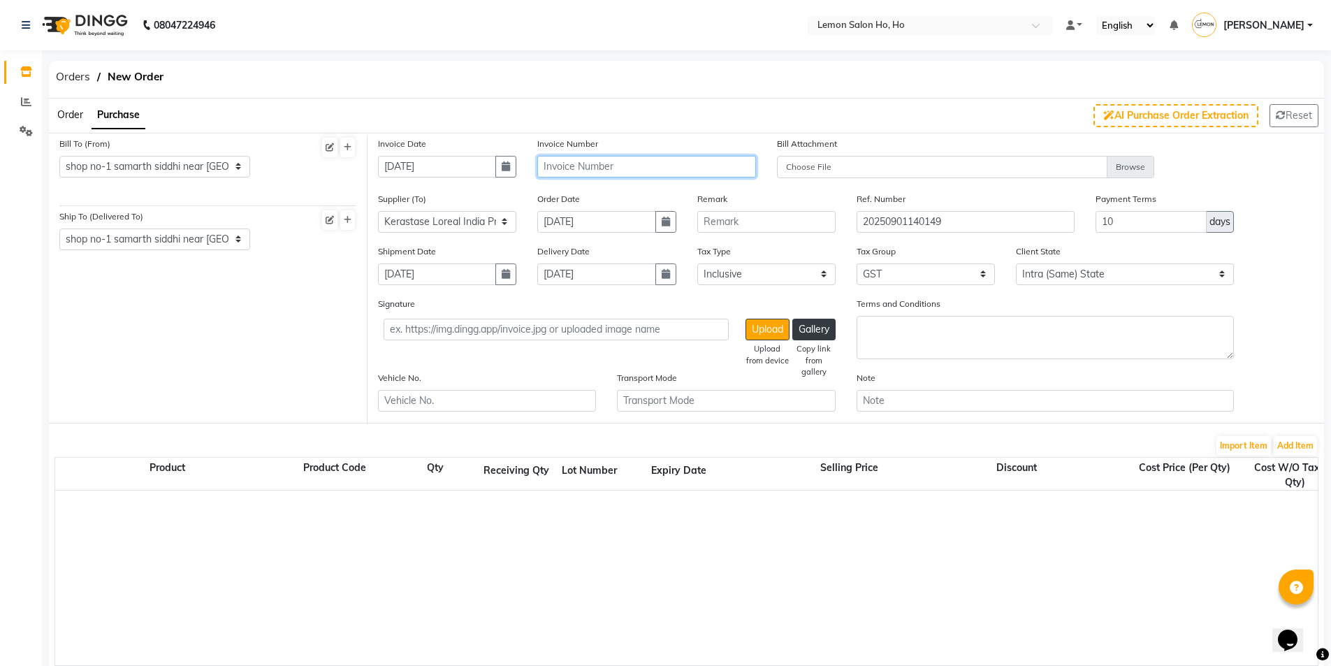
click at [573, 161] on input "text" at bounding box center [646, 167] width 218 height 22
type input "MH2514032145"
click at [1305, 448] on button "Add Item" at bounding box center [1294, 446] width 43 height 20
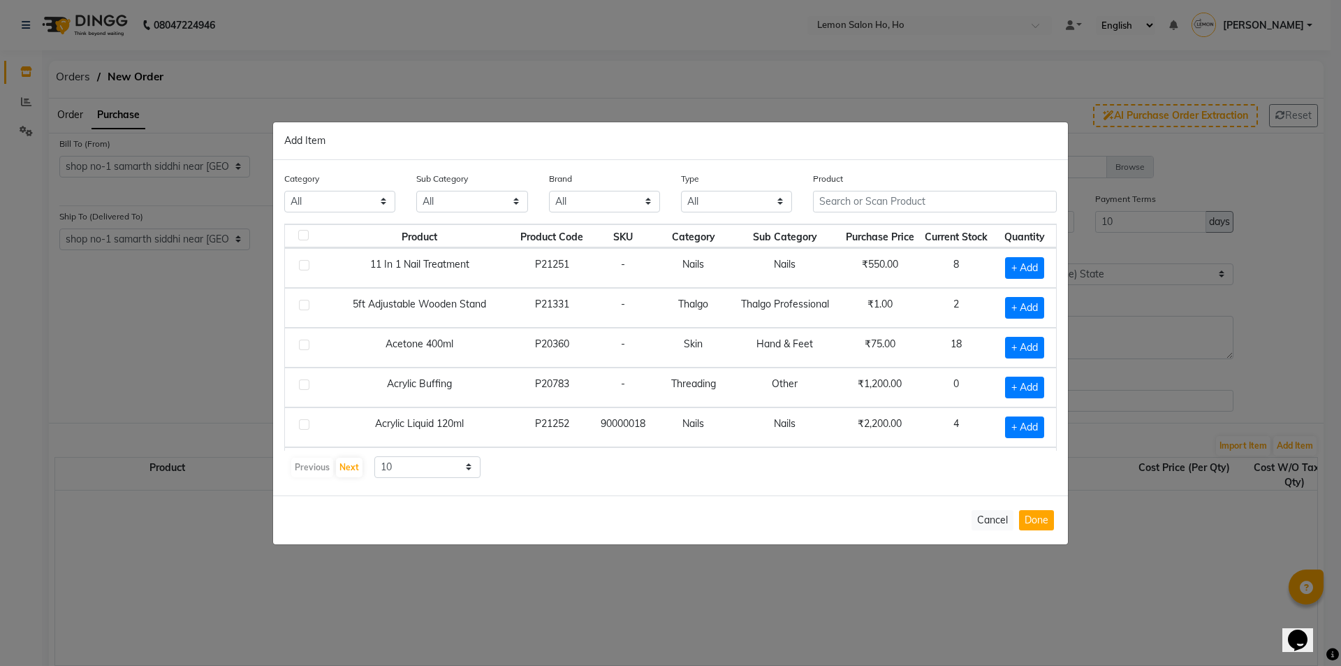
click at [326, 199] on select "All Hair Skin Makeup Personal Care Appliances Beard Waxing Disposable Threading…" at bounding box center [339, 202] width 111 height 22
select select "213702150"
click at [284, 191] on select "All Hair Skin Makeup Personal Care Appliances Beard Waxing Disposable Threading…" at bounding box center [339, 202] width 111 height 22
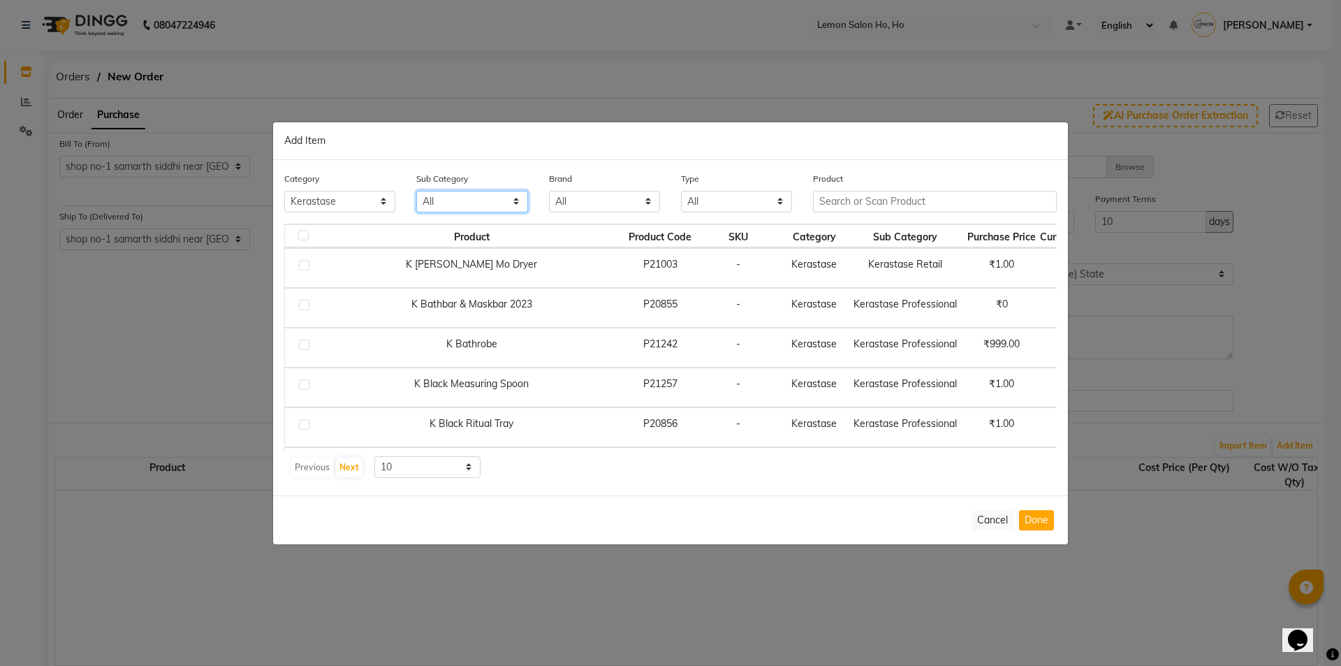
click at [461, 201] on select "All Kerastase Professional Kerastase Retail" at bounding box center [471, 202] width 111 height 22
select select "2137021502"
click at [416, 191] on select "All Kerastase Professional Kerastase Retail" at bounding box center [471, 202] width 111 height 22
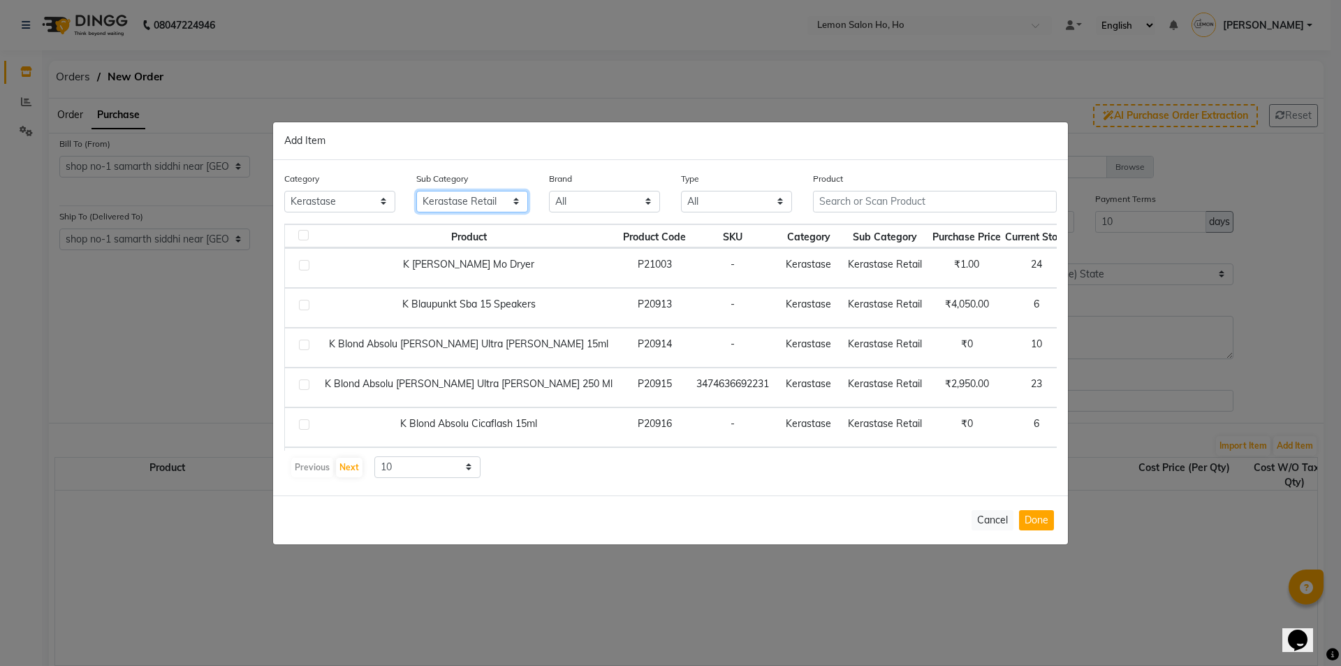
drag, startPoint x: 455, startPoint y: 211, endPoint x: 462, endPoint y: 205, distance: 9.4
click at [457, 211] on select "All Kerastase Professional Kerastase Retail" at bounding box center [471, 202] width 111 height 22
select select
click at [416, 191] on select "All Kerastase Professional Kerastase Retail" at bounding box center [471, 202] width 111 height 22
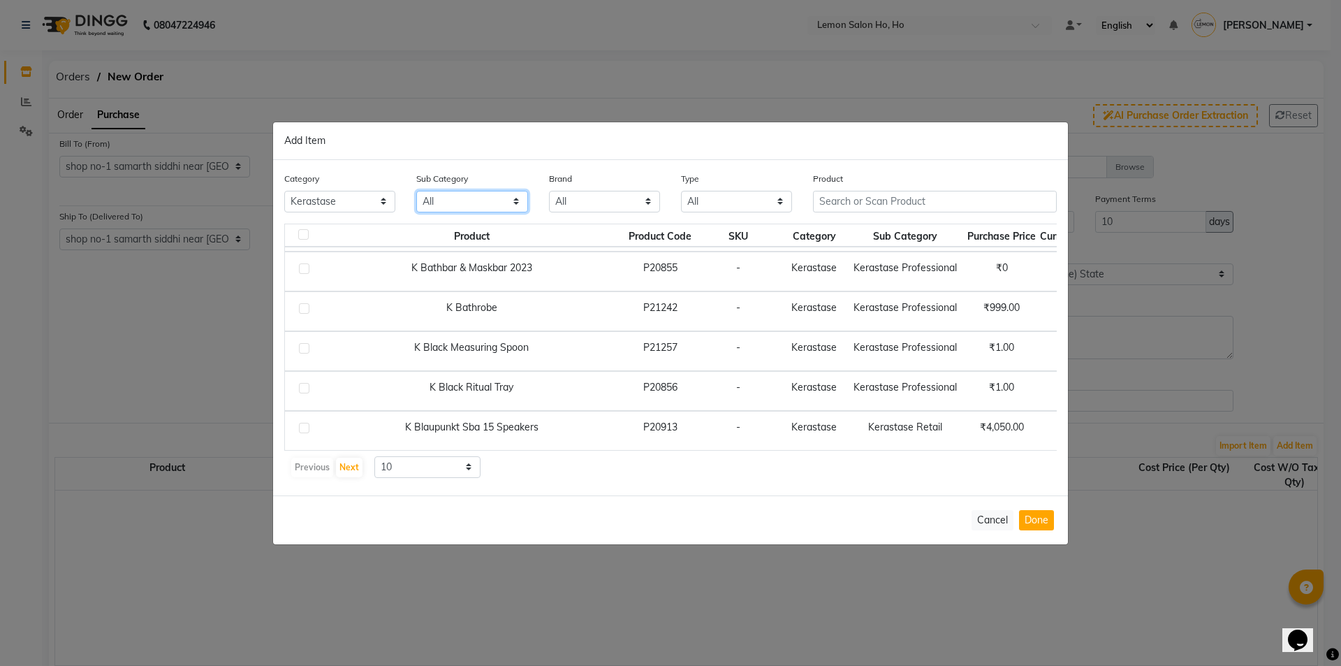
scroll to position [70, 0]
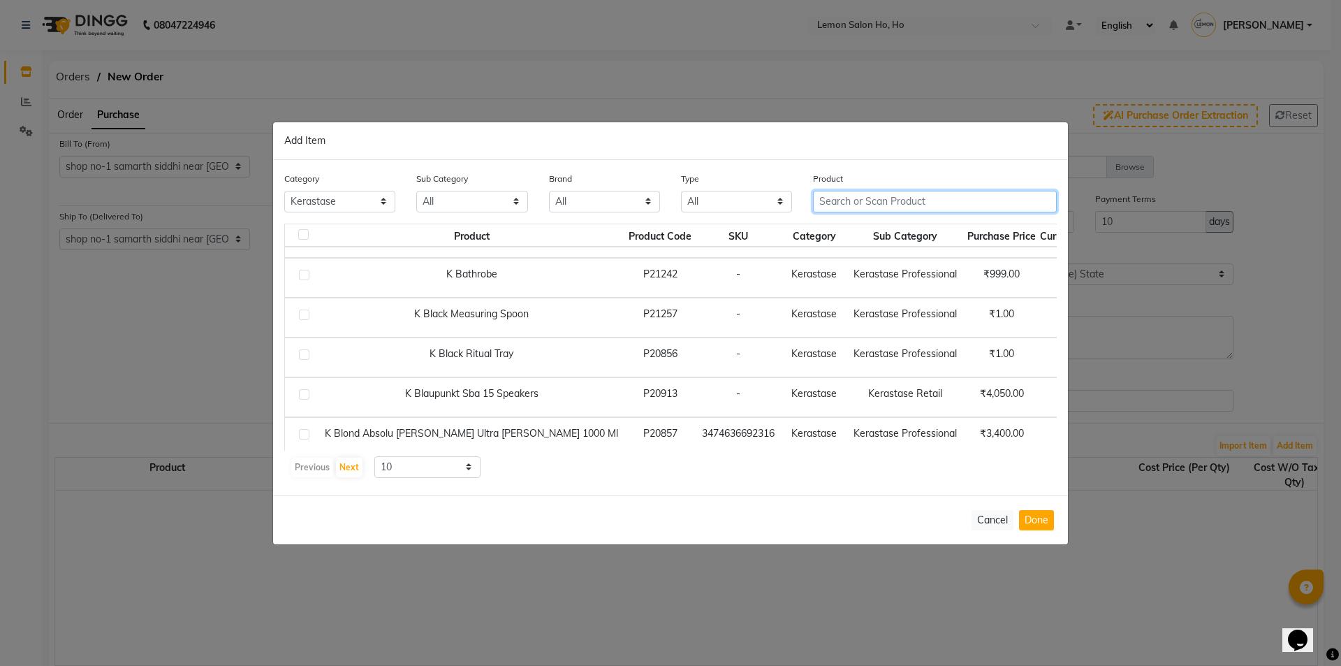
click at [856, 200] on input "text" at bounding box center [935, 202] width 244 height 22
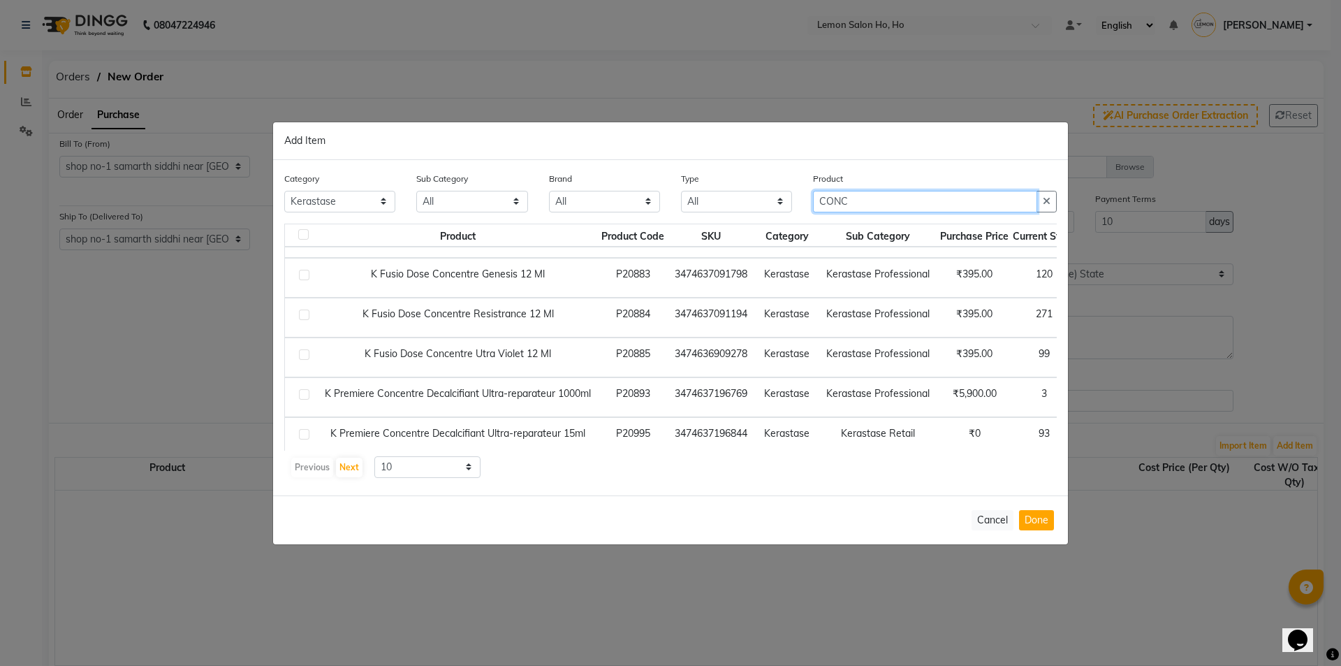
scroll to position [0, 0]
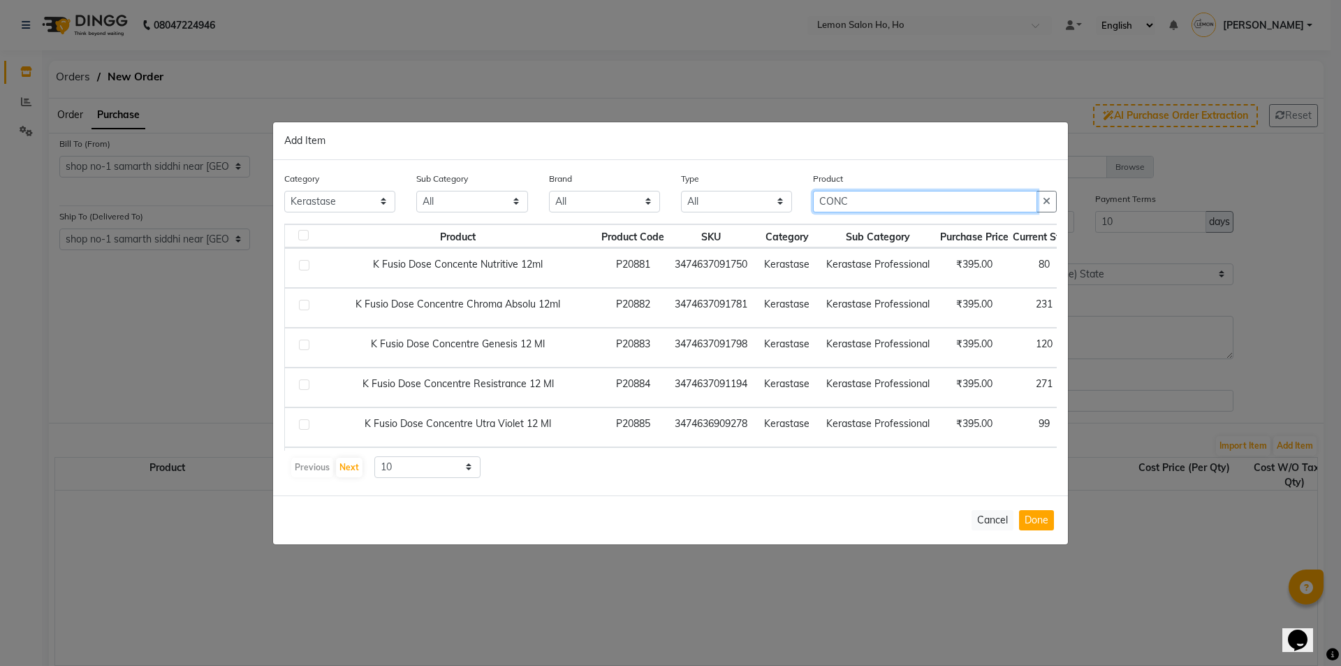
type input "CONC"
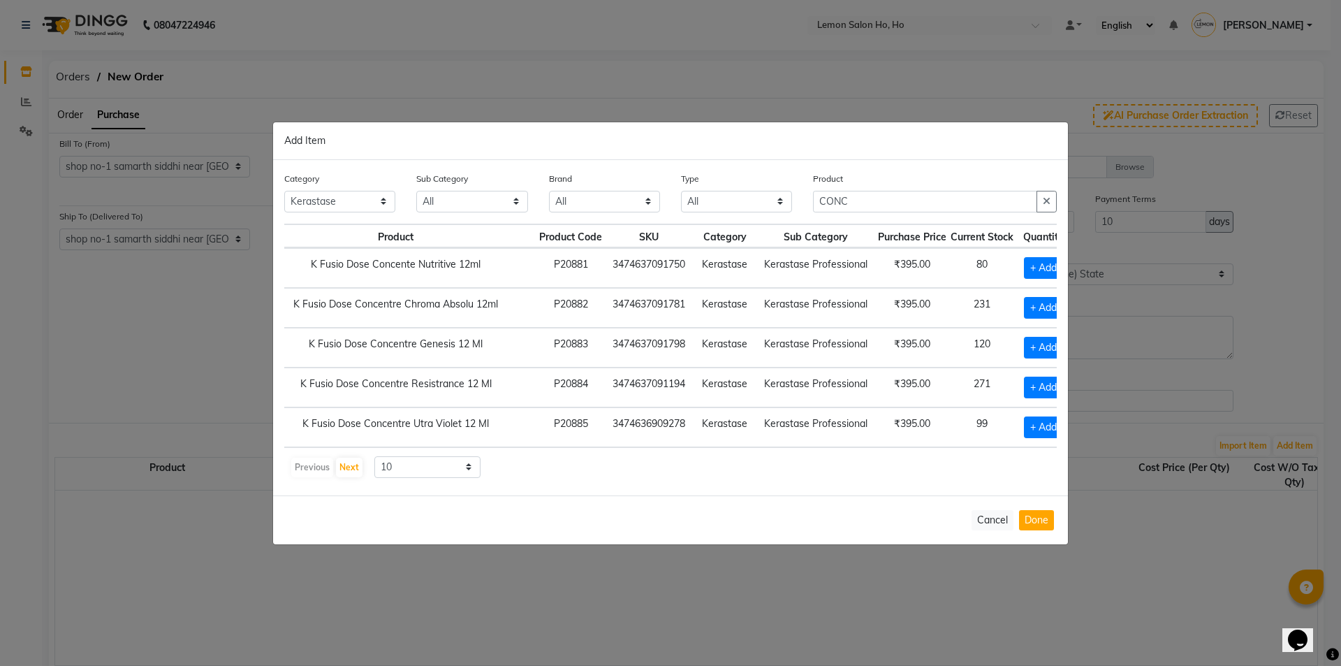
scroll to position [0, 94]
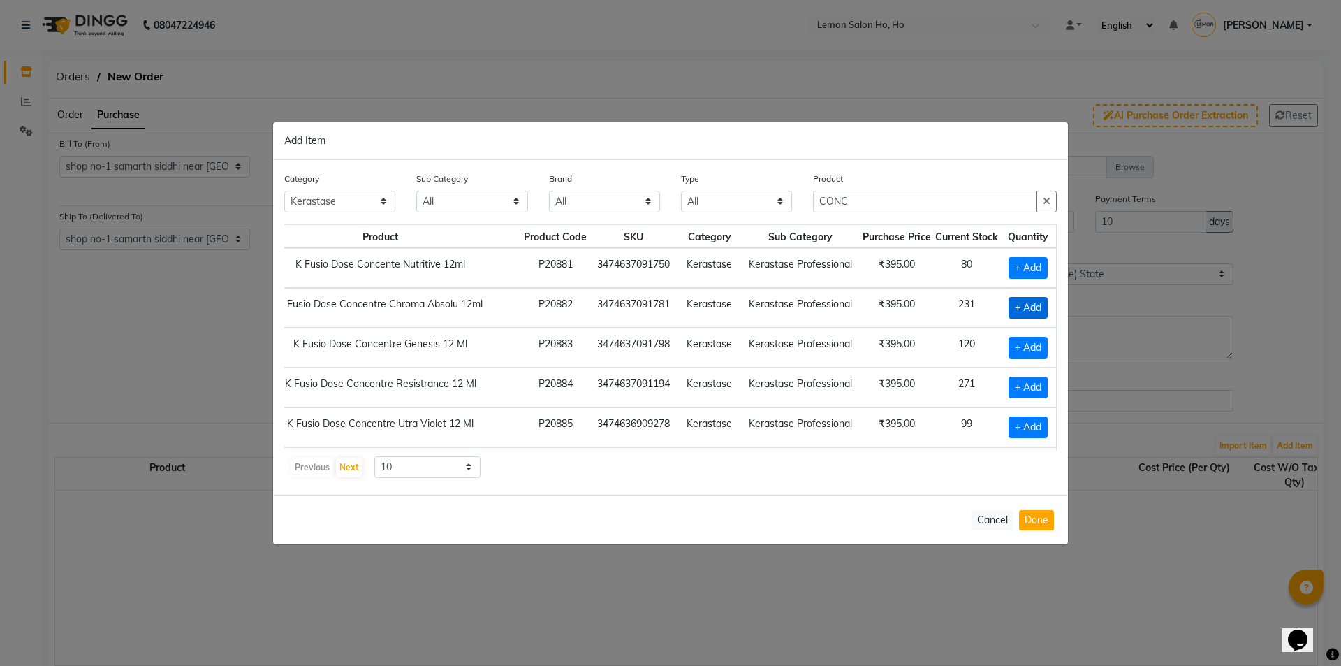
click at [1013, 308] on span "+ Add" at bounding box center [1028, 308] width 39 height 22
checkbox input "true"
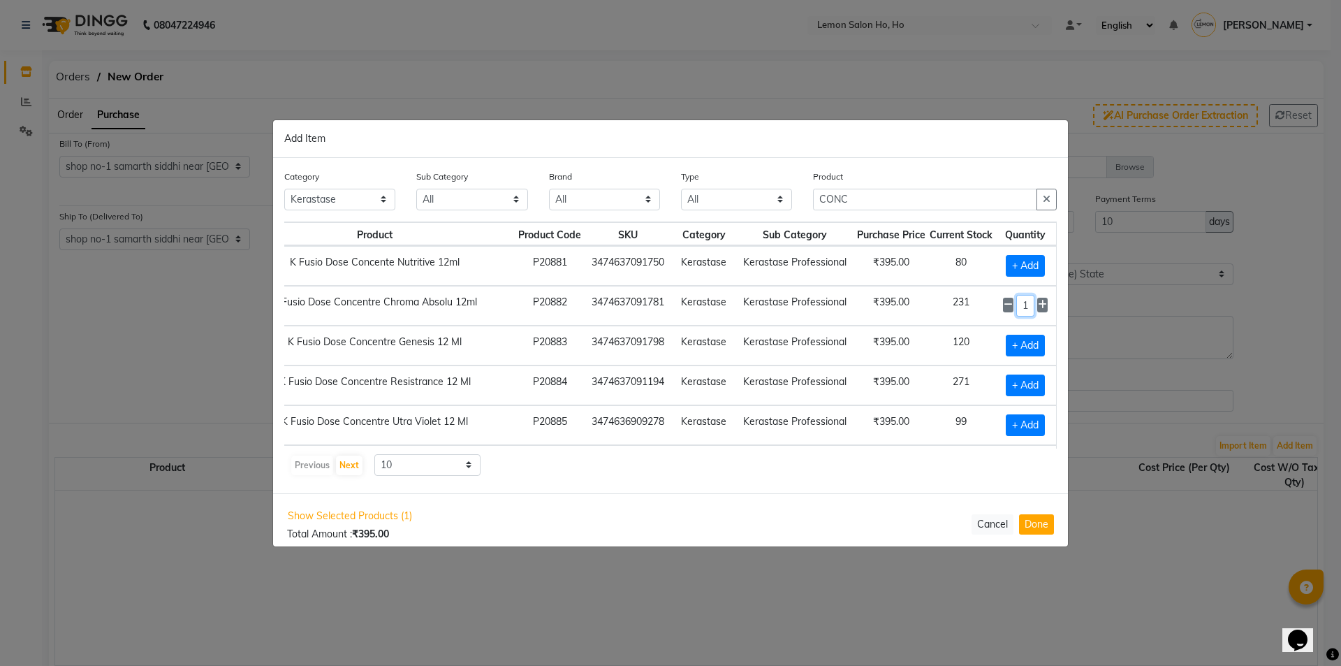
drag, startPoint x: 1021, startPoint y: 305, endPoint x: 1041, endPoint y: 309, distance: 20.6
click at [1022, 305] on input "1" at bounding box center [1025, 306] width 19 height 22
type input "80"
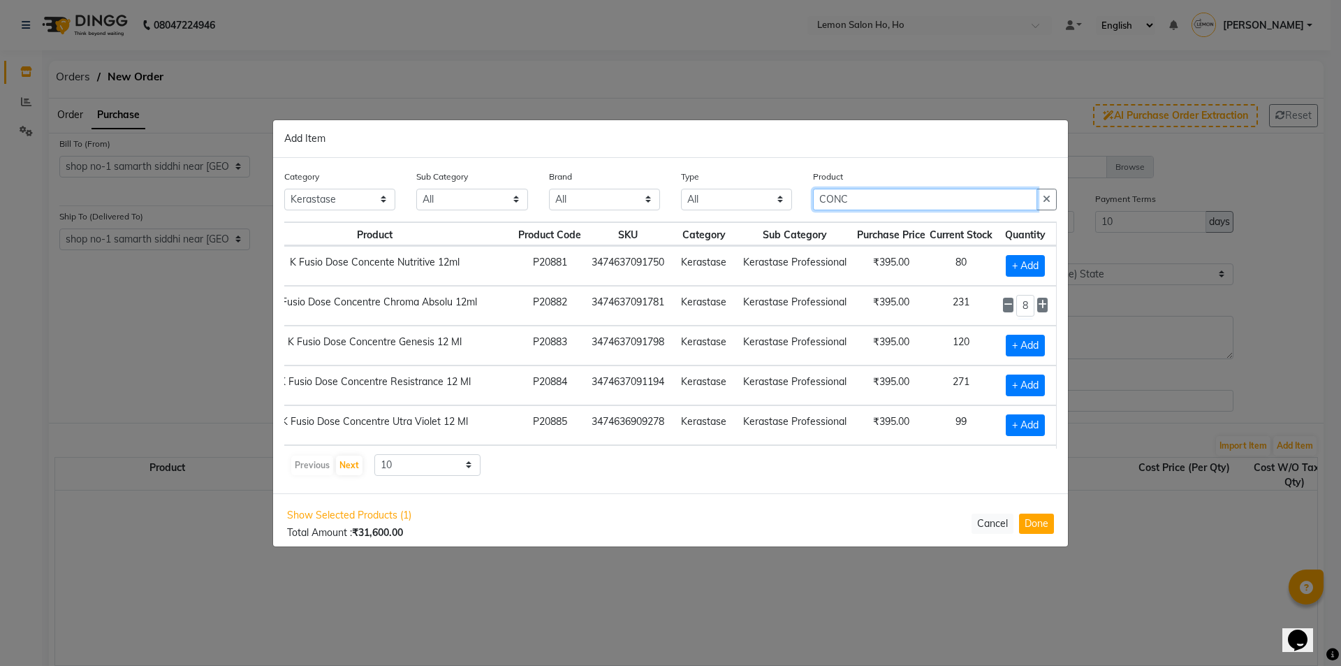
click at [856, 198] on input "CONC" at bounding box center [925, 200] width 224 height 22
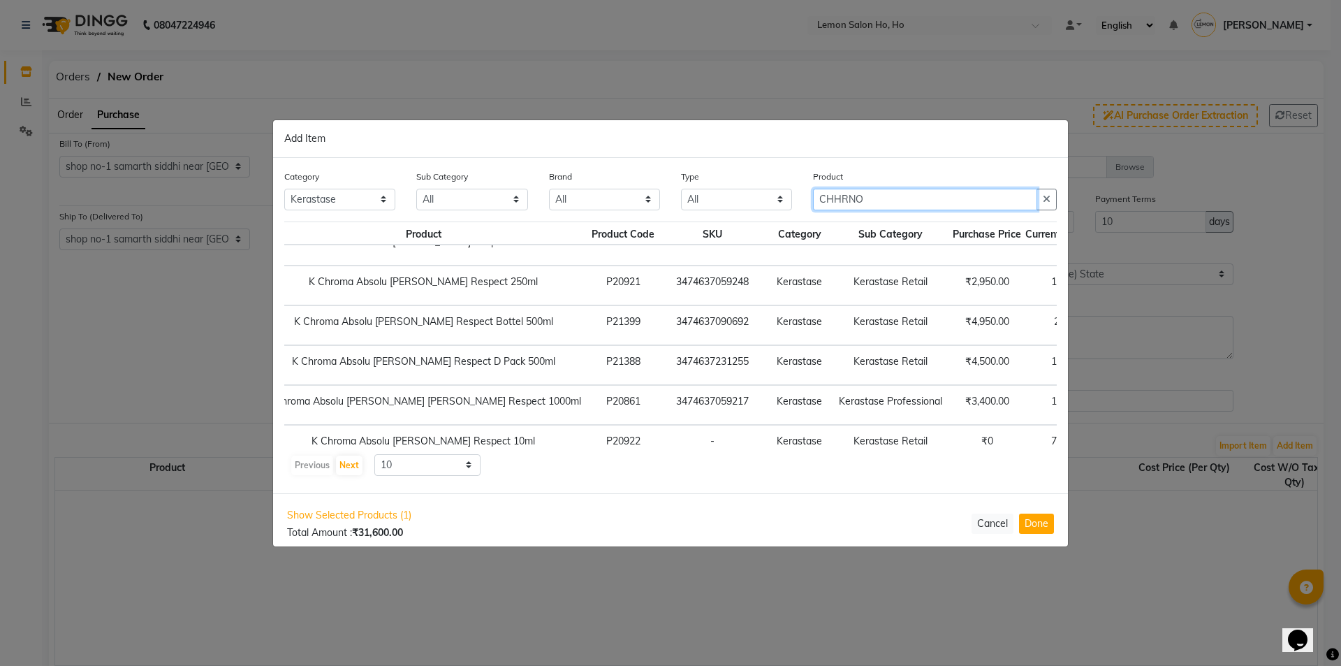
scroll to position [207, 59]
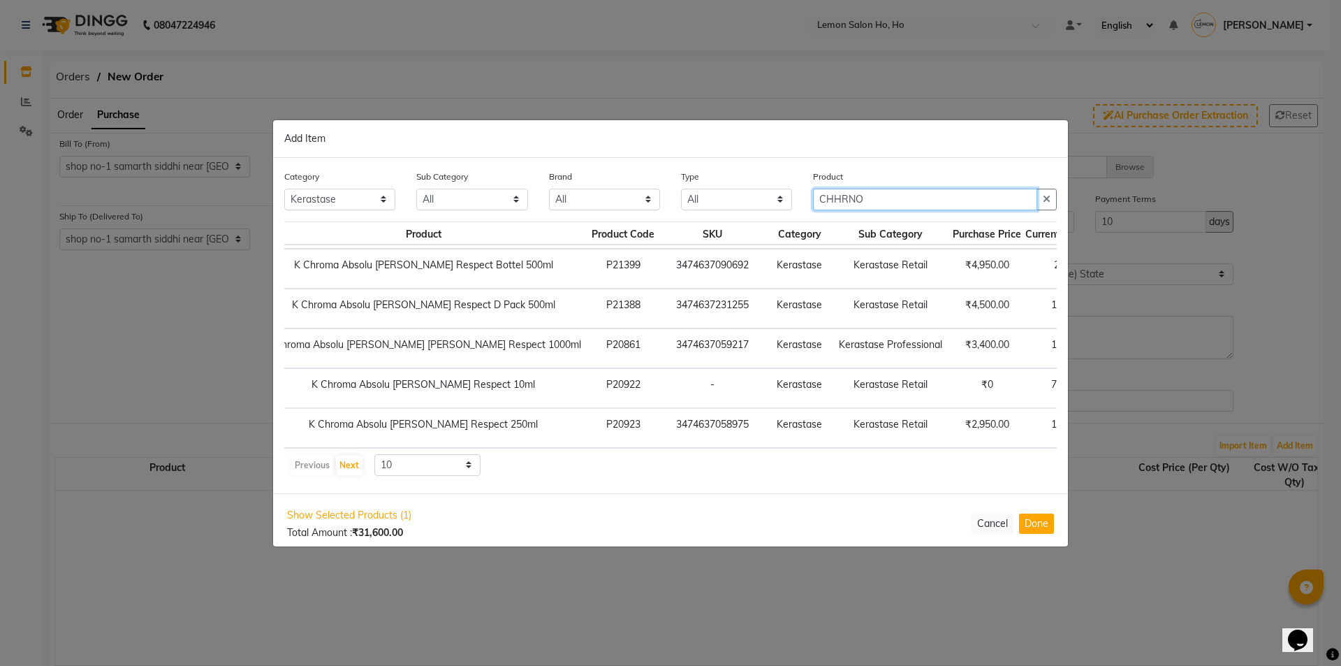
type input "CHHRNO"
click at [450, 472] on select "10 50 100" at bounding box center [427, 465] width 106 height 22
select select "50"
click at [374, 454] on select "10 50 100" at bounding box center [427, 465] width 106 height 22
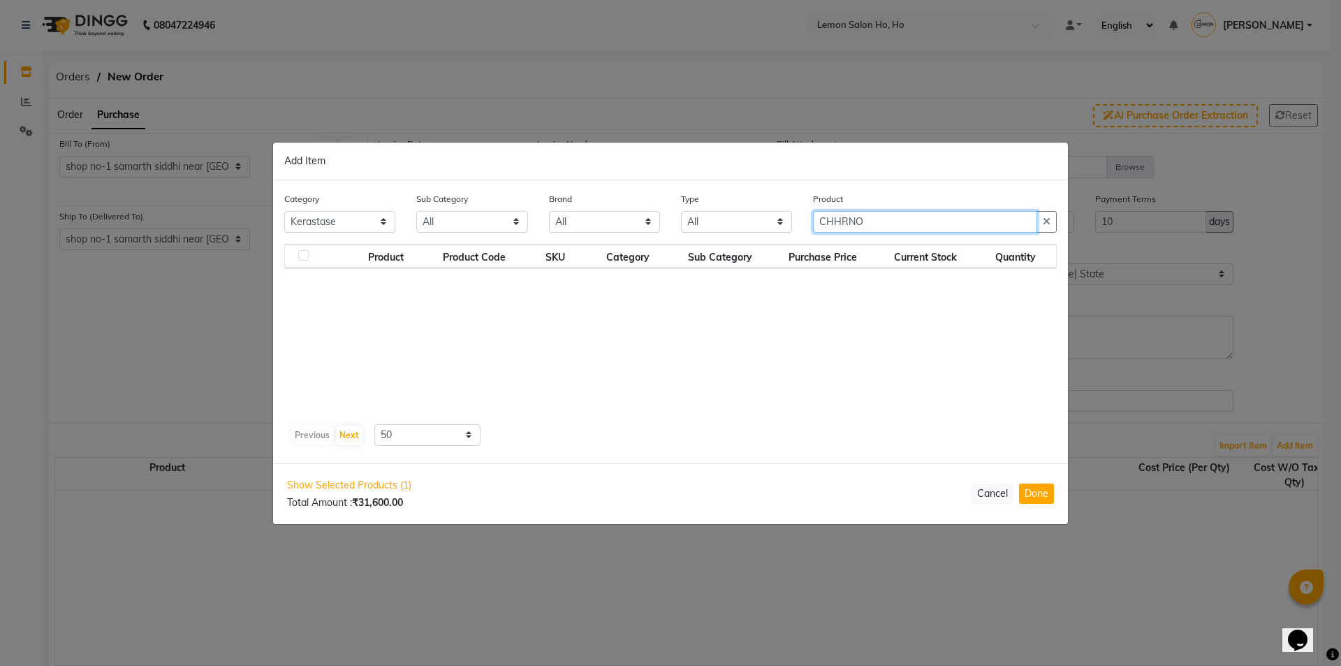
click at [877, 227] on input "CHHRNO" at bounding box center [925, 222] width 224 height 22
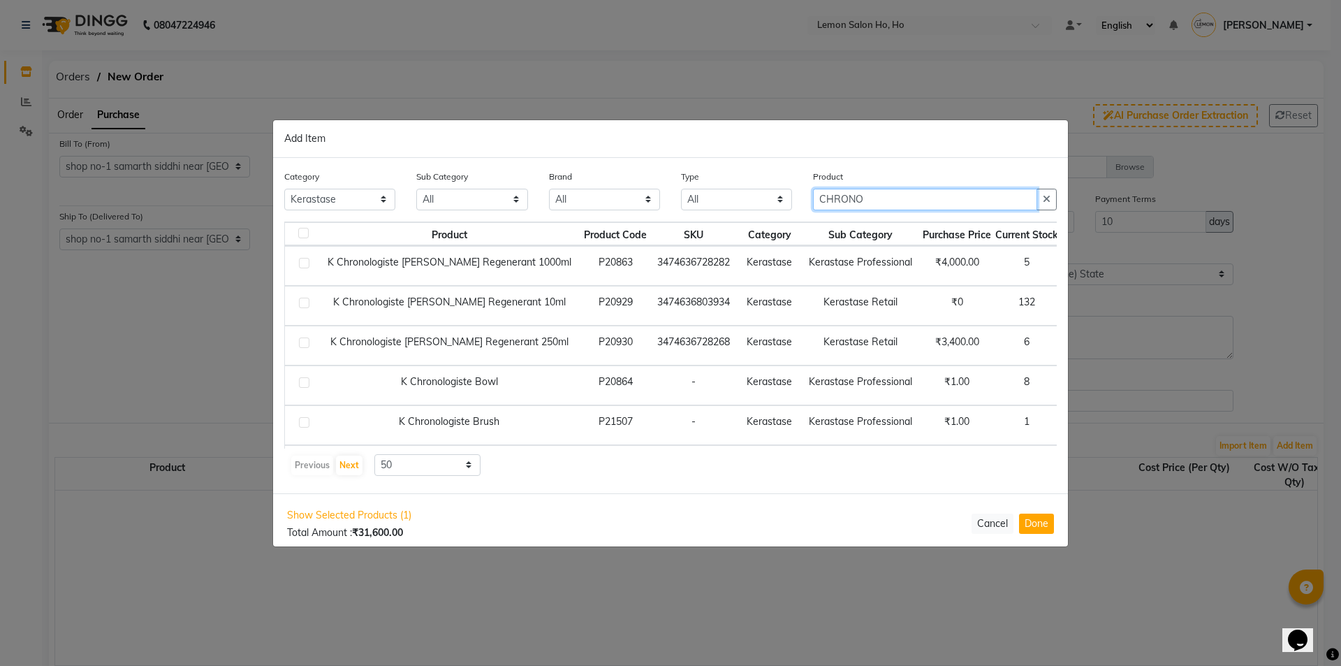
type input "CHRONO"
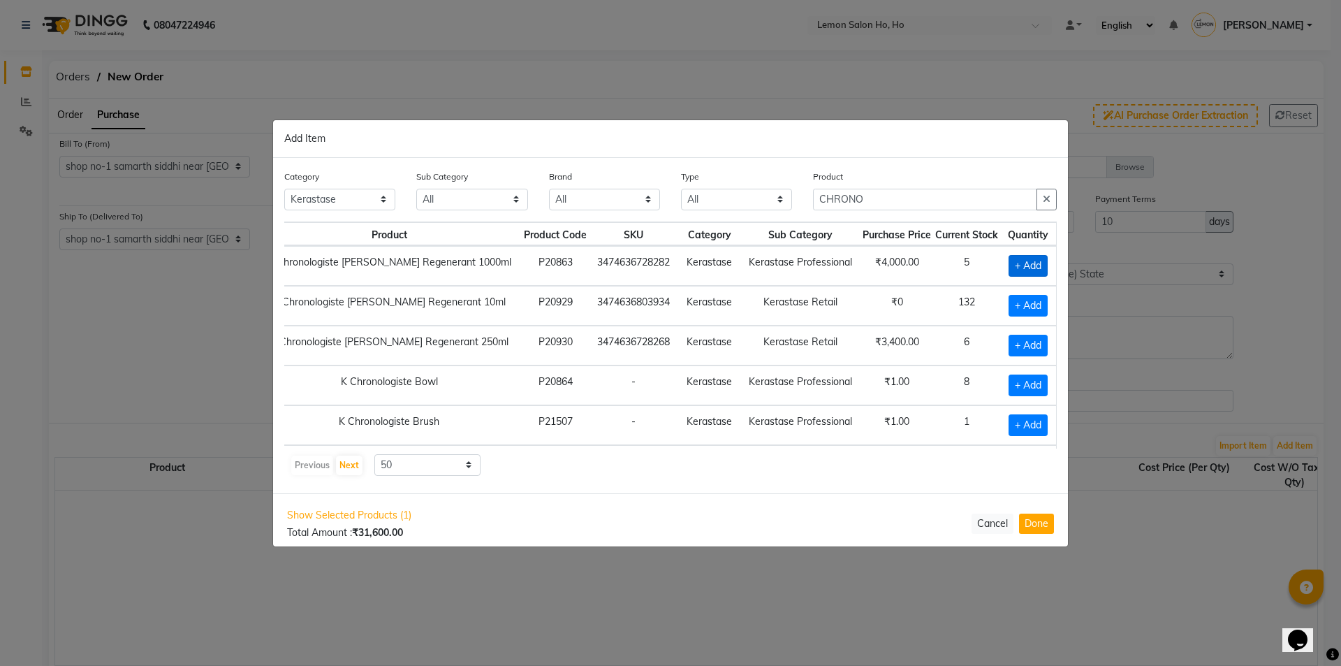
click at [1022, 270] on span "+ Add" at bounding box center [1028, 266] width 39 height 22
checkbox input "true"
click at [1039, 263] on icon at bounding box center [1042, 265] width 9 height 10
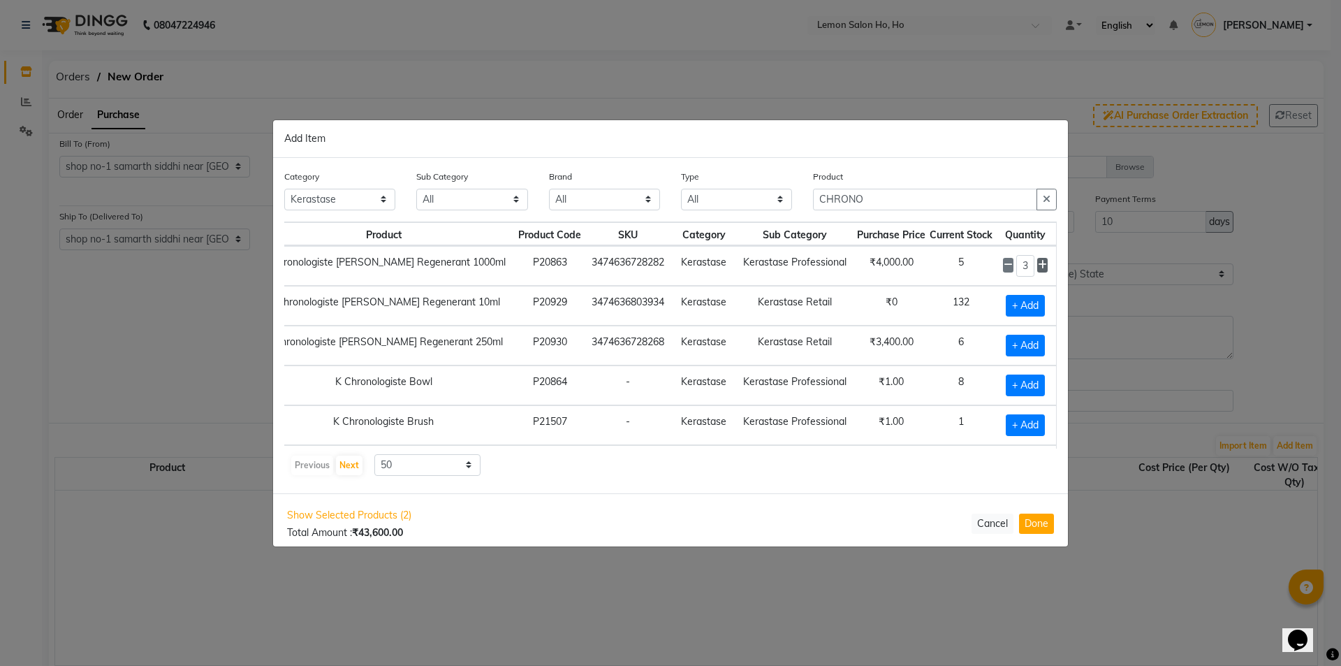
type input "4"
drag, startPoint x: 889, startPoint y: 205, endPoint x: 834, endPoint y: 214, distance: 55.2
click at [834, 214] on div "Product CHRONO" at bounding box center [935, 195] width 265 height 52
click at [919, 194] on input "CHRONO" at bounding box center [925, 200] width 224 height 22
drag, startPoint x: 918, startPoint y: 195, endPoint x: 845, endPoint y: 212, distance: 75.4
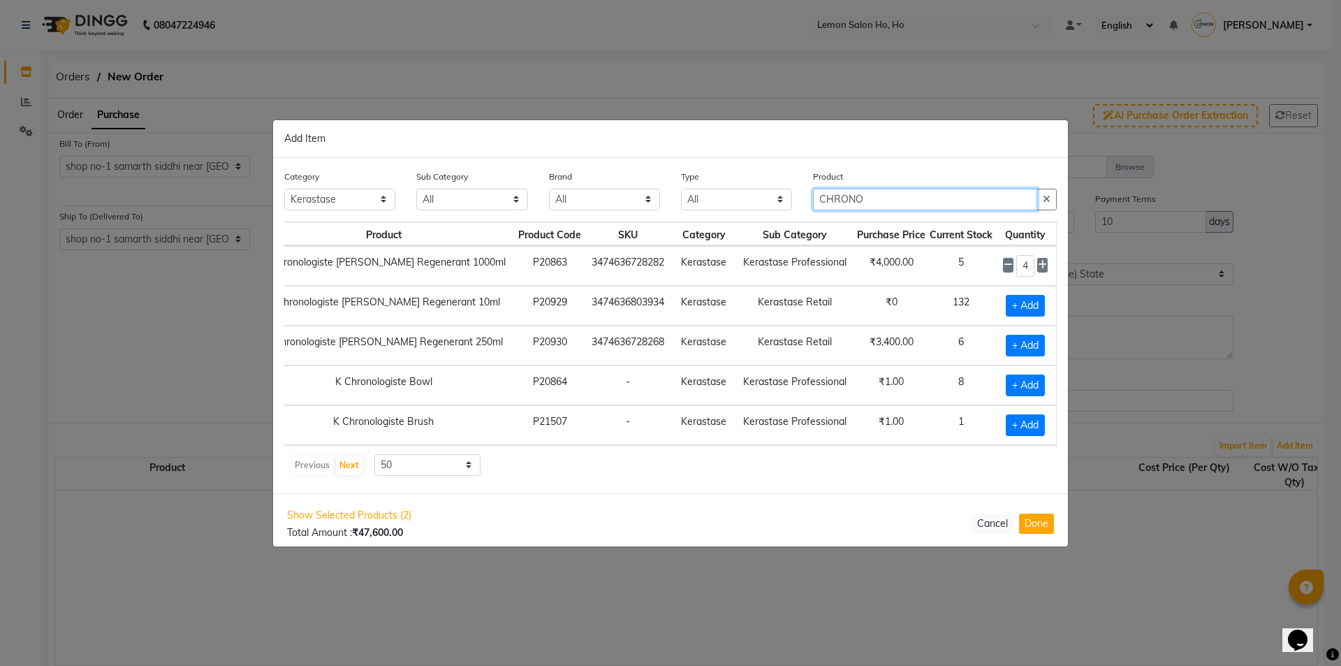
click at [845, 212] on div "Product CHRONO" at bounding box center [935, 195] width 265 height 52
click at [899, 192] on input "CHRONO" at bounding box center [925, 200] width 224 height 22
drag, startPoint x: 899, startPoint y: 192, endPoint x: 767, endPoint y: 209, distance: 133.1
click at [767, 209] on div "Category All Hair Skin Makeup Personal Care Appliances Beard Waxing Disposable …" at bounding box center [671, 195] width 794 height 52
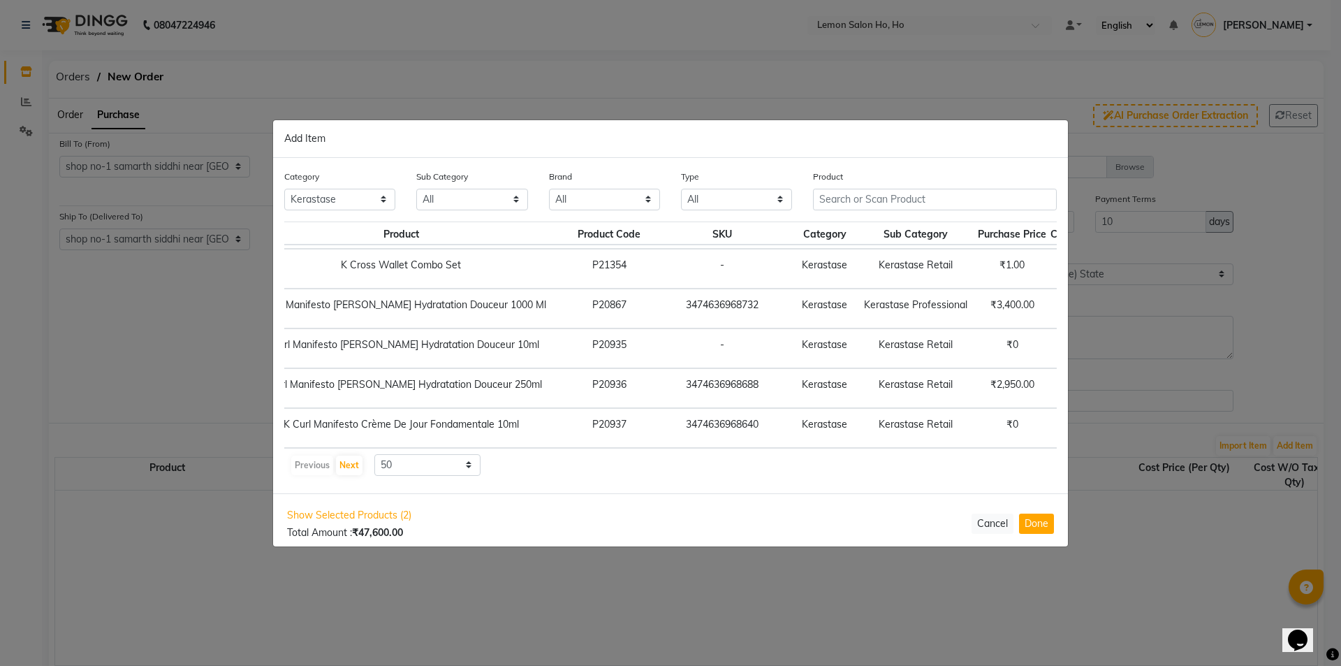
scroll to position [1799, 115]
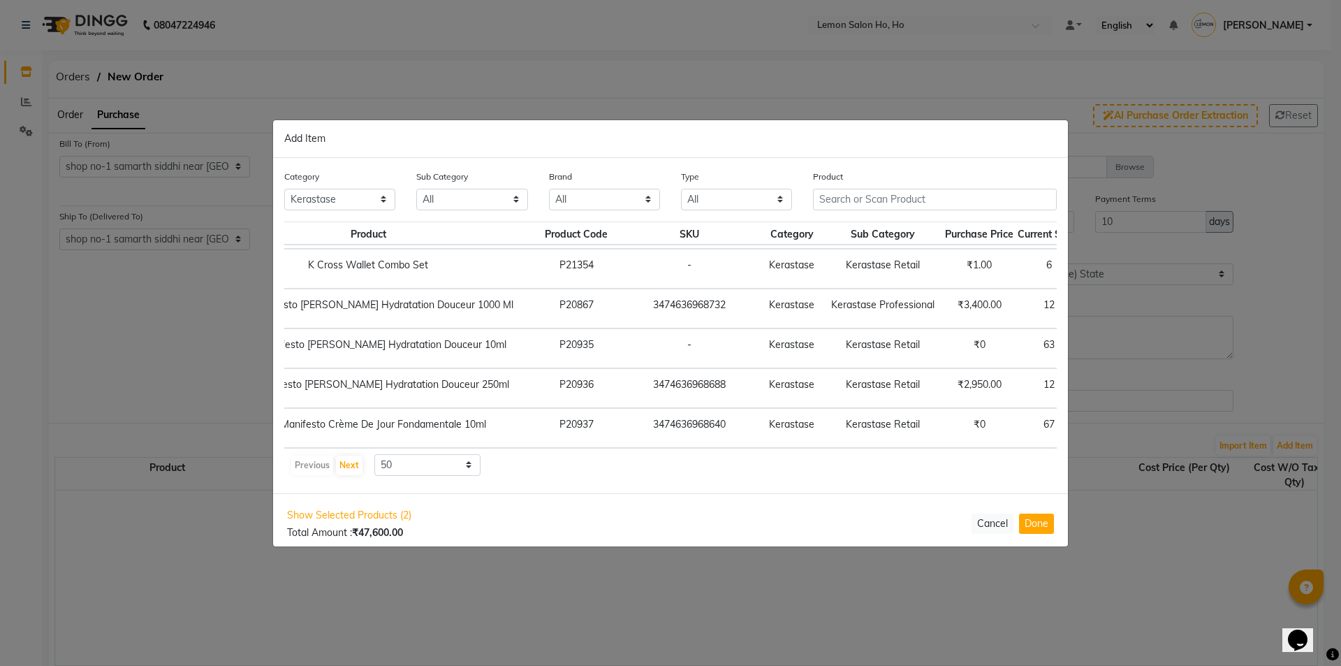
click at [1094, 383] on span "+ Add" at bounding box center [1113, 388] width 39 height 22
checkbox input "true"
click at [1126, 382] on icon at bounding box center [1130, 387] width 9 height 10
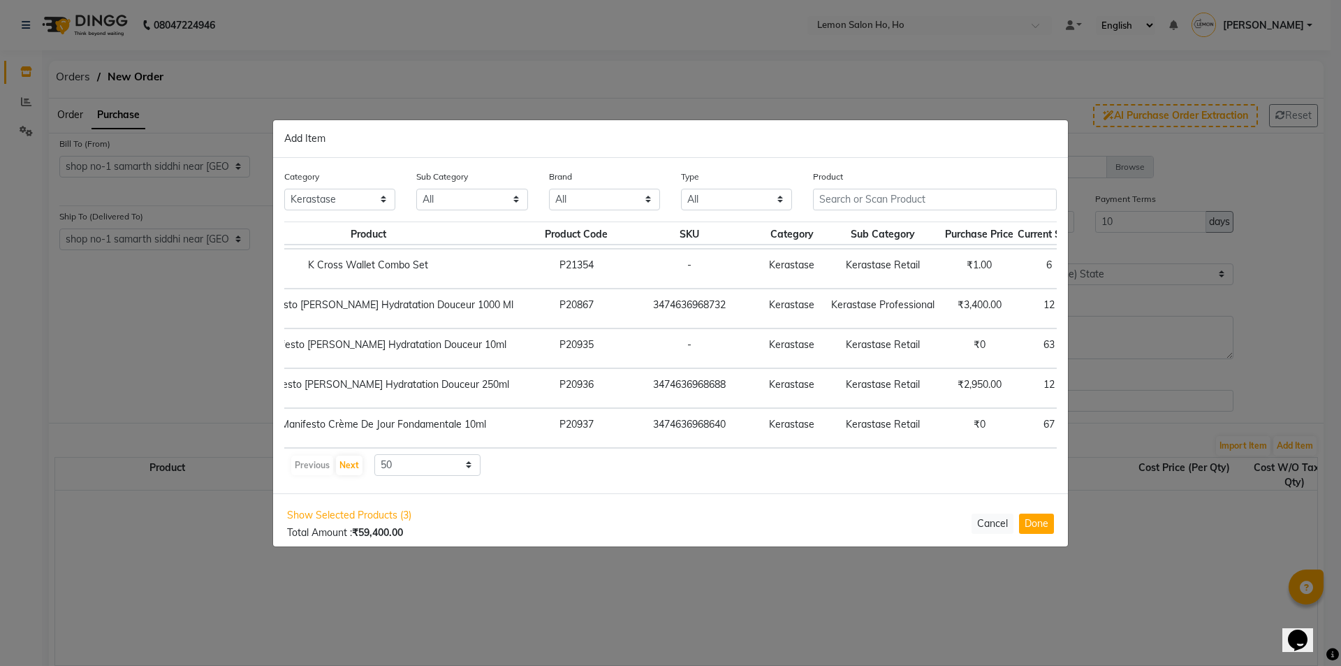
click at [1126, 382] on icon at bounding box center [1130, 387] width 9 height 10
type input "6"
click at [1083, 379] on td "6" at bounding box center [1113, 388] width 61 height 40
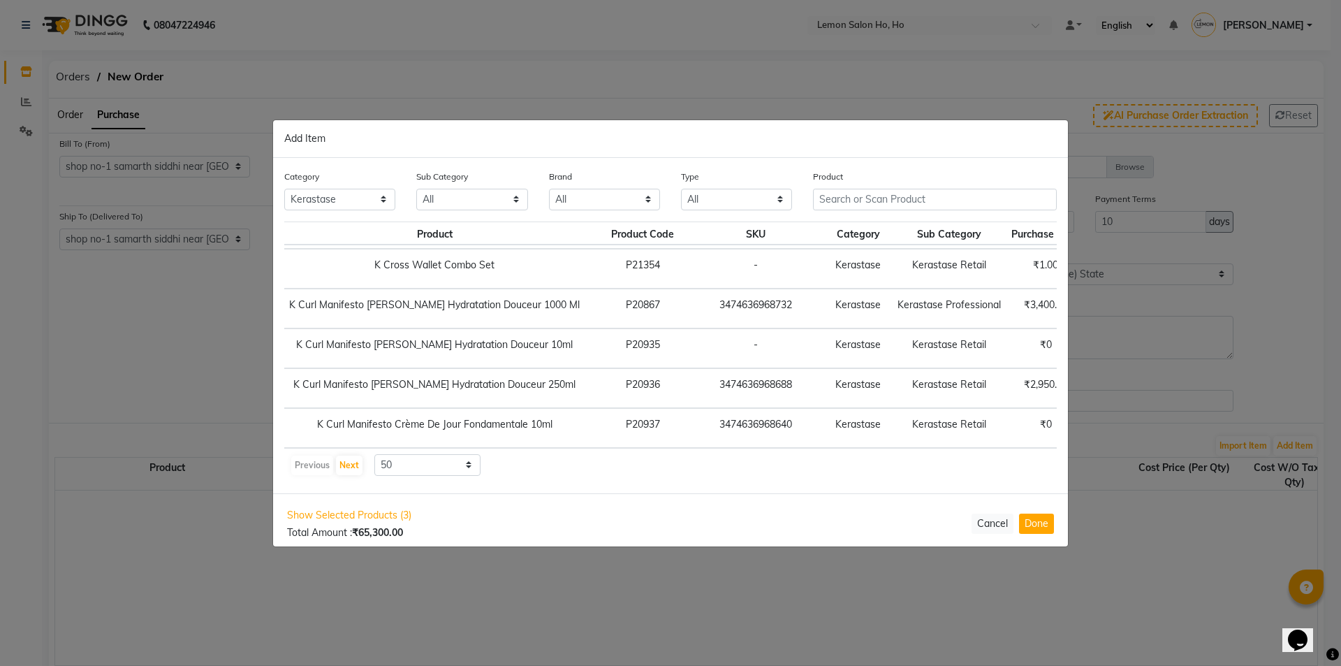
scroll to position [1799, 0]
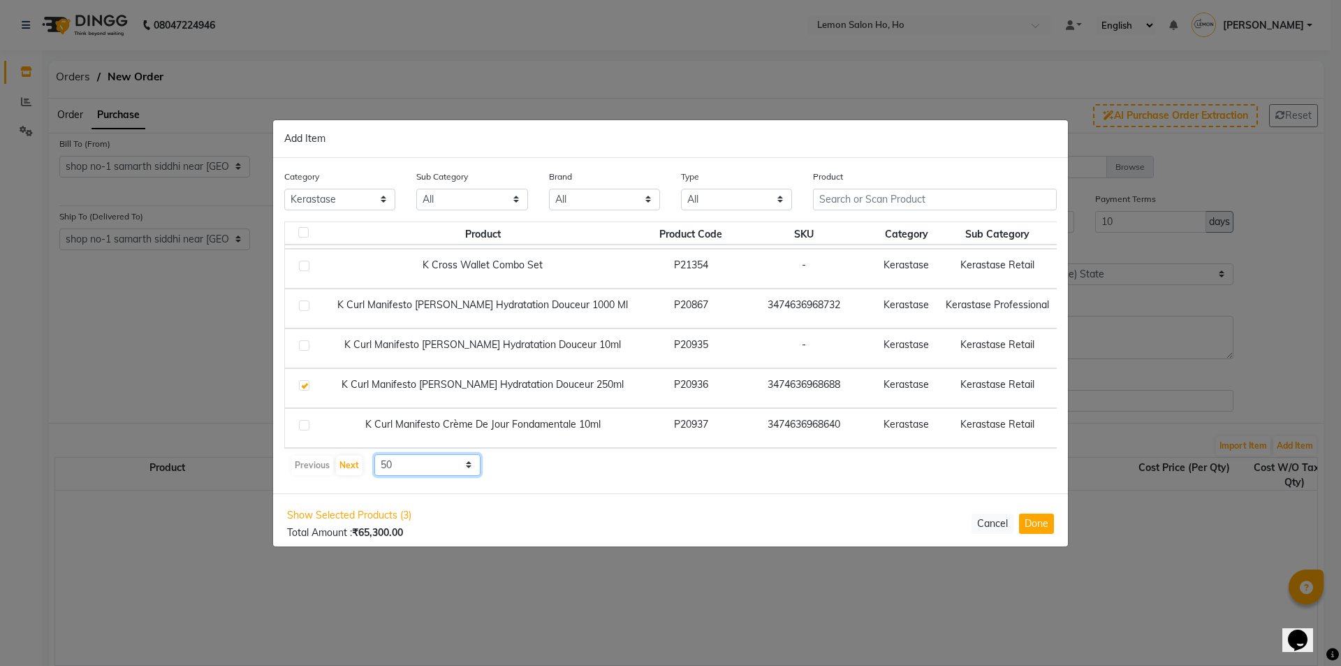
click at [436, 467] on select "10 50 100" at bounding box center [427, 465] width 106 height 22
select select "100"
click at [374, 454] on select "10 50 100" at bounding box center [427, 465] width 106 height 22
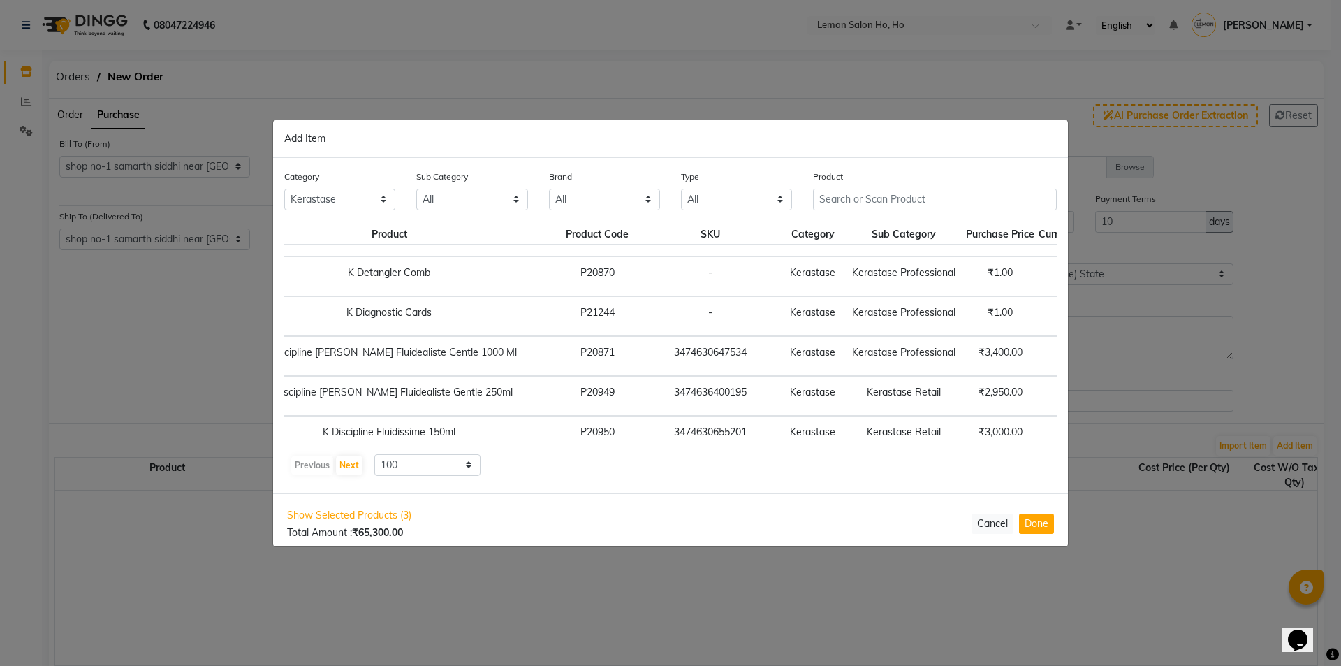
scroll to position [2498, 128]
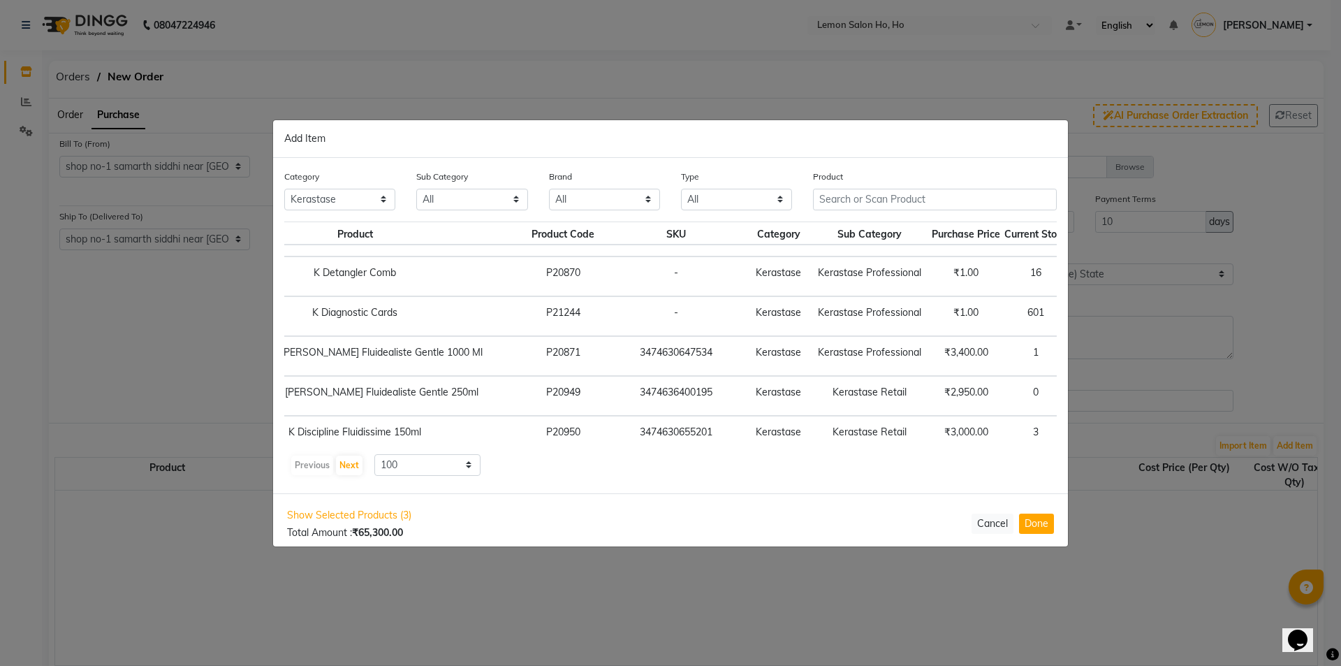
click at [1081, 354] on span "+ Add" at bounding box center [1100, 356] width 39 height 22
checkbox input "true"
click at [1091, 356] on input "1" at bounding box center [1100, 356] width 19 height 22
type input "10"
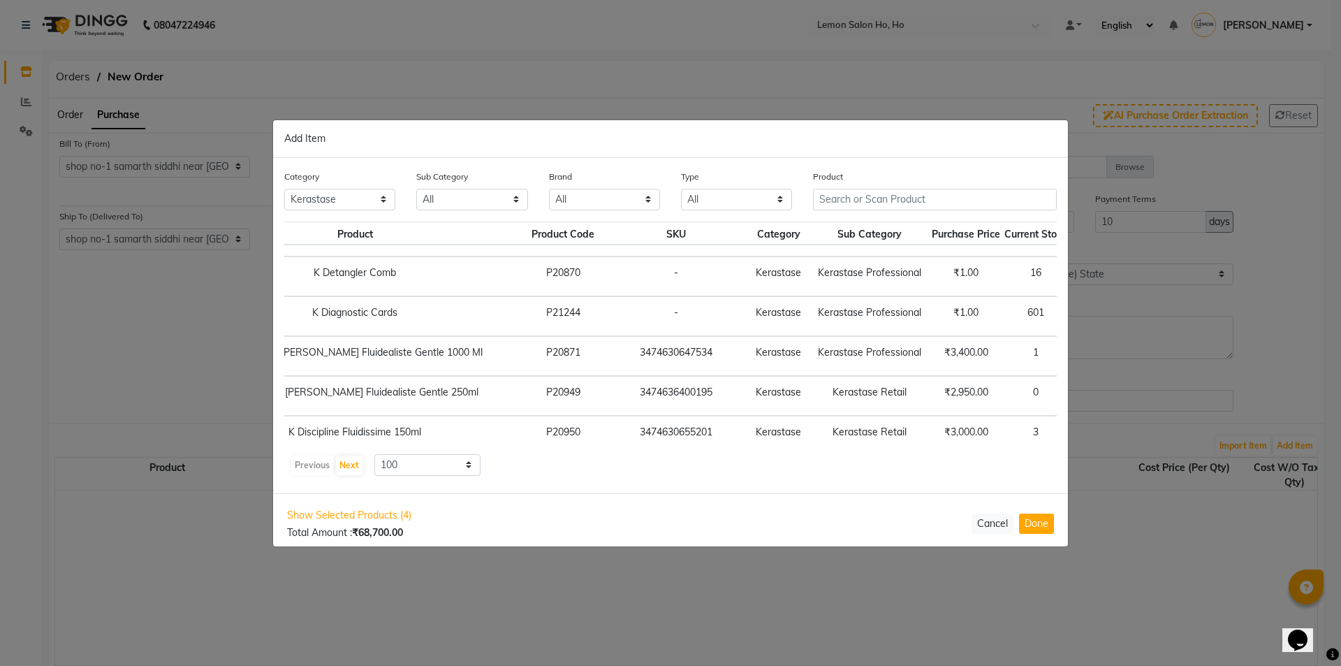
scroll to position [0, 0]
click at [1081, 392] on span "+ Add" at bounding box center [1100, 396] width 39 height 22
checkbox input "true"
click at [1091, 395] on input "1" at bounding box center [1100, 396] width 19 height 22
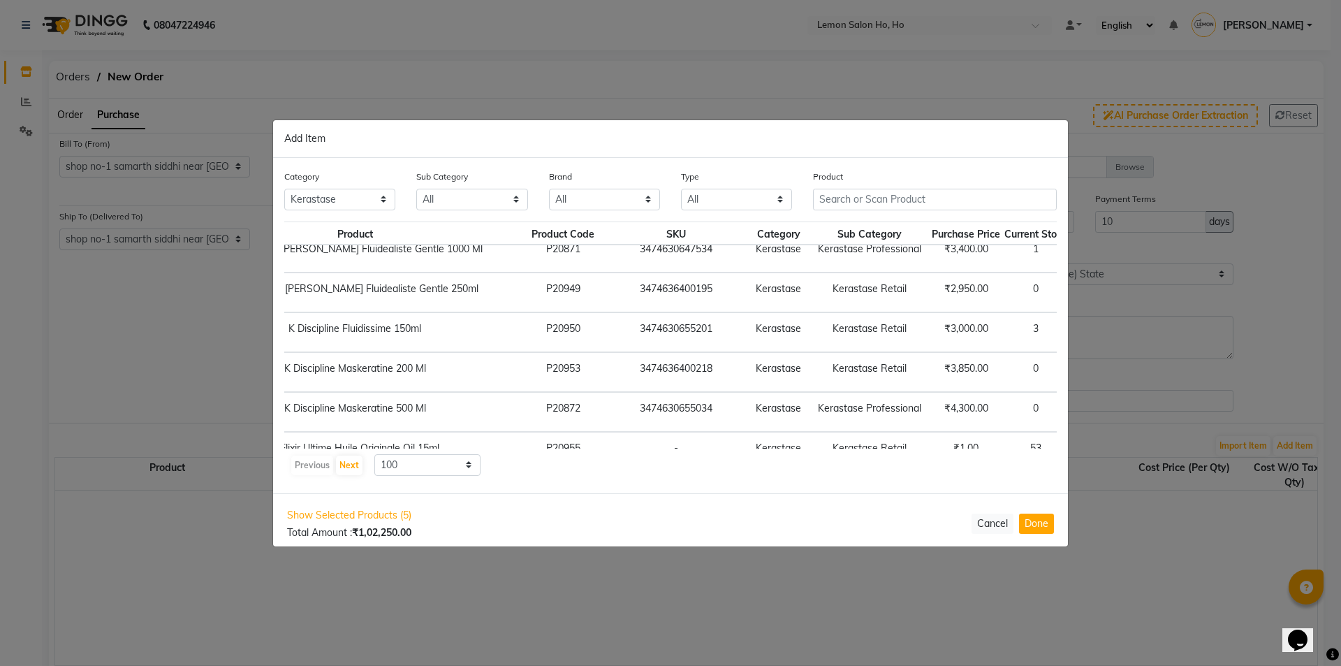
scroll to position [2638, 128]
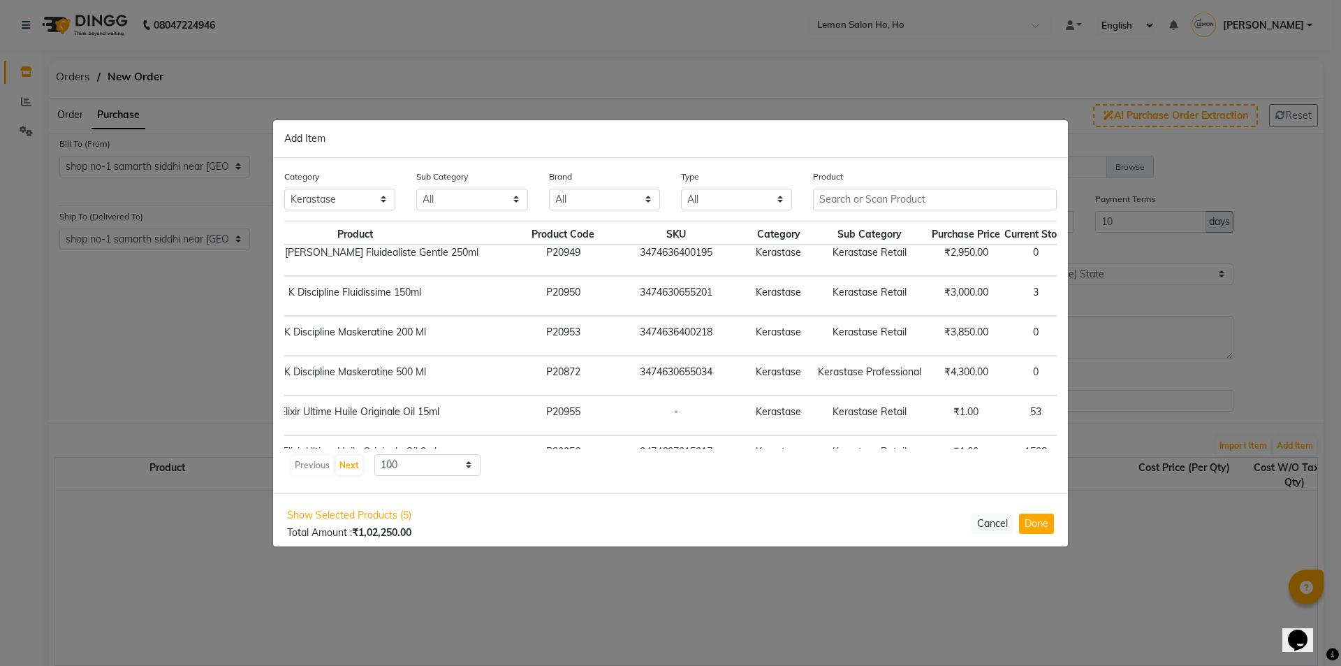
type input "12"
click at [1081, 336] on span "+ Add" at bounding box center [1100, 336] width 39 height 22
checkbox input "true"
click at [1091, 336] on input "1" at bounding box center [1100, 336] width 19 height 22
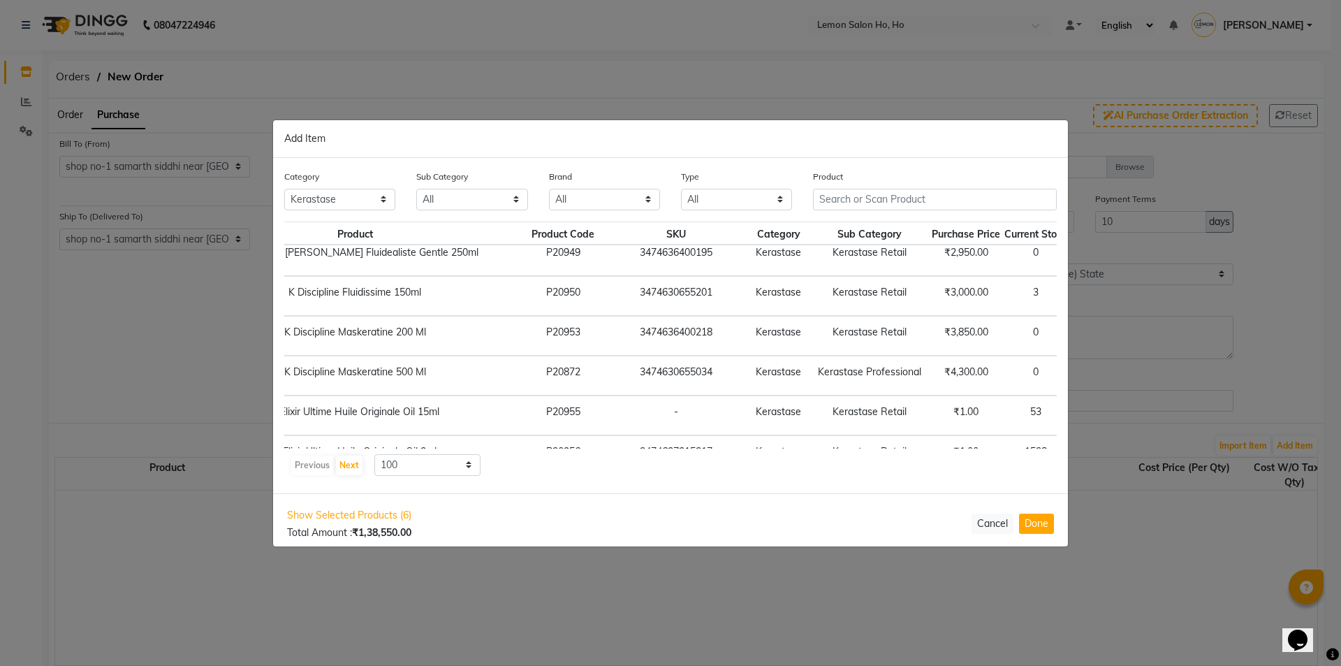
scroll to position [0, 6]
type input "12"
click at [1081, 419] on span "+ Add" at bounding box center [1100, 415] width 39 height 22
checkbox input "true"
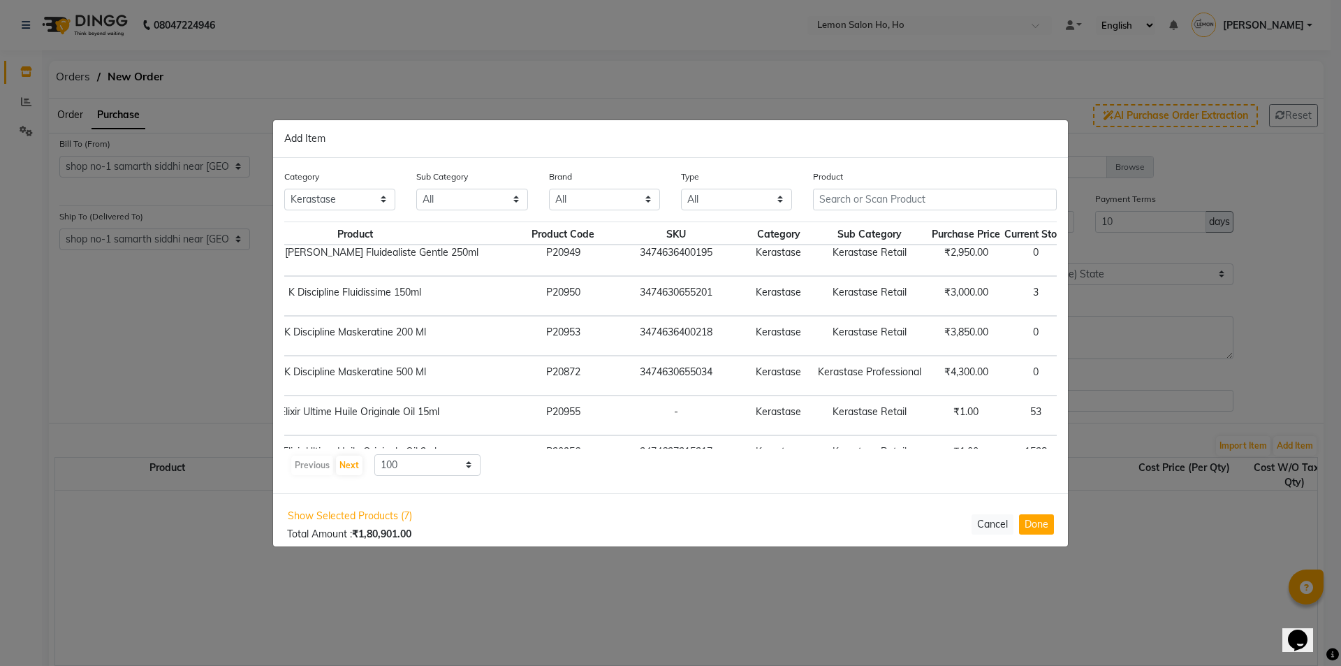
click at [1091, 414] on input "1" at bounding box center [1100, 415] width 19 height 22
type input "10"
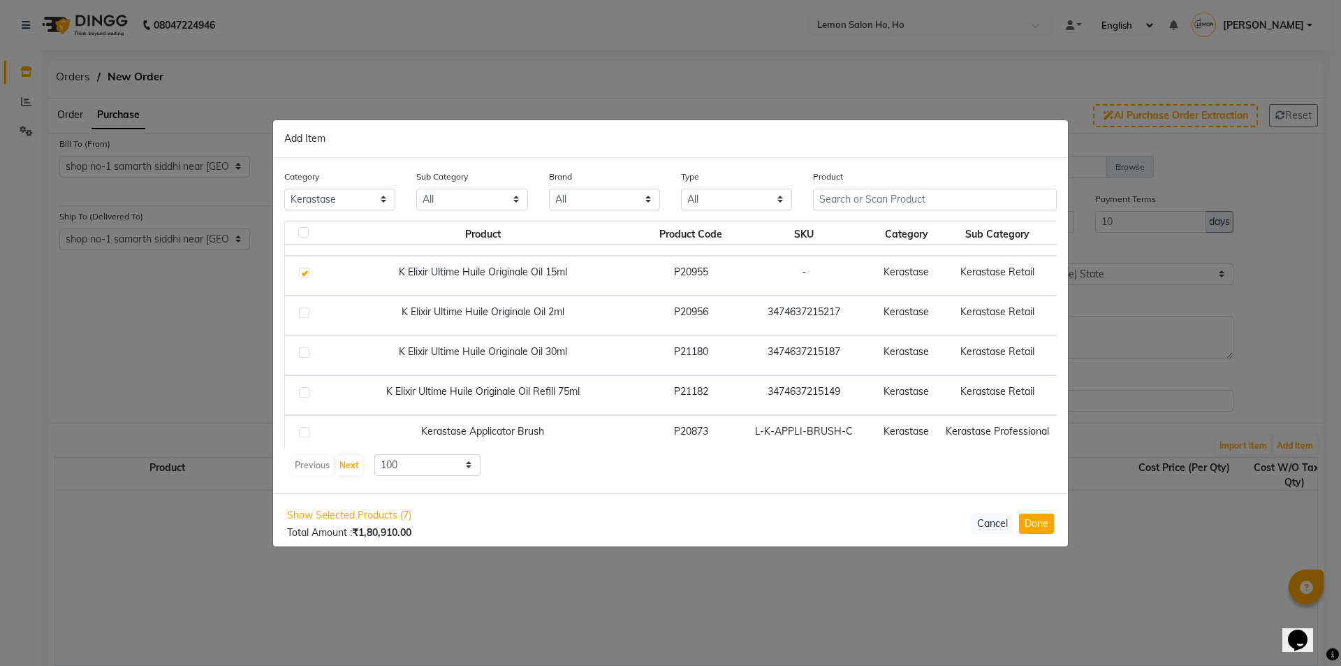
scroll to position [2777, 128]
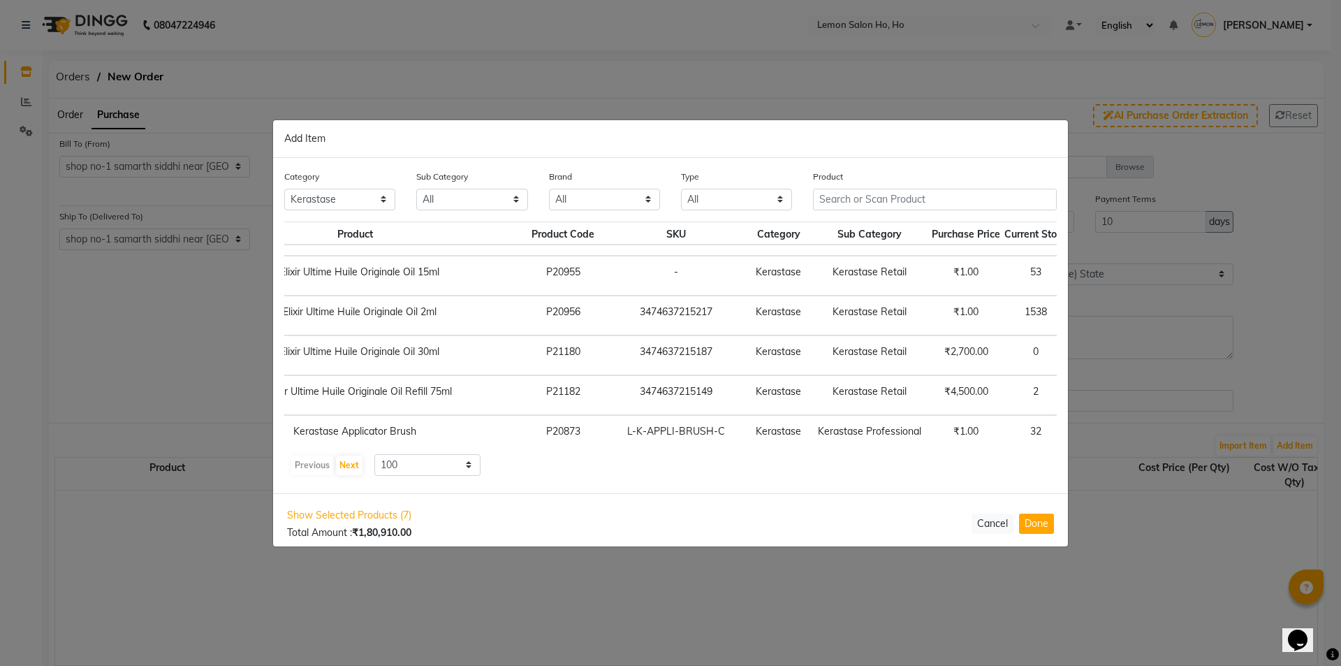
click at [1081, 349] on span "+ Add" at bounding box center [1100, 355] width 39 height 22
checkbox input "true"
click at [1113, 351] on icon at bounding box center [1117, 354] width 9 height 10
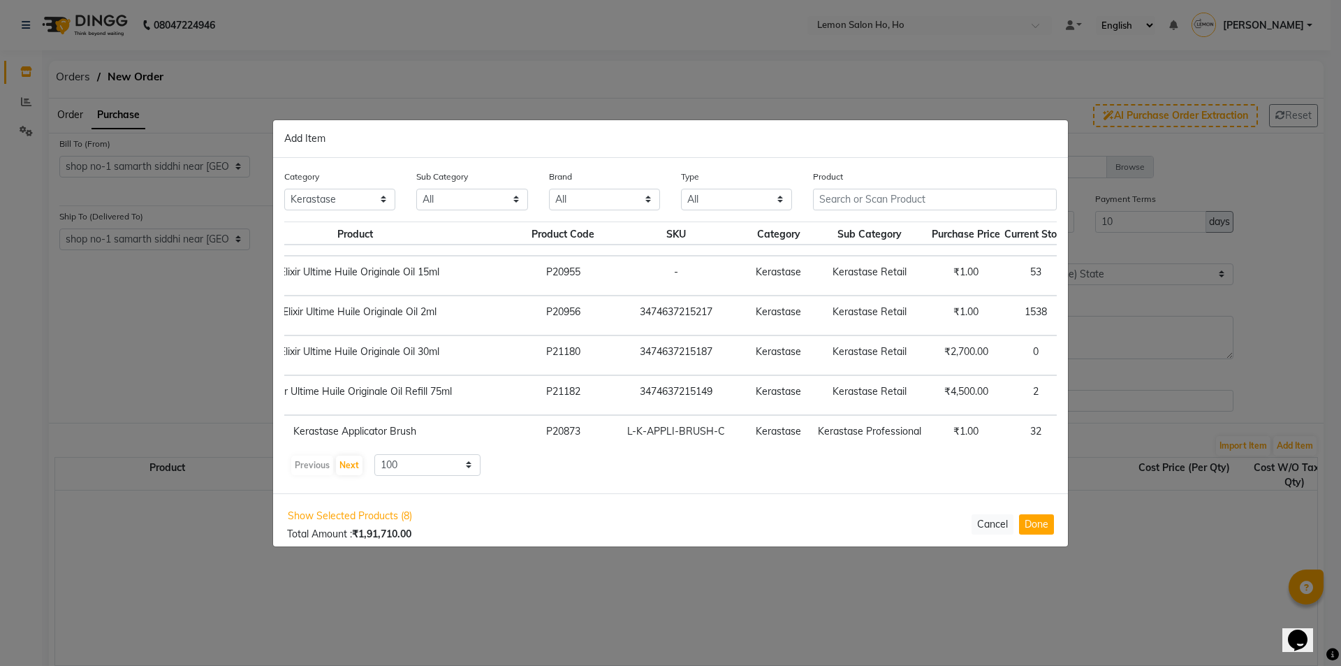
click at [1113, 351] on icon at bounding box center [1117, 354] width 9 height 10
type input "6"
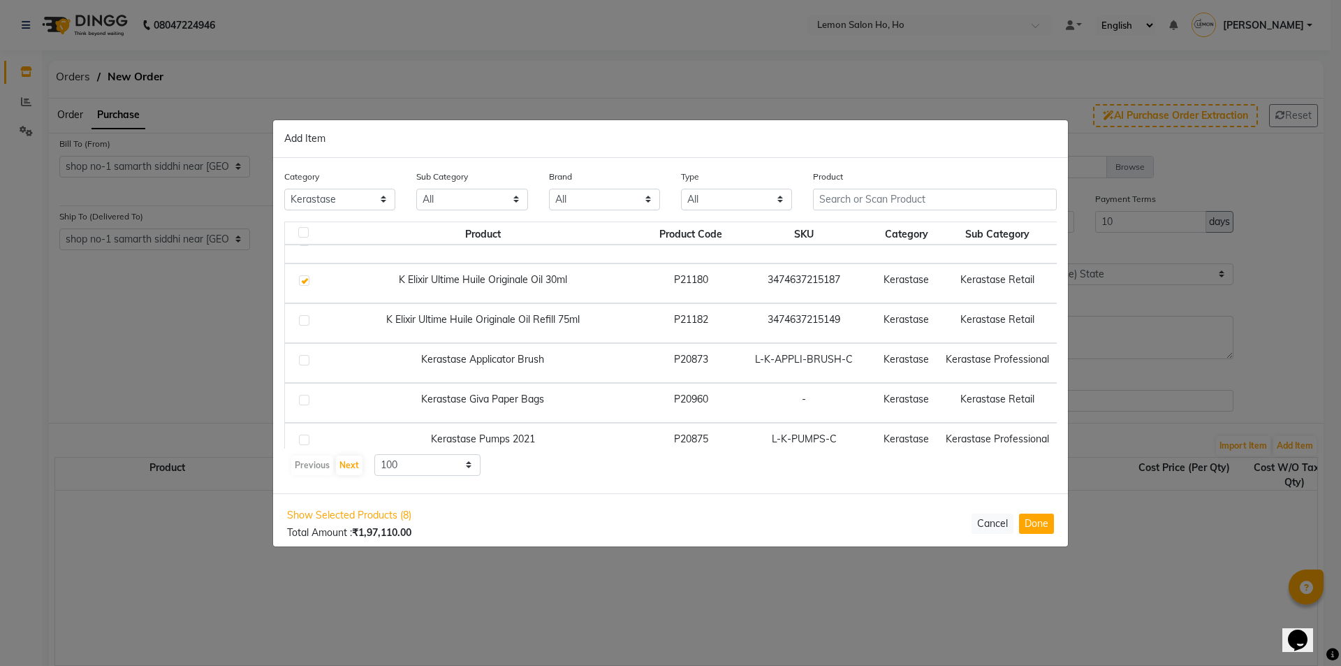
scroll to position [2812, 0]
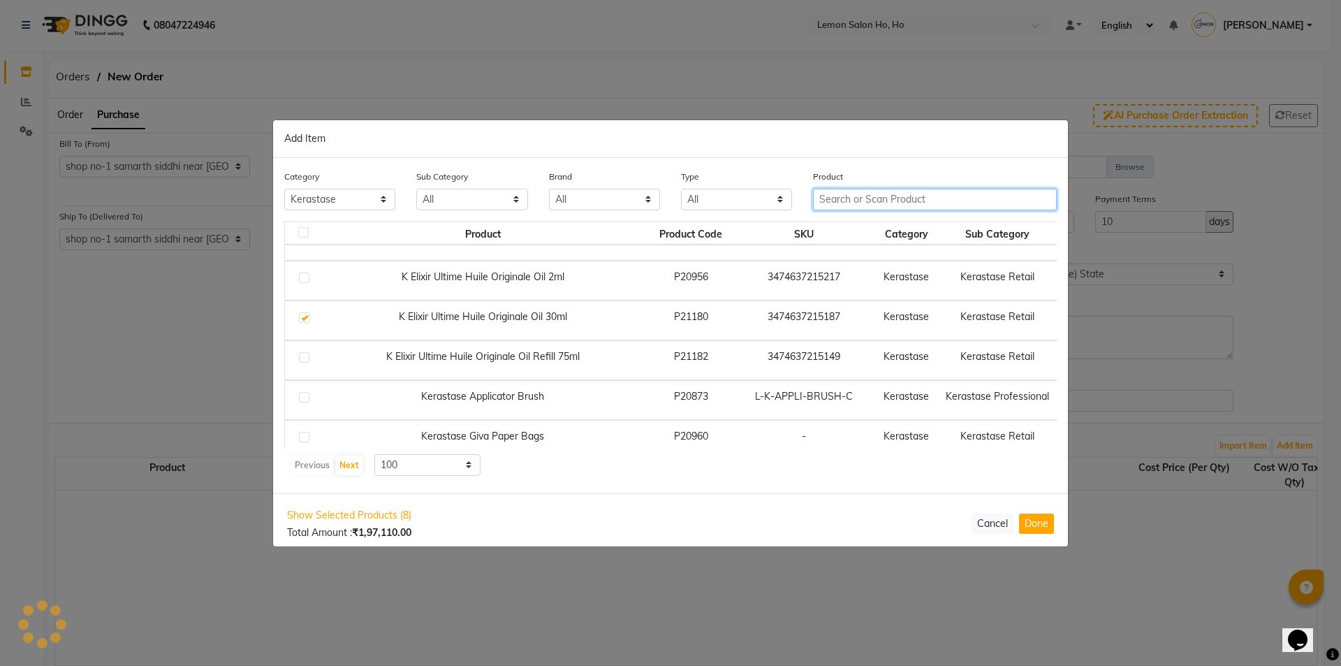
click at [882, 196] on input "text" at bounding box center [935, 200] width 244 height 22
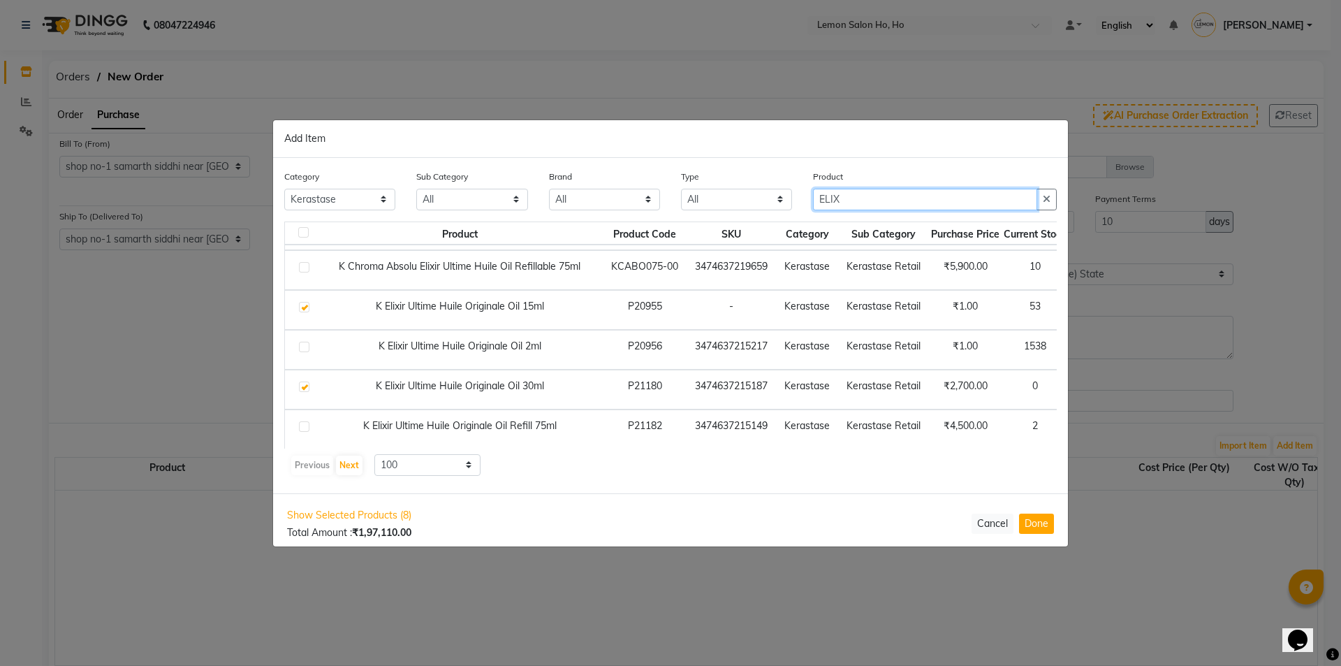
scroll to position [87, 0]
type input "ELIX"
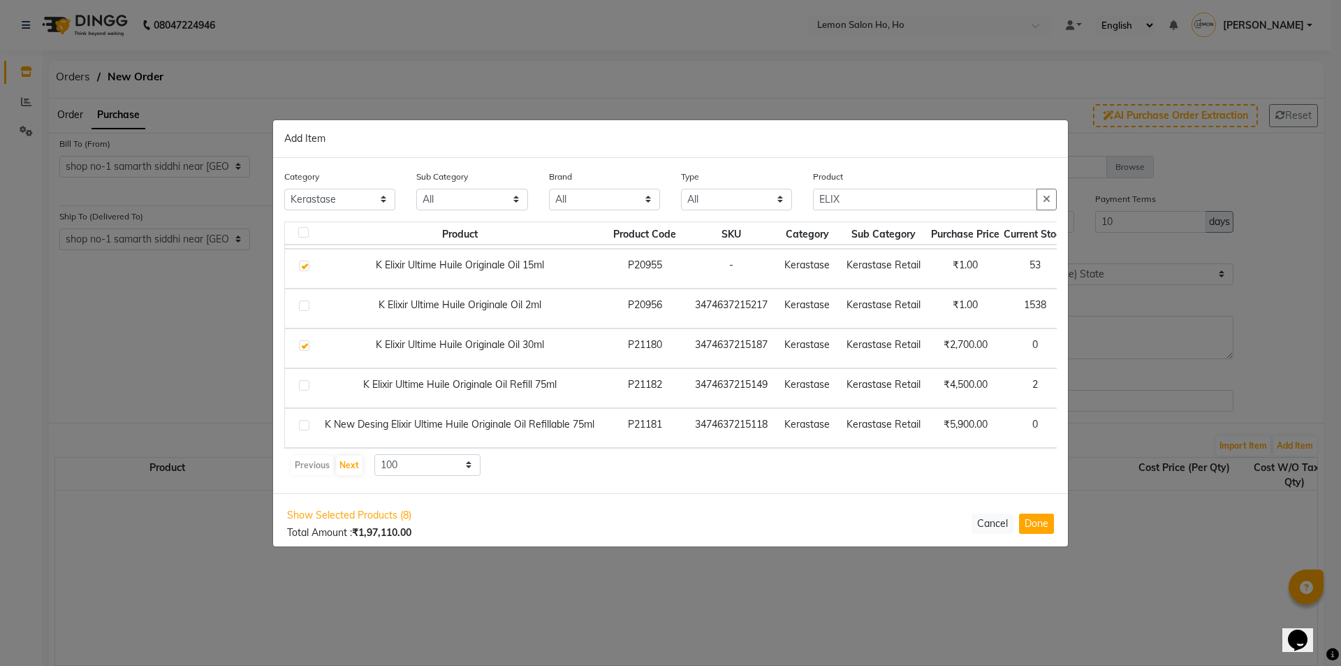
scroll to position [87, 92]
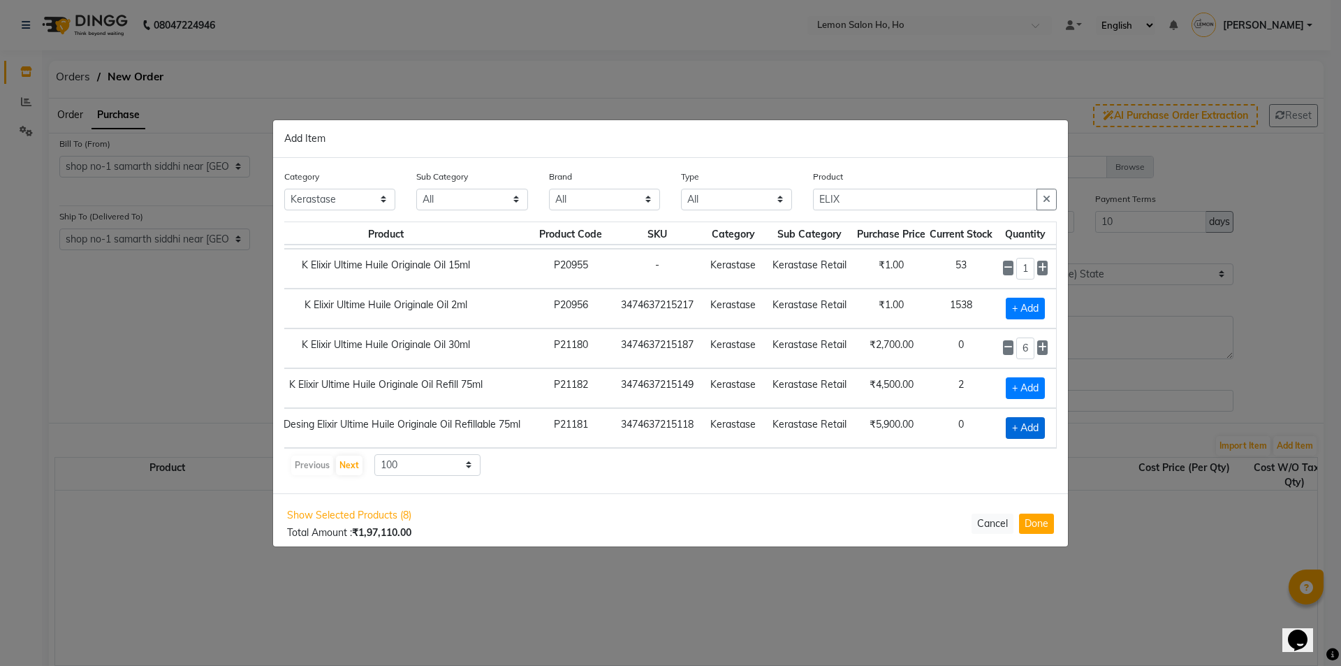
click at [1021, 421] on span "+ Add" at bounding box center [1025, 428] width 39 height 22
checkbox input "true"
click at [1038, 422] on icon at bounding box center [1042, 427] width 9 height 10
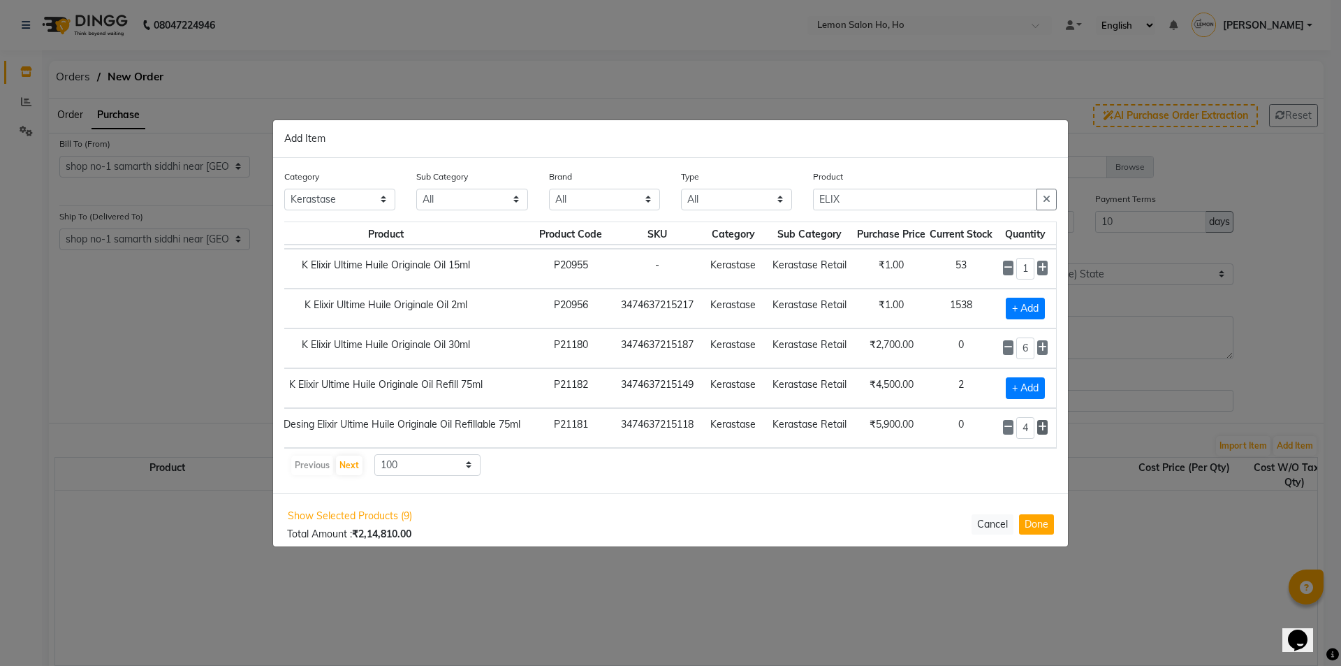
click at [1038, 422] on icon at bounding box center [1042, 427] width 9 height 10
type input "6"
drag, startPoint x: 865, startPoint y: 199, endPoint x: 790, endPoint y: 212, distance: 76.6
click at [794, 211] on div "Category All Hair Skin Makeup Personal Care Appliances Beard Waxing Disposable …" at bounding box center [671, 195] width 794 height 52
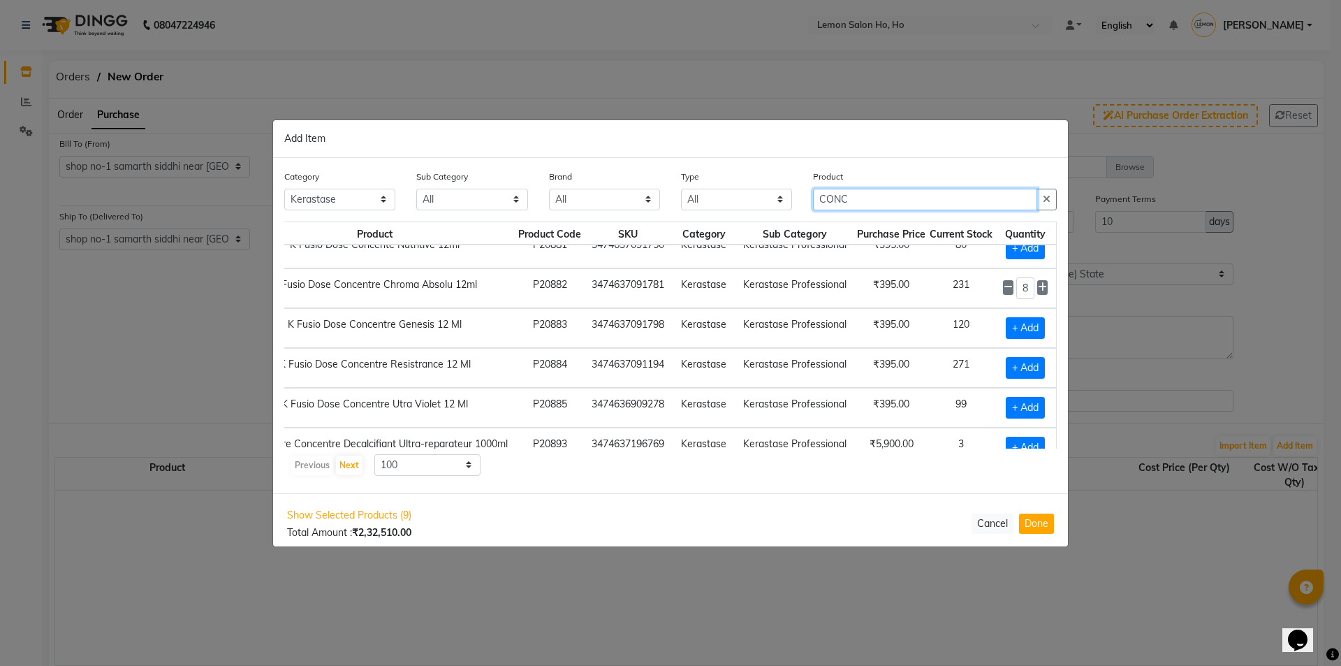
scroll to position [0, 92]
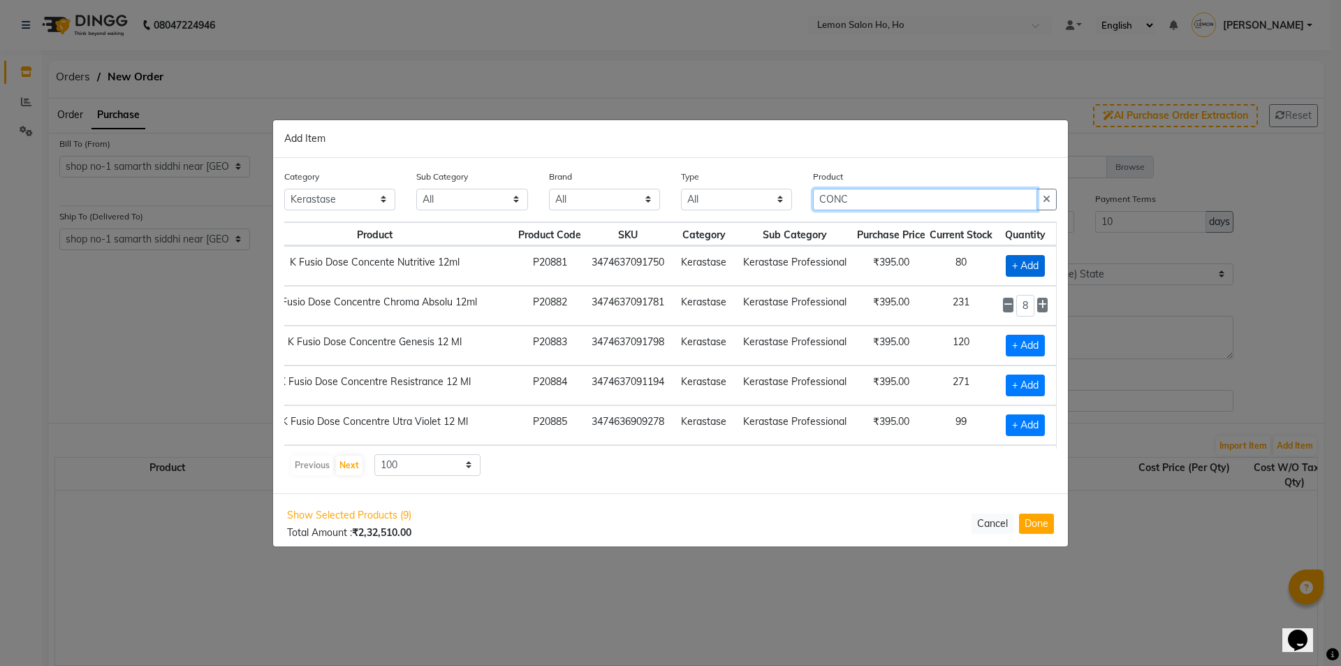
type input "CONC"
click at [1018, 268] on span "+ Add" at bounding box center [1025, 266] width 39 height 22
checkbox input "true"
click at [1023, 264] on input "1" at bounding box center [1025, 266] width 19 height 22
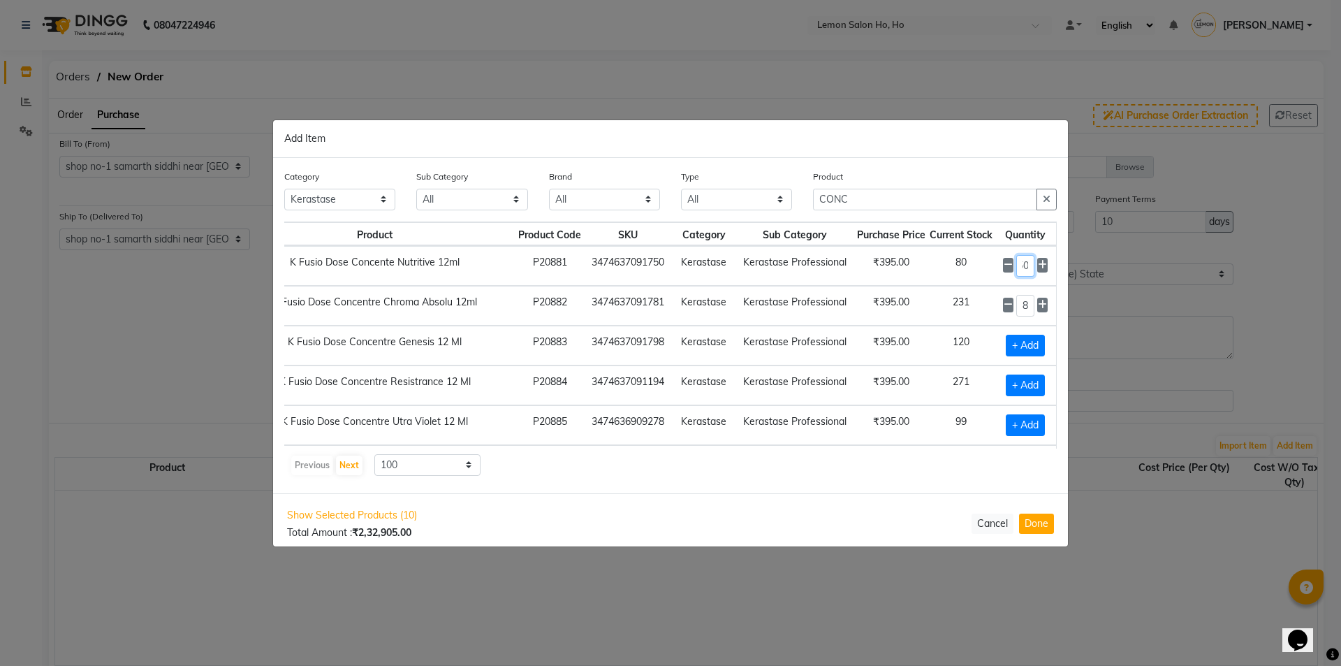
type input "150"
drag, startPoint x: 852, startPoint y: 193, endPoint x: 807, endPoint y: 203, distance: 46.6
click at [807, 203] on div "Product CONC" at bounding box center [935, 195] width 265 height 52
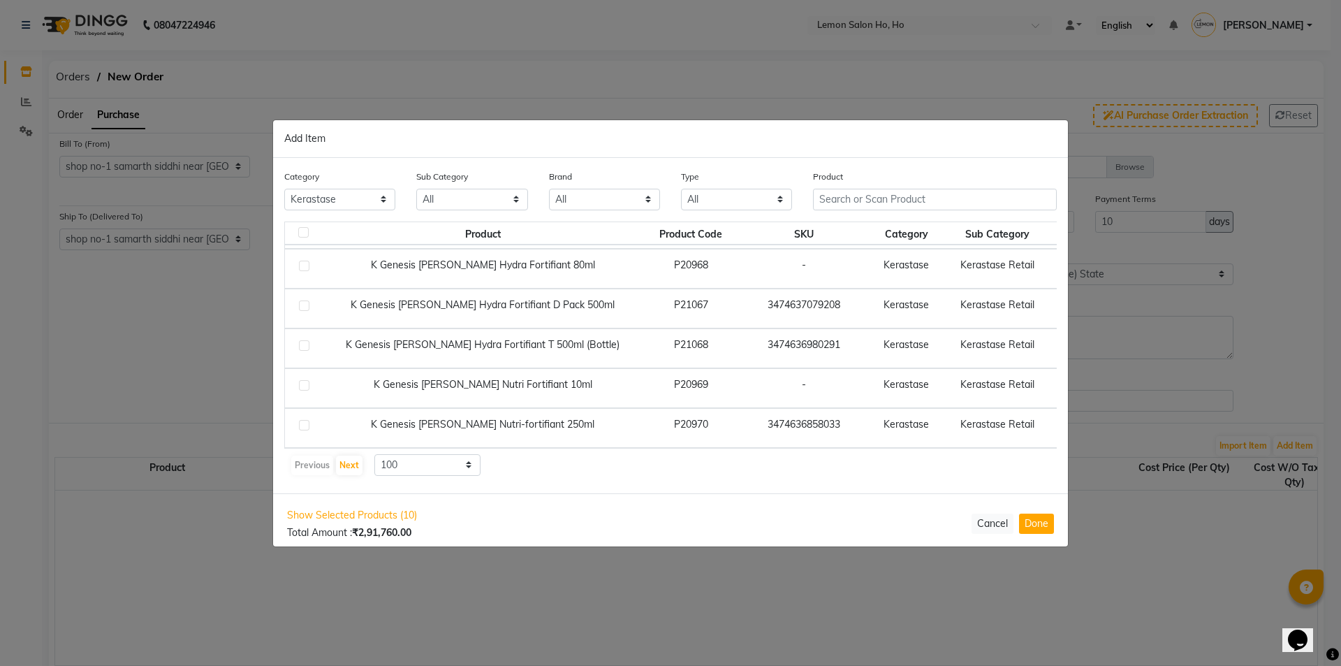
scroll to position [3790, 0]
click at [847, 194] on input "text" at bounding box center [935, 200] width 244 height 22
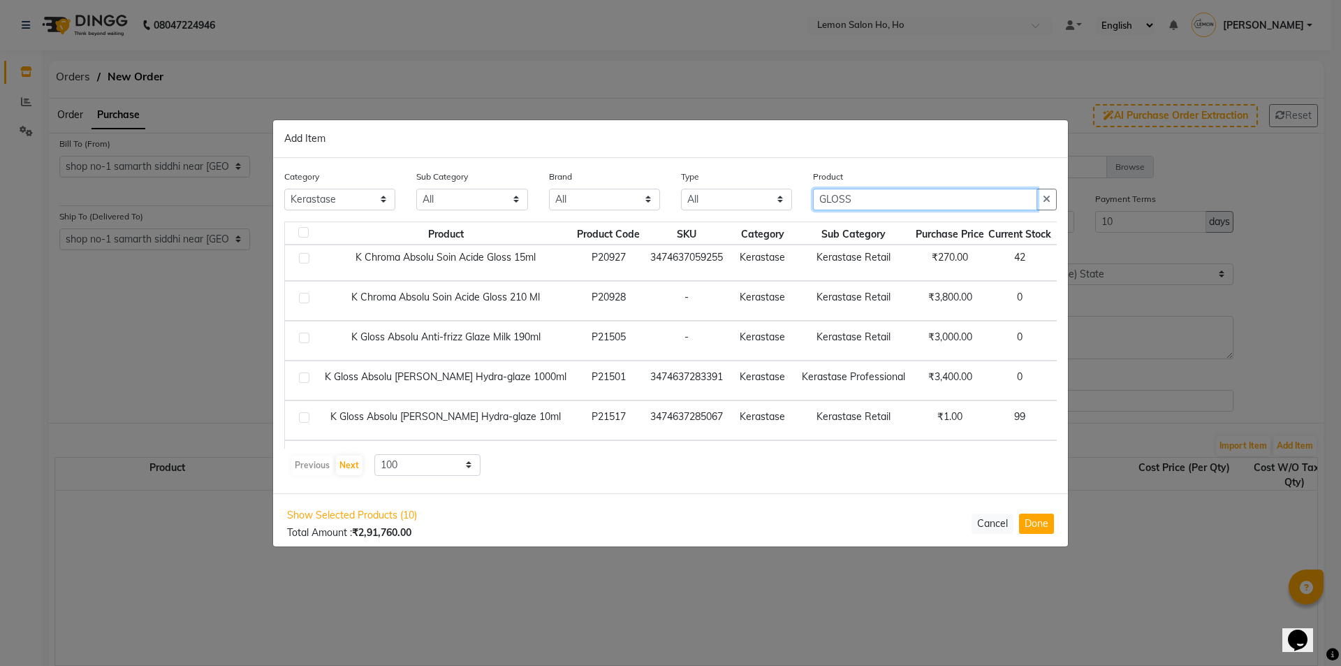
scroll to position [0, 0]
type input "GLOSS"
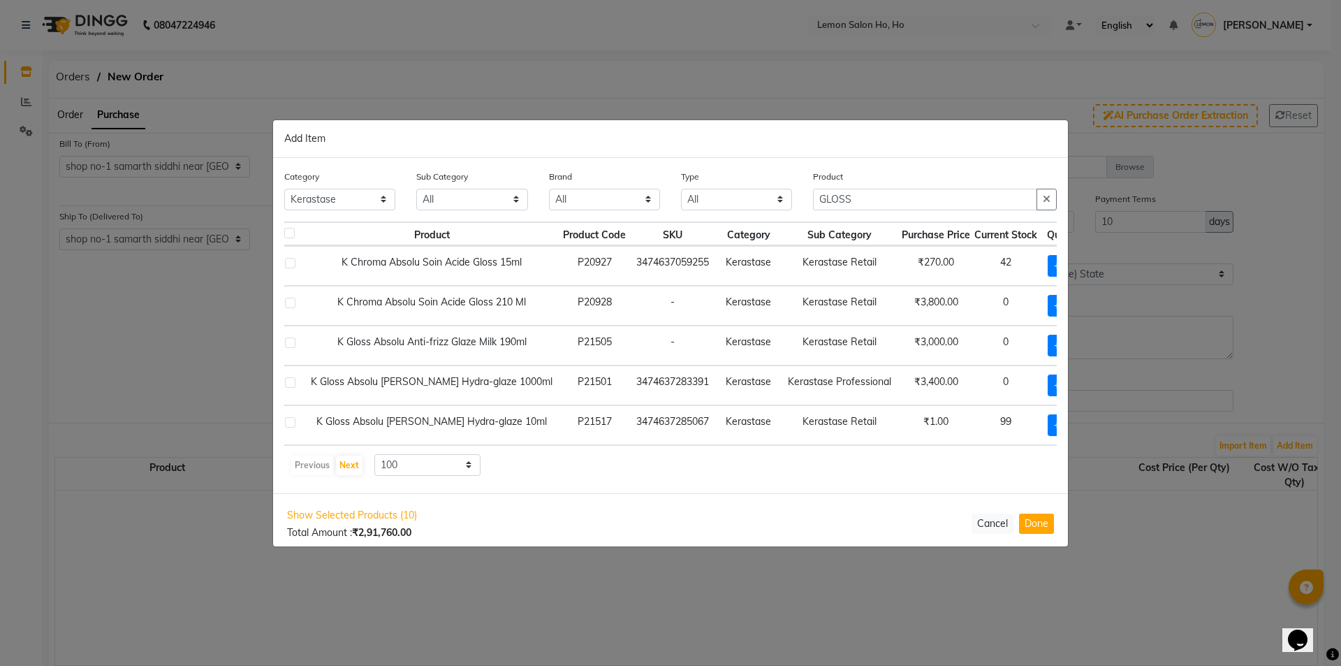
scroll to position [0, 24]
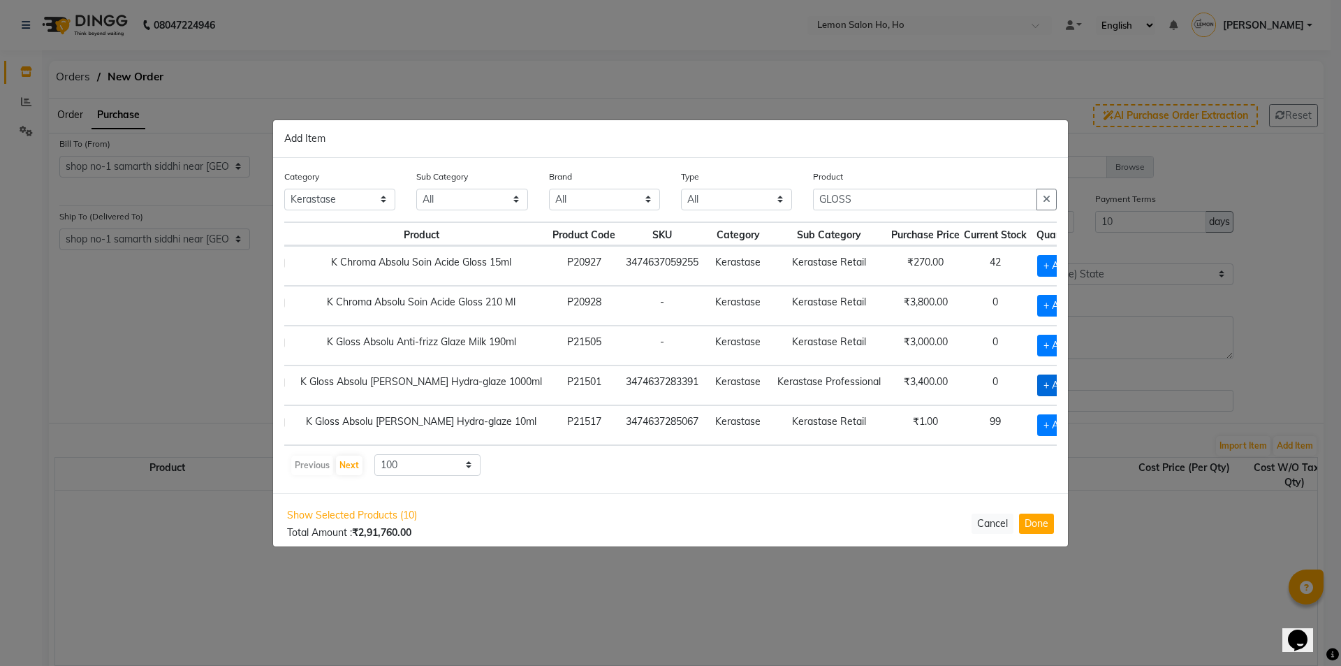
click at [1037, 390] on span "+ Add" at bounding box center [1056, 385] width 39 height 22
checkbox input "true"
click at [1072, 385] on icon at bounding box center [1076, 384] width 9 height 10
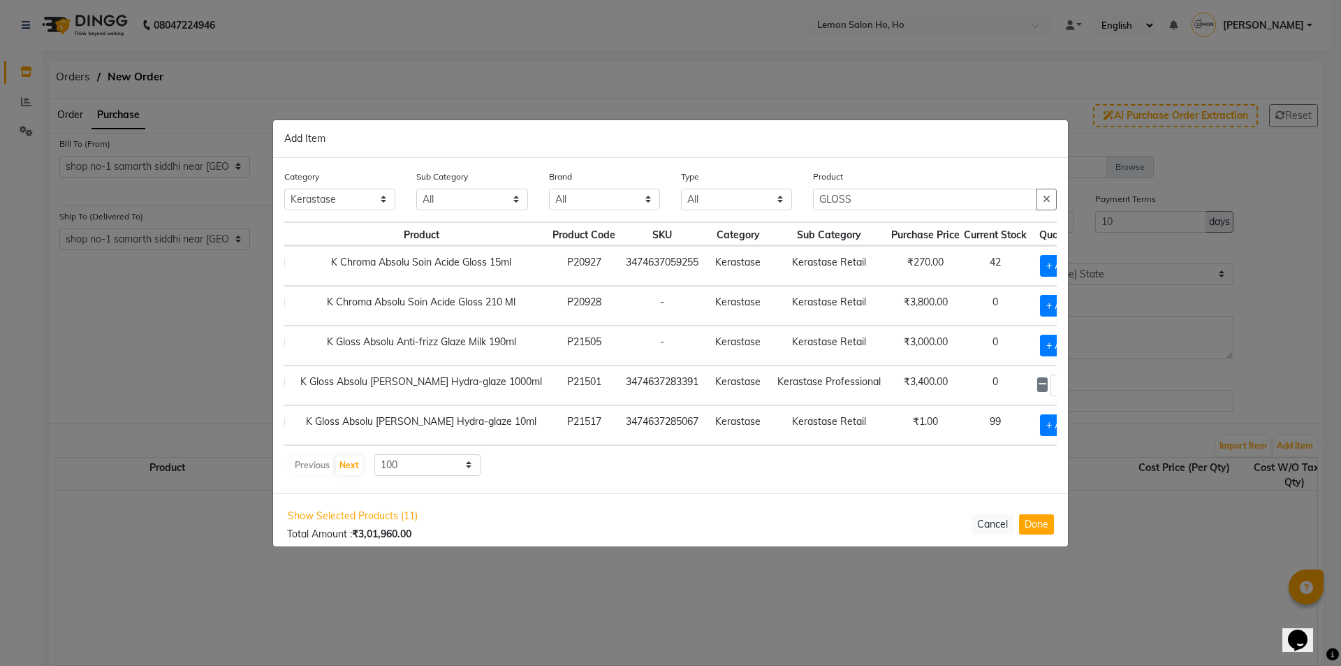
click at [1072, 385] on icon at bounding box center [1076, 384] width 9 height 10
type input "6"
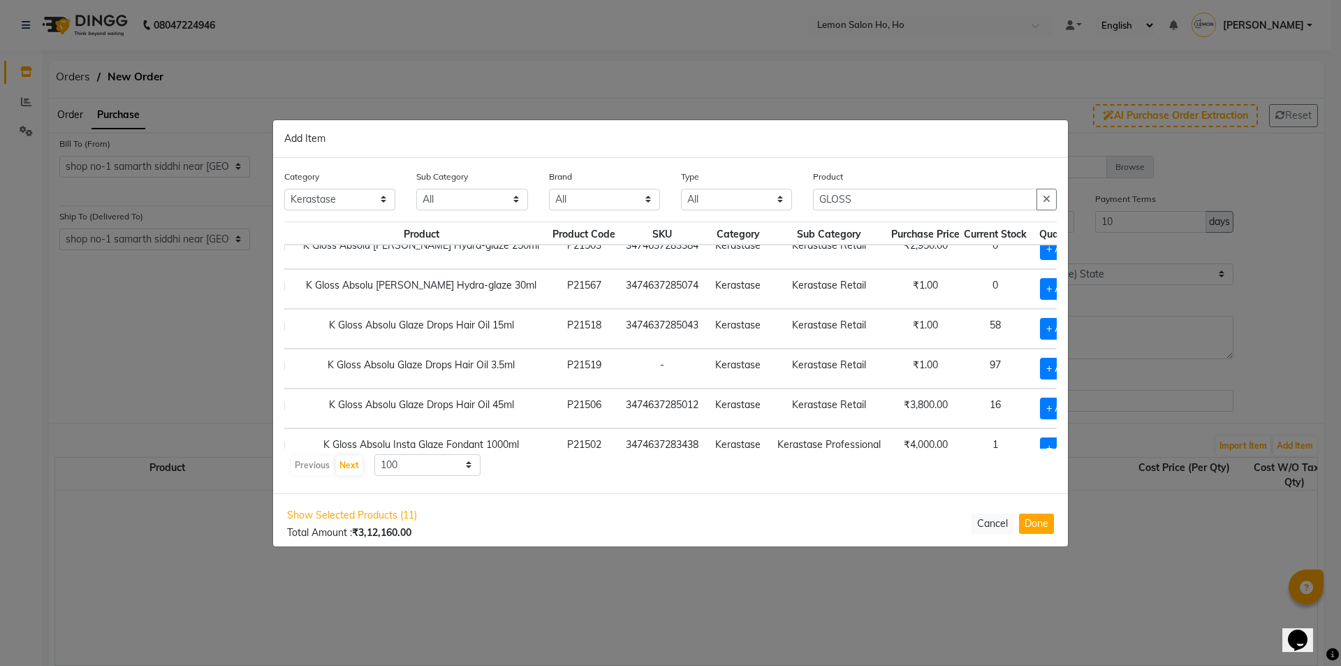
scroll to position [279, 24]
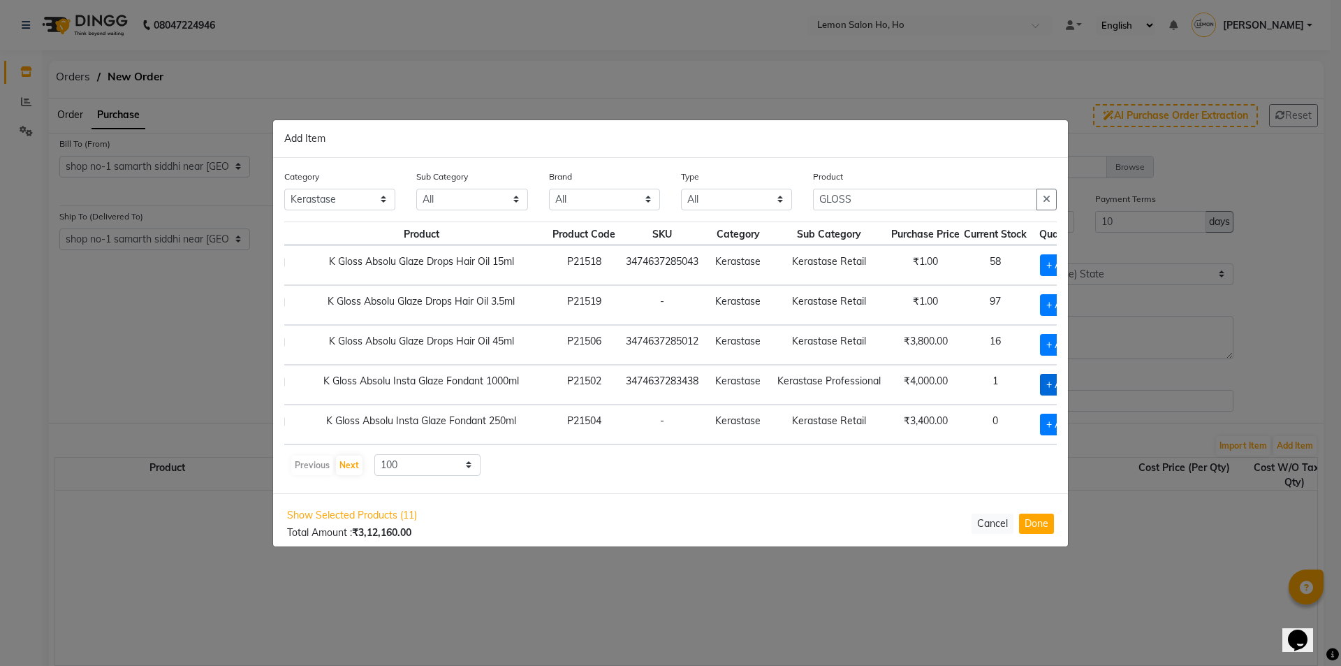
click at [1040, 385] on span "+ Add" at bounding box center [1059, 385] width 39 height 22
checkbox input "true"
click at [1072, 383] on icon at bounding box center [1076, 384] width 9 height 10
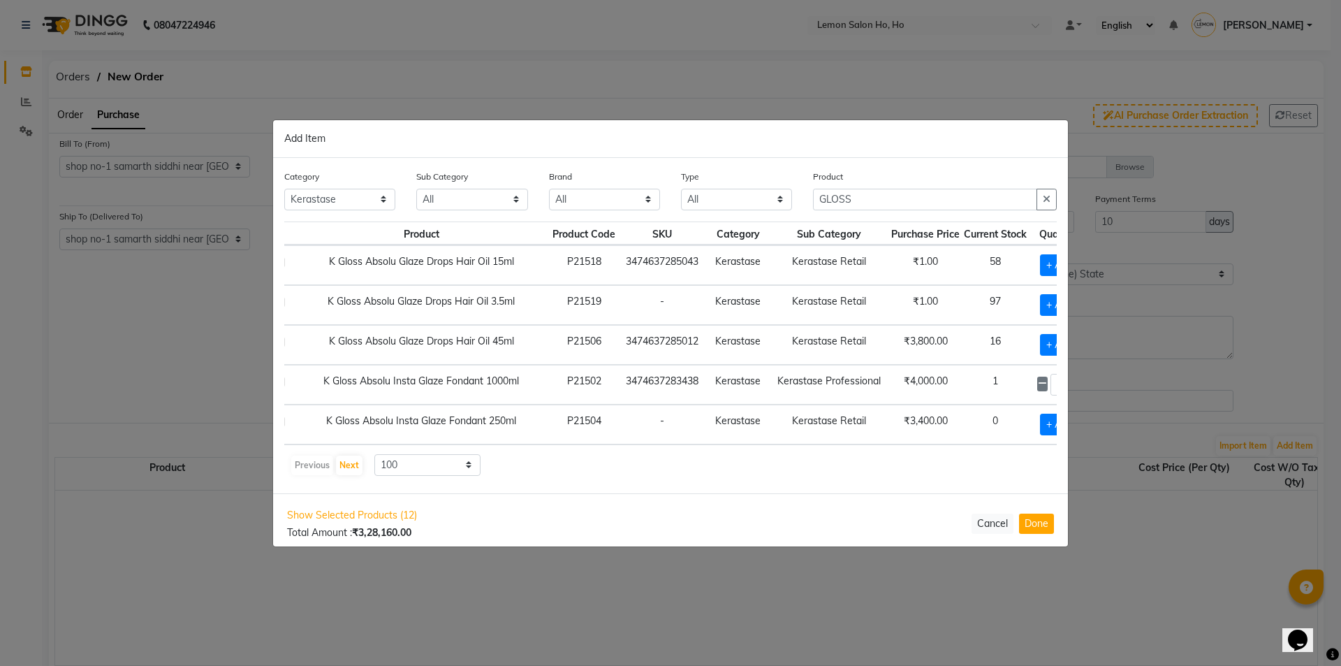
click at [1072, 383] on icon at bounding box center [1076, 384] width 9 height 10
type input "6"
drag, startPoint x: 868, startPoint y: 204, endPoint x: 797, endPoint y: 214, distance: 71.3
click at [798, 214] on div "Category All Hair Skin Makeup Personal Care Appliances Beard Waxing Disposable …" at bounding box center [671, 195] width 794 height 52
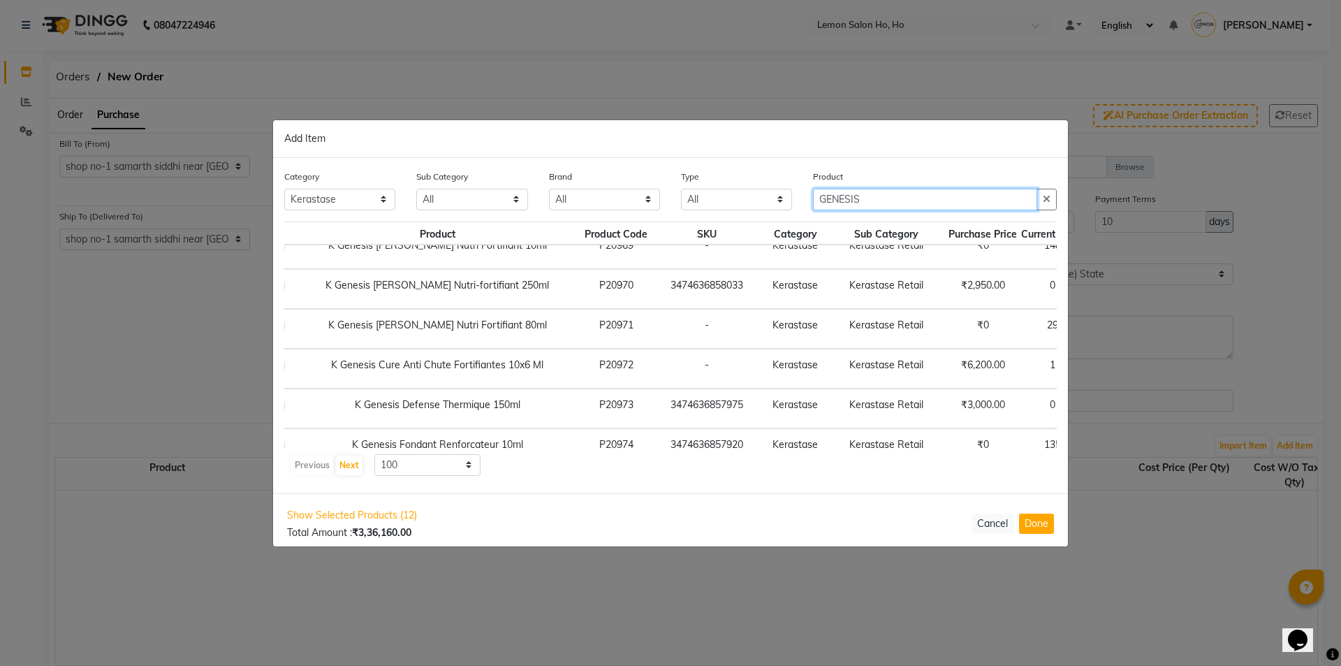
scroll to position [265, 24]
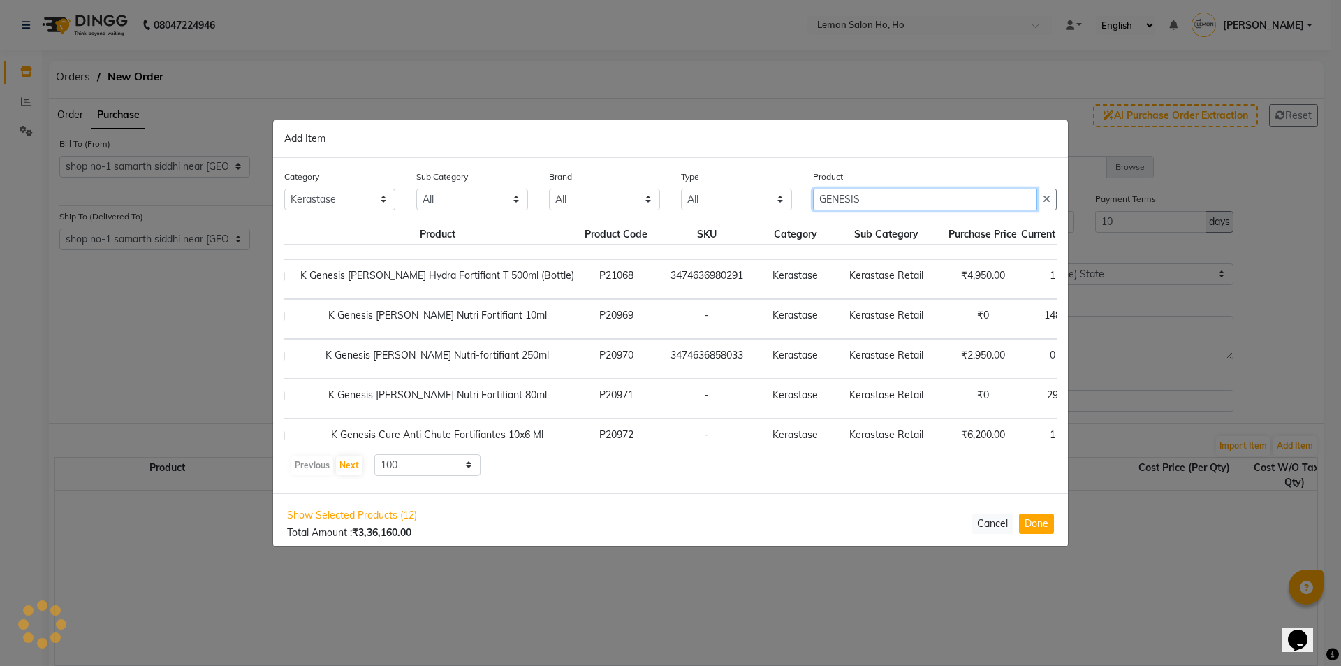
type input "GENESIS"
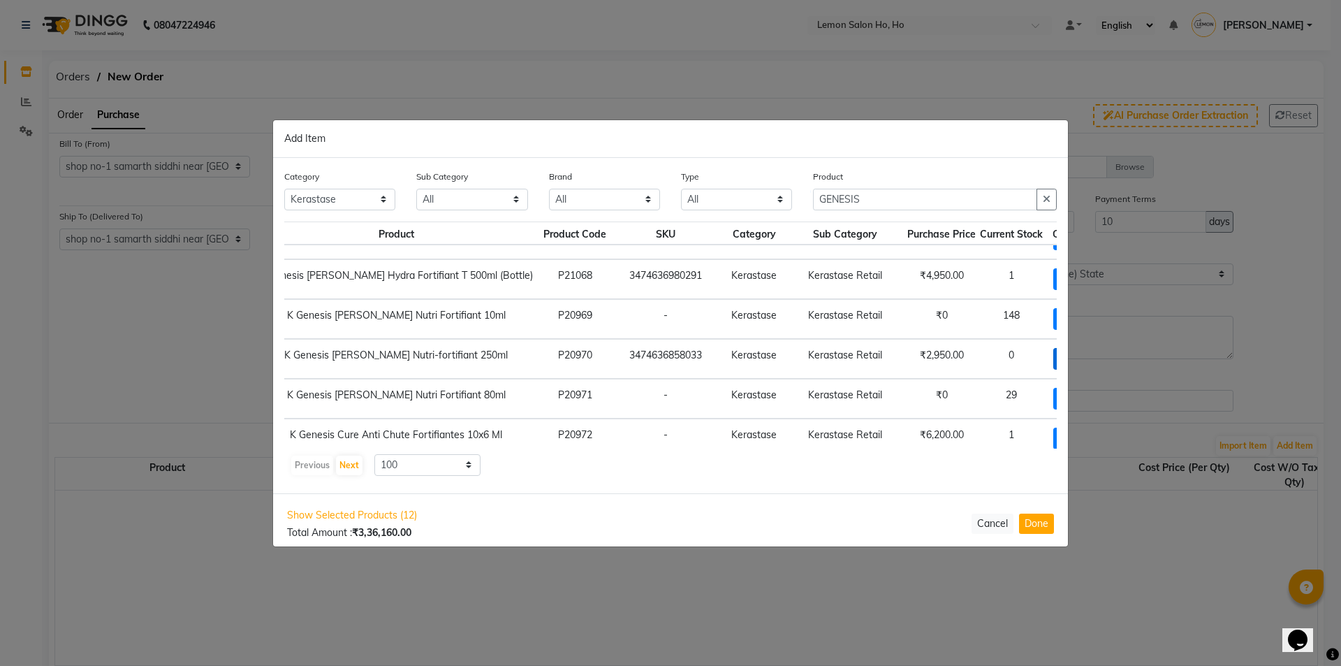
click at [1053, 358] on span "+ Add" at bounding box center [1072, 359] width 39 height 22
checkbox input "true"
click at [1067, 356] on input "1" at bounding box center [1076, 359] width 19 height 22
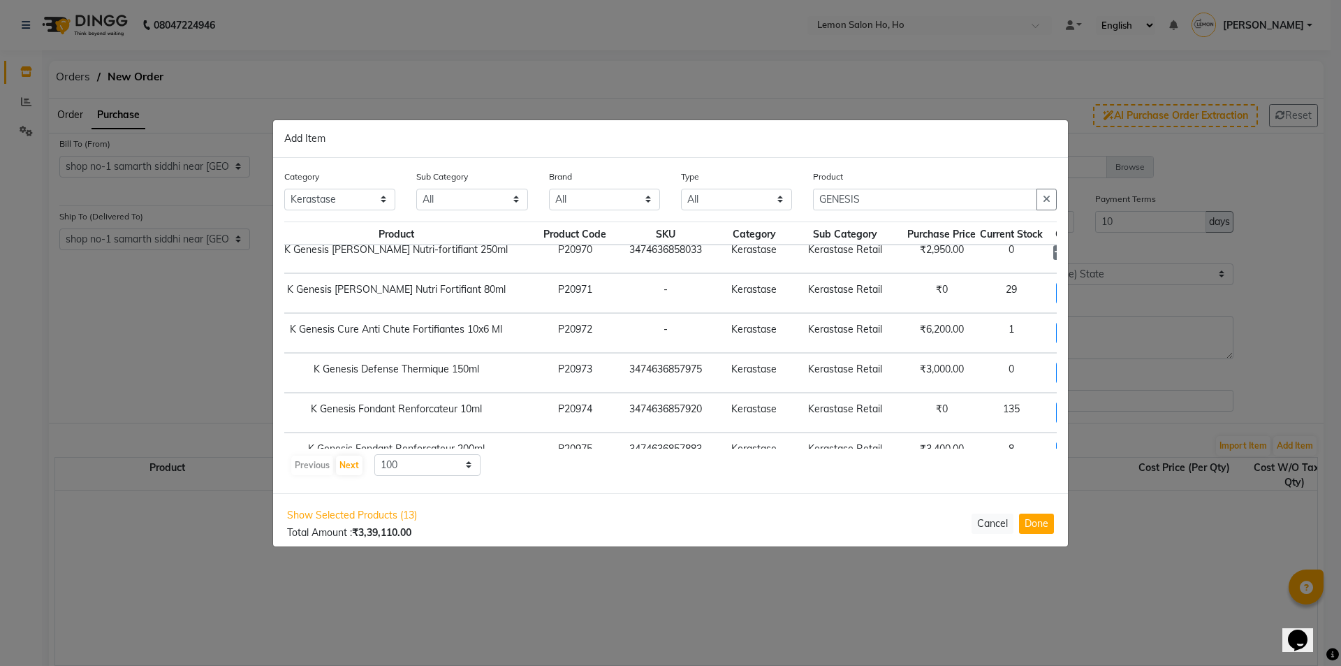
scroll to position [405, 66]
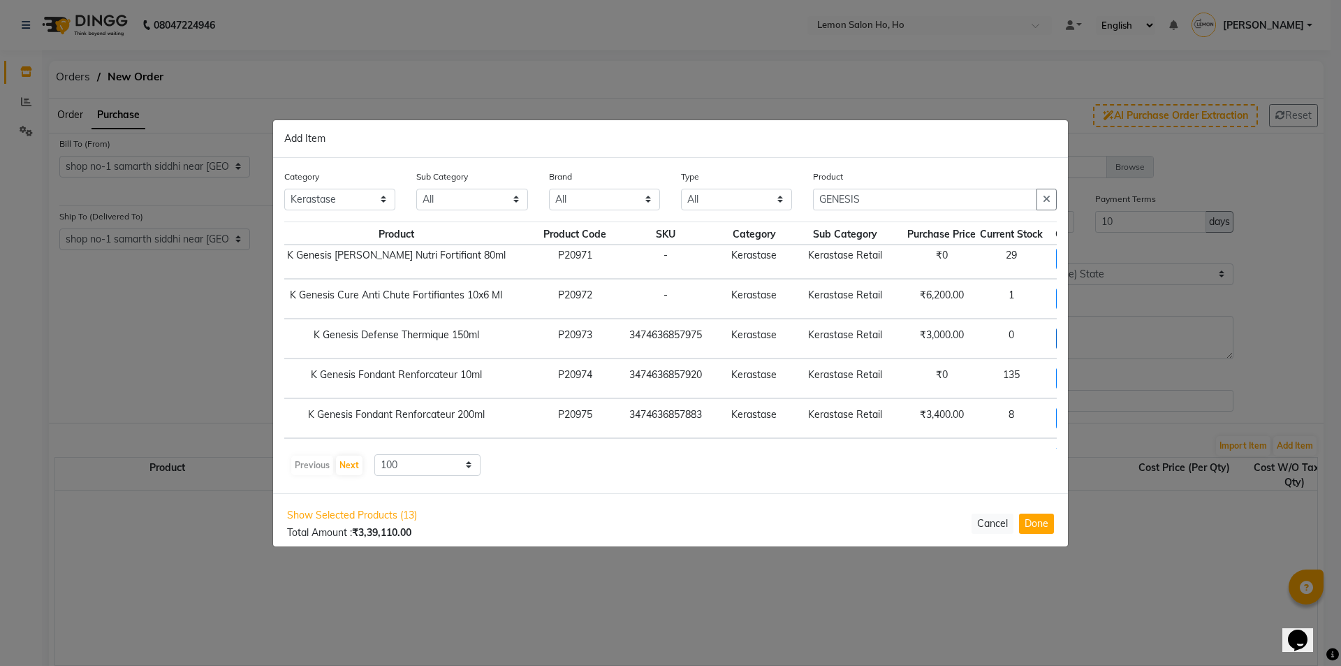
type input "10"
click at [1056, 335] on span "+ Add" at bounding box center [1075, 339] width 39 height 22
checkbox input "true"
click at [1088, 336] on icon at bounding box center [1092, 337] width 9 height 10
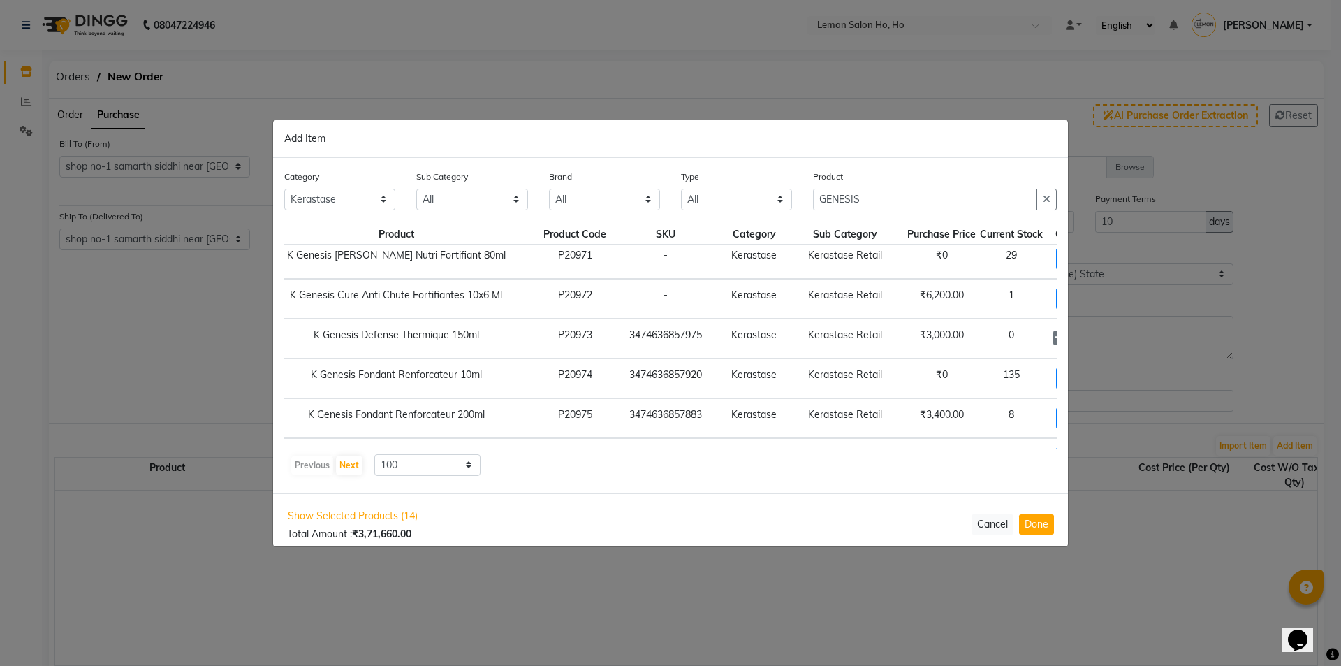
click at [1088, 336] on icon at bounding box center [1092, 337] width 9 height 10
type input "6"
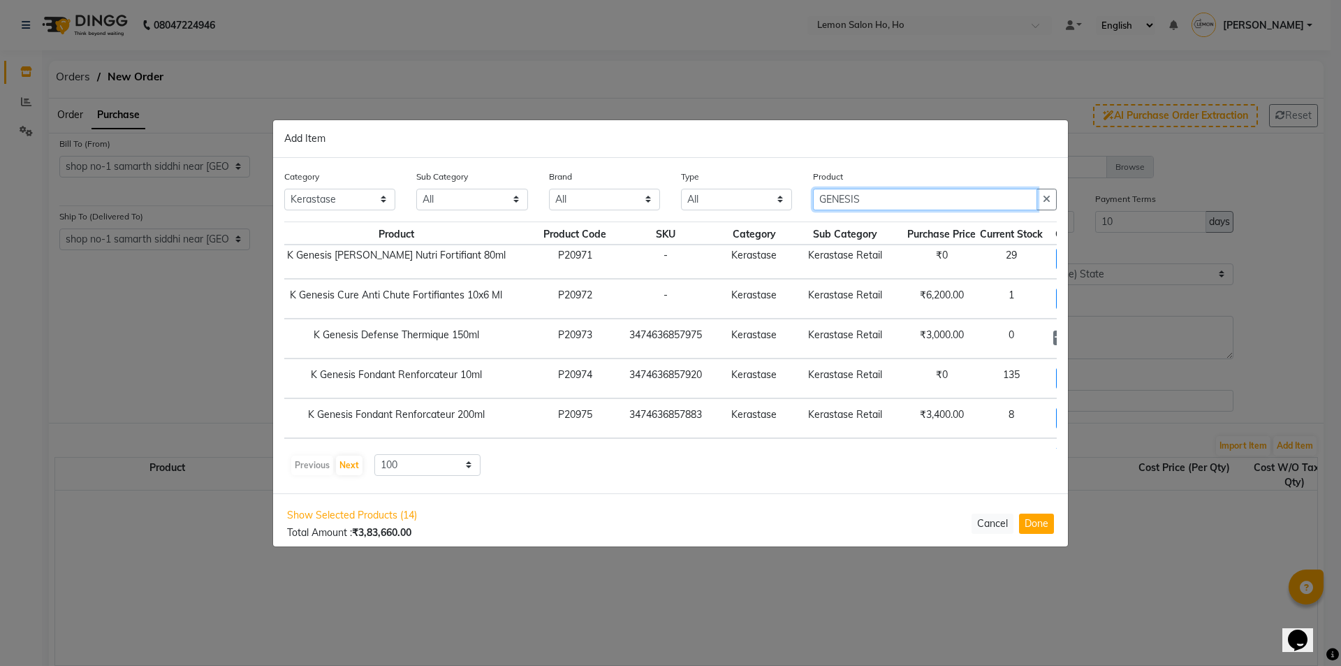
drag, startPoint x: 886, startPoint y: 200, endPoint x: 787, endPoint y: 220, distance: 101.2
click at [787, 220] on div "Category All Hair Skin Makeup Personal Care Appliances Beard Waxing Disposable …" at bounding box center [671, 195] width 794 height 52
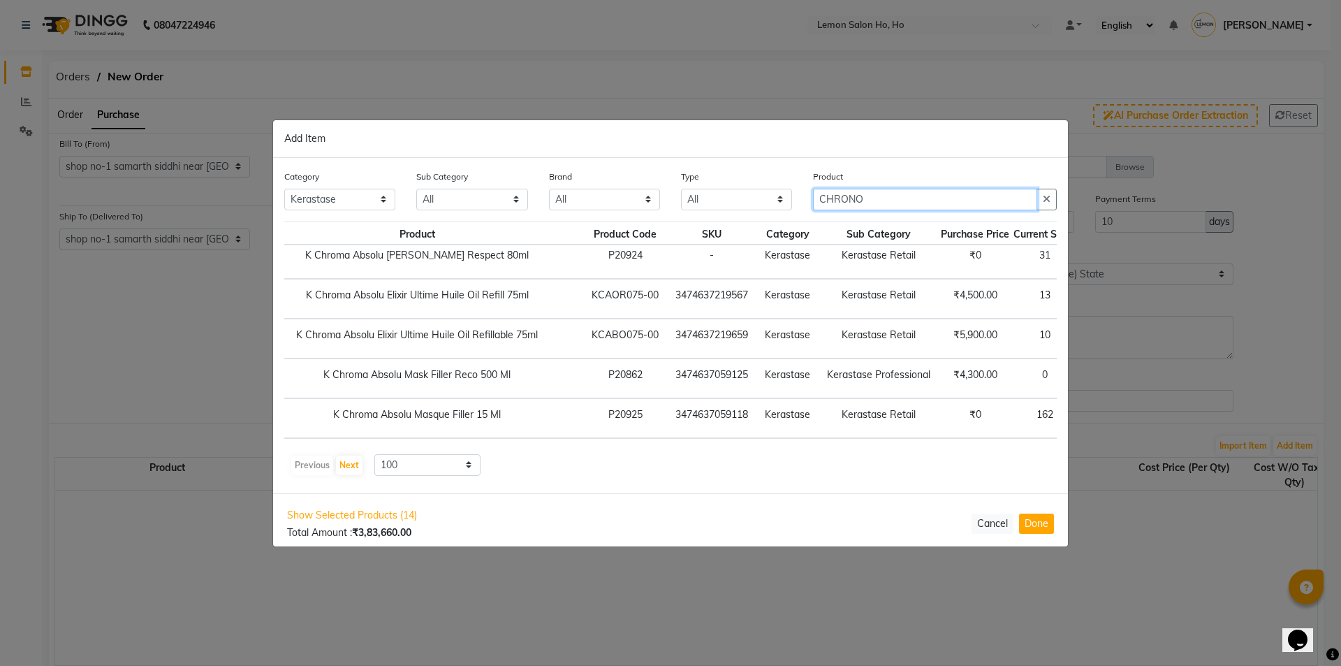
scroll to position [207, 66]
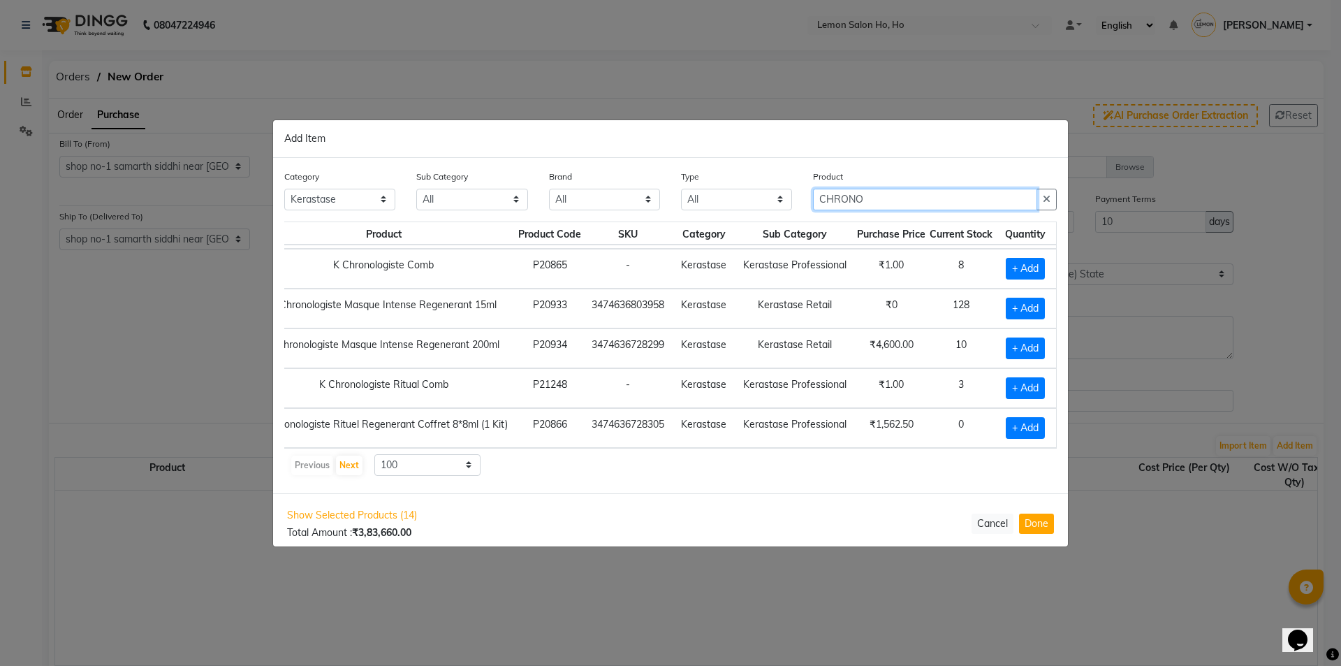
type input "CHRONO"
click at [1011, 417] on span "+ Add" at bounding box center [1025, 428] width 39 height 22
checkbox input "true"
click at [1018, 417] on input "1" at bounding box center [1025, 428] width 19 height 22
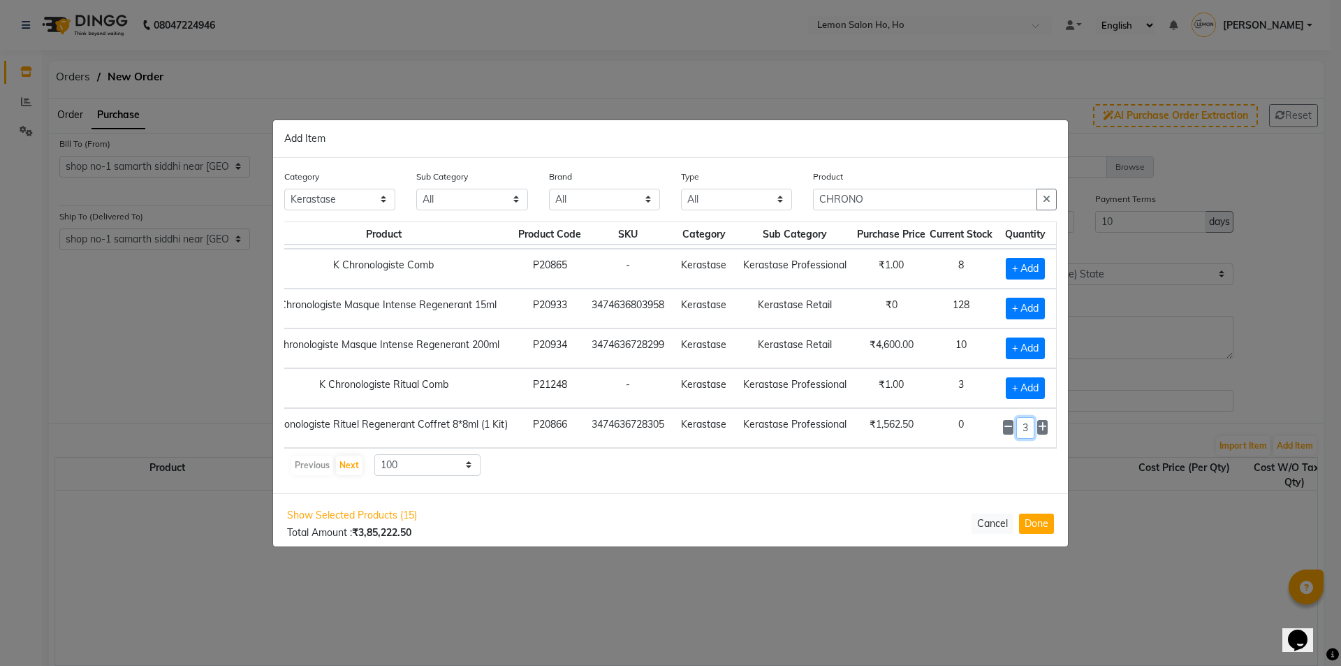
scroll to position [0, 6]
type input "32"
drag, startPoint x: 883, startPoint y: 196, endPoint x: 752, endPoint y: 198, distance: 130.6
click at [752, 198] on div "Category All Hair Skin Makeup Personal Care Appliances Beard Waxing Disposable …" at bounding box center [671, 195] width 794 height 52
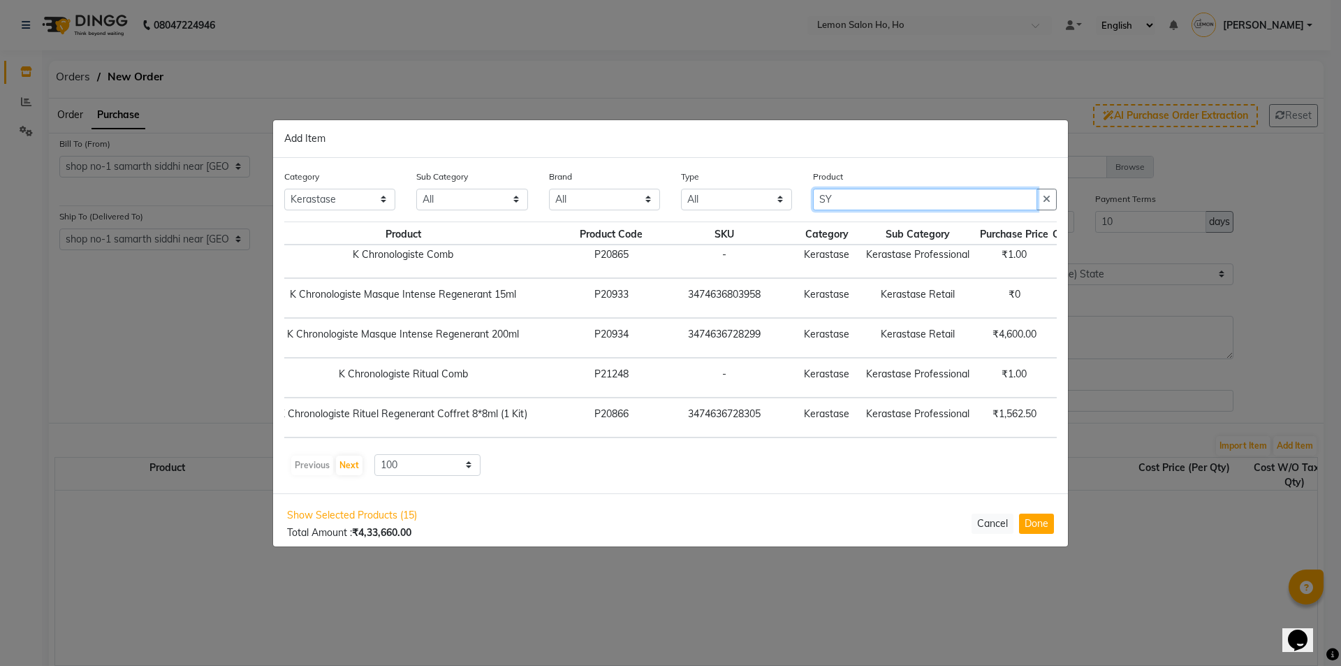
scroll to position [167, 46]
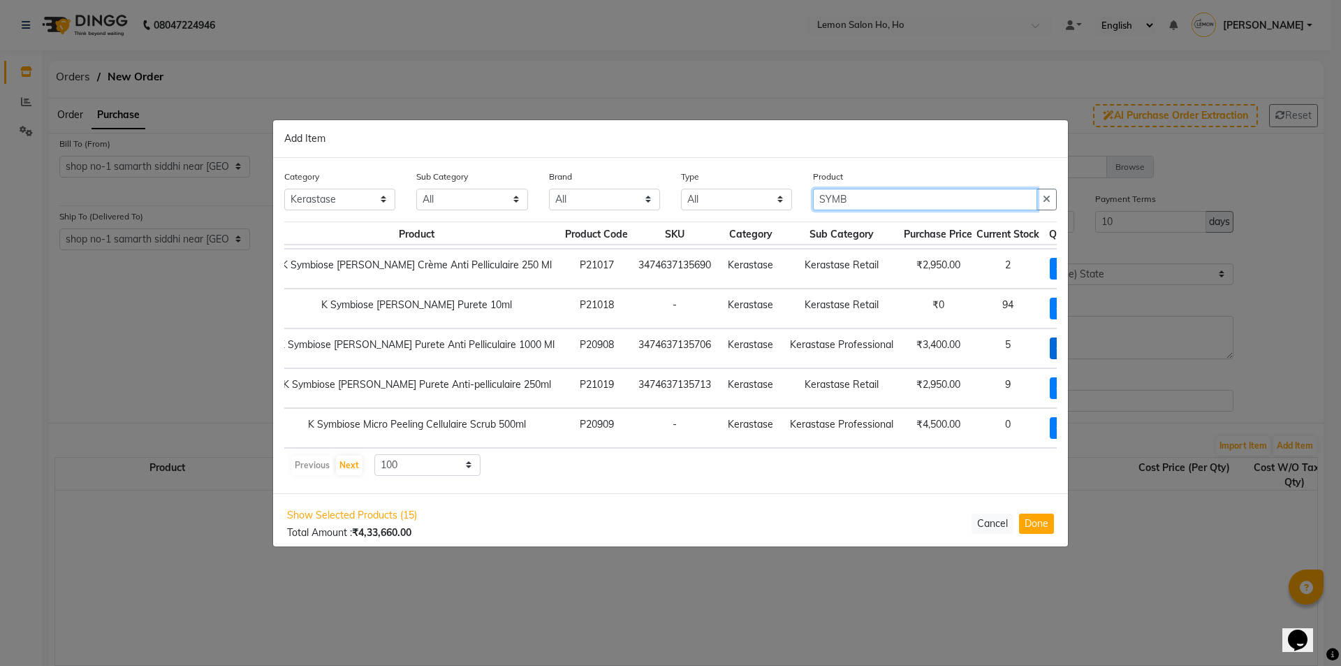
type input "SYMB"
click at [1050, 337] on span "+ Add" at bounding box center [1069, 348] width 39 height 22
checkbox input "true"
click at [1085, 342] on icon at bounding box center [1089, 347] width 9 height 10
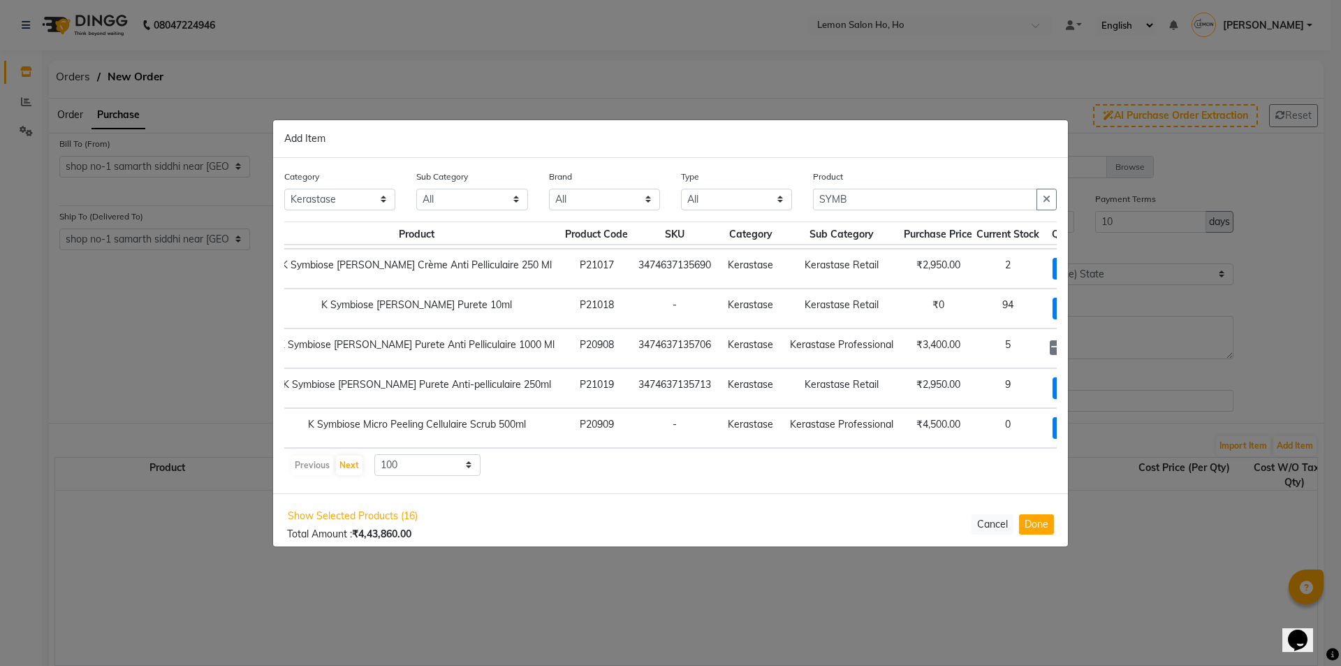
click at [1085, 342] on icon at bounding box center [1089, 347] width 9 height 10
type input "6"
click at [1053, 261] on span "+ Add" at bounding box center [1072, 269] width 39 height 22
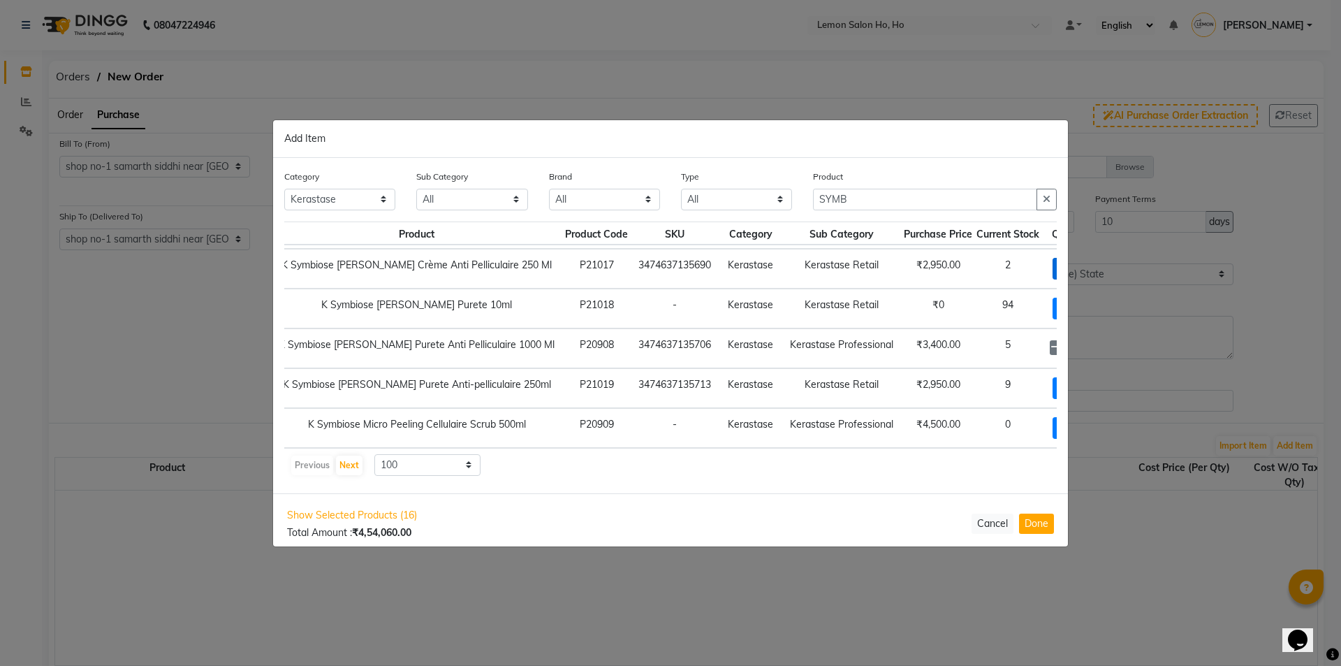
checkbox input "true"
click at [1063, 258] on input "1" at bounding box center [1072, 269] width 19 height 22
type input "10"
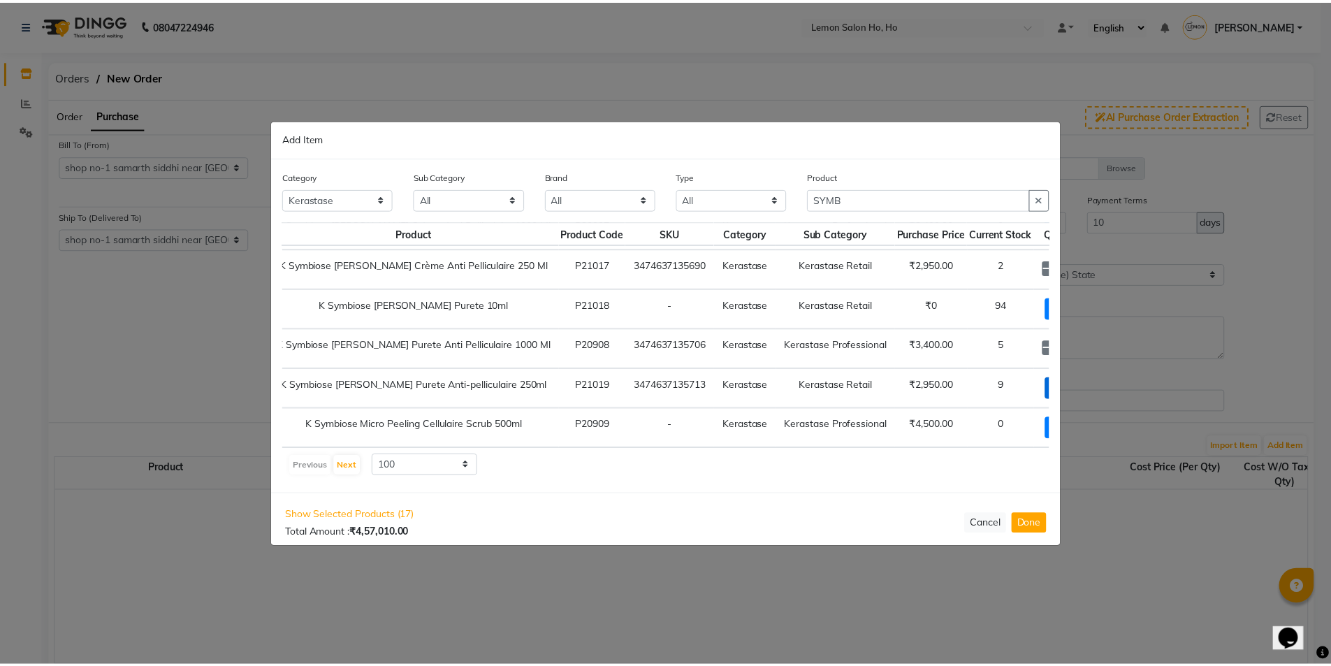
scroll to position [0, 0]
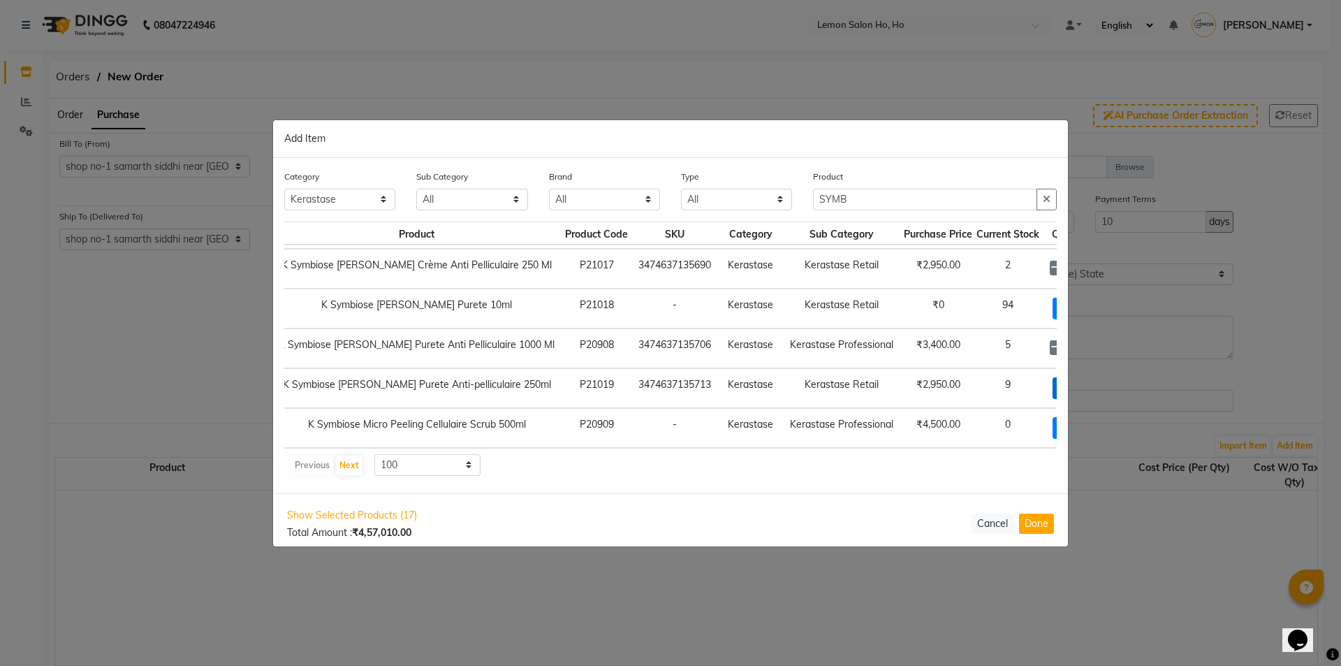
click at [1053, 377] on span "+ Add" at bounding box center [1072, 388] width 39 height 22
checkbox input "true"
click at [1063, 377] on input "1" at bounding box center [1072, 388] width 19 height 22
click at [1085, 382] on icon at bounding box center [1089, 387] width 9 height 10
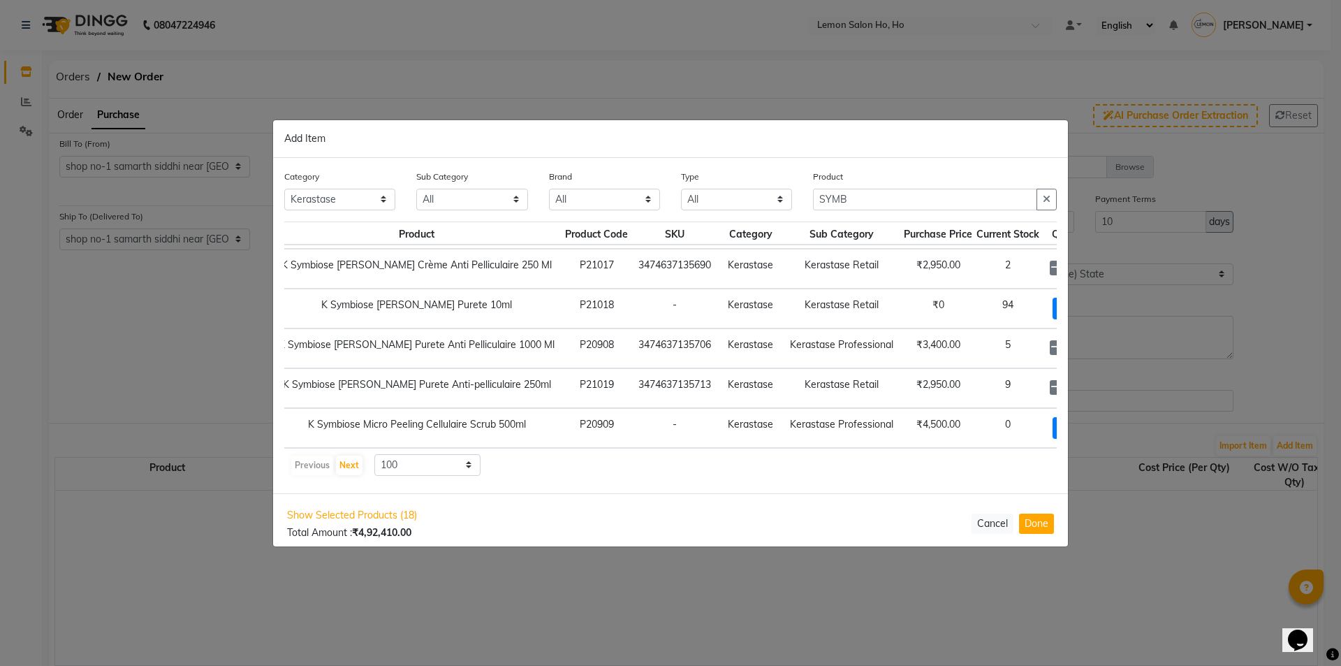
click at [1085, 382] on icon at bounding box center [1089, 387] width 9 height 10
click at [1051, 382] on icon at bounding box center [1055, 387] width 9 height 10
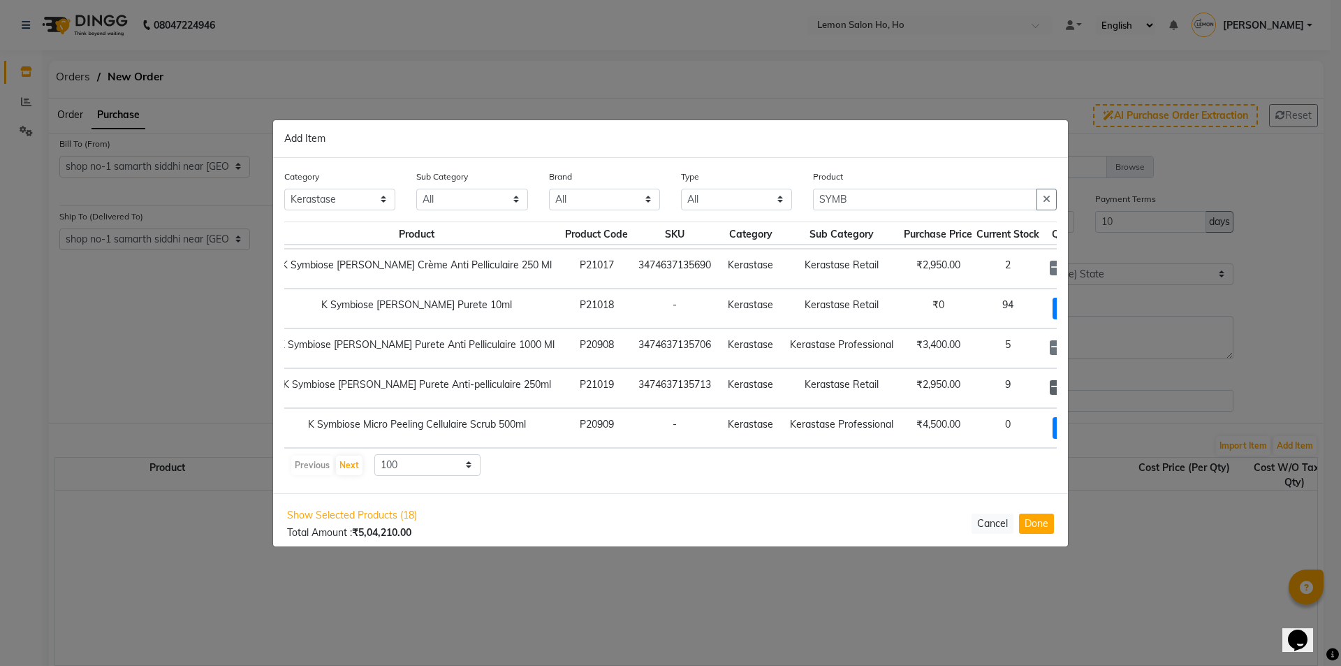
type input "6"
click at [1038, 525] on button "Done" at bounding box center [1036, 523] width 35 height 20
select select "2069"
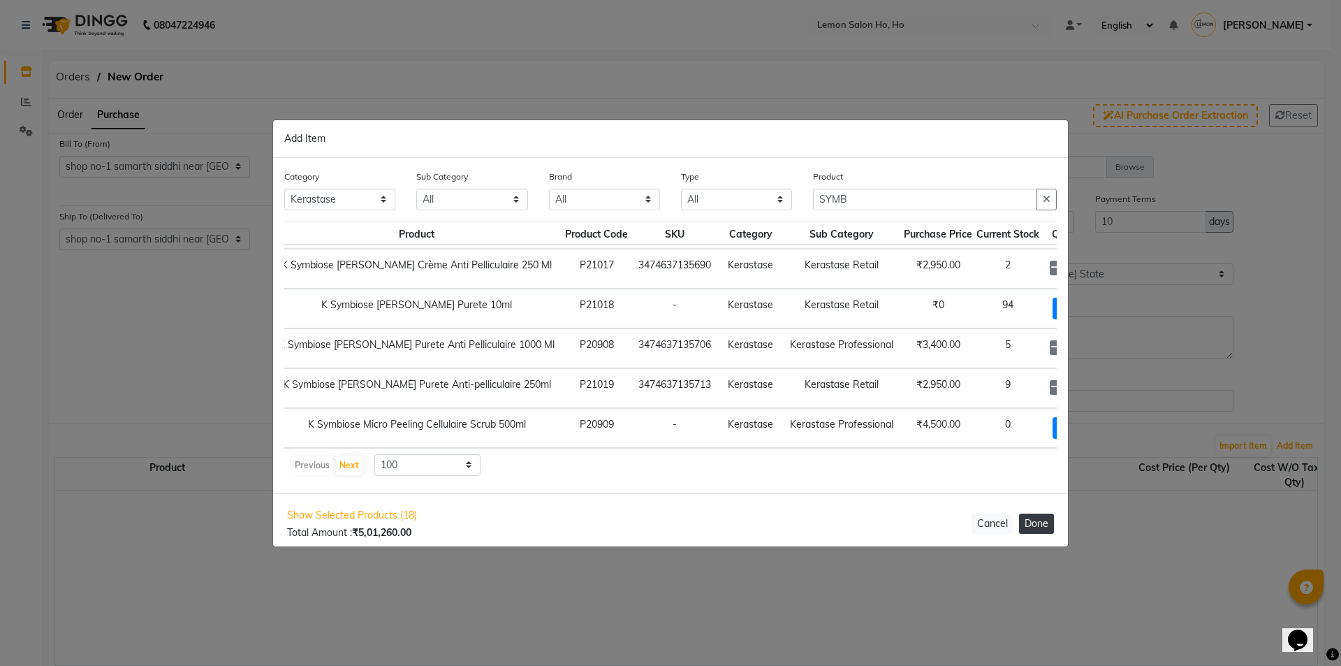
select select "2069"
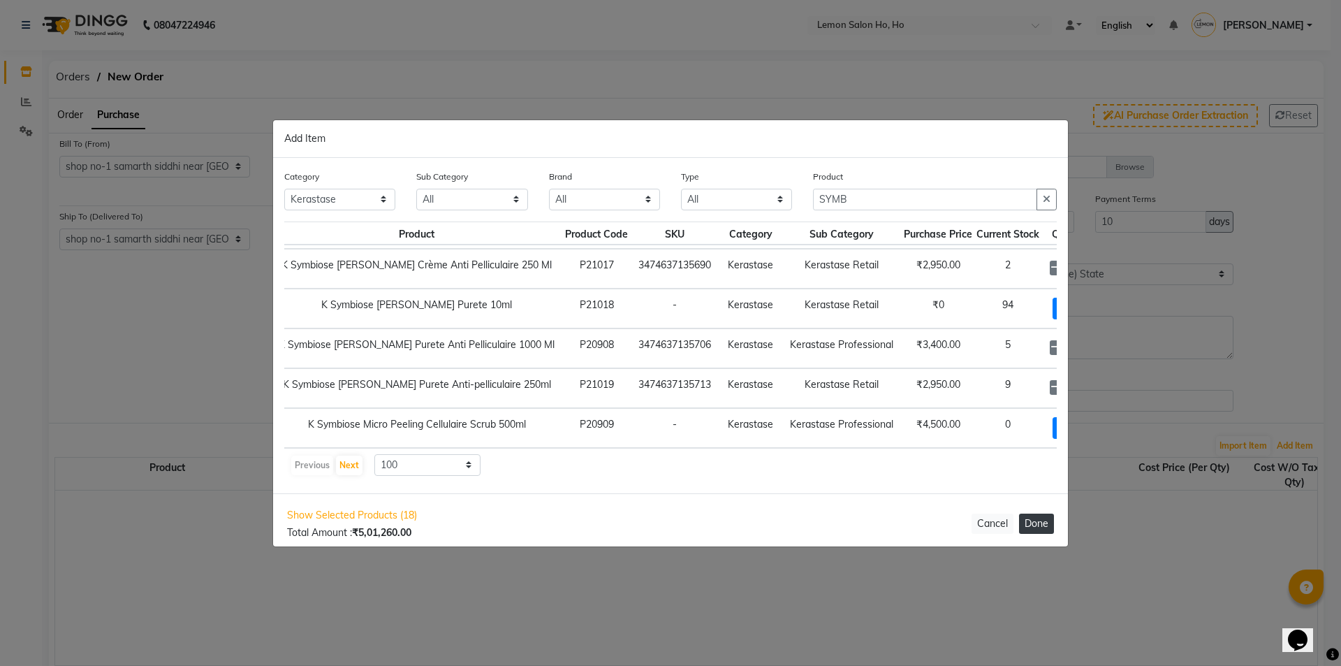
select select "2069"
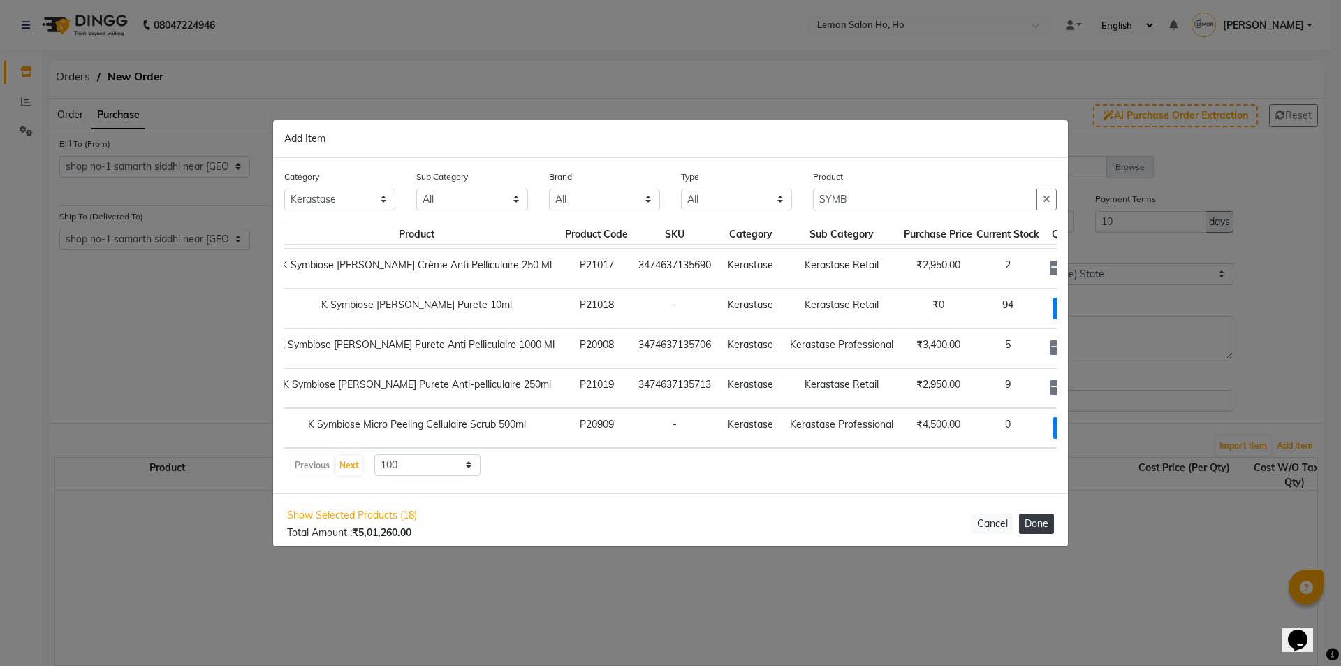
select select "2069"
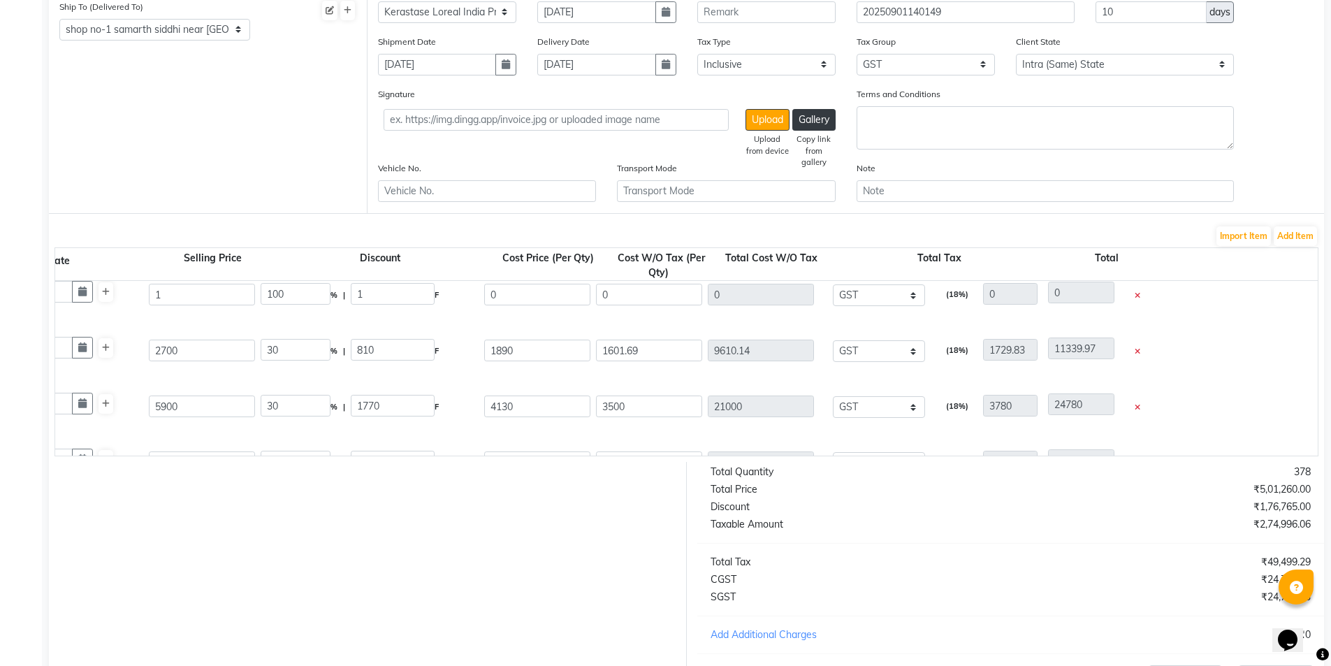
scroll to position [0, 637]
click at [1135, 295] on icon at bounding box center [1137, 296] width 6 height 8
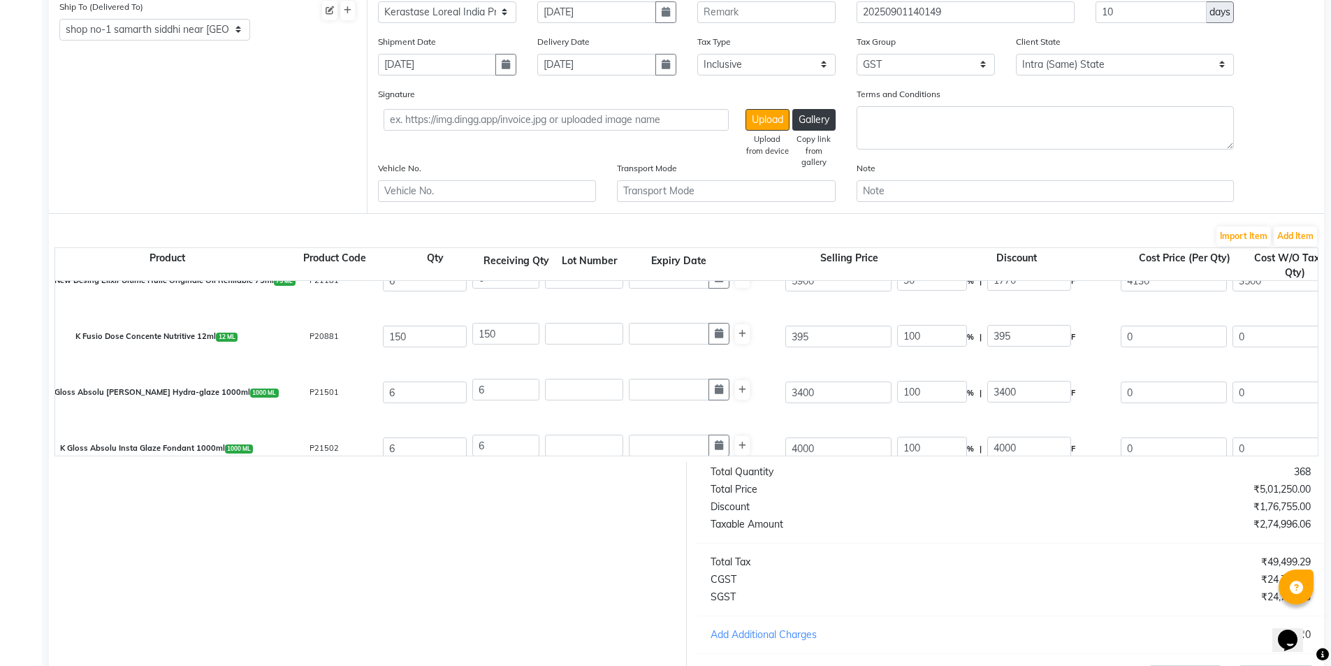
scroll to position [489, 0]
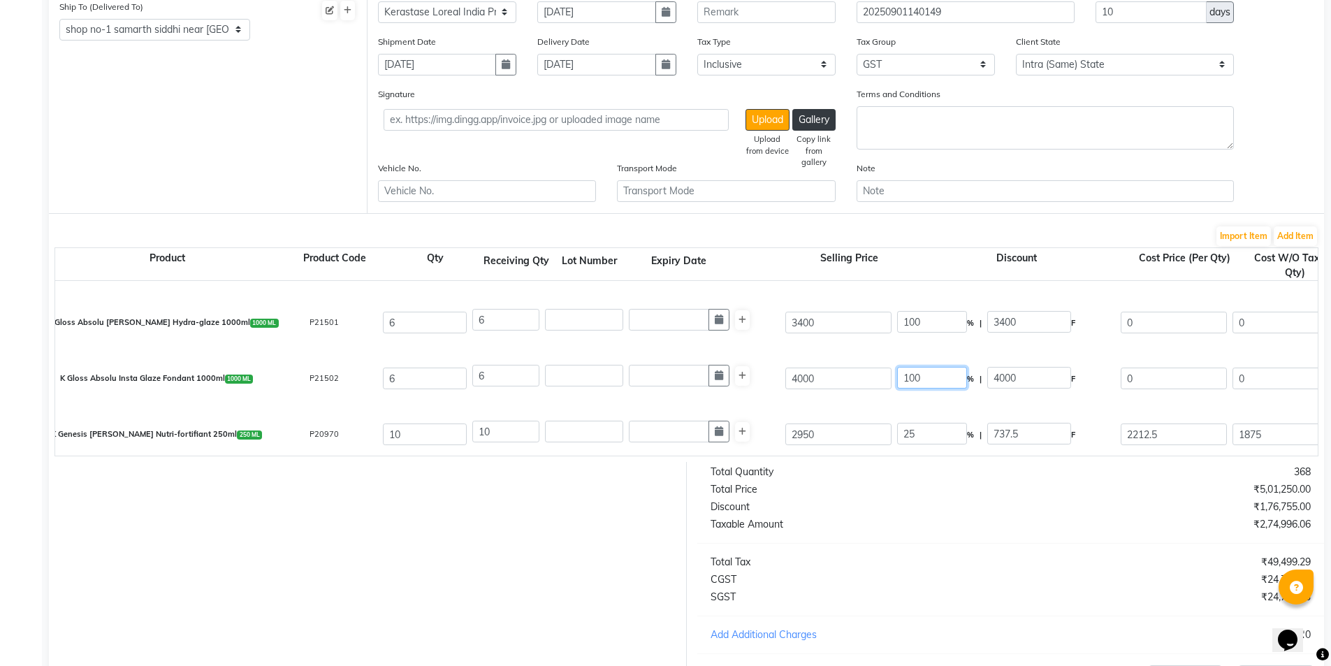
click at [912, 374] on input "100" at bounding box center [932, 378] width 70 height 22
type input "0"
type input "4000"
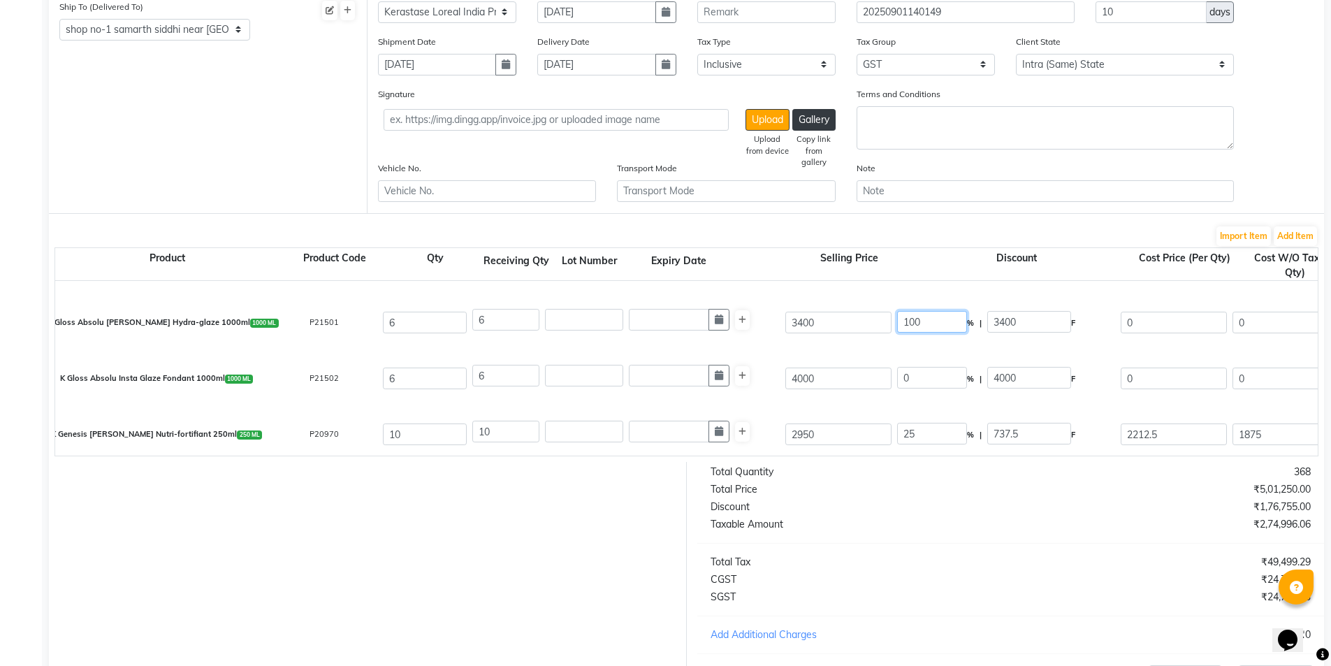
type input "3389.83"
type input "20338.98"
type input "3661.02"
type input "24000"
click at [913, 322] on input "100" at bounding box center [932, 322] width 70 height 22
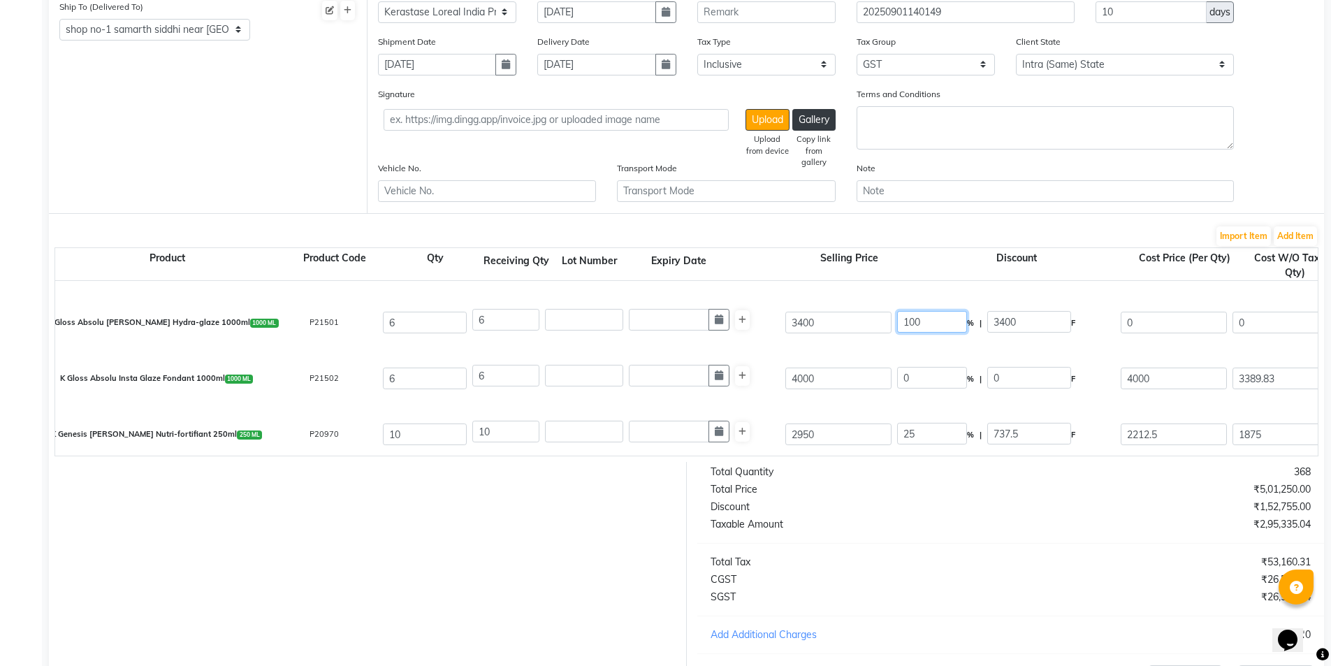
click at [913, 322] on input "100" at bounding box center [932, 322] width 70 height 22
type input "0"
click at [909, 432] on input "25" at bounding box center [932, 434] width 70 height 22
type input "0"
type input "3400"
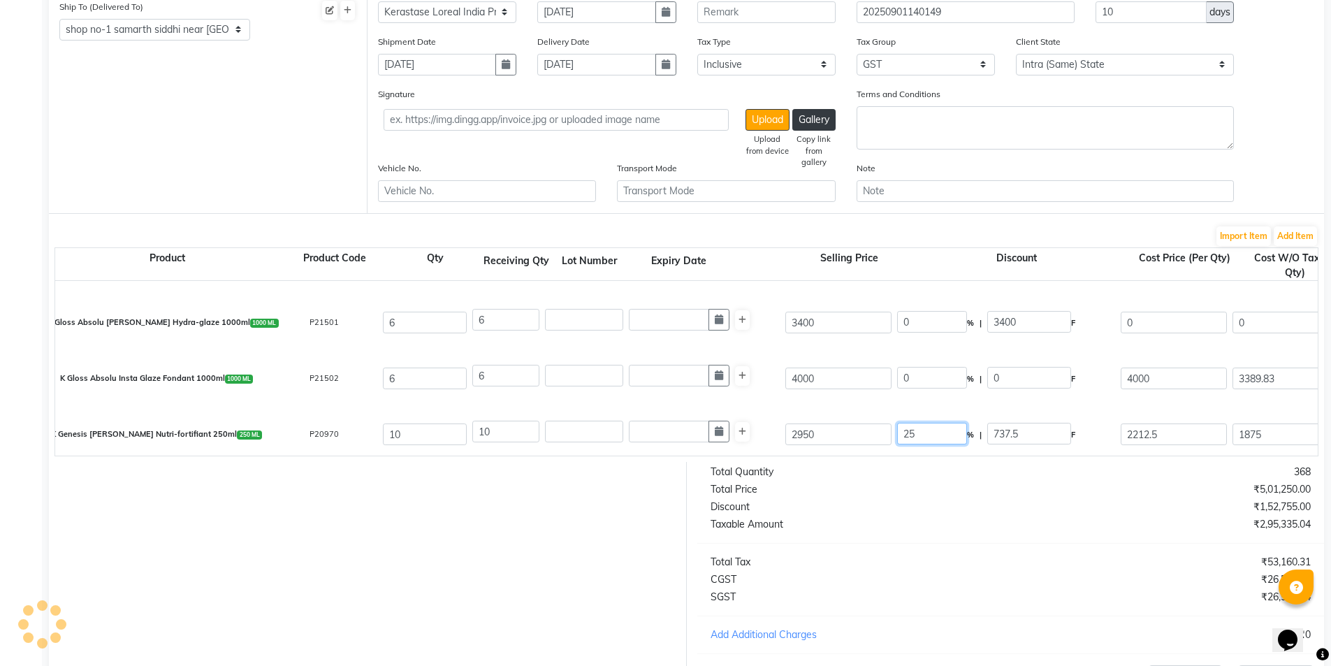
type input "2881.36"
type input "17288.16"
type input "3111.87"
type input "20400.03"
click at [909, 432] on input "25" at bounding box center [932, 434] width 70 height 22
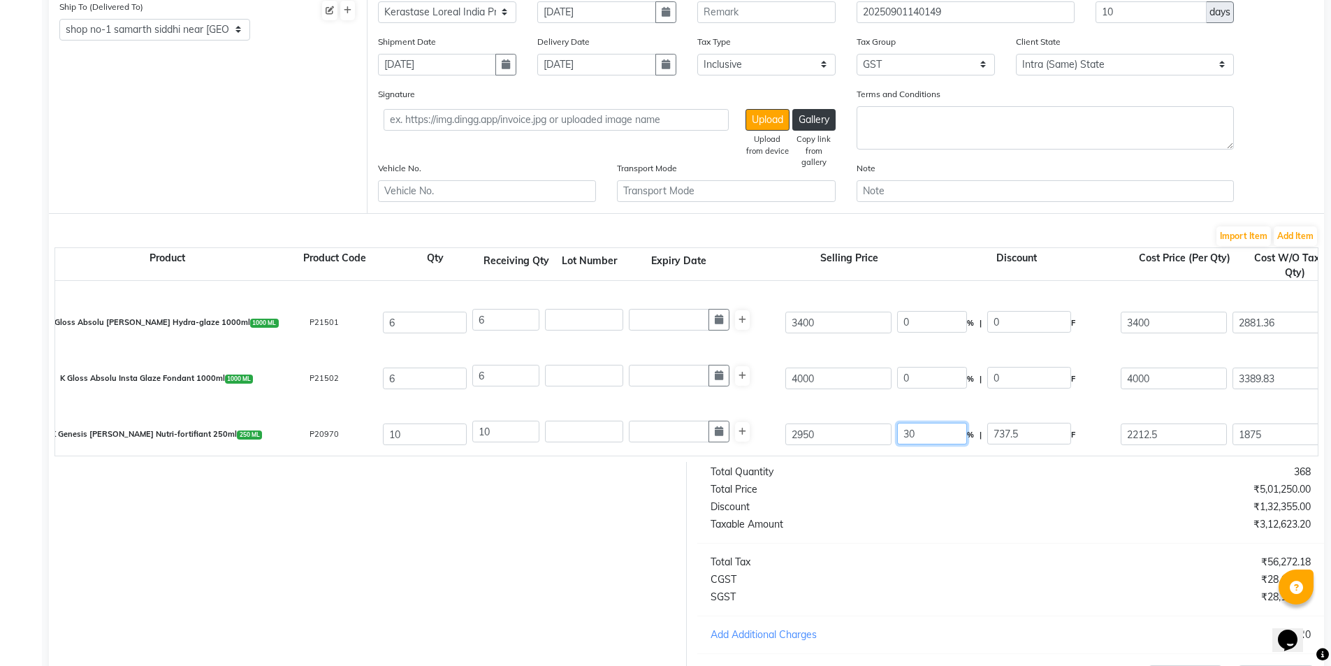
type input "30"
type input "885"
type input "2065"
type input "1750"
type input "17500"
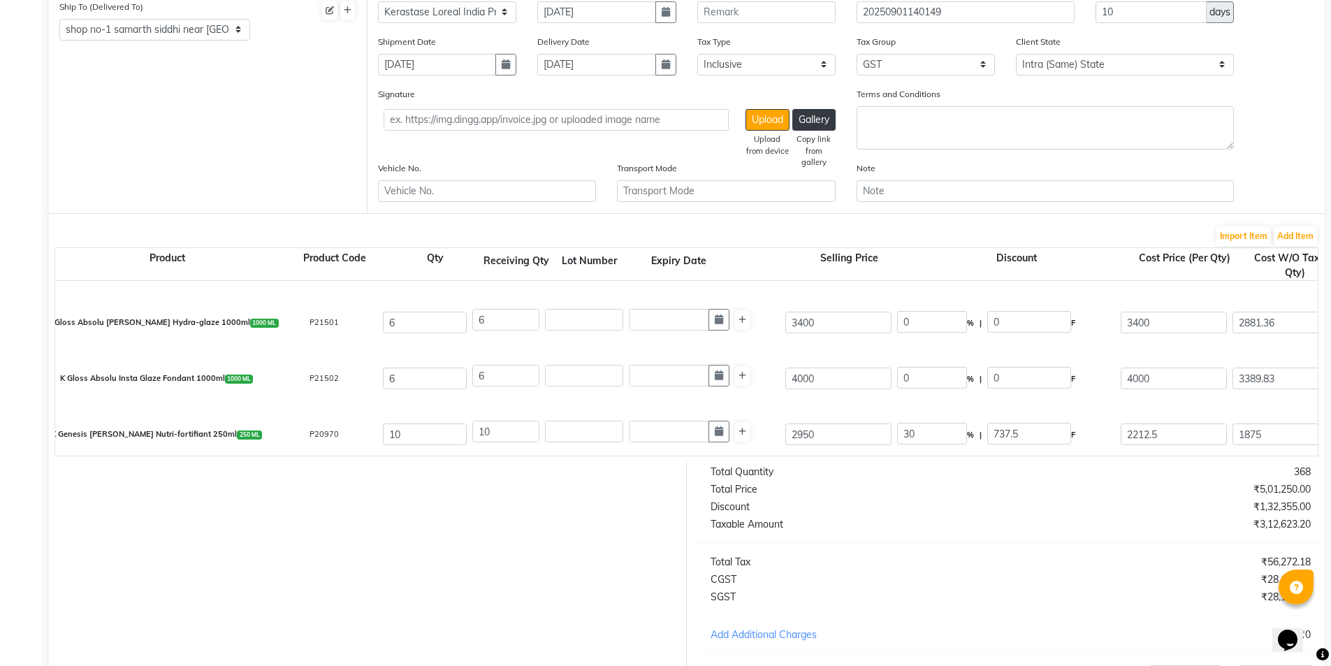
type input "3150"
type input "20650"
click at [872, 409] on div "K Genesis Bain Nutri-fortifiant 250ml 250 ML P20970 10 10 2950 30 % | 885 F 206…" at bounding box center [1317, 435] width 2545 height 56
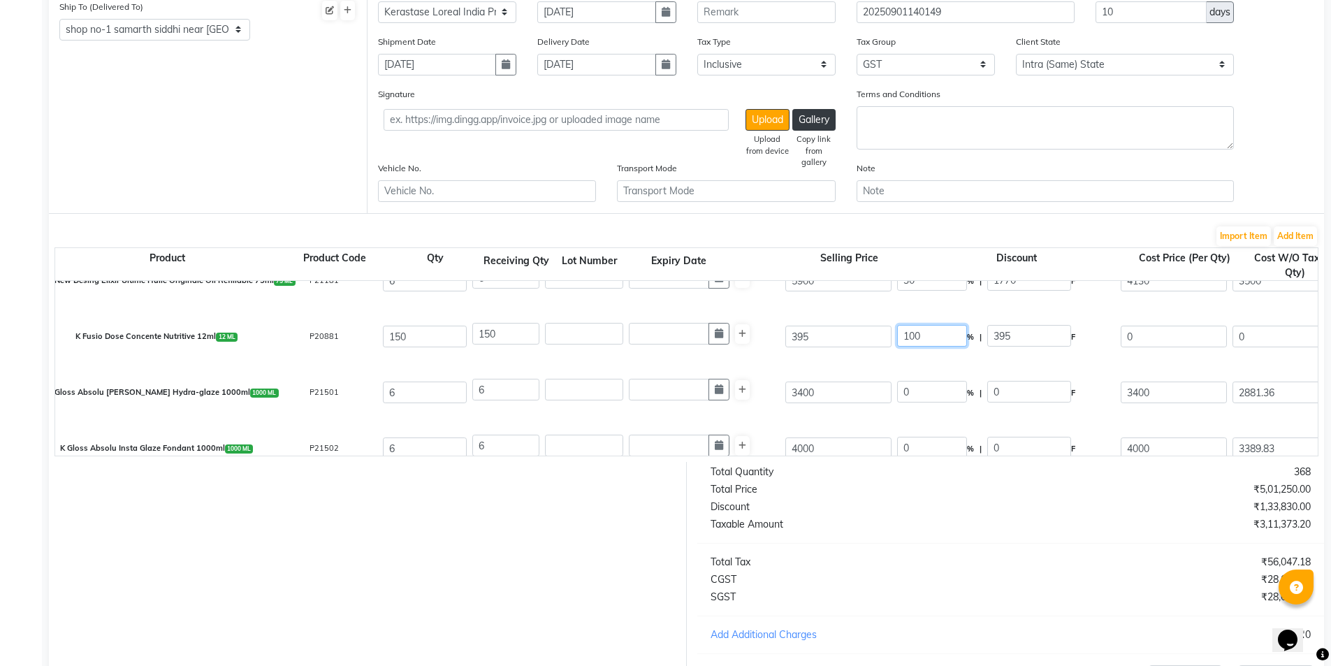
click at [915, 335] on input "100" at bounding box center [932, 336] width 70 height 22
type input "0"
type input "395"
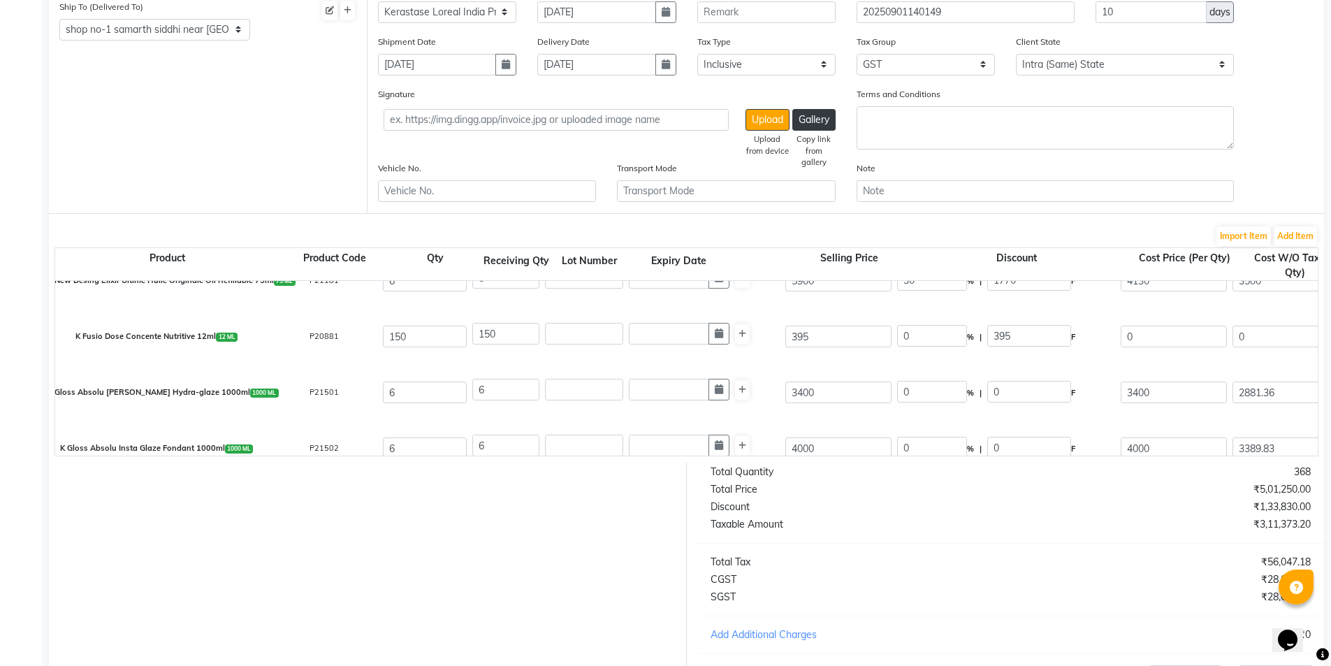
type input "334.75"
click at [879, 305] on div "K New Desing Elixir Ultime Huile Originale Oil Refillable 75ml 75 ML P21181 6 6…" at bounding box center [1317, 281] width 2545 height 56
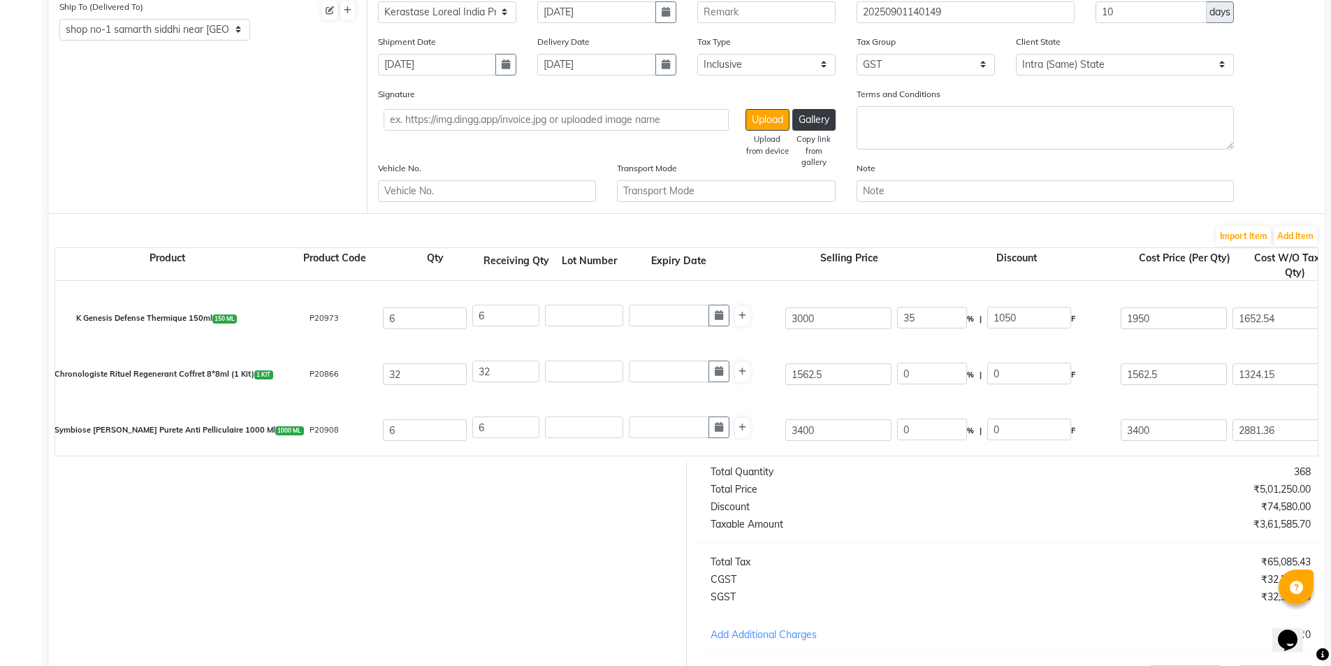
scroll to position [629, 0]
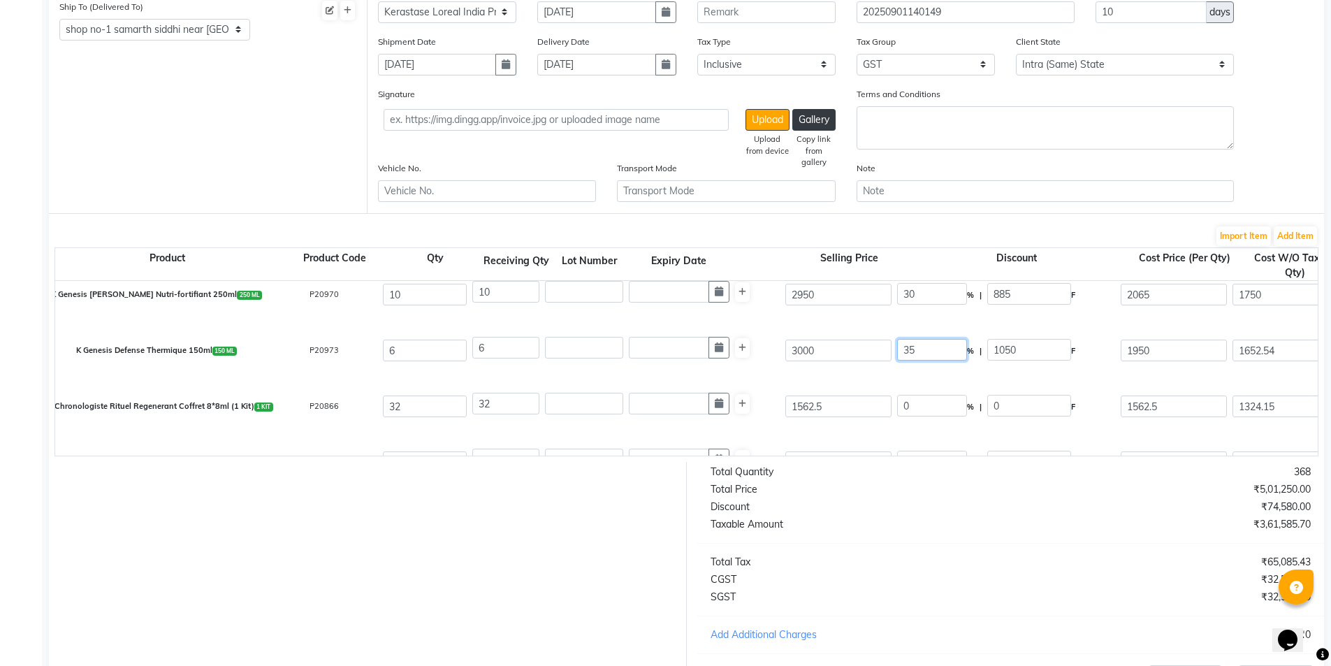
click at [907, 347] on input "35" at bounding box center [932, 350] width 70 height 22
click at [868, 379] on div "K Chronologiste Rituel Regenerant Coffret 8*8ml (1 Kit) 1 KIT P20866 32 32 1562…" at bounding box center [1317, 407] width 2545 height 56
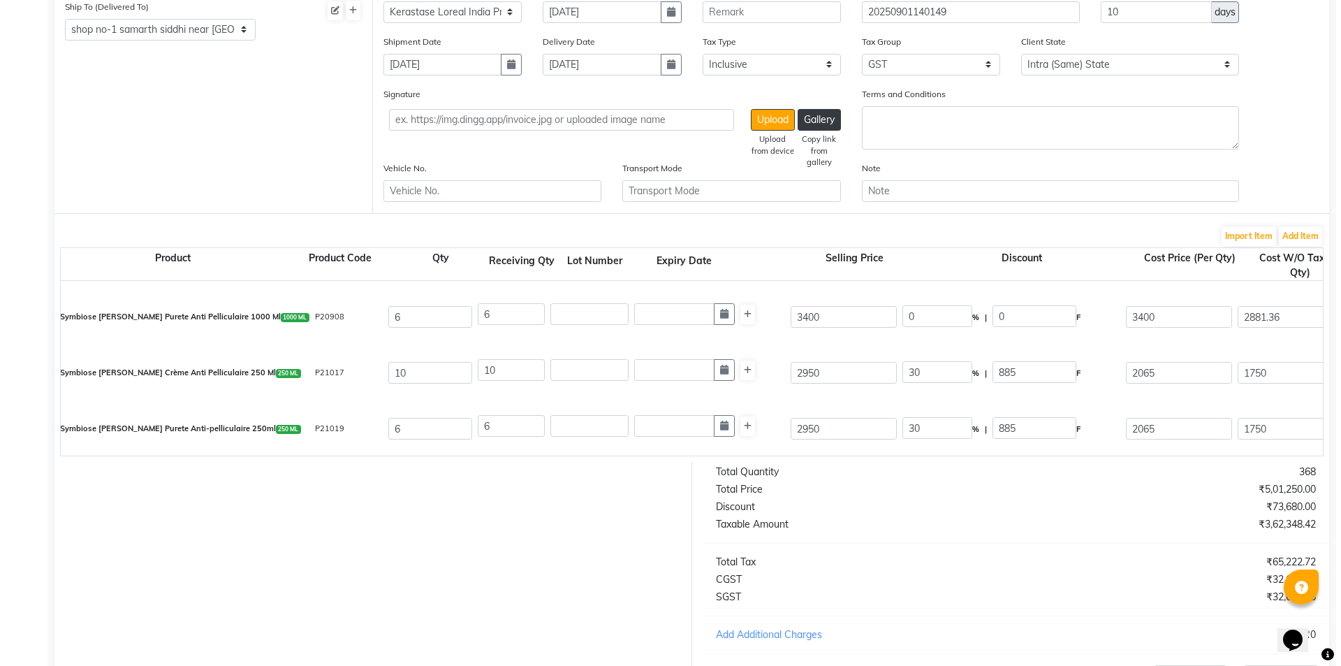
scroll to position [775, 0]
click at [1300, 232] on button "Add Item" at bounding box center [1294, 236] width 43 height 20
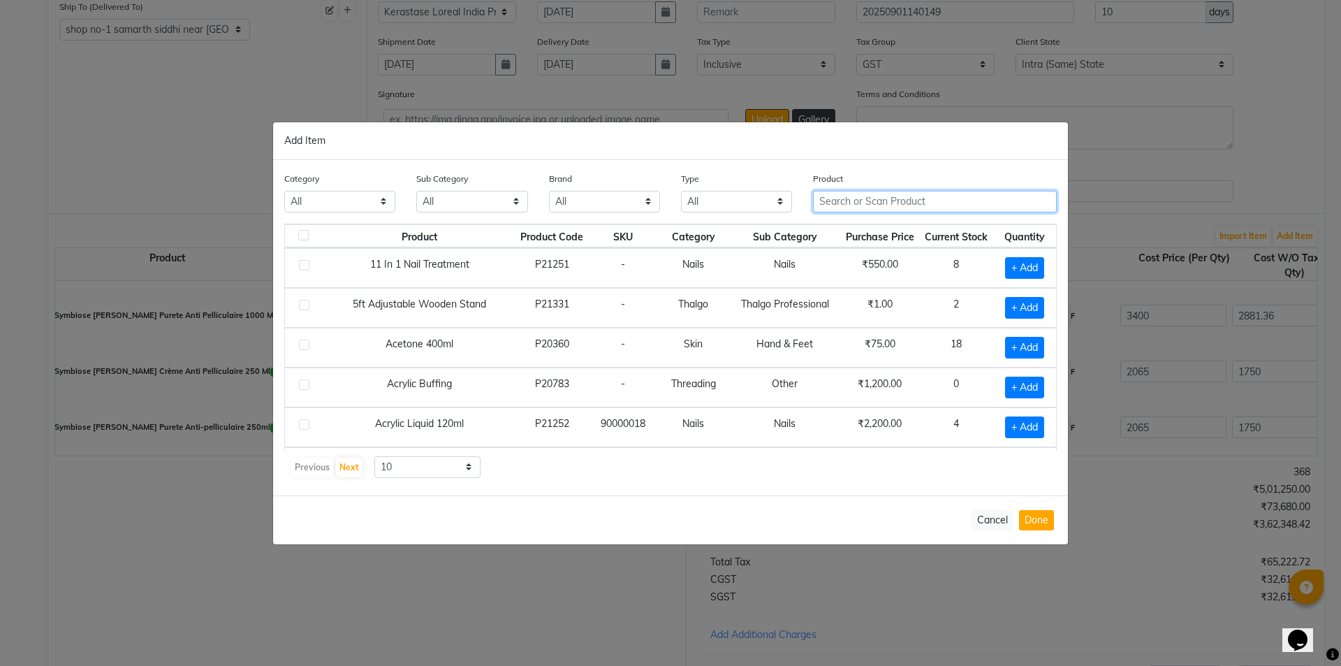
click at [877, 202] on input "text" at bounding box center [935, 202] width 244 height 22
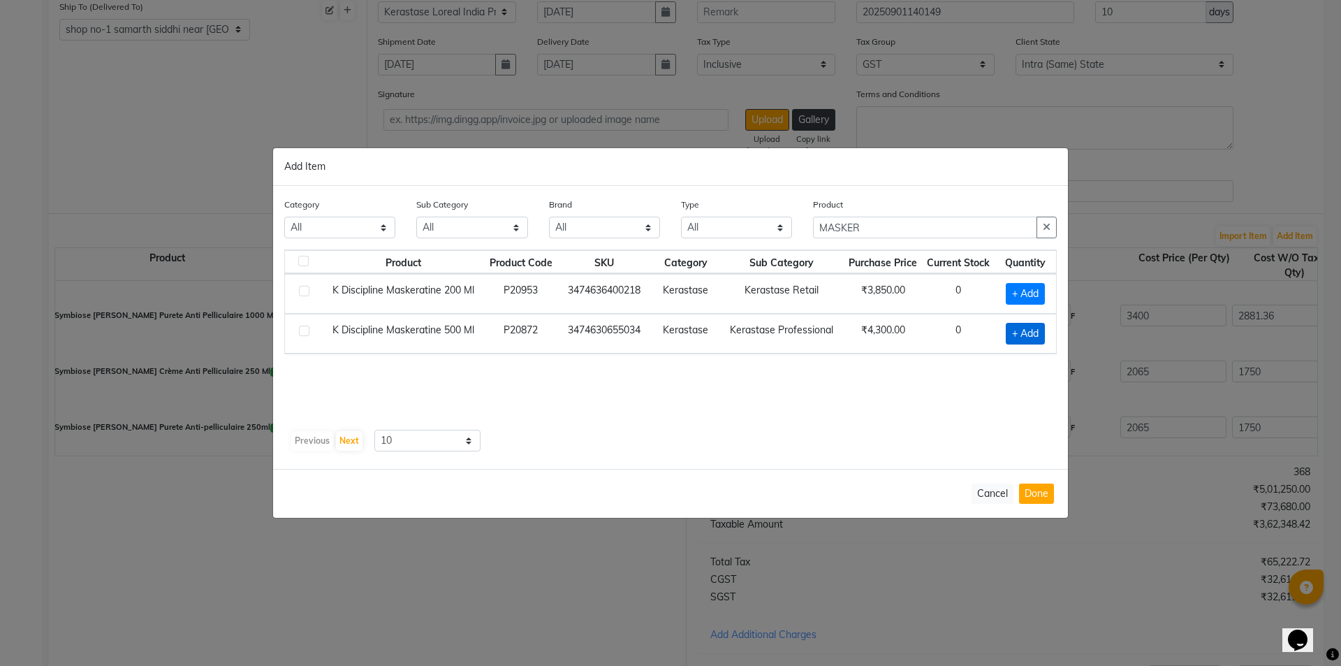
click at [1028, 333] on span "+ Add" at bounding box center [1025, 334] width 39 height 22
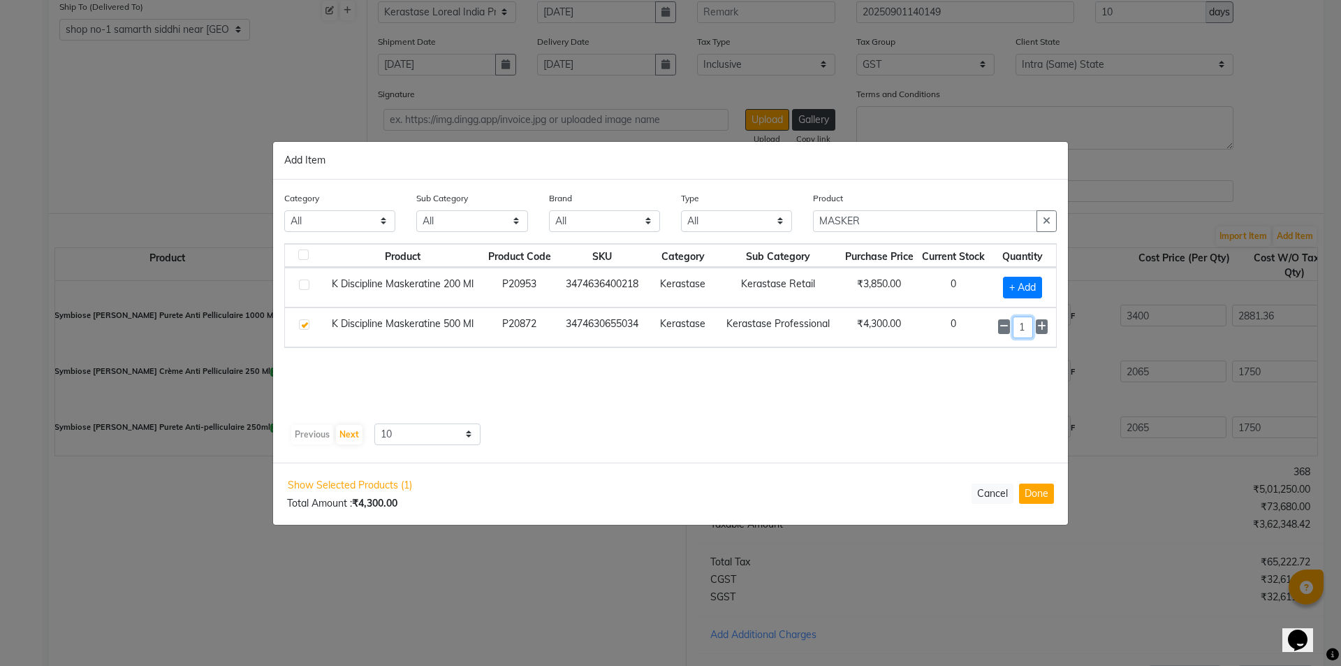
click at [1027, 332] on input "1" at bounding box center [1023, 327] width 21 height 22
click at [1041, 479] on div "Show Selected Products (1) Total Amount : ₹43,000.00 Cancel Done" at bounding box center [670, 493] width 795 height 61
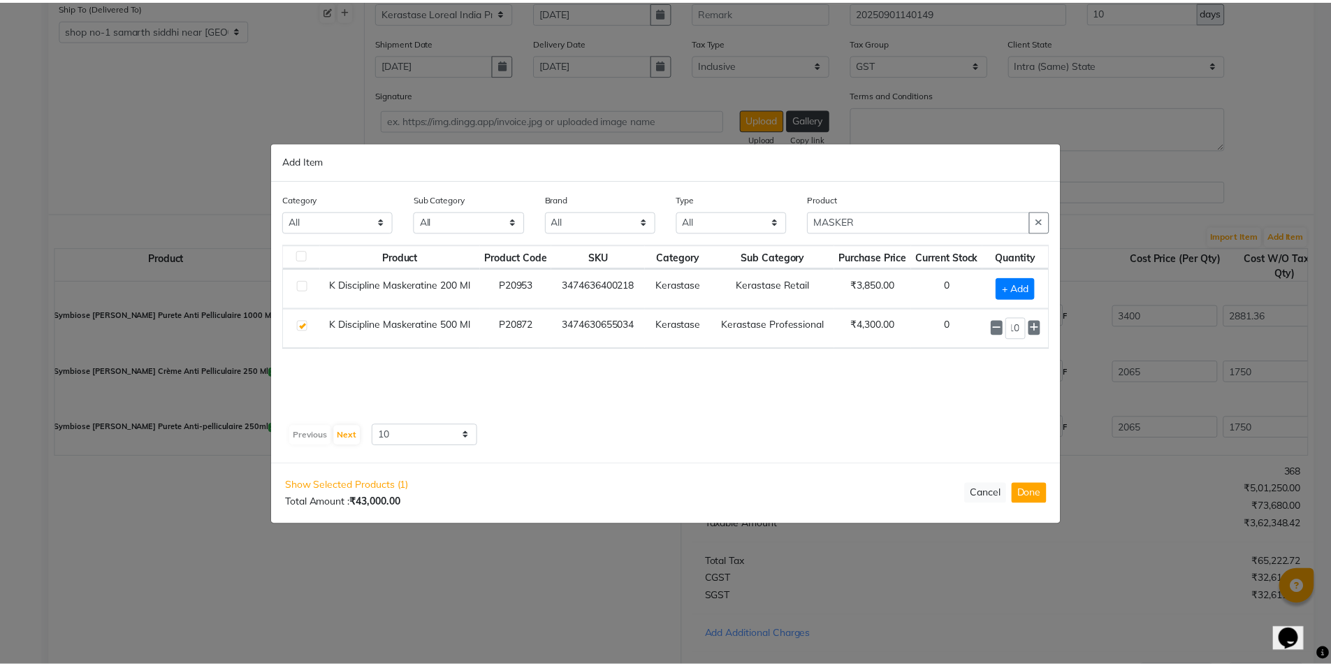
scroll to position [0, 0]
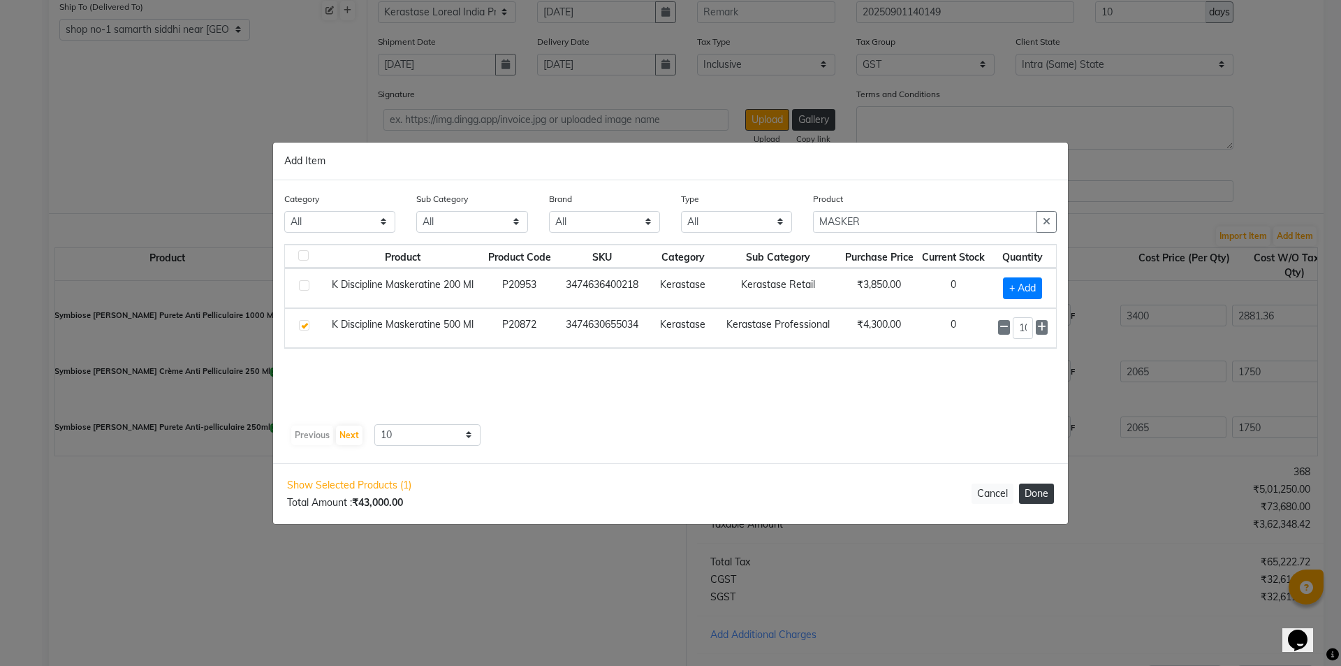
click at [1042, 490] on button "Done" at bounding box center [1036, 493] width 35 height 20
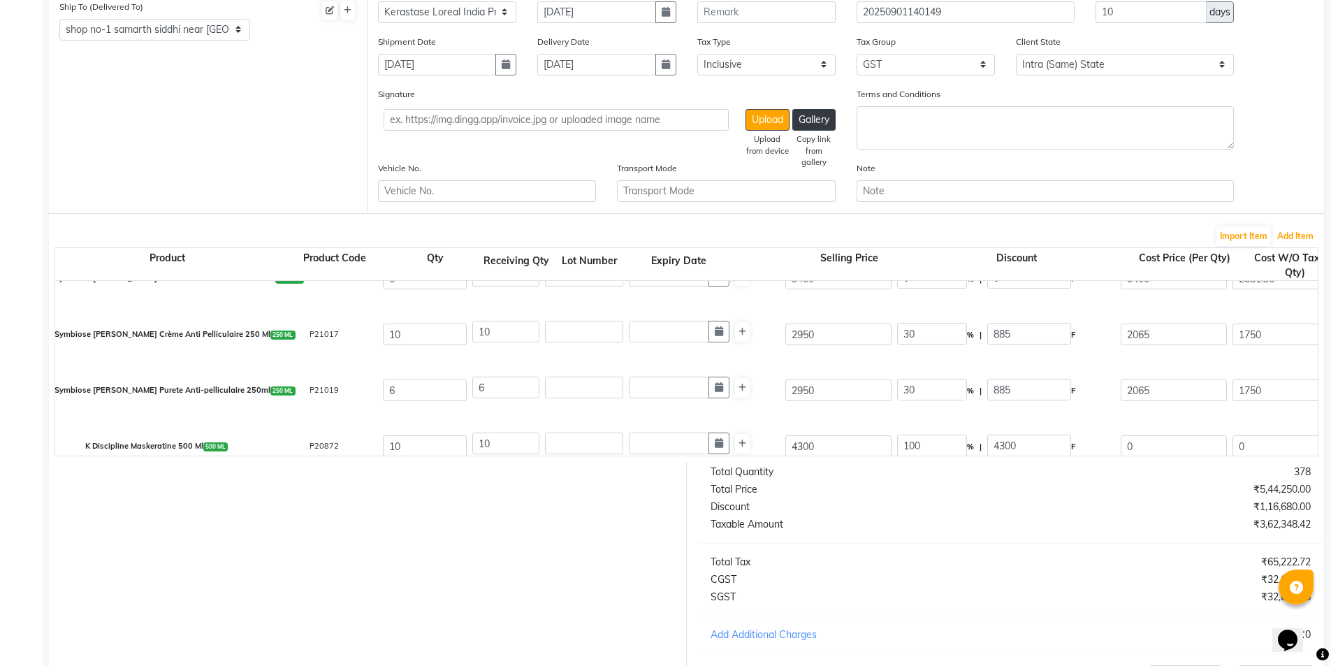
scroll to position [831, 0]
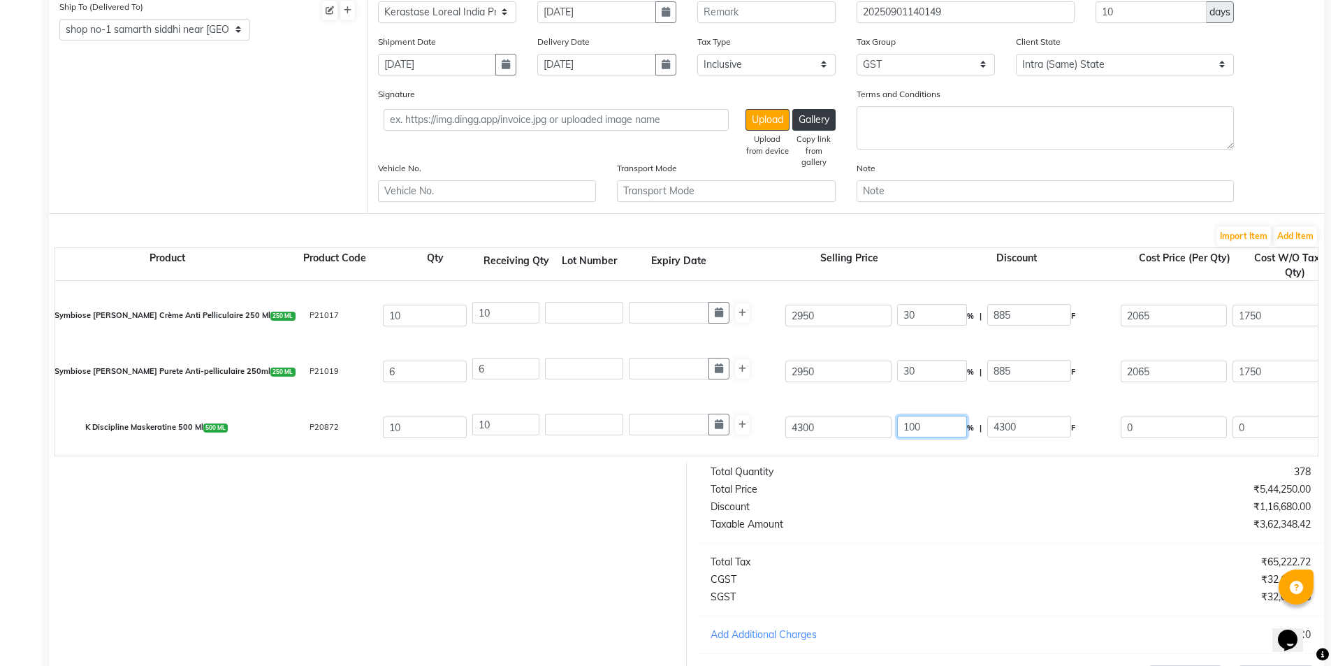
click at [912, 425] on input "100" at bounding box center [932, 427] width 70 height 22
click at [766, 409] on div "K Discipline Maskeratine 500 Ml 500 ML P20872 10 10 4300 0 % | 0 F 4300 3644.07…" at bounding box center [1317, 428] width 2545 height 56
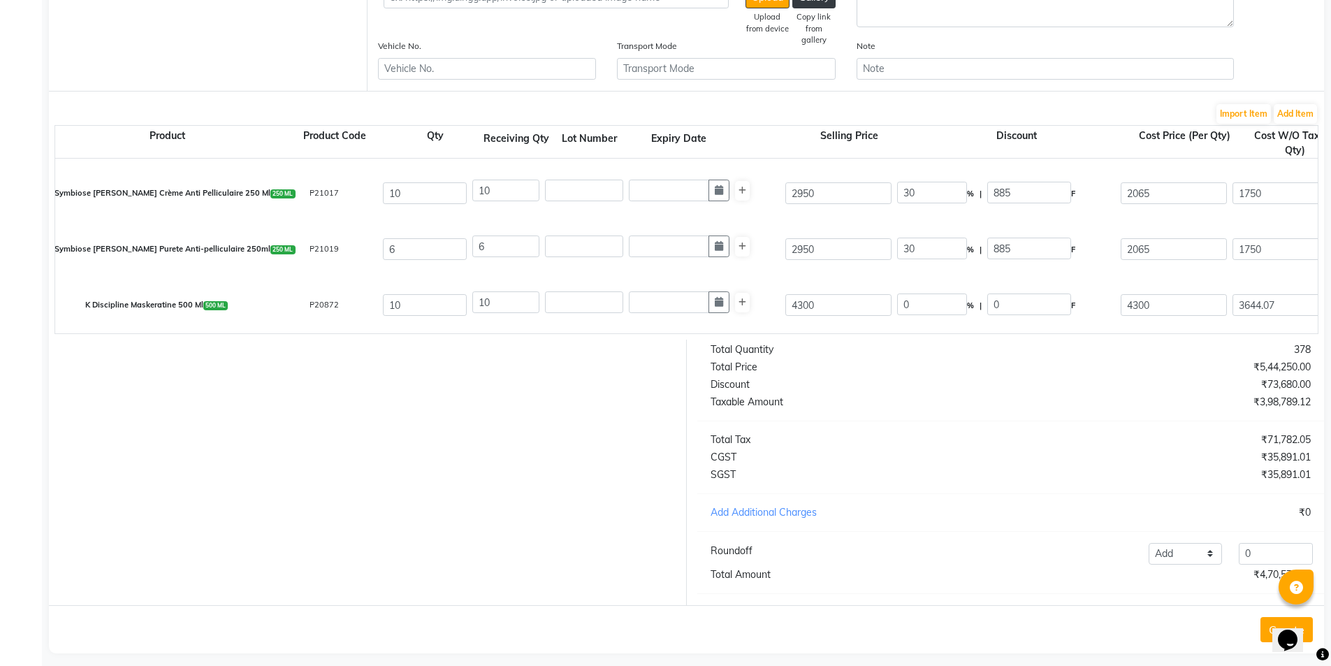
scroll to position [353, 0]
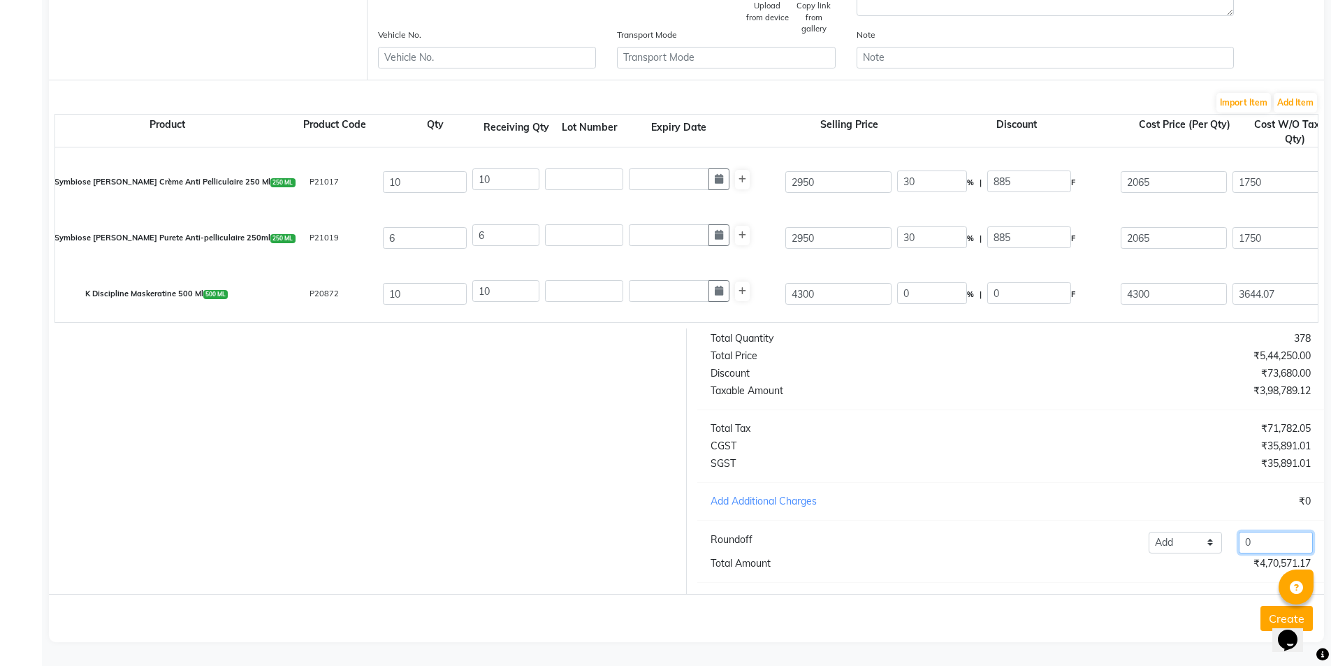
click at [1263, 543] on input "0" at bounding box center [1275, 543] width 74 height 22
click at [1176, 547] on select "Add Reduce" at bounding box center [1185, 543] width 74 height 22
click at [1148, 532] on select "Add Reduce" at bounding box center [1185, 543] width 74 height 22
click at [1257, 540] on input "0" at bounding box center [1275, 543] width 74 height 22
click at [1269, 613] on button "Create" at bounding box center [1286, 618] width 52 height 25
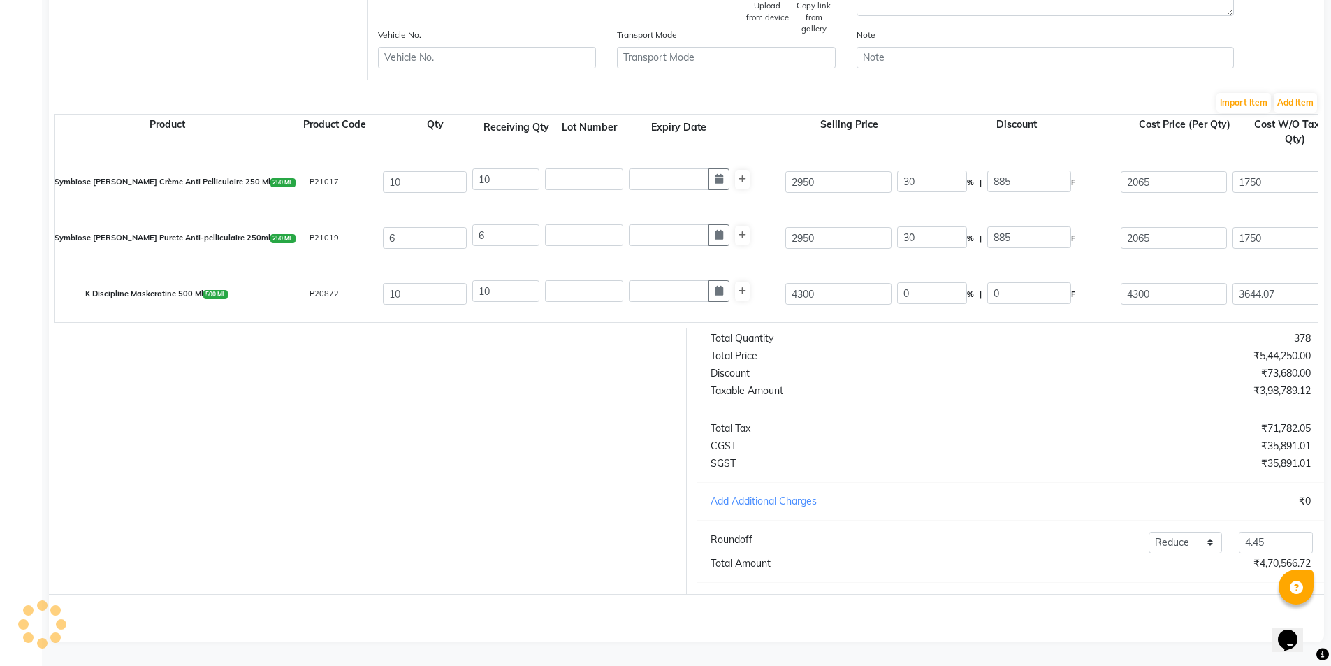
scroll to position [277, 0]
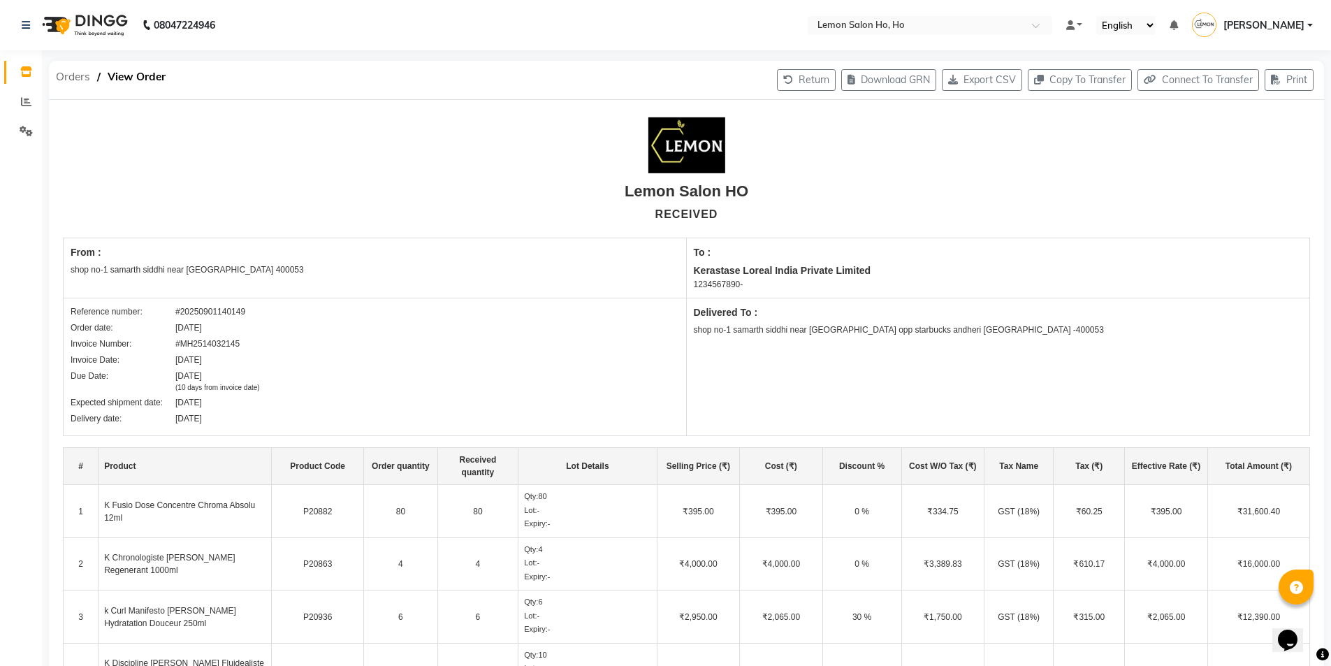
click at [63, 79] on span "Orders" at bounding box center [73, 76] width 48 height 25
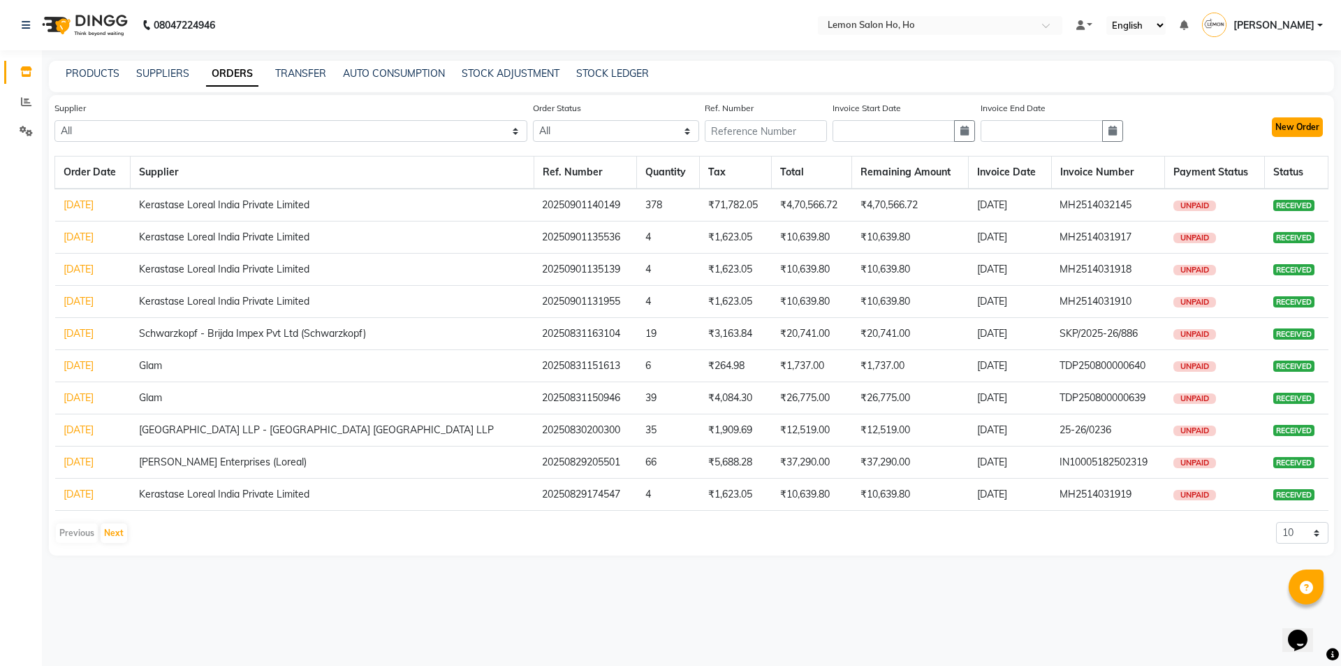
click at [1297, 129] on button "New Order" at bounding box center [1297, 127] width 51 height 20
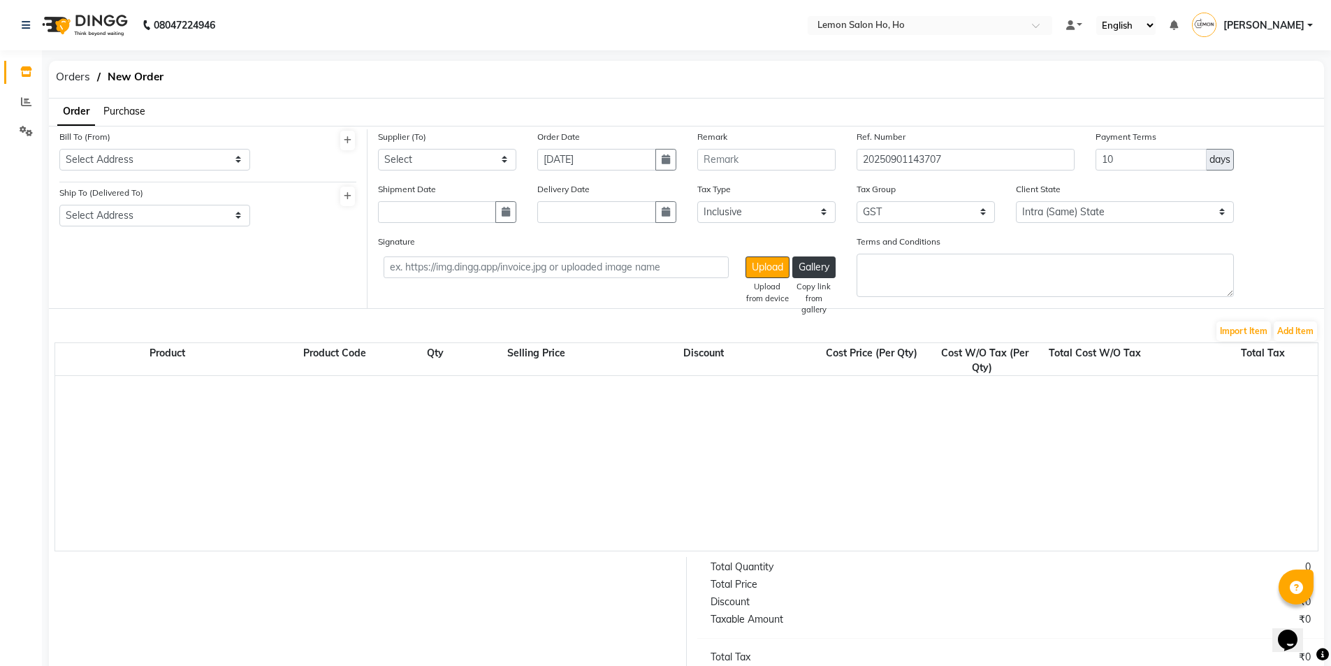
click at [122, 110] on span "Purchase" at bounding box center [124, 111] width 42 height 13
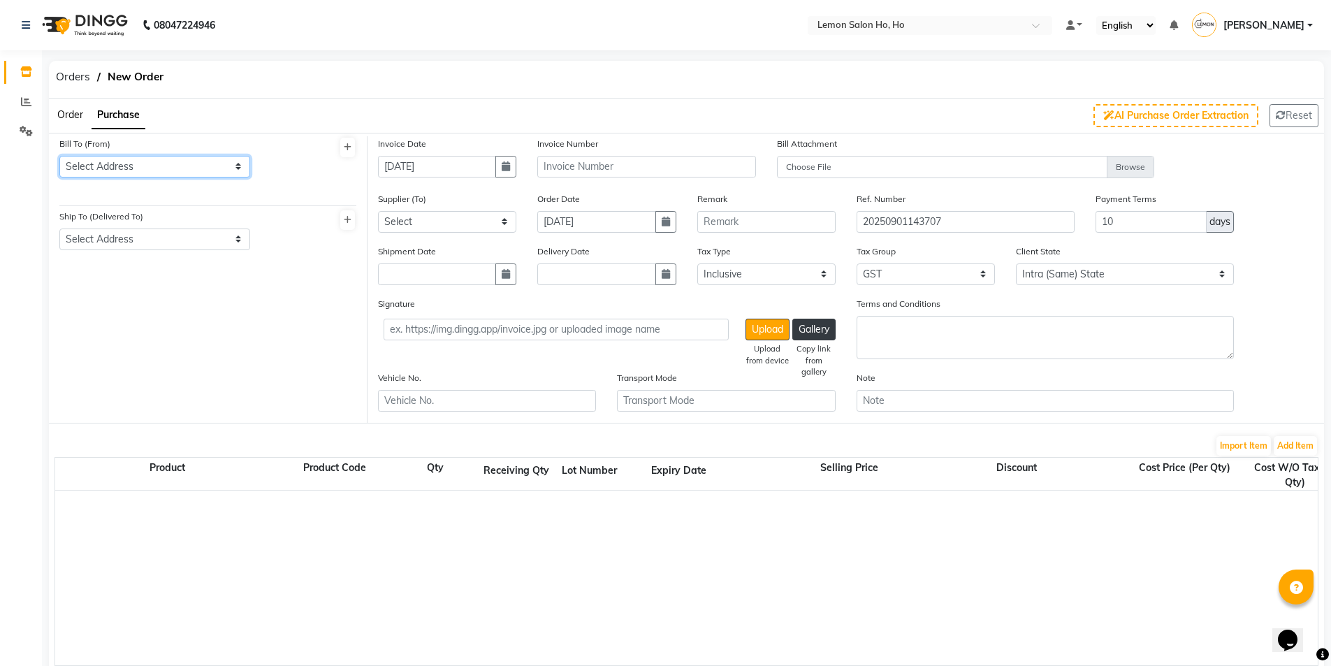
click at [145, 162] on select "Select Address shop no-1 samarth siddhi near andheri west mumbai 400053 HO GG Ho" at bounding box center [154, 167] width 191 height 22
click at [59, 156] on select "Select Address shop no-1 samarth siddhi near andheri west mumbai 400053 HO GG Ho" at bounding box center [154, 167] width 191 height 22
click at [154, 245] on select "Select Address shop no-1 samarth siddhi near joggers park opp starbucks andheri…" at bounding box center [154, 239] width 191 height 22
click at [59, 228] on select "Select Address shop no-1 samarth siddhi near joggers park opp starbucks andheri…" at bounding box center [154, 239] width 191 height 22
click at [512, 166] on button "button" at bounding box center [505, 167] width 21 height 22
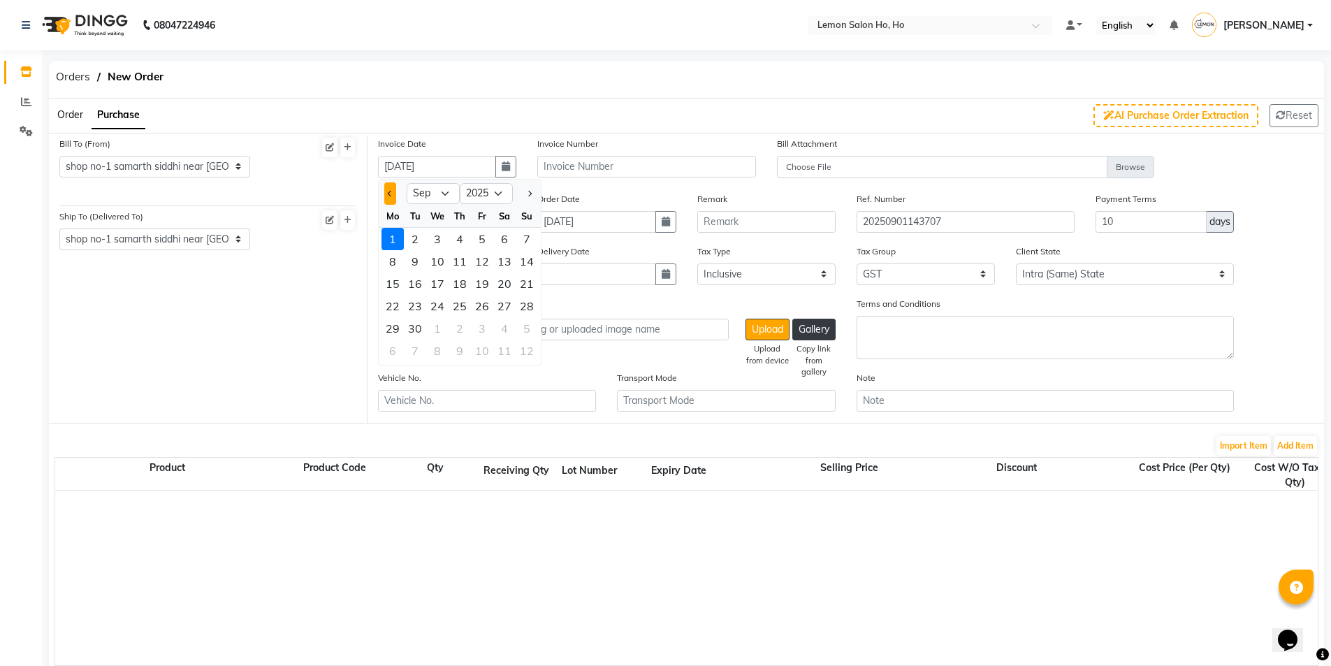
click at [390, 189] on button "Previous month" at bounding box center [390, 193] width 12 height 22
click at [525, 326] on div "31" at bounding box center [527, 328] width 22 height 22
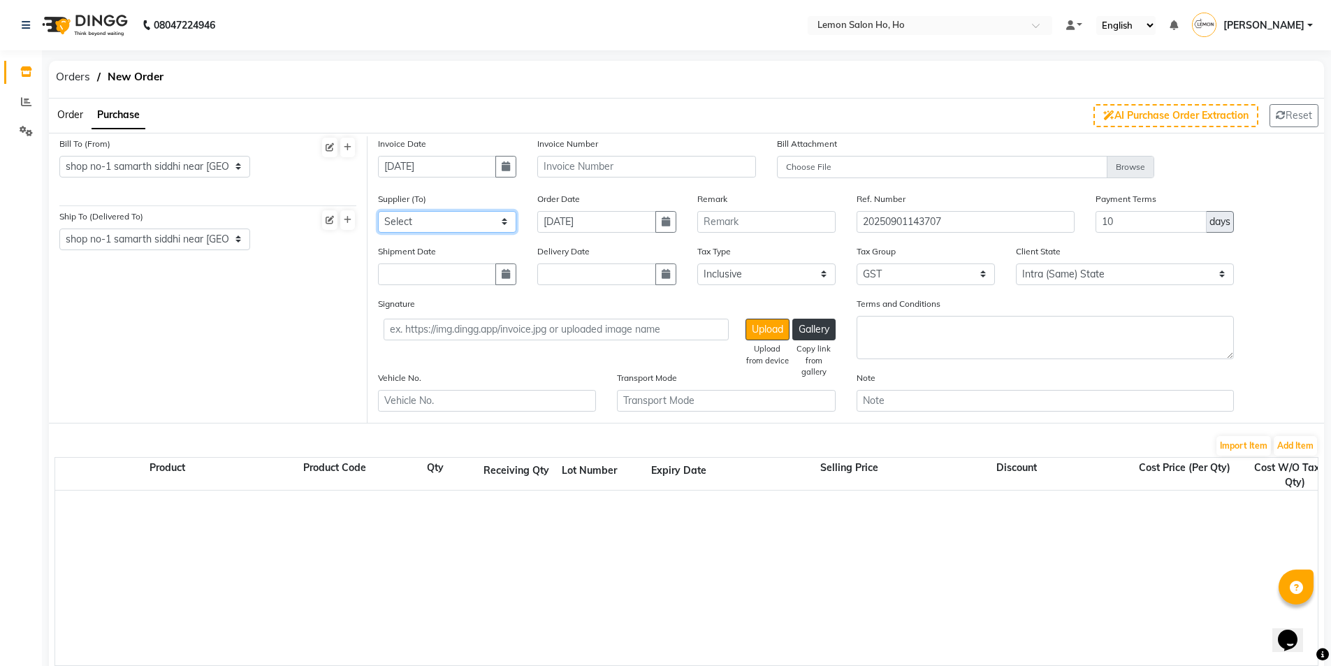
click at [474, 225] on select "Select Komal Enterprises (Loreal) Narayan Sales Agency Osp Healthcare Rica Wax …" at bounding box center [447, 222] width 138 height 22
click at [378, 211] on select "Select Komal Enterprises (Loreal) Narayan Sales Agency Osp Healthcare Rica Wax …" at bounding box center [447, 222] width 138 height 22
click at [499, 272] on button "button" at bounding box center [505, 274] width 21 height 22
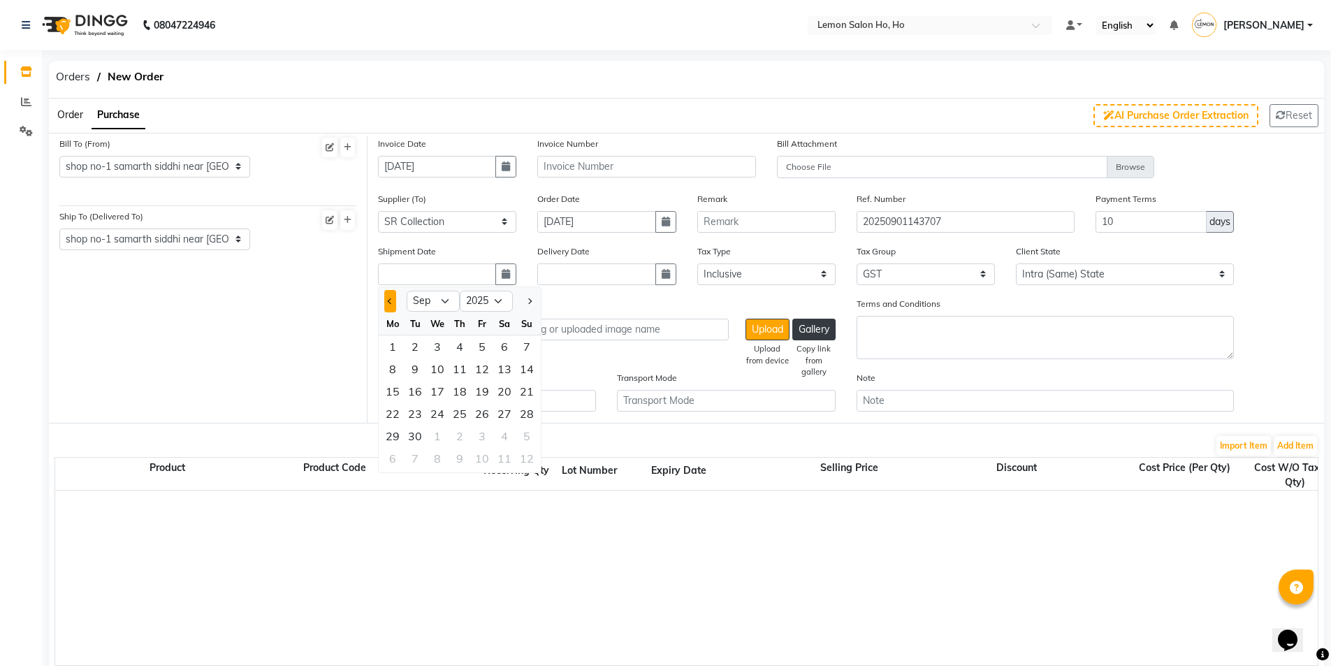
click at [390, 301] on span "Previous month" at bounding box center [391, 301] width 6 height 6
click at [527, 434] on div "31" at bounding box center [527, 436] width 22 height 22
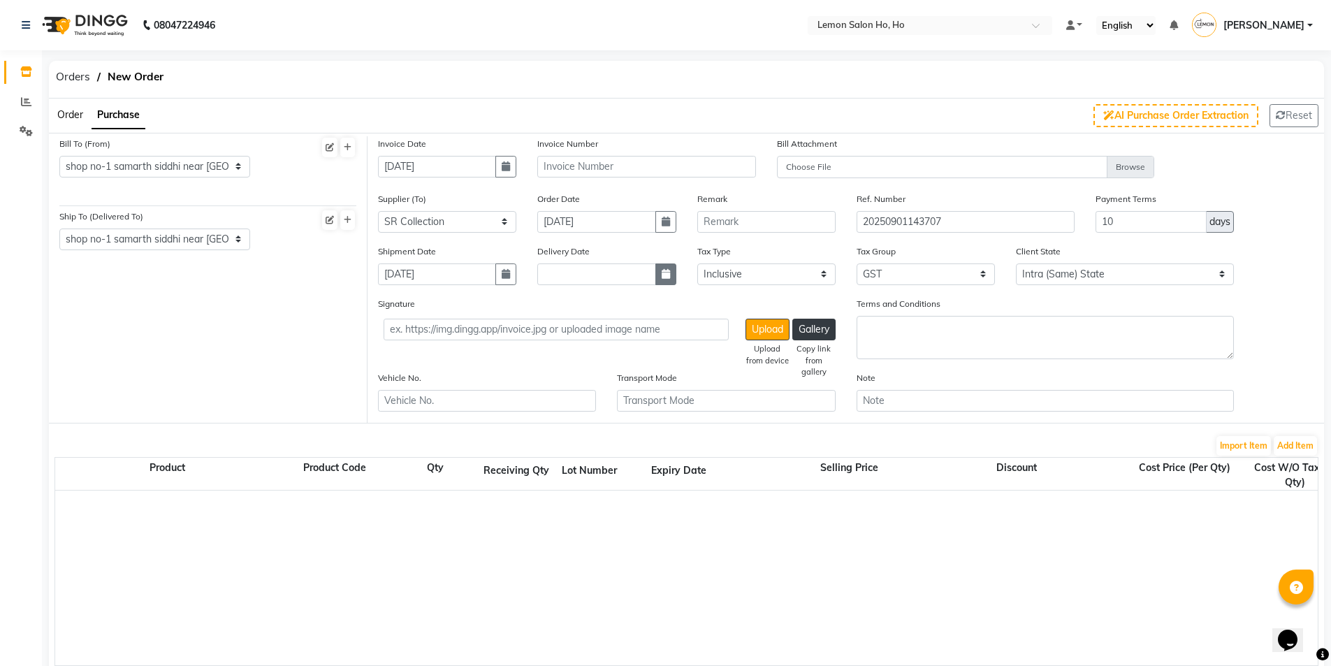
click at [668, 271] on icon "button" at bounding box center [665, 274] width 8 height 10
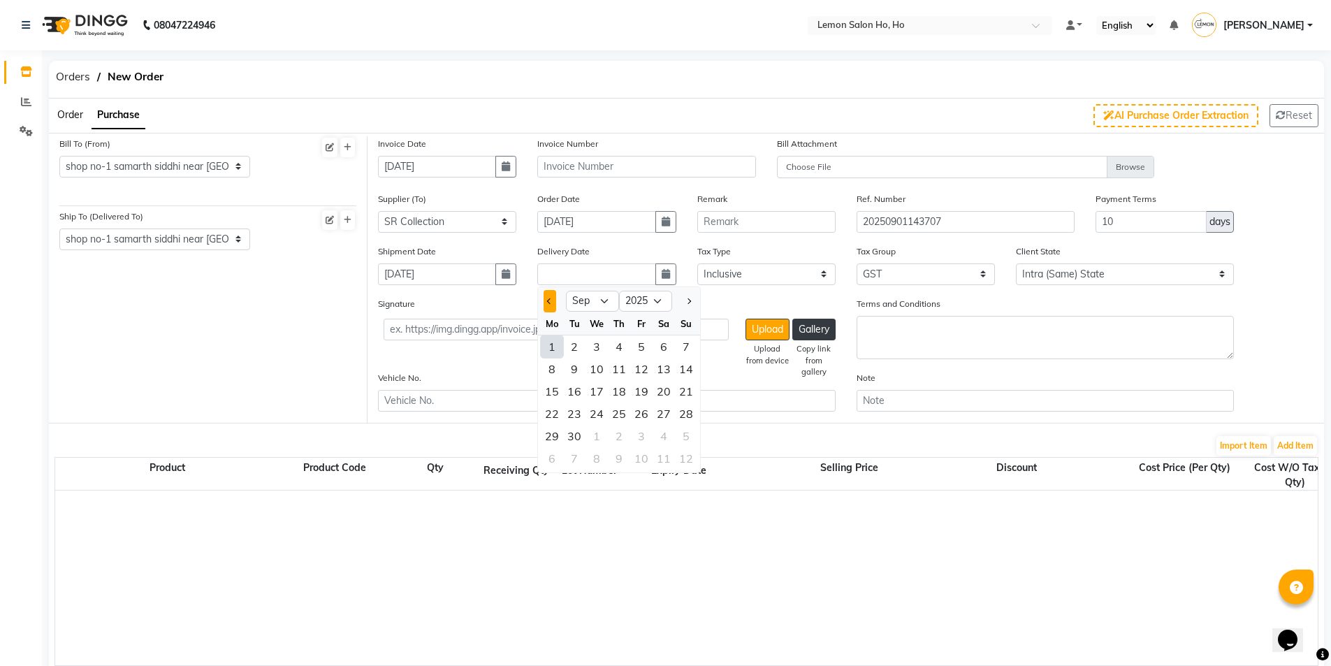
click at [547, 296] on button "Previous month" at bounding box center [549, 301] width 12 height 22
click at [685, 434] on div "31" at bounding box center [686, 436] width 22 height 22
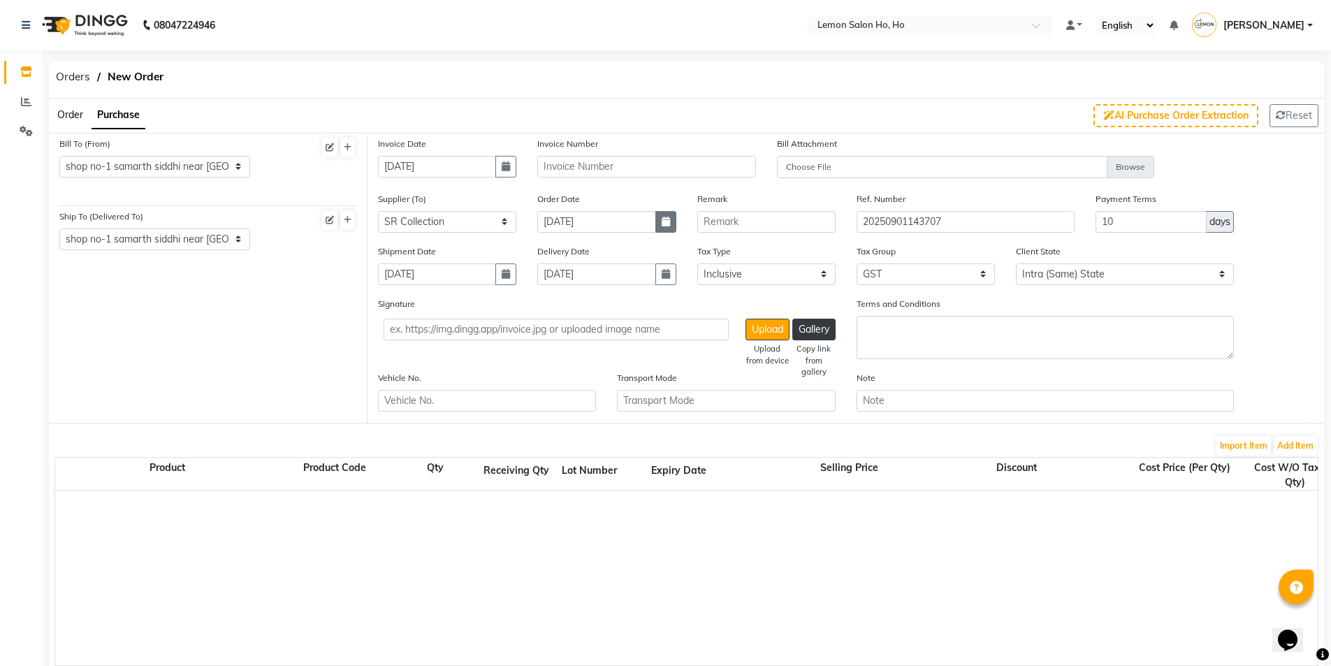
click at [671, 226] on button "button" at bounding box center [665, 222] width 21 height 22
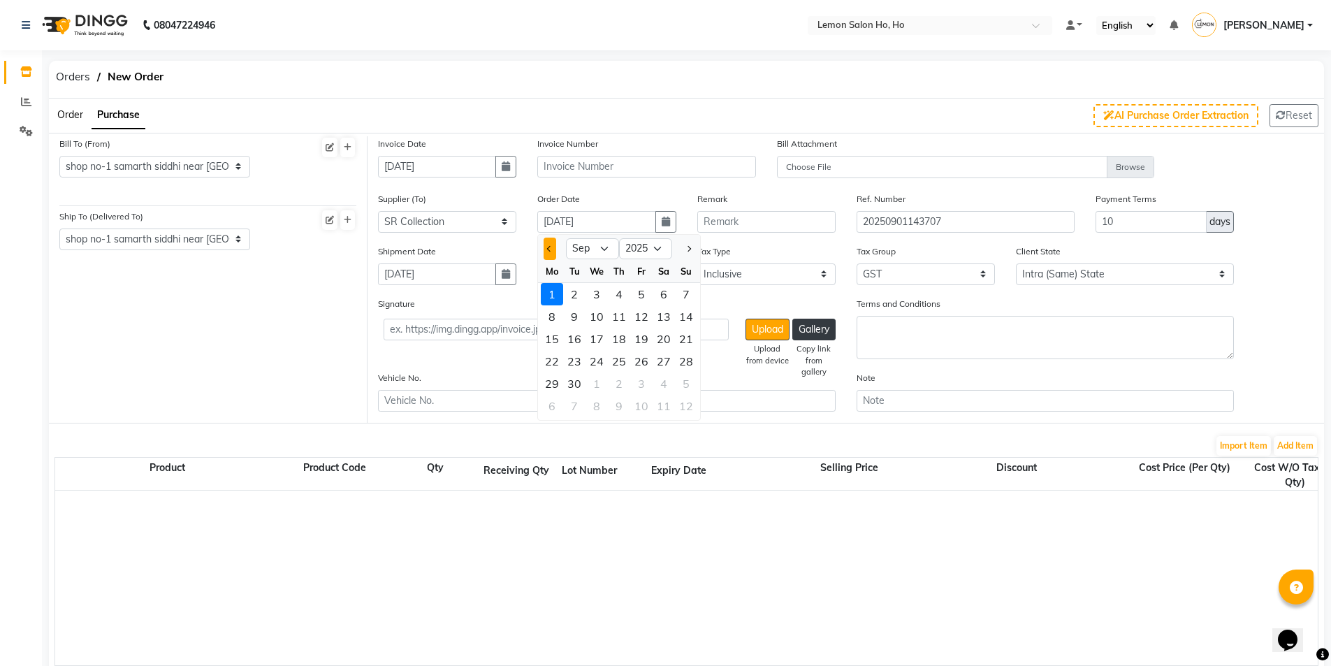
click at [545, 258] on button "Previous month" at bounding box center [549, 248] width 12 height 22
click at [682, 385] on div "31" at bounding box center [686, 383] width 22 height 22
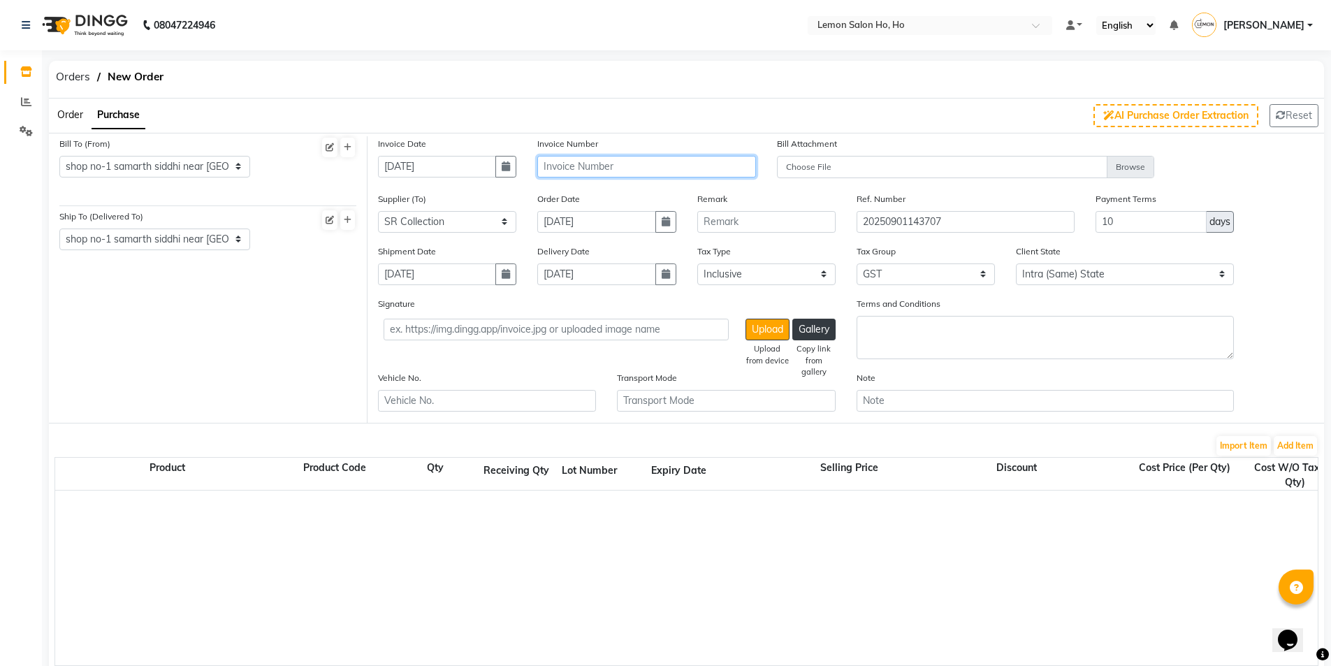
click at [579, 175] on input "text" at bounding box center [646, 167] width 218 height 22
click at [1299, 445] on button "Add Item" at bounding box center [1294, 446] width 43 height 20
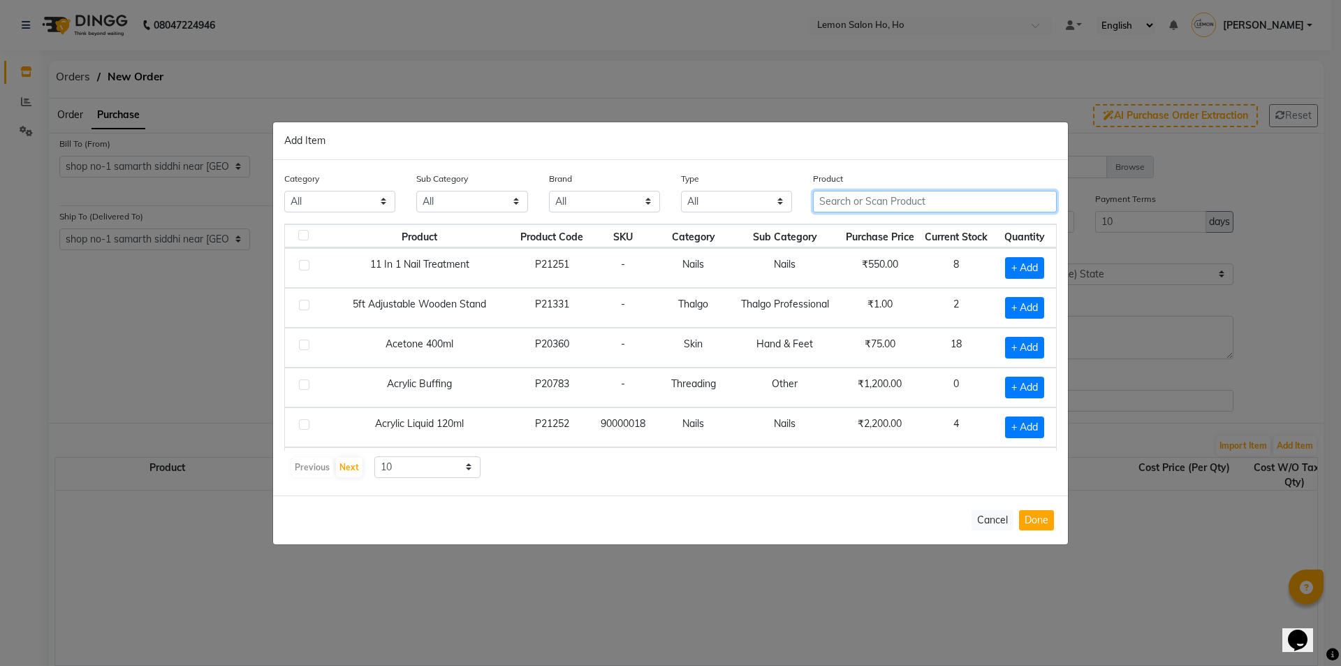
click at [876, 203] on input "text" at bounding box center [935, 202] width 244 height 22
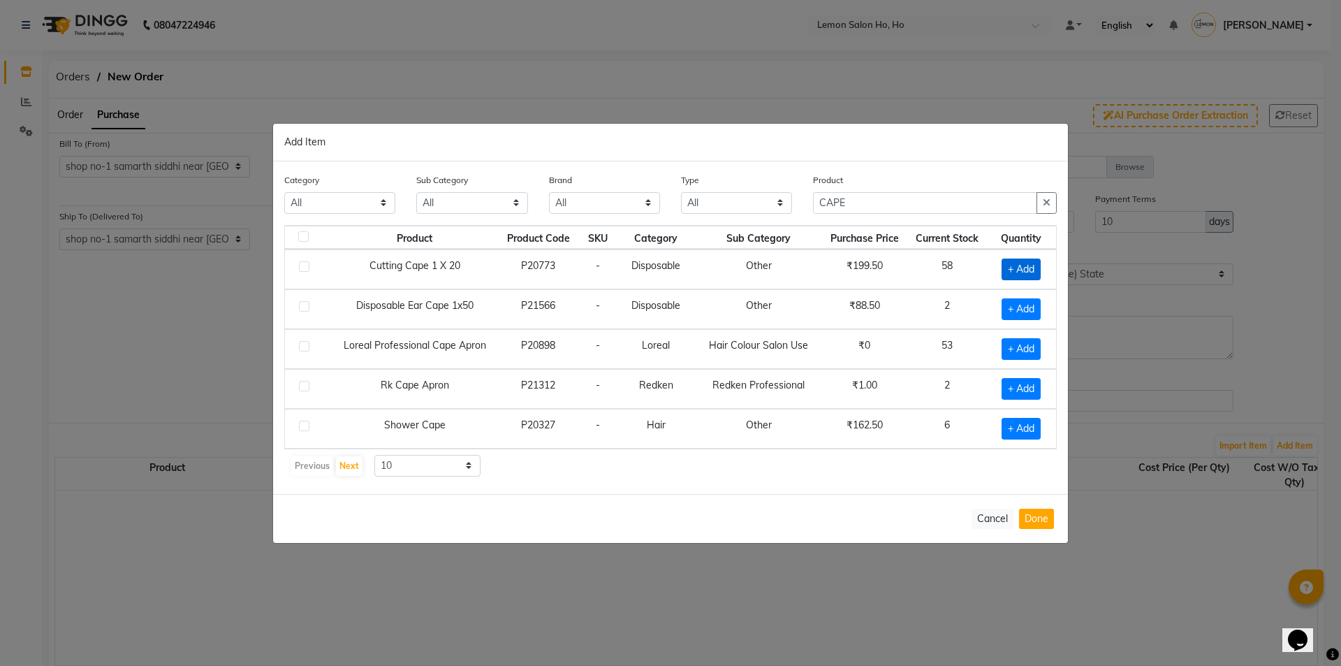
click at [1014, 277] on span "+ Add" at bounding box center [1021, 269] width 39 height 22
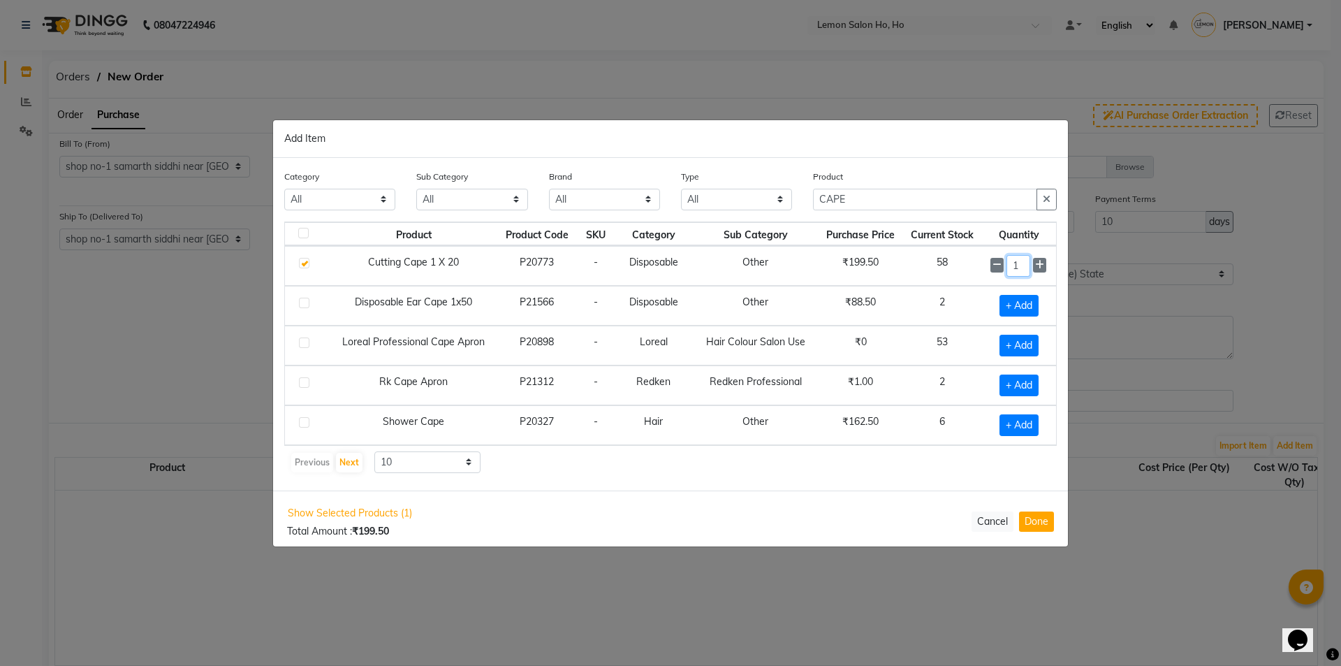
click at [1020, 266] on input "1" at bounding box center [1019, 266] width 24 height 22
drag, startPoint x: 857, startPoint y: 202, endPoint x: 768, endPoint y: 214, distance: 90.3
click at [768, 214] on div "Category All Hair Skin Makeup Personal Care Appliances Beard Waxing Disposable …" at bounding box center [671, 195] width 794 height 52
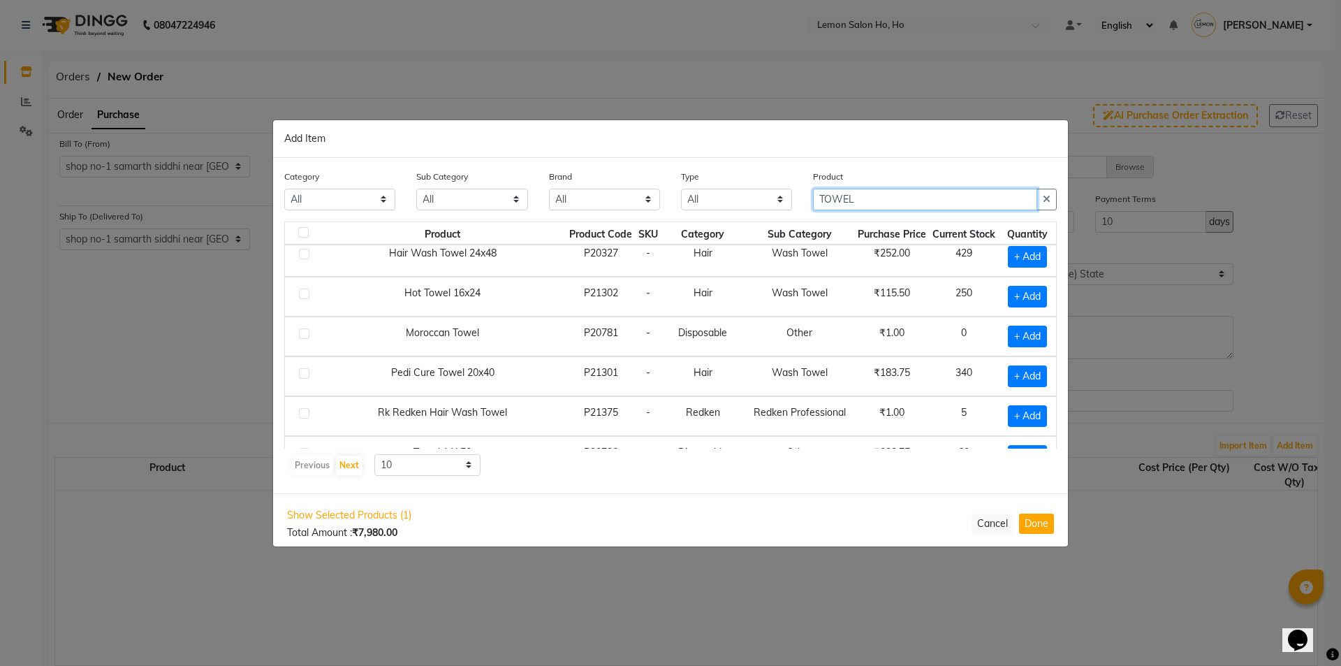
scroll to position [196, 0]
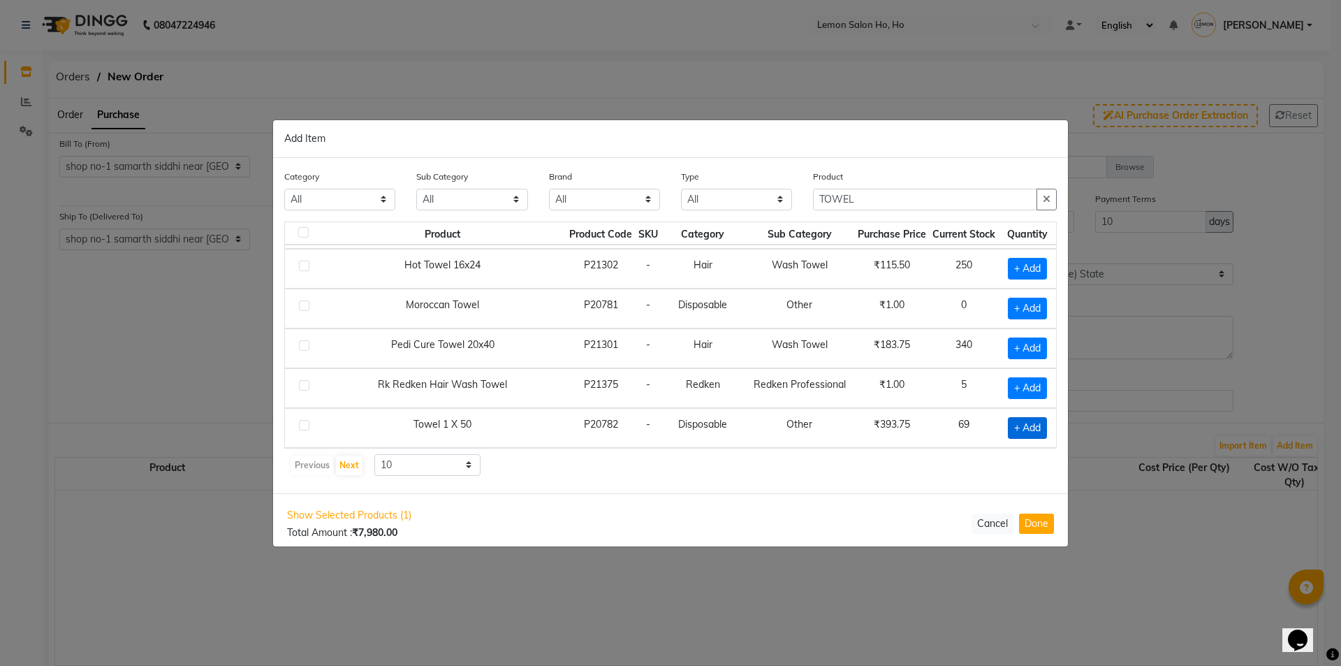
click at [1011, 434] on span "+ Add" at bounding box center [1027, 428] width 39 height 22
click at [1028, 425] on div "1" at bounding box center [1025, 428] width 46 height 22
click at [1023, 427] on input "1" at bounding box center [1024, 428] width 19 height 22
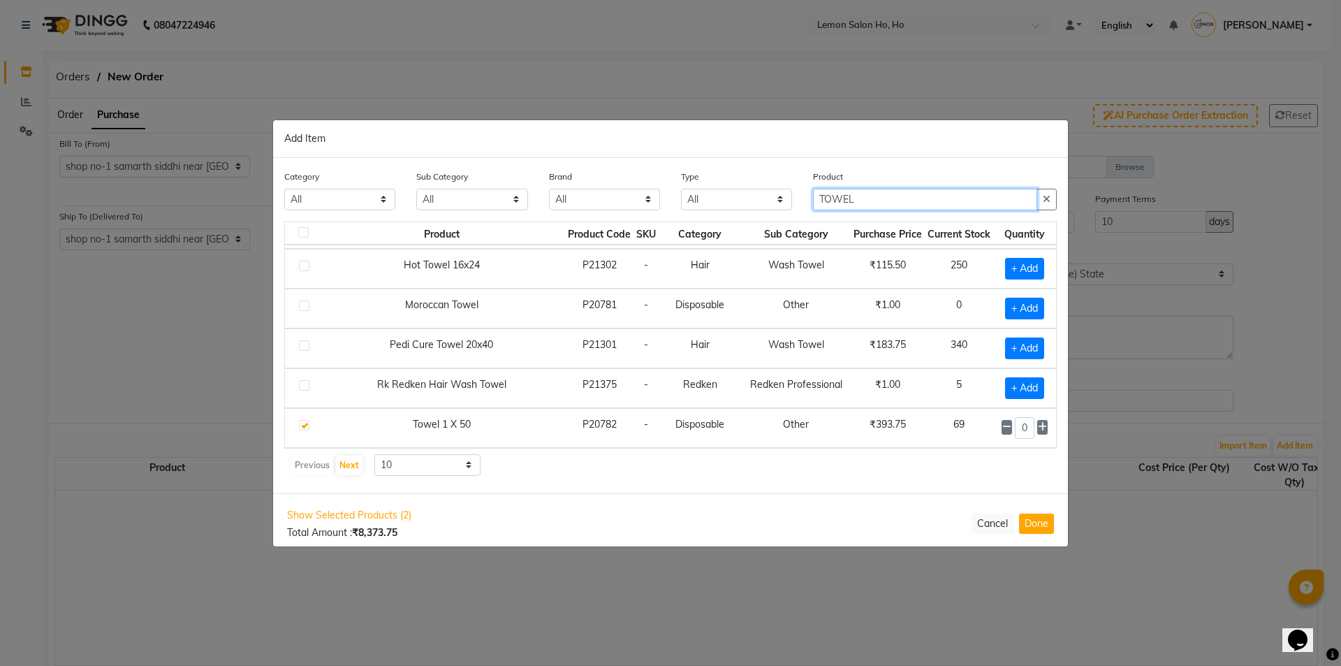
scroll to position [0, 0]
drag, startPoint x: 885, startPoint y: 200, endPoint x: 653, endPoint y: 240, distance: 235.3
click at [653, 240] on div "Category All Hair Skin Makeup Personal Care Appliances Beard Waxing Disposable …" at bounding box center [670, 325] width 795 height 335
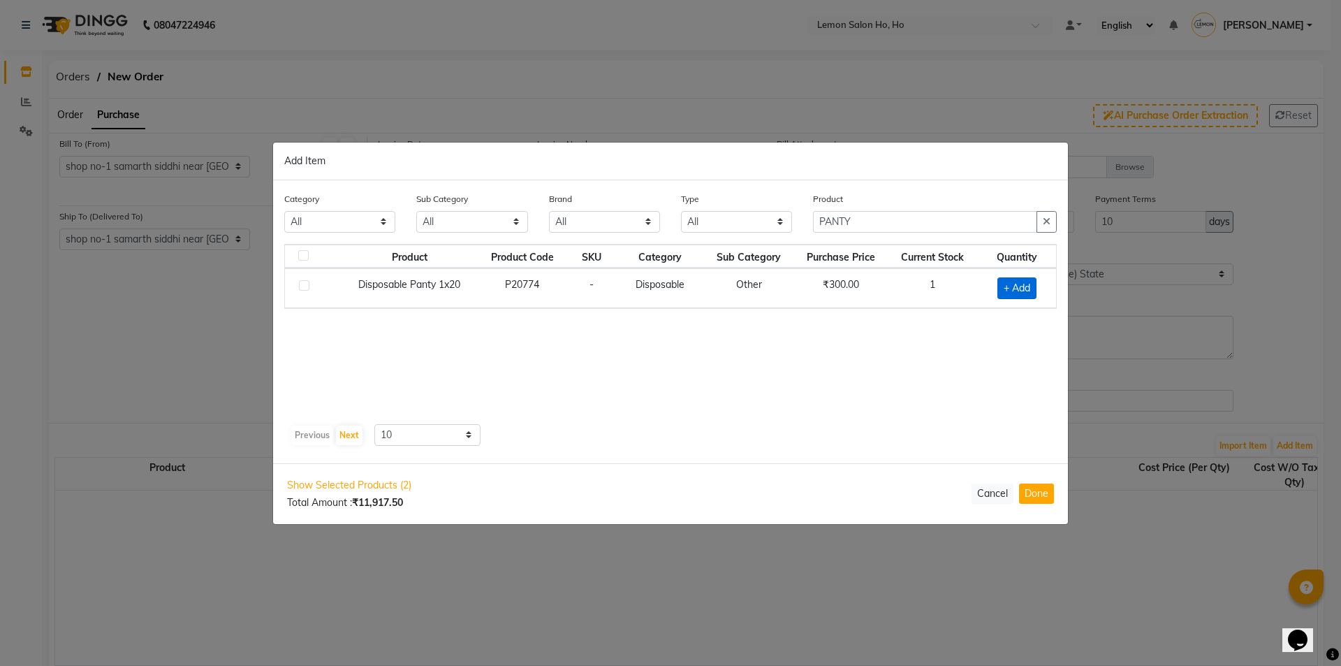
click at [1011, 285] on span "+ Add" at bounding box center [1016, 288] width 39 height 22
click at [1041, 285] on span at bounding box center [1034, 286] width 13 height 15
drag, startPoint x: 863, startPoint y: 216, endPoint x: 777, endPoint y: 224, distance: 86.3
click at [777, 224] on div "Category All Hair Skin Makeup Personal Care Appliances Beard Waxing Disposable …" at bounding box center [671, 217] width 794 height 52
click at [1032, 285] on icon at bounding box center [1034, 287] width 9 height 10
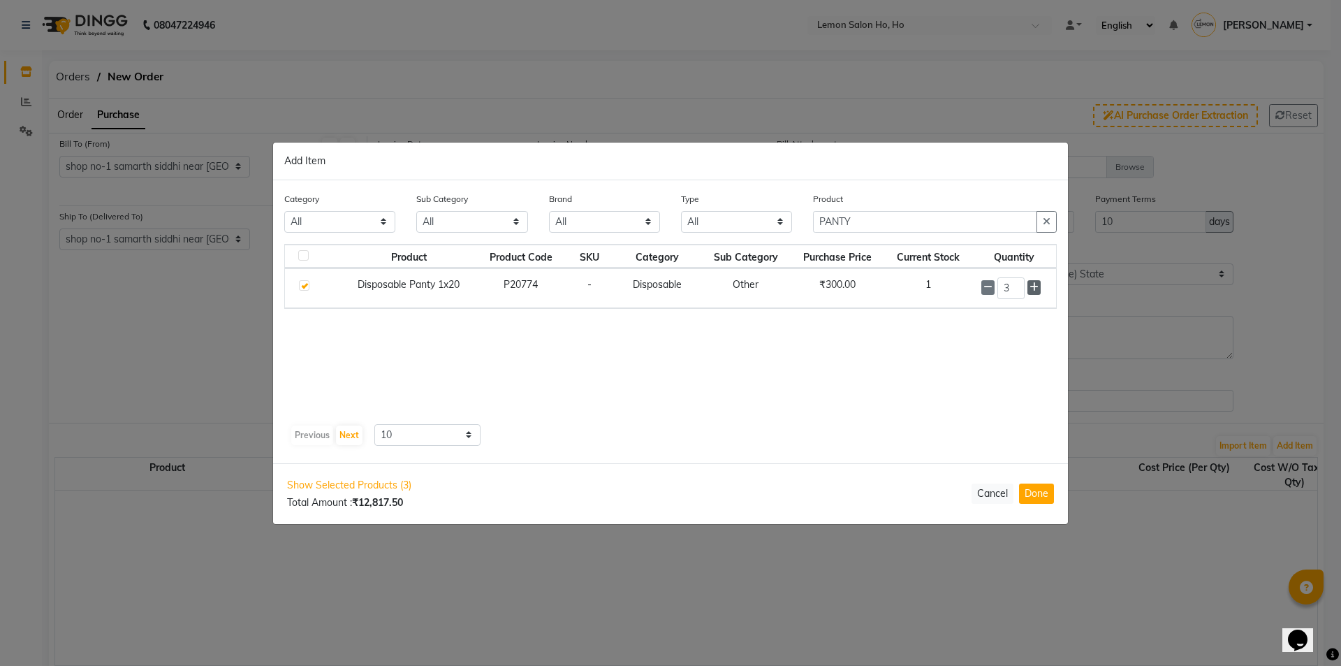
click at [1032, 285] on icon at bounding box center [1034, 287] width 9 height 10
drag, startPoint x: 875, startPoint y: 221, endPoint x: 729, endPoint y: 241, distance: 147.3
click at [729, 241] on div "Category All Hair Skin Makeup Personal Care Appliances Beard Waxing Disposable …" at bounding box center [671, 217] width 794 height 52
click at [1018, 287] on span "+ Add" at bounding box center [1015, 288] width 39 height 22
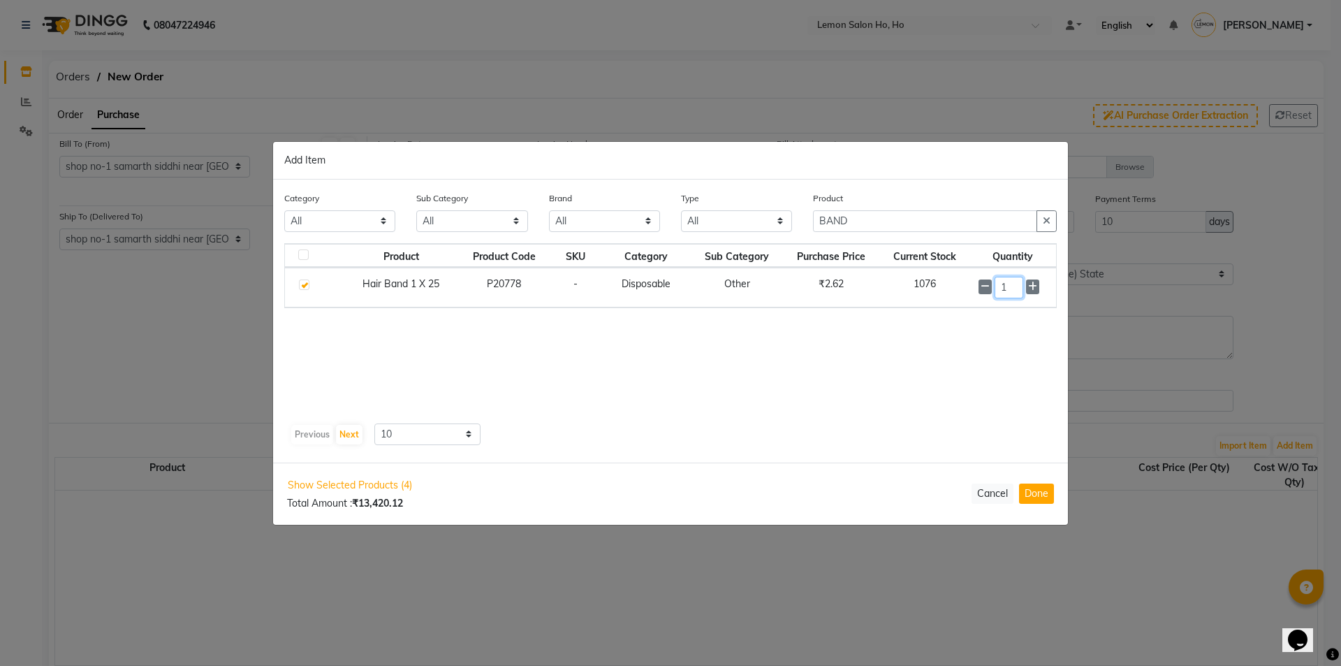
click at [1018, 287] on input "1" at bounding box center [1009, 288] width 29 height 22
click at [1037, 500] on button "Done" at bounding box center [1036, 493] width 35 height 20
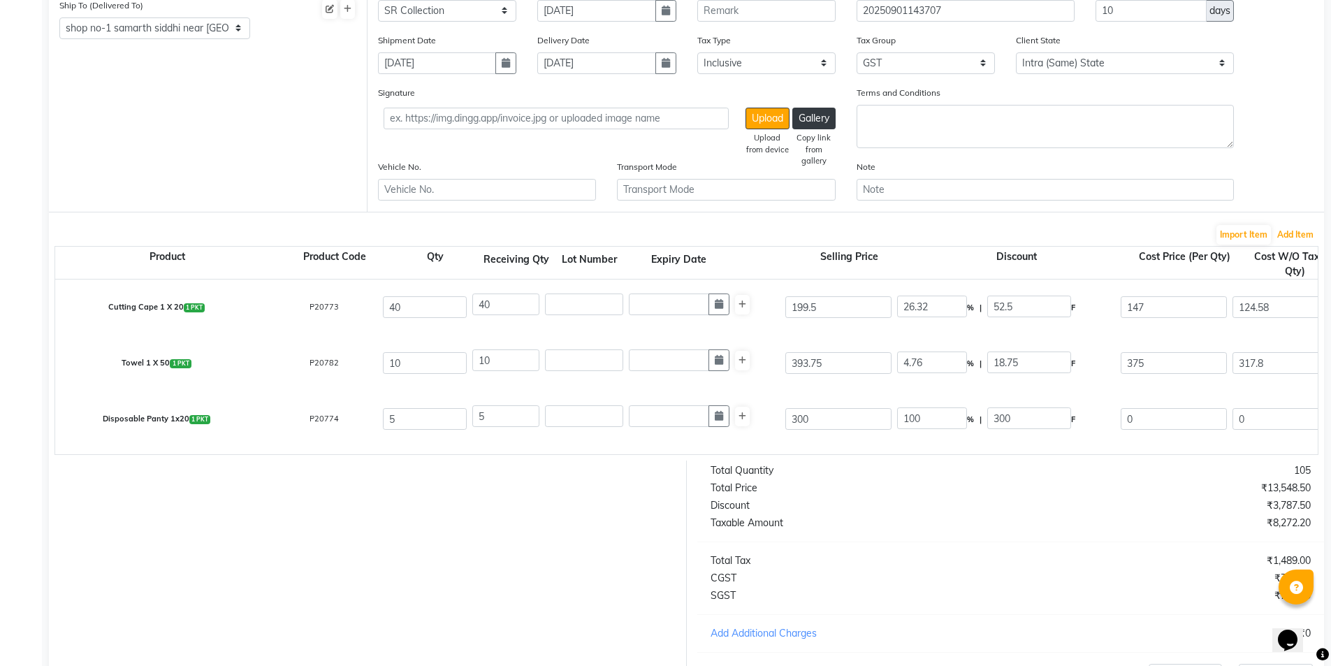
scroll to position [279, 0]
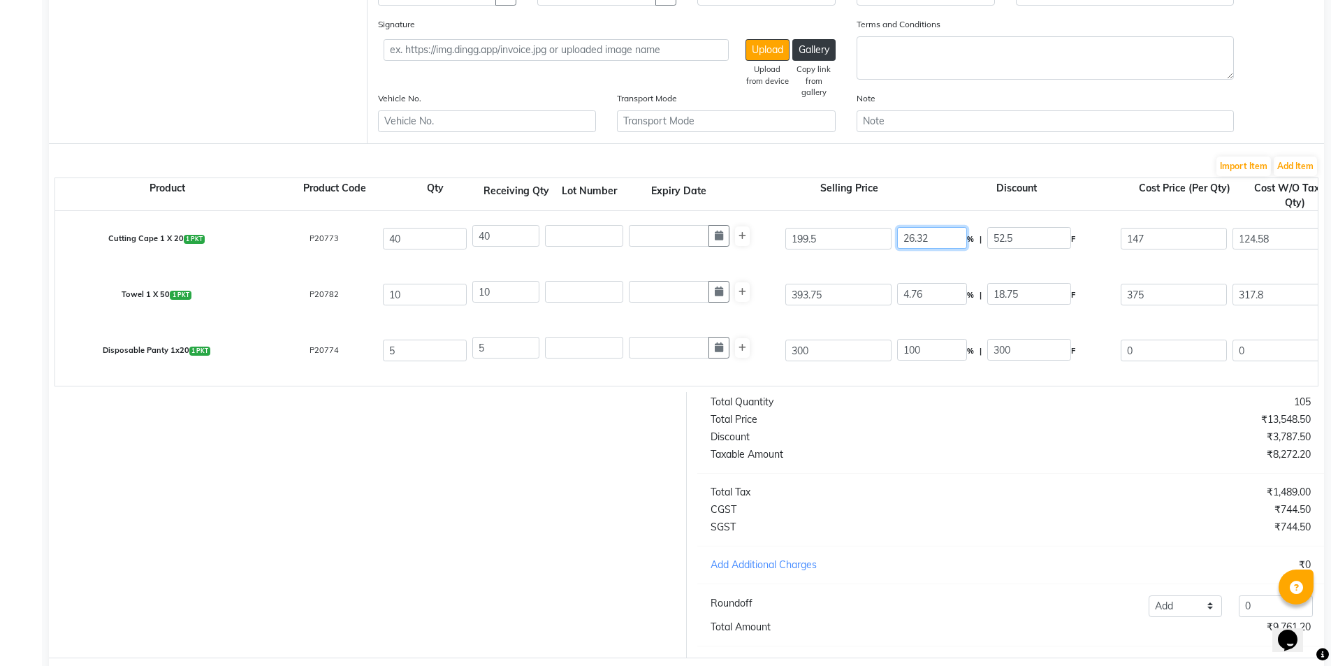
click at [919, 235] on input "26.32" at bounding box center [932, 238] width 70 height 22
click at [914, 292] on input "4.76" at bounding box center [932, 294] width 70 height 22
click at [801, 295] on input "393.75" at bounding box center [838, 295] width 106 height 22
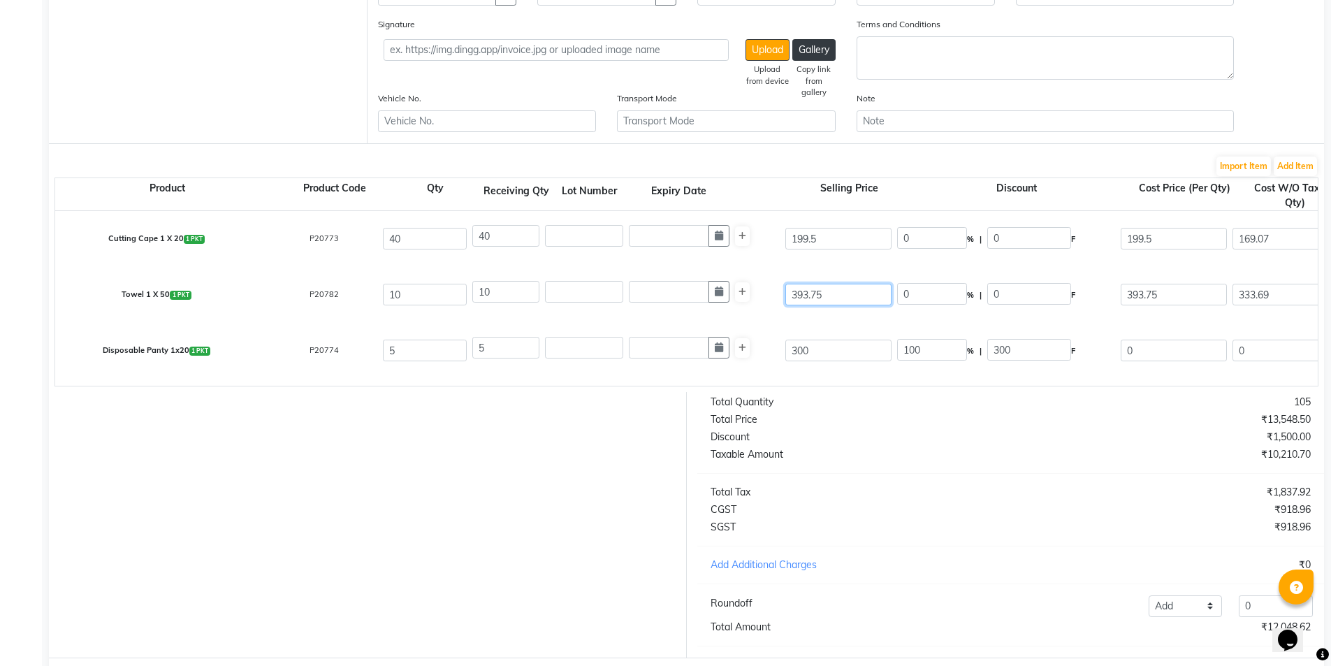
click at [801, 295] on input "393.75" at bounding box center [838, 295] width 106 height 22
click at [800, 352] on input "300" at bounding box center [838, 350] width 106 height 22
click at [777, 326] on div "Disposable Panty 1x20 1 PKT P20774 5 5 210 100 % | 210 F 0 0 0 None GST (12%) (…" at bounding box center [1317, 351] width 2545 height 56
click at [914, 349] on input "100" at bounding box center [932, 350] width 70 height 22
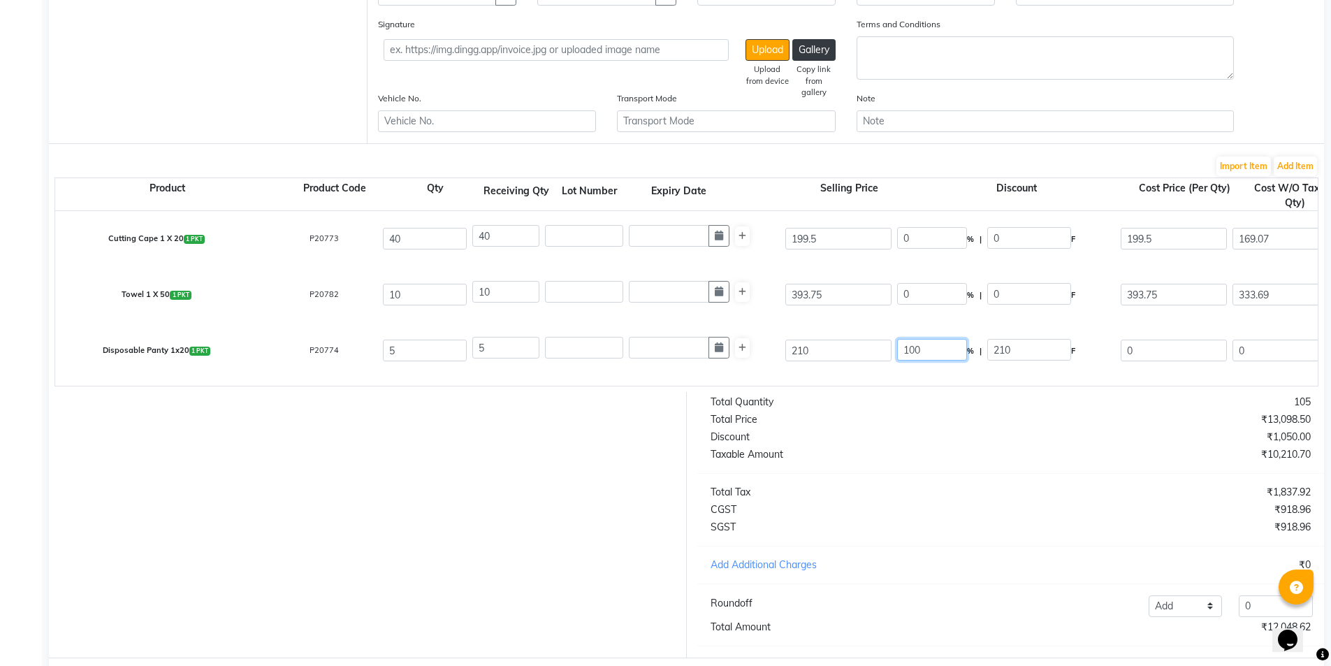
click at [914, 349] on input "100" at bounding box center [932, 350] width 70 height 22
click at [818, 328] on div "Disposable Panty 1x20 1 PKT P20774 5 5 210 0 % | 0 F 210 177.97 889.85 None GST…" at bounding box center [1317, 351] width 2545 height 56
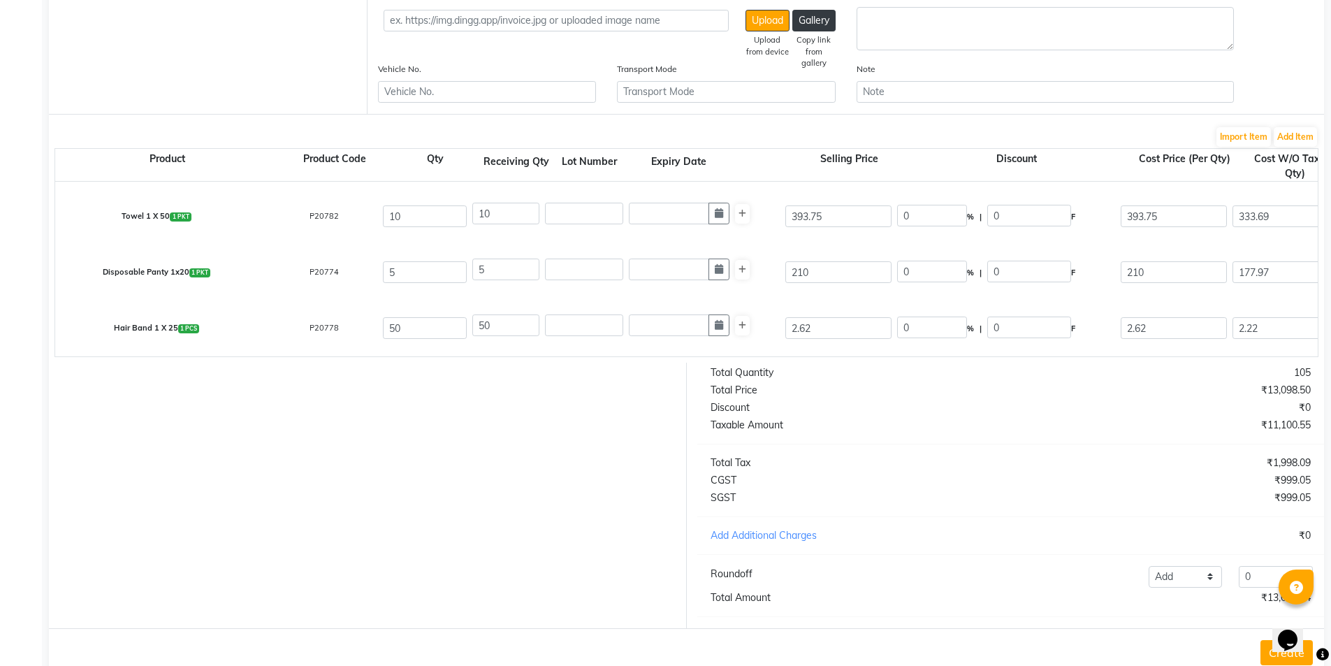
scroll to position [353, 0]
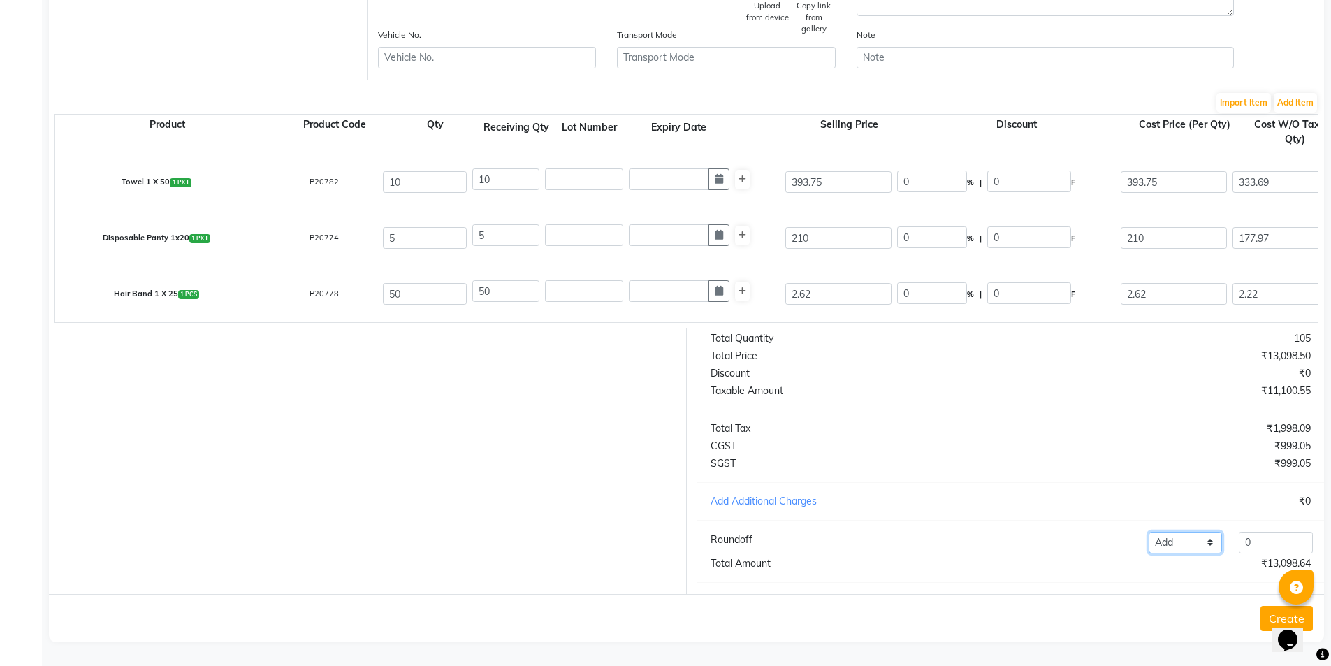
drag, startPoint x: 1183, startPoint y: 543, endPoint x: 1182, endPoint y: 550, distance: 7.8
click at [1183, 543] on select "Add Reduce" at bounding box center [1185, 543] width 74 height 22
click at [1148, 532] on select "Add Reduce" at bounding box center [1185, 543] width 74 height 22
click at [1282, 538] on input "0" at bounding box center [1275, 543] width 74 height 22
click at [1130, 579] on div "Total Quantity 105 Total Price ₹13,098.50 Discount ₹0 Taxable Amount ₹11,100.55…" at bounding box center [1011, 460] width 648 height 265
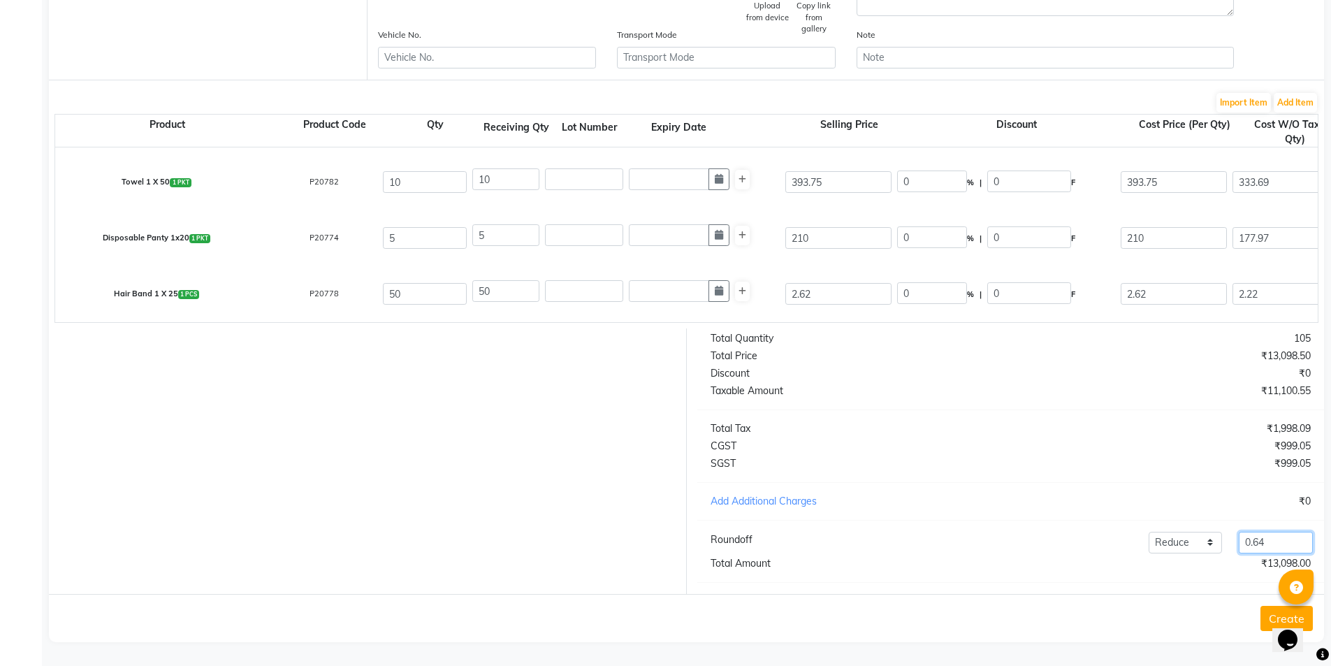
click at [1273, 546] on input "0.64" at bounding box center [1275, 543] width 74 height 22
click at [1269, 608] on button "Create" at bounding box center [1286, 618] width 52 height 25
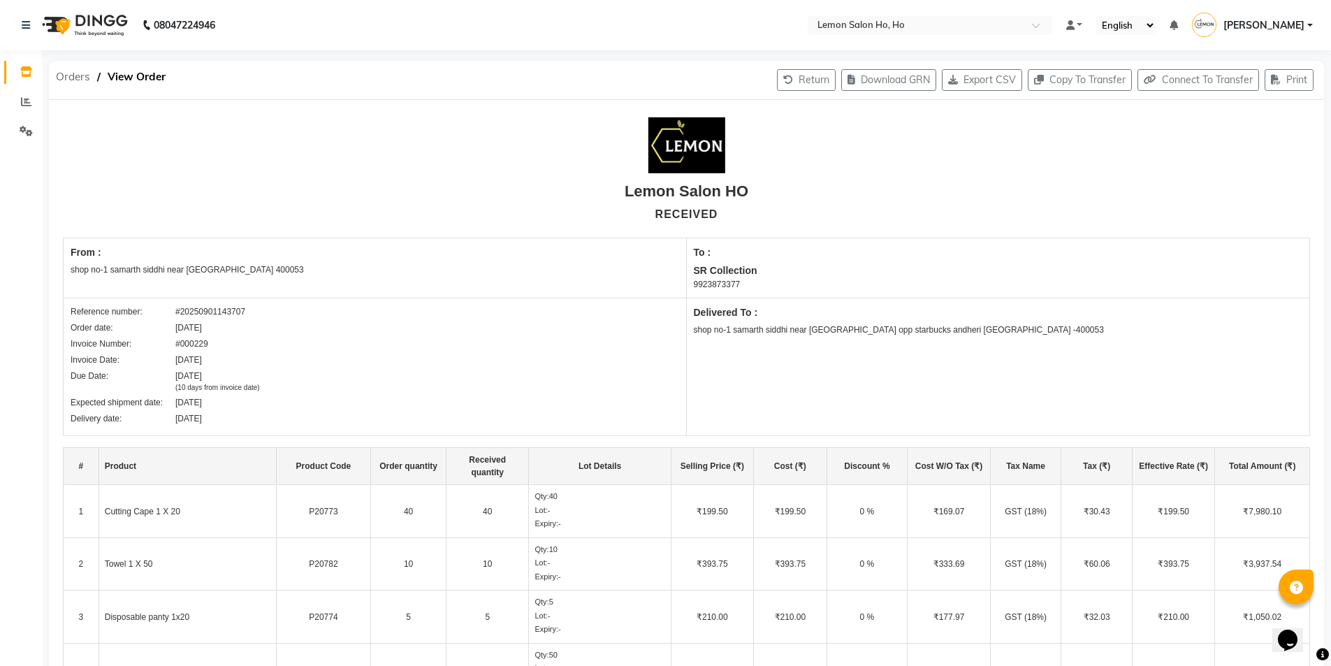
click at [64, 72] on span "Orders" at bounding box center [73, 76] width 48 height 25
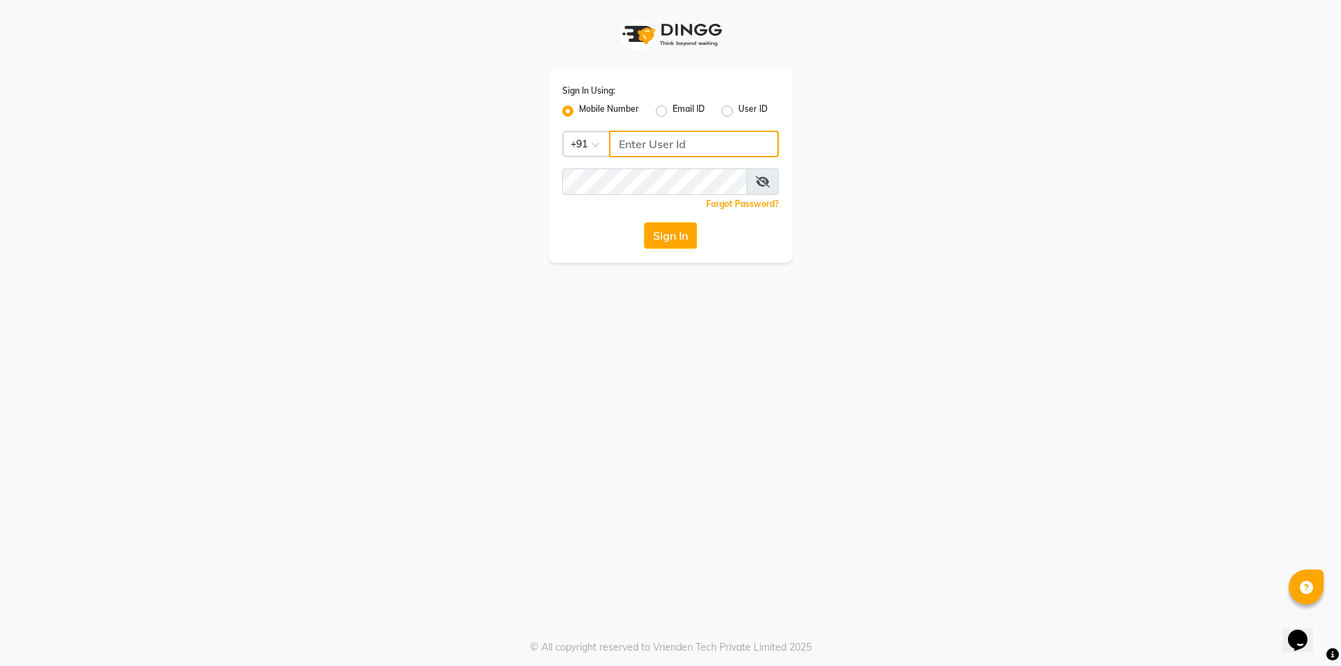
click at [626, 145] on input "Username" at bounding box center [694, 144] width 170 height 27
click at [643, 124] on div "Sign In Using: Mobile Number Email ID User ID Country Code × +91 809876336 Reme…" at bounding box center [670, 165] width 244 height 193
click at [638, 144] on input "809876336" at bounding box center [694, 144] width 170 height 27
click at [675, 235] on button "Sign In" at bounding box center [670, 235] width 53 height 27
